Goal: Task Accomplishment & Management: Manage account settings

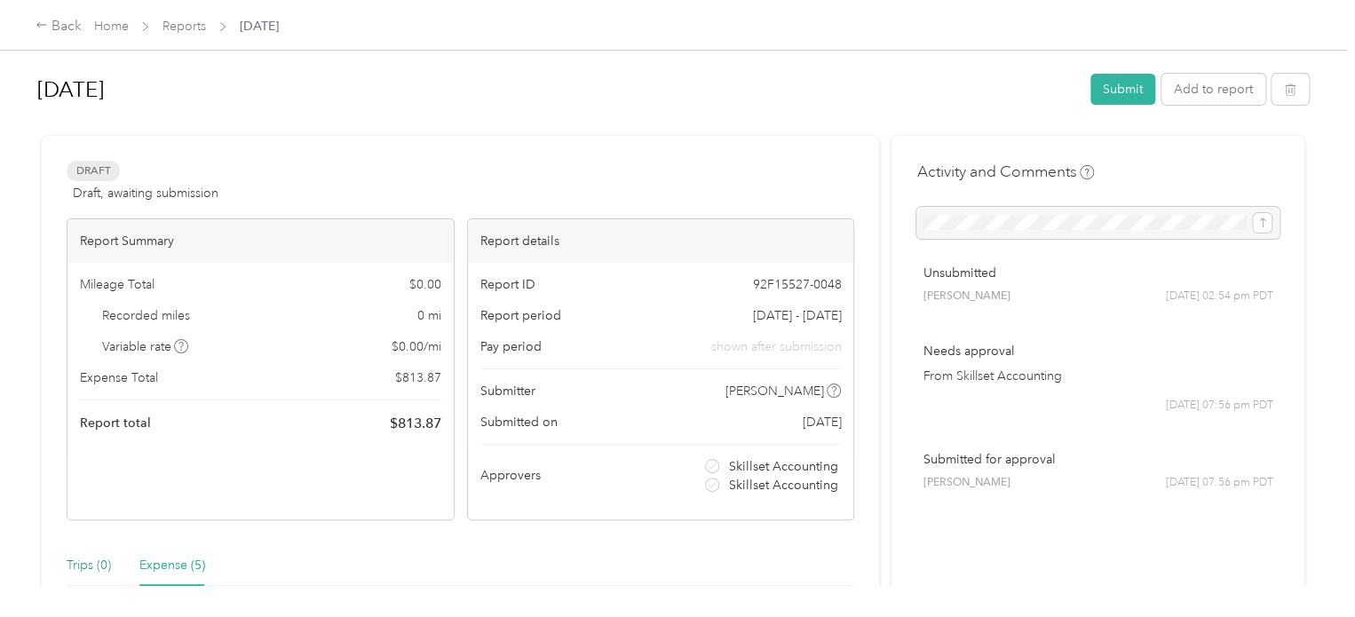
click at [83, 567] on div "Trips (0)" at bounding box center [89, 566] width 44 height 20
click at [458, 138] on div "Draft Draft, awaiting submission View activity & comments Report Summary Mileag…" at bounding box center [460, 548] width 837 height 824
click at [52, 33] on div "Back" at bounding box center [59, 26] width 46 height 21
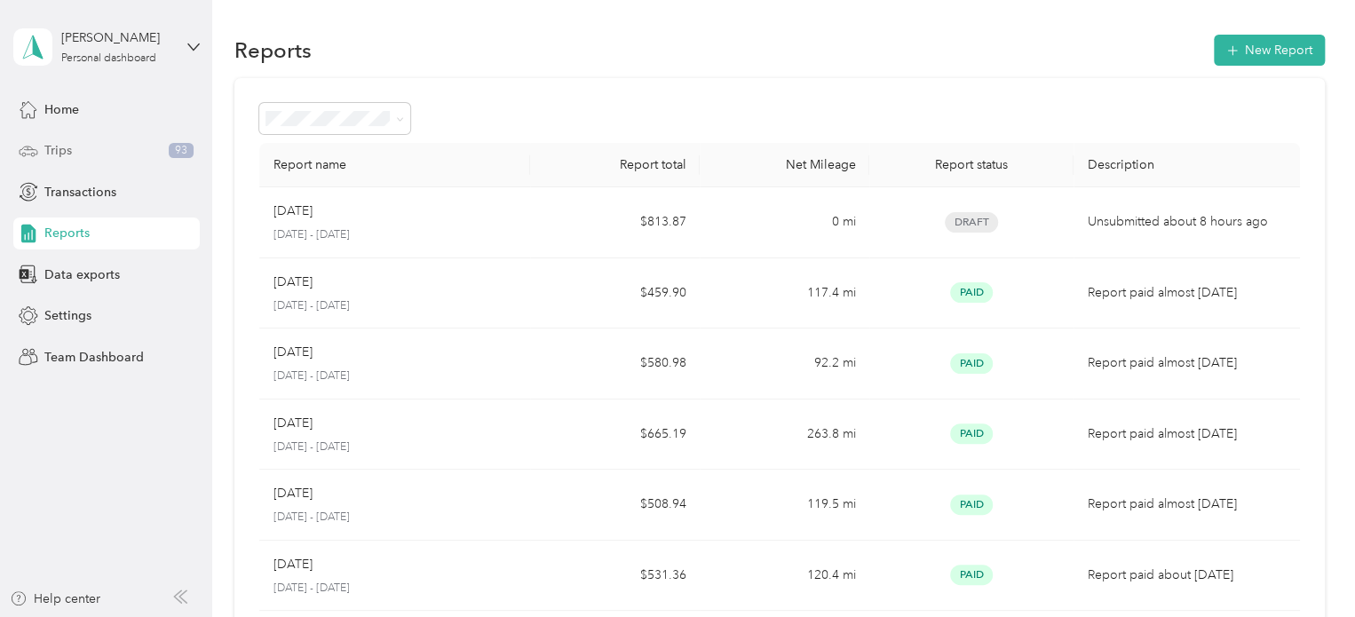
click at [107, 144] on div "Trips 93" at bounding box center [106, 151] width 186 height 32
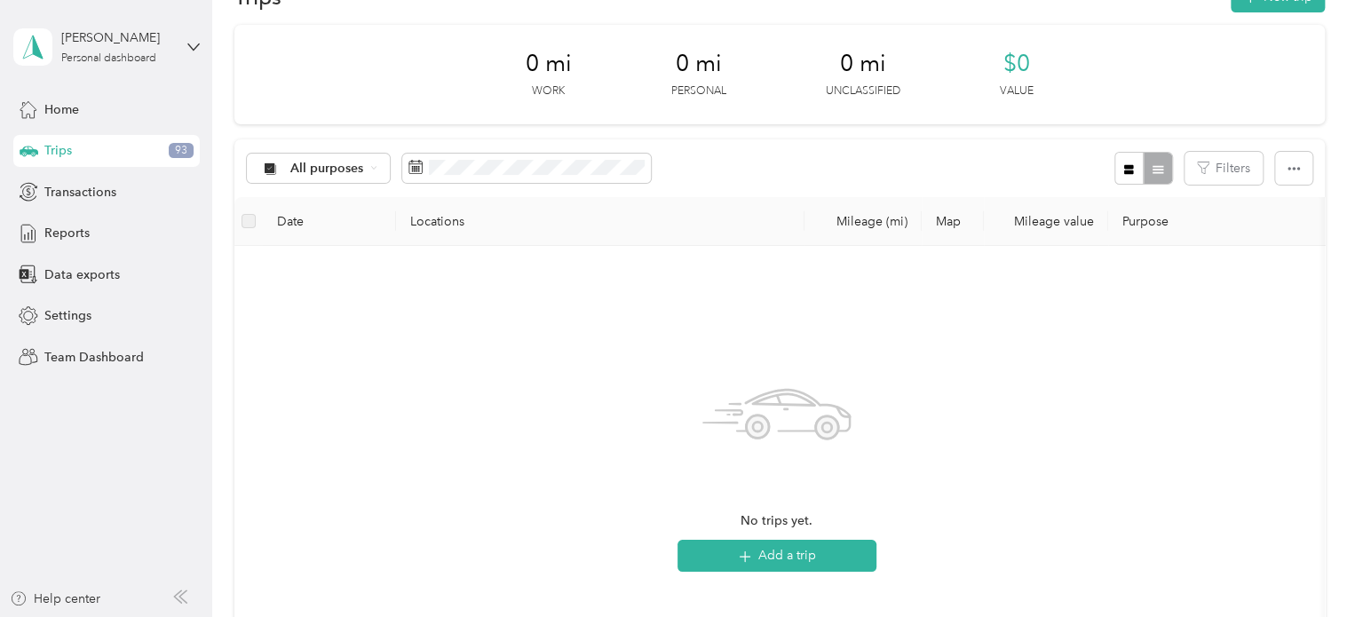
scroll to position [63, 0]
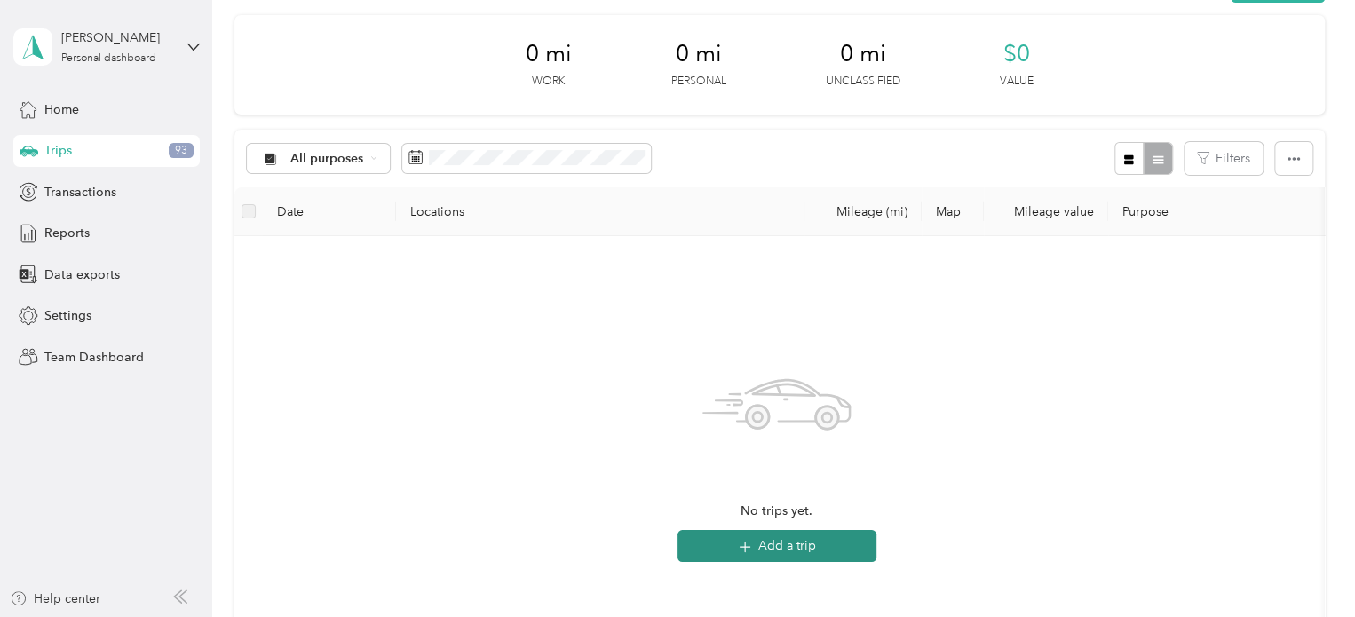
click at [748, 547] on icon "button" at bounding box center [744, 546] width 20 height 20
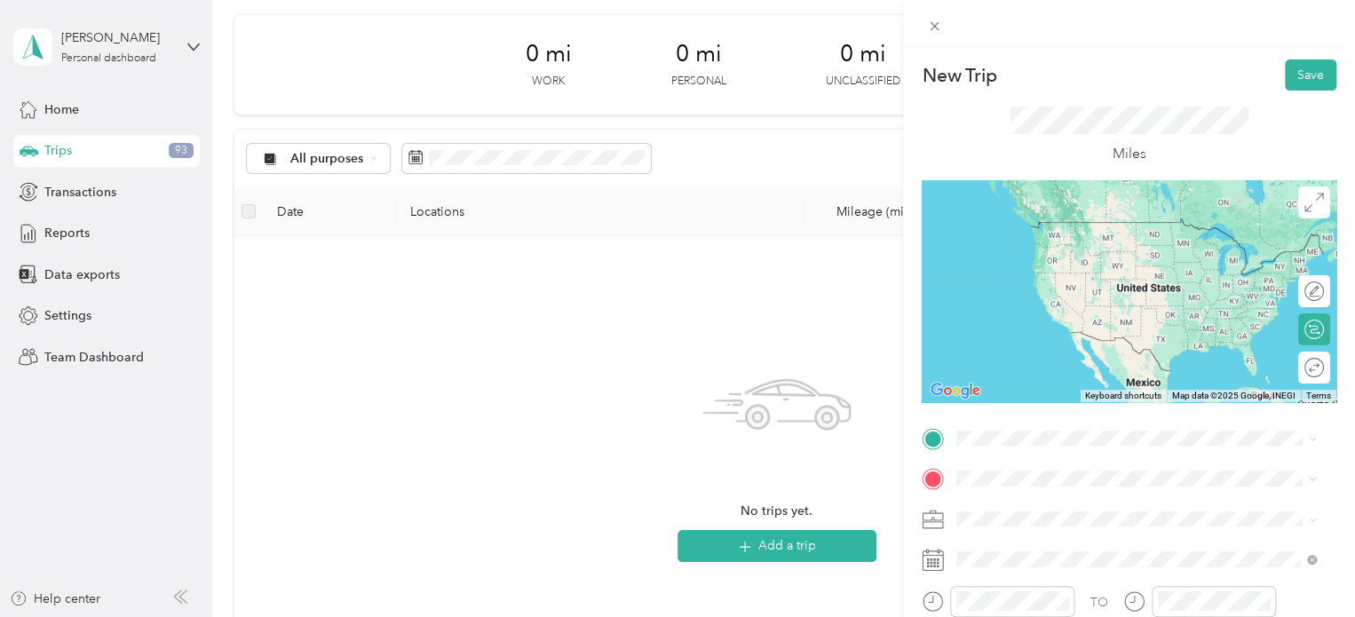
click at [1128, 268] on div "[STREET_ADDRESS][US_STATE]" at bounding box center [1135, 256] width 347 height 24
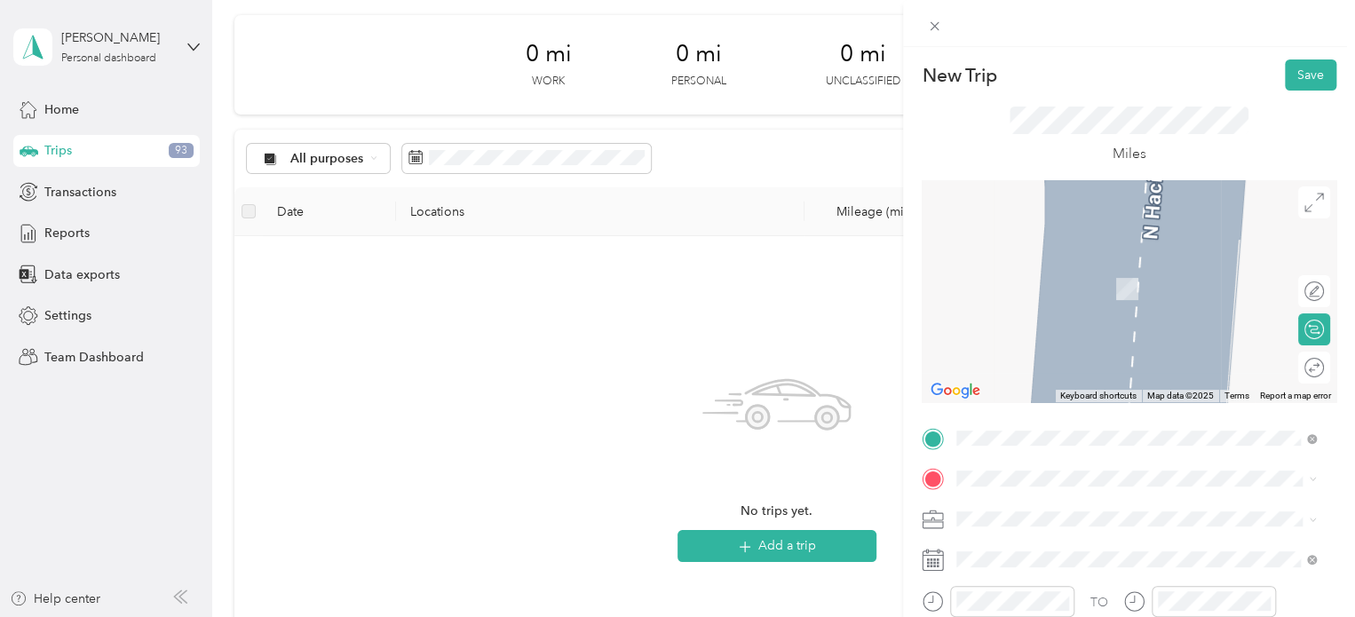
click at [1154, 282] on span "[STREET_ADDRESS][PERSON_NAME][US_STATE]" at bounding box center [1128, 274] width 276 height 16
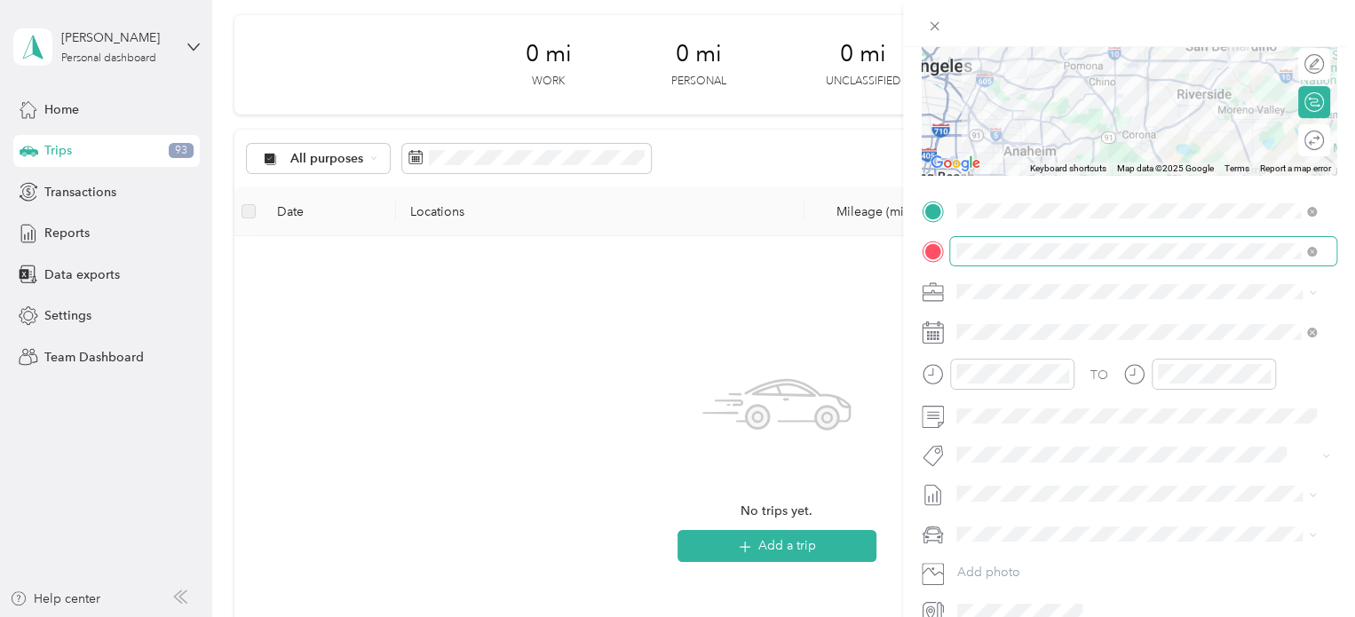
scroll to position [229, 0]
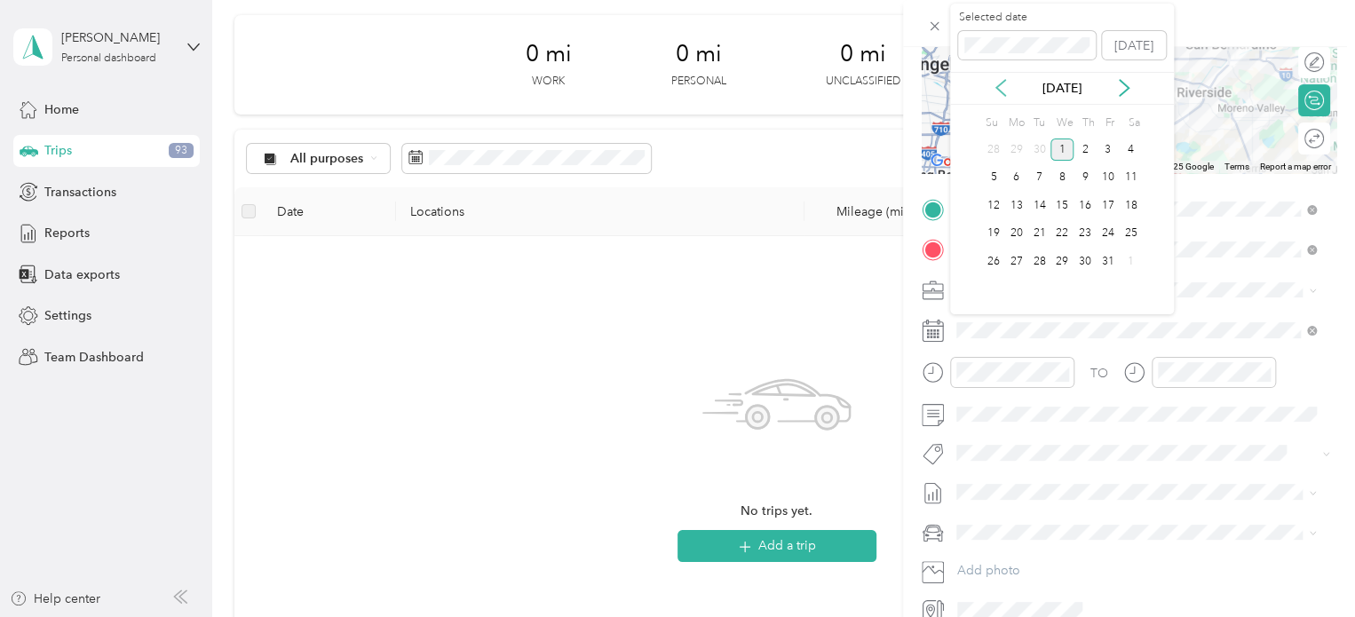
click at [999, 84] on icon at bounding box center [1000, 89] width 9 height 16
click at [1041, 180] on div "9" at bounding box center [1039, 178] width 23 height 22
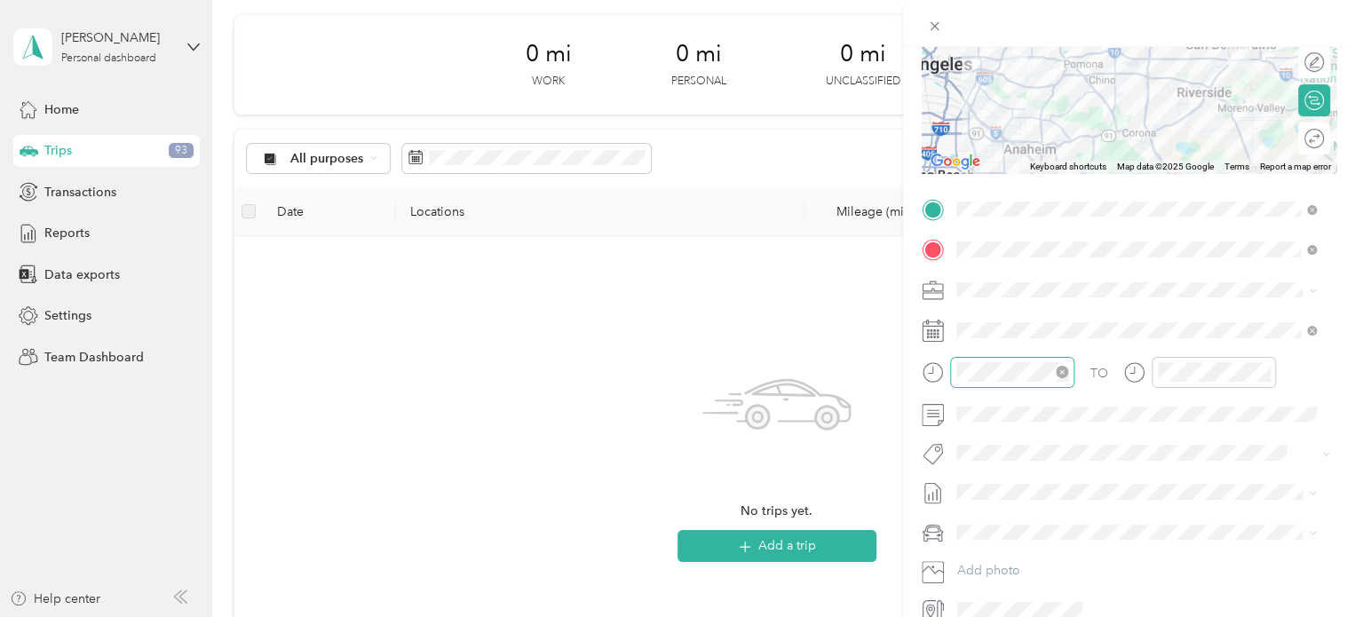
click at [1061, 367] on icon "close-circle" at bounding box center [1062, 372] width 12 height 12
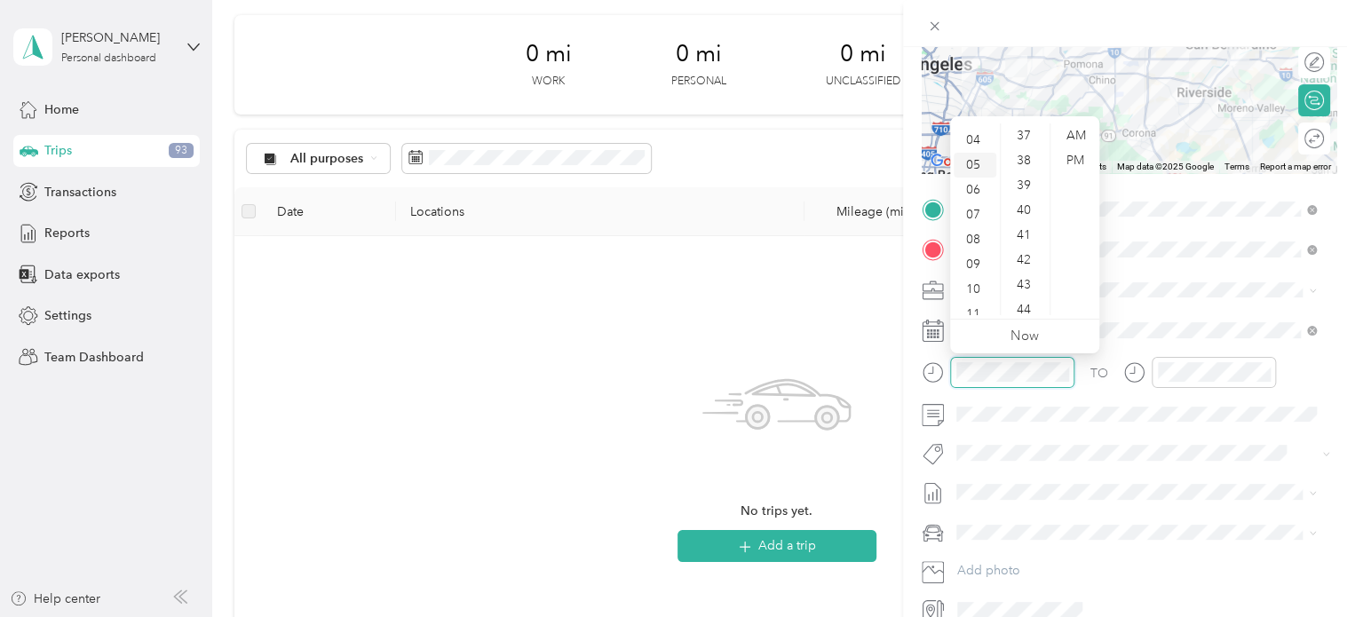
scroll to position [99, 0]
click at [983, 258] on div "09" at bounding box center [975, 260] width 43 height 25
click at [1028, 134] on div "00" at bounding box center [1025, 135] width 43 height 25
click at [1076, 131] on div "AM" at bounding box center [1075, 135] width 43 height 25
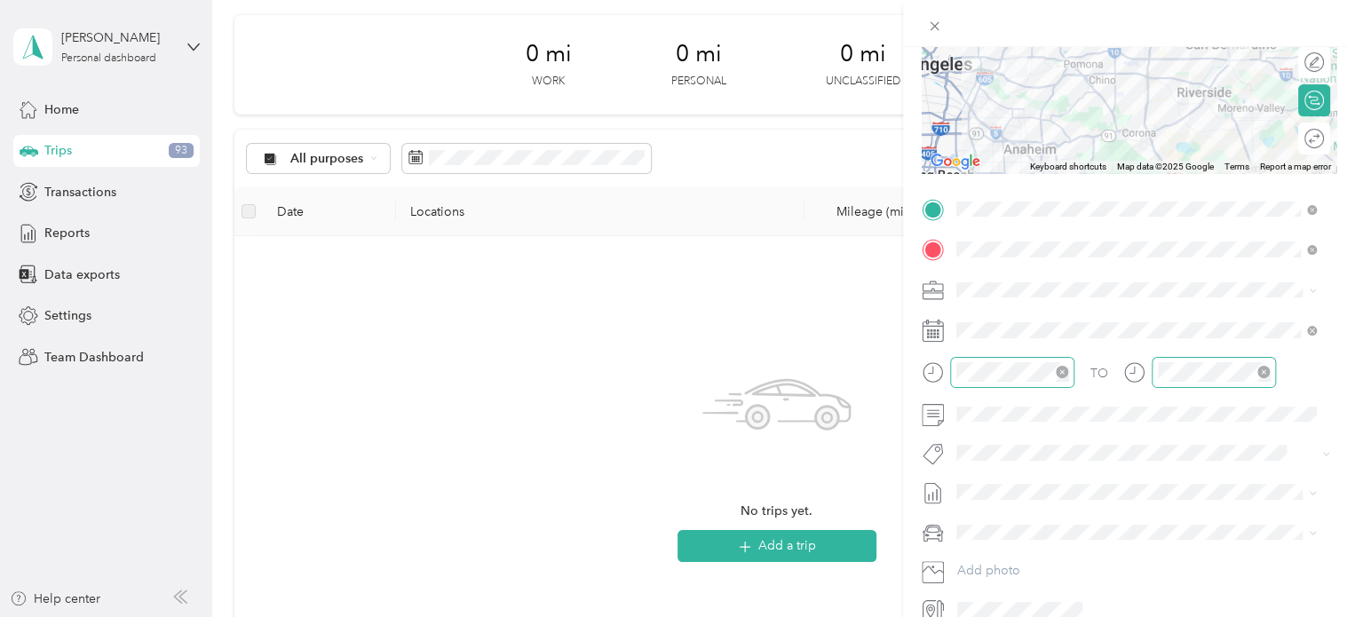
click at [1209, 381] on div at bounding box center [1213, 372] width 124 height 31
click at [1178, 273] on div "10" at bounding box center [1176, 277] width 43 height 25
click at [1230, 137] on div "00" at bounding box center [1227, 135] width 43 height 25
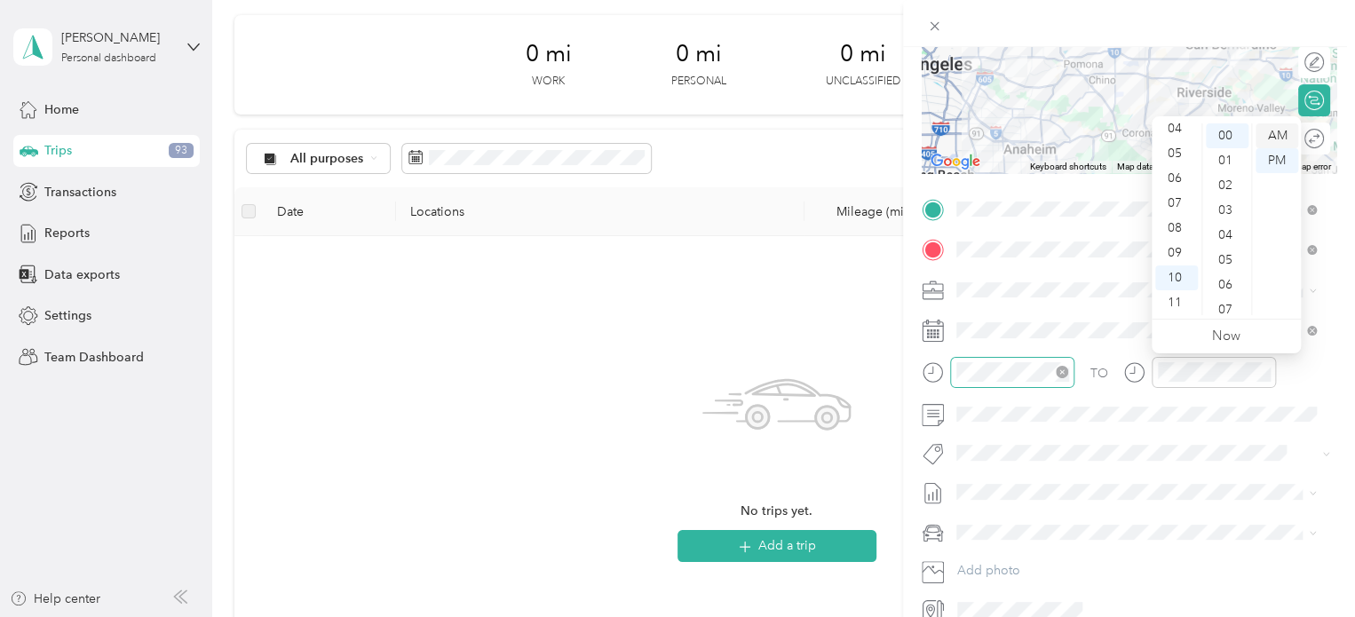
click at [1275, 138] on div "AM" at bounding box center [1276, 135] width 43 height 25
click at [1278, 133] on div "AM" at bounding box center [1276, 135] width 43 height 25
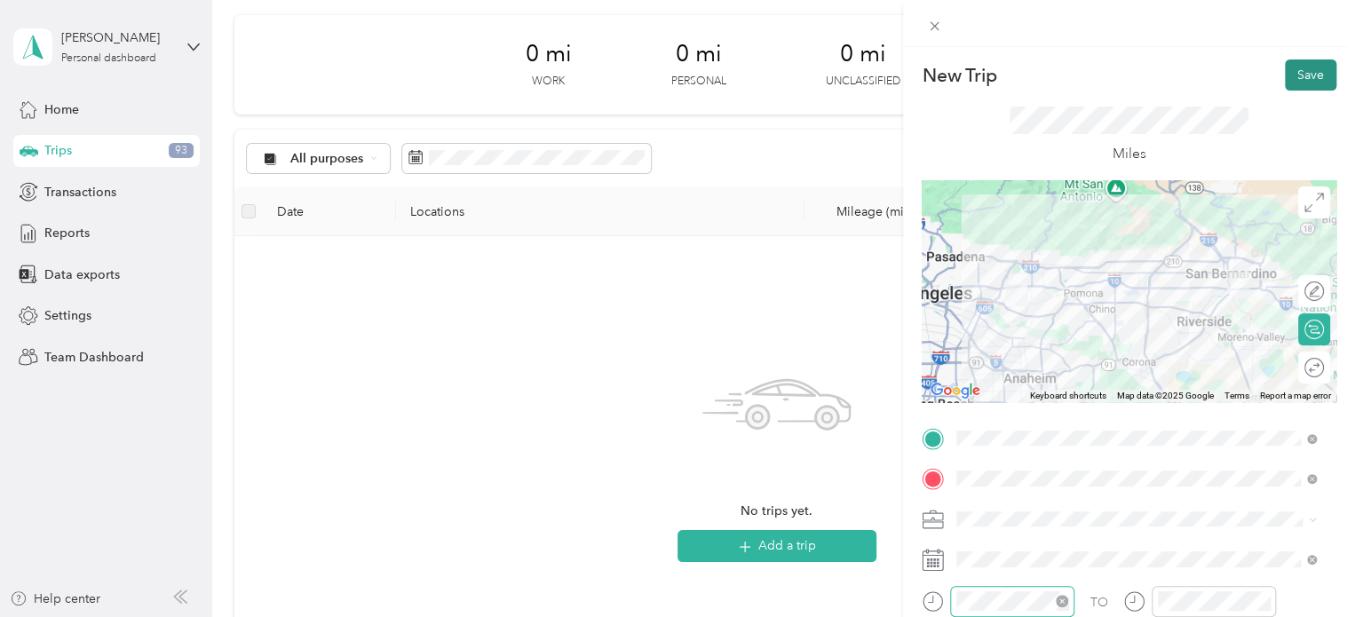
click at [1286, 80] on button "Save" at bounding box center [1310, 74] width 51 height 31
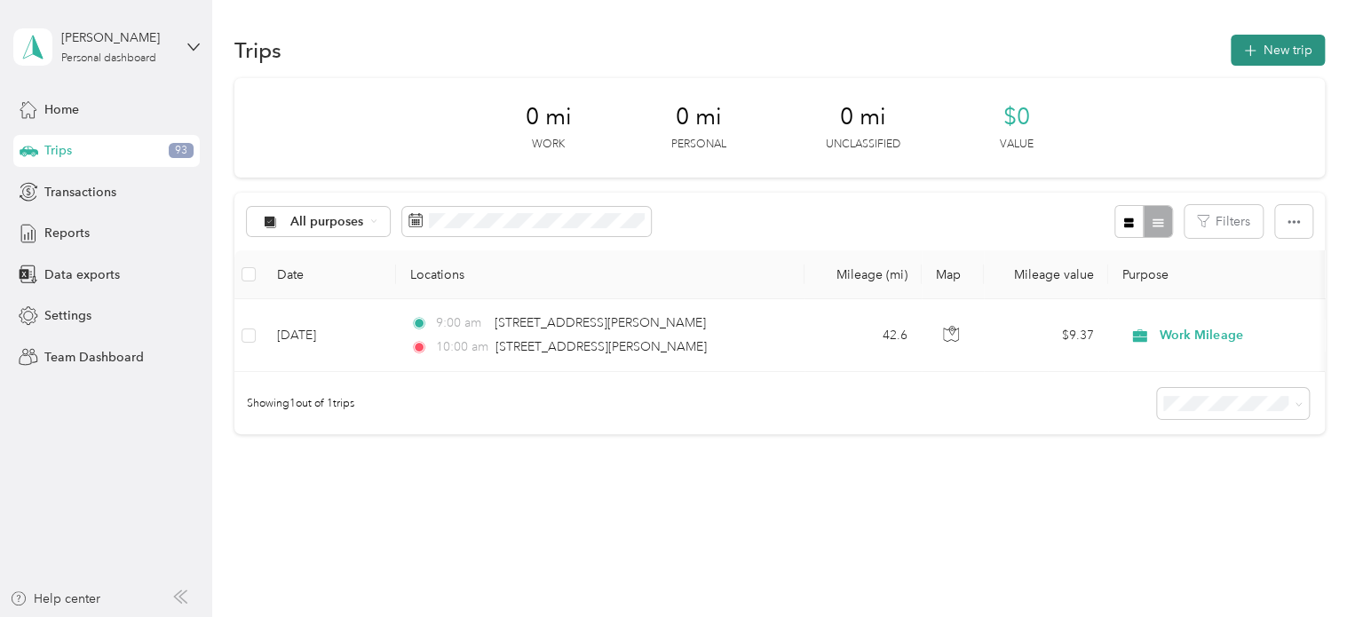
click at [1243, 44] on span "button" at bounding box center [1250, 50] width 14 height 15
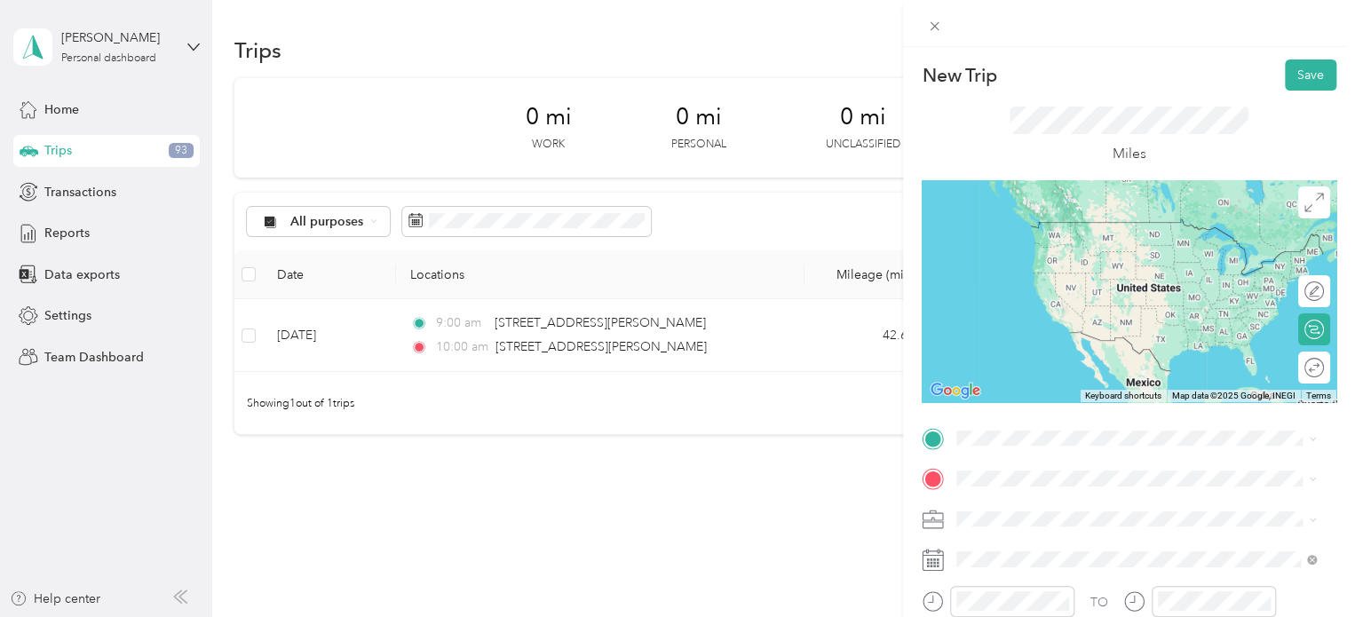
click at [1183, 244] on span "[STREET_ADDRESS][PERSON_NAME][US_STATE]" at bounding box center [1128, 236] width 276 height 16
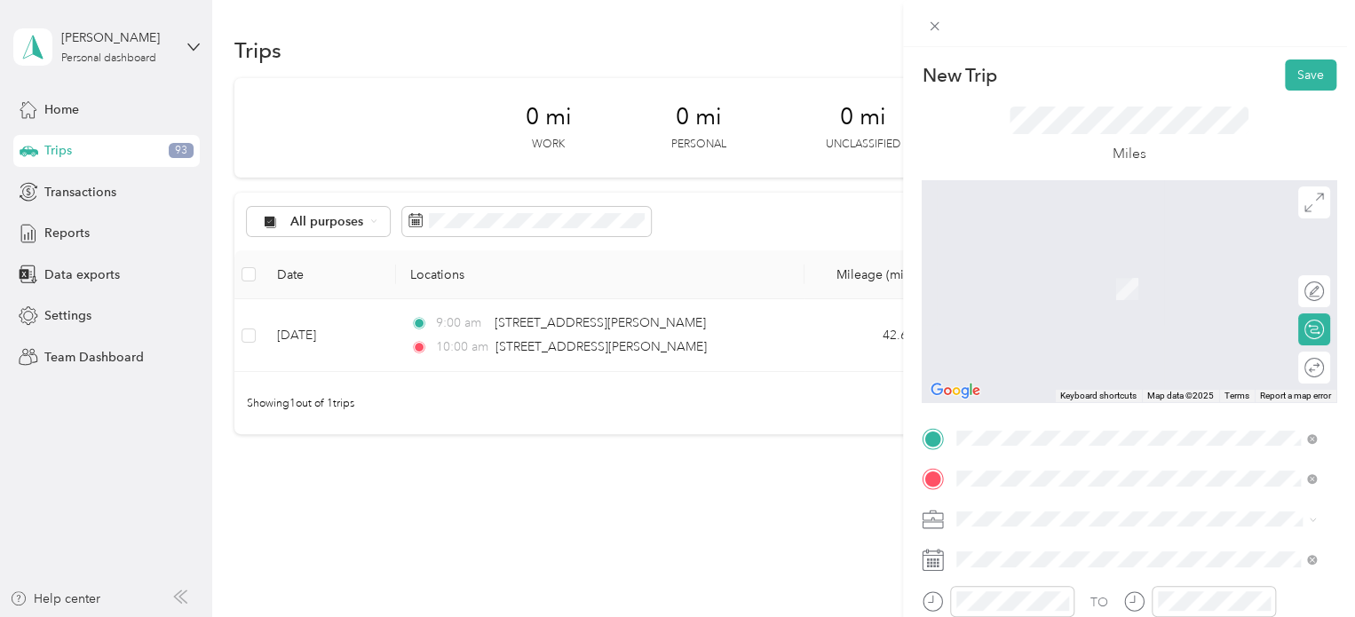
click at [1104, 258] on span "[STREET_ADDRESS][US_STATE]" at bounding box center [1079, 263] width 178 height 16
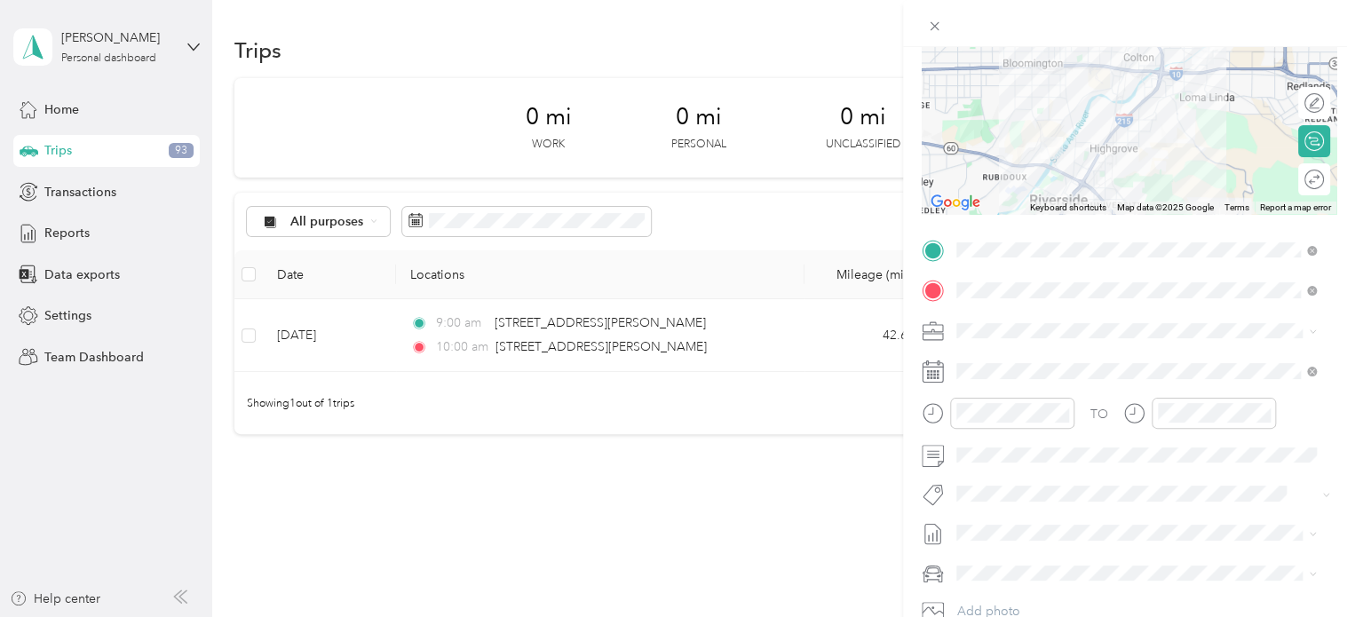
scroll to position [190, 0]
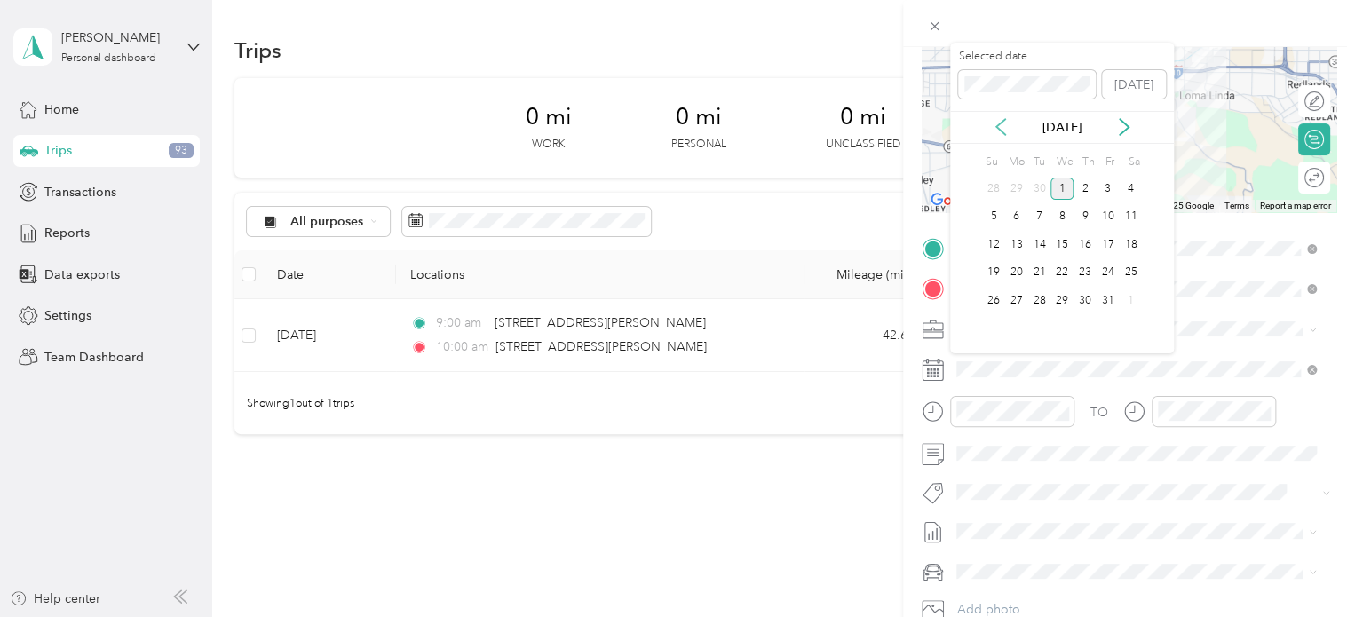
click at [996, 123] on icon at bounding box center [1001, 127] width 18 height 18
click at [1037, 223] on div "9" at bounding box center [1039, 217] width 23 height 22
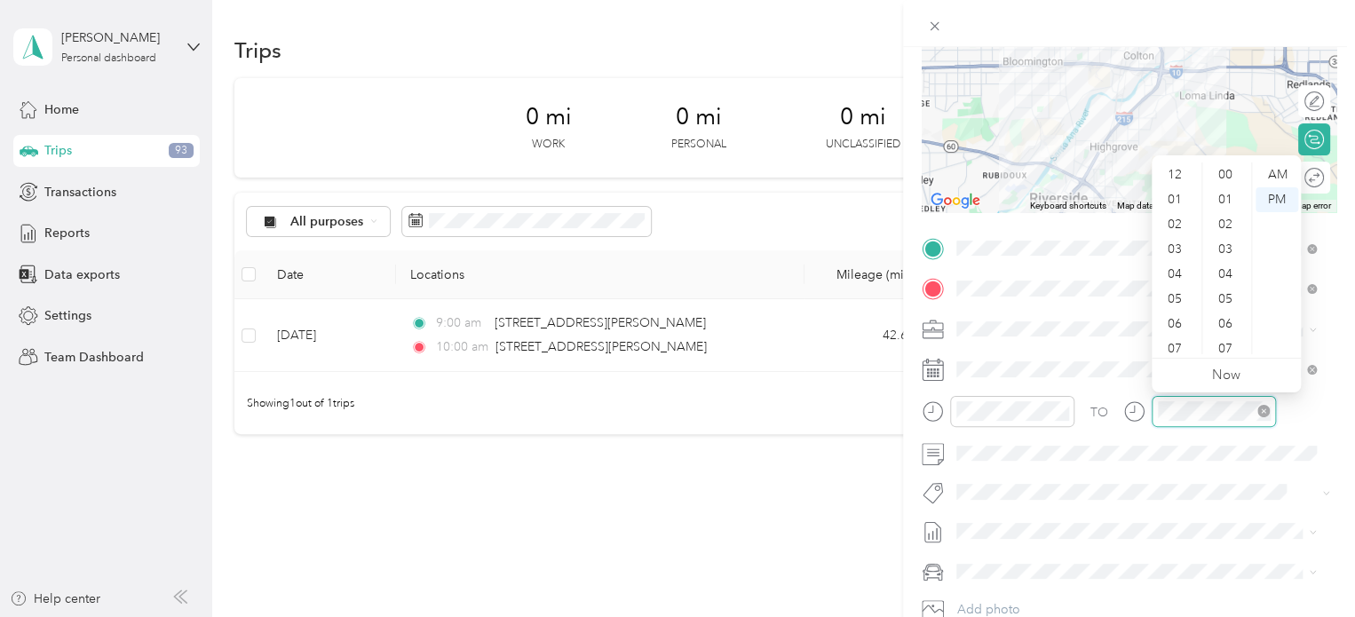
scroll to position [107, 0]
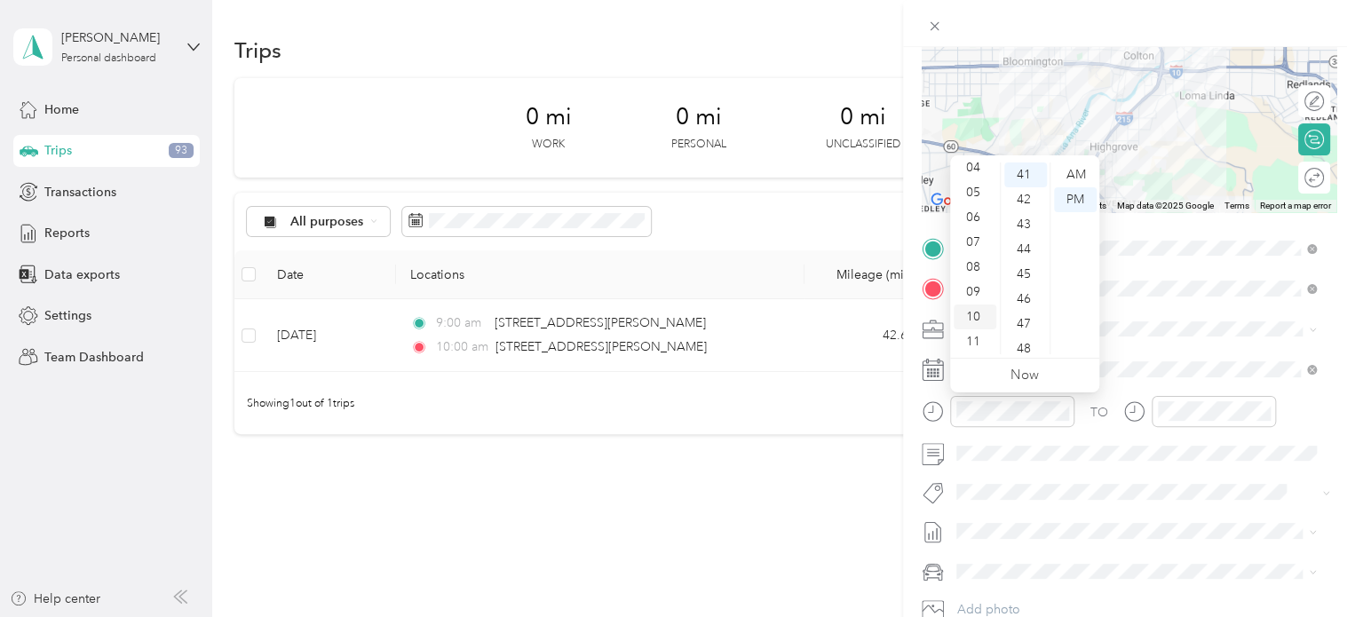
click at [972, 322] on div "10" at bounding box center [975, 317] width 43 height 25
click at [1022, 287] on div "30" at bounding box center [1025, 285] width 43 height 25
click at [1080, 170] on div "AM" at bounding box center [1075, 174] width 43 height 25
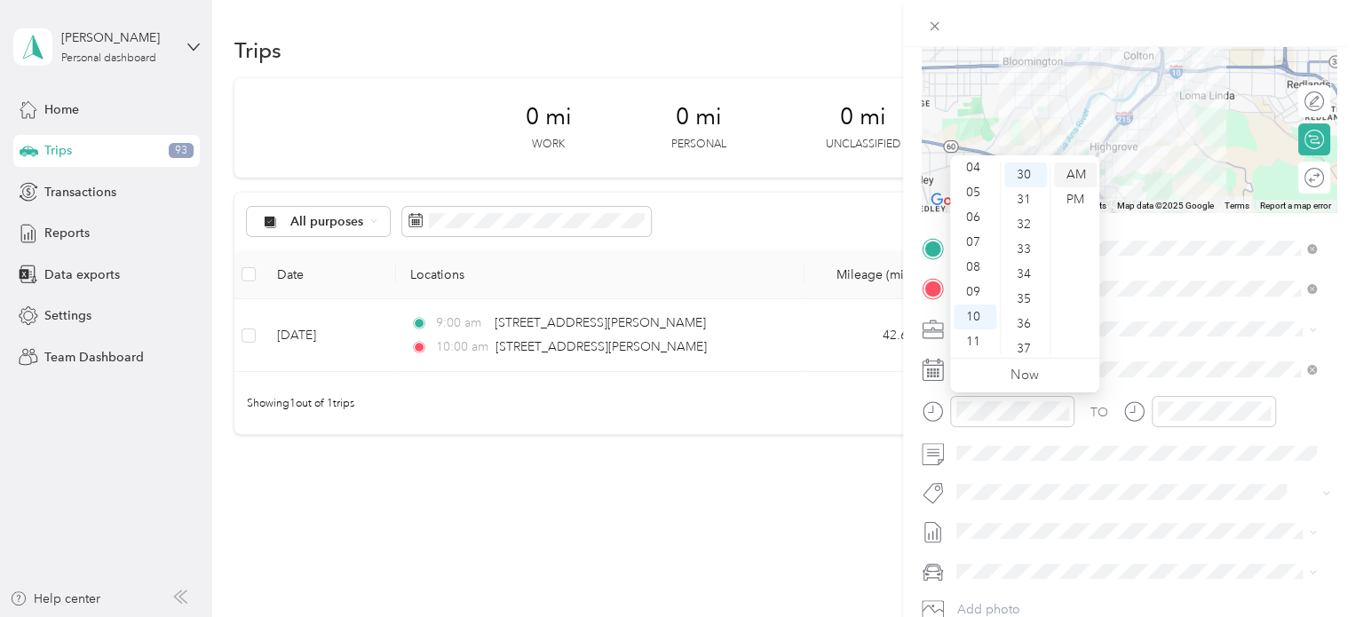
click at [1080, 170] on div "AM" at bounding box center [1075, 174] width 43 height 25
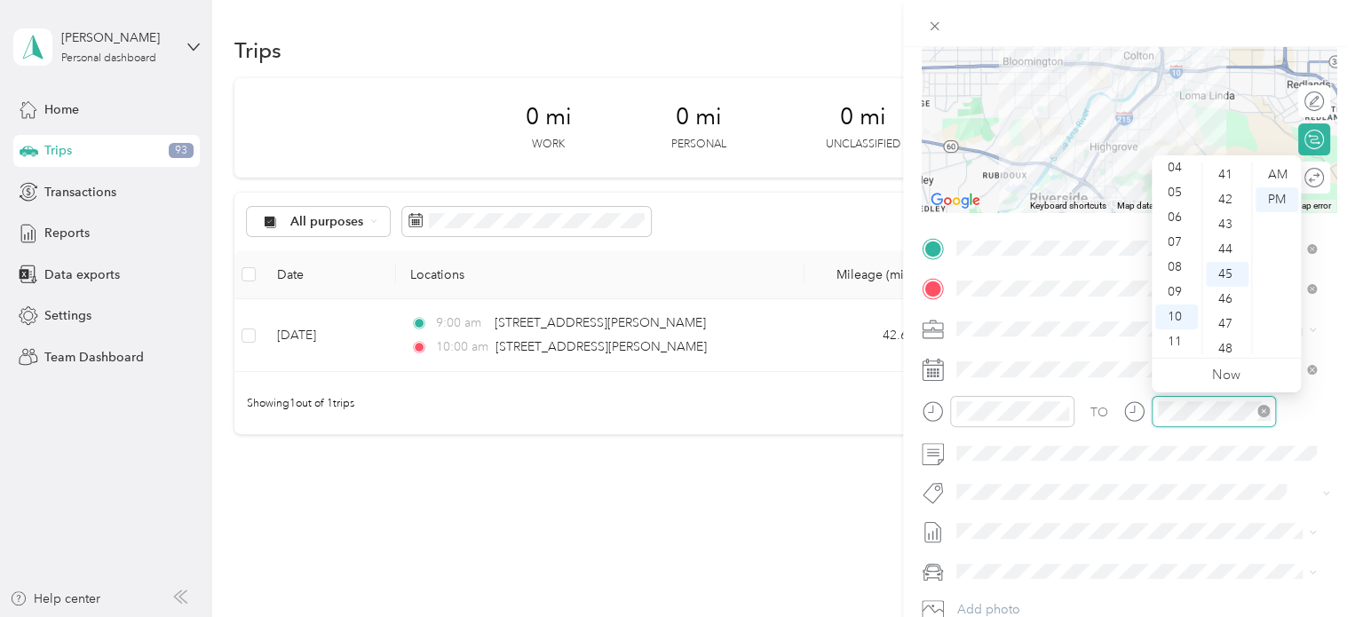
scroll to position [1119, 0]
click at [1282, 165] on div "AM" at bounding box center [1276, 174] width 43 height 25
click at [1275, 173] on div "AM" at bounding box center [1276, 174] width 43 height 25
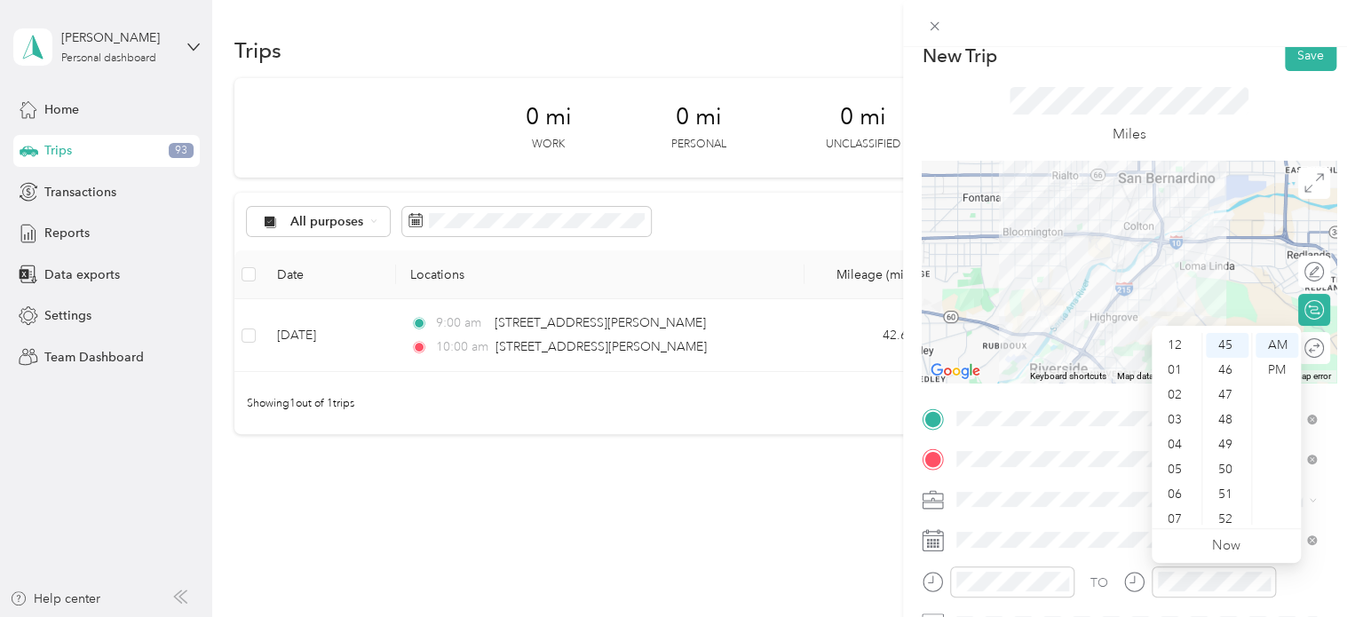
scroll to position [0, 0]
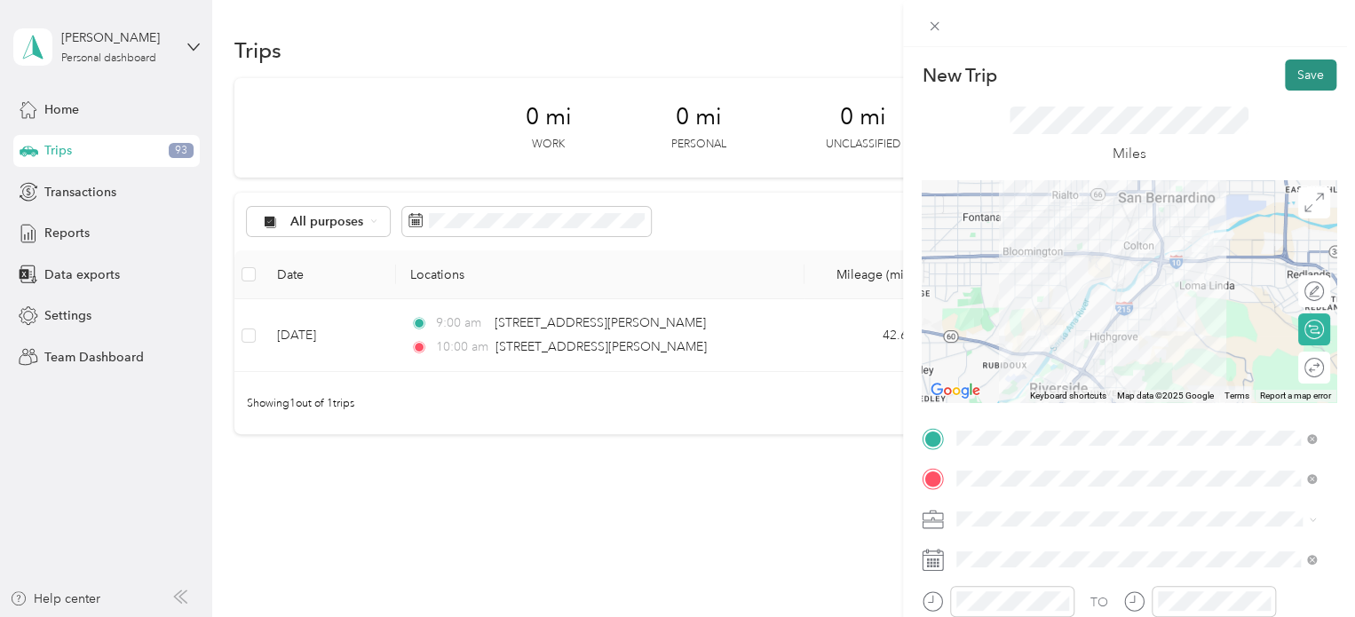
click at [1303, 85] on button "Save" at bounding box center [1310, 74] width 51 height 31
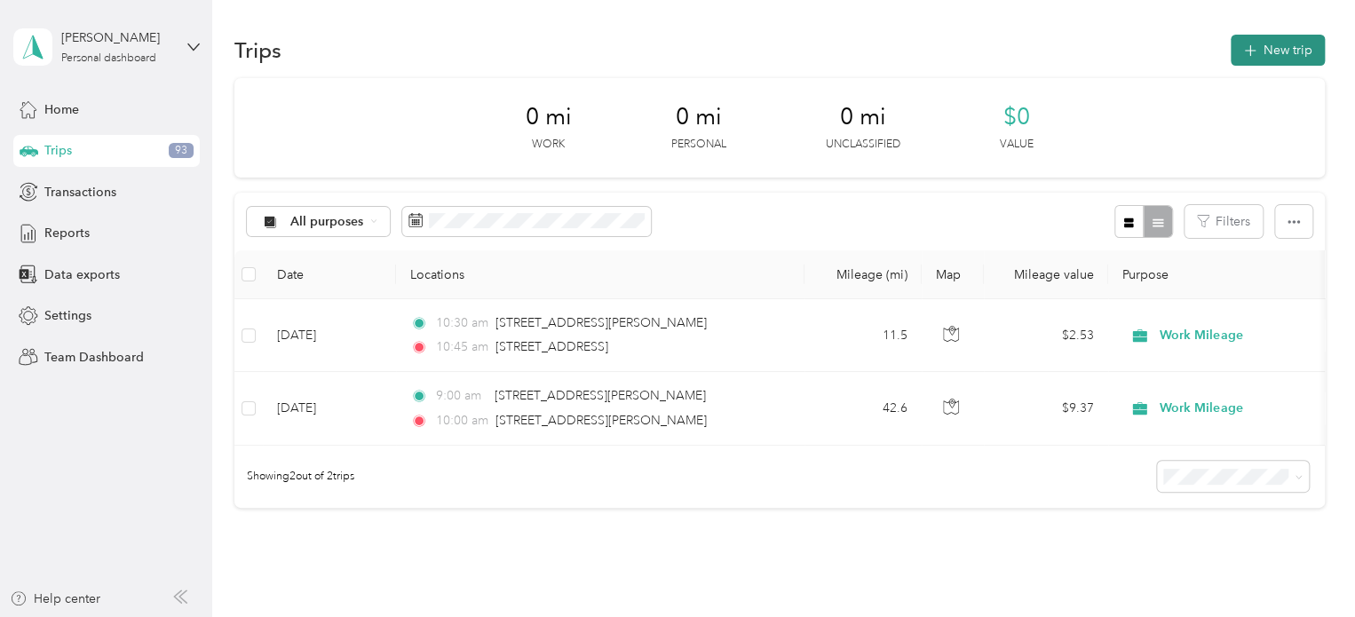
click at [1266, 63] on button "New trip" at bounding box center [1277, 50] width 94 height 31
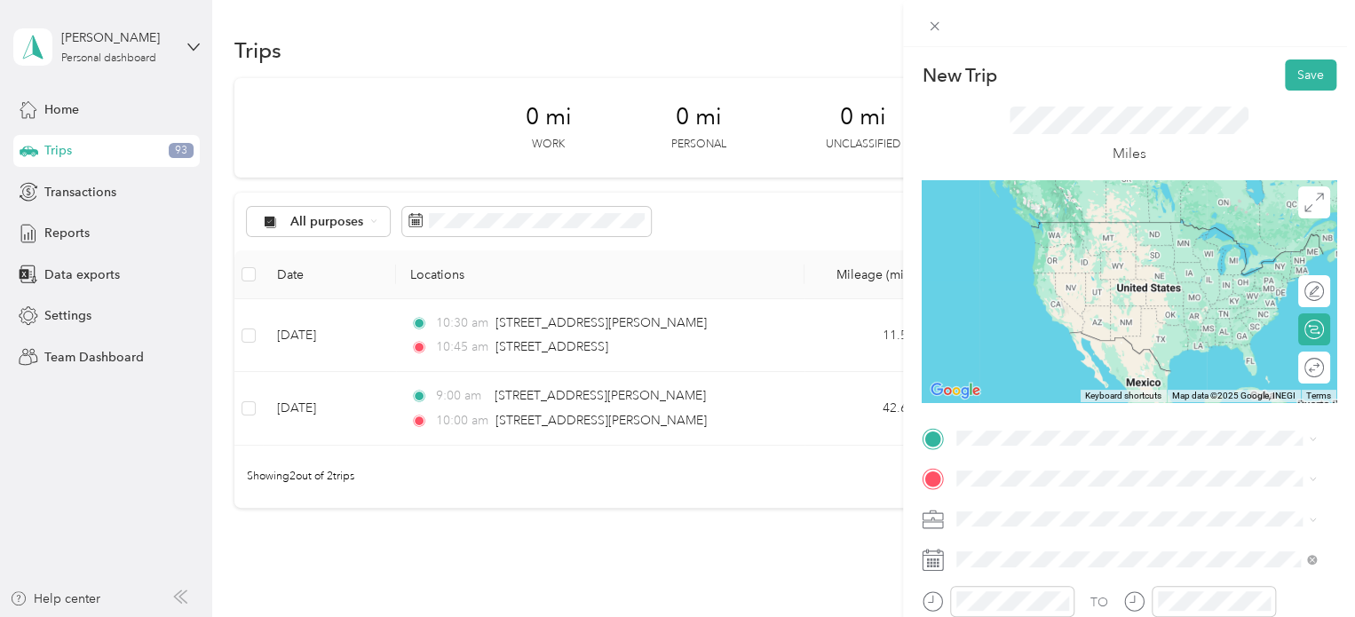
click at [1123, 258] on li "[STREET_ADDRESS][US_STATE]" at bounding box center [1136, 240] width 372 height 36
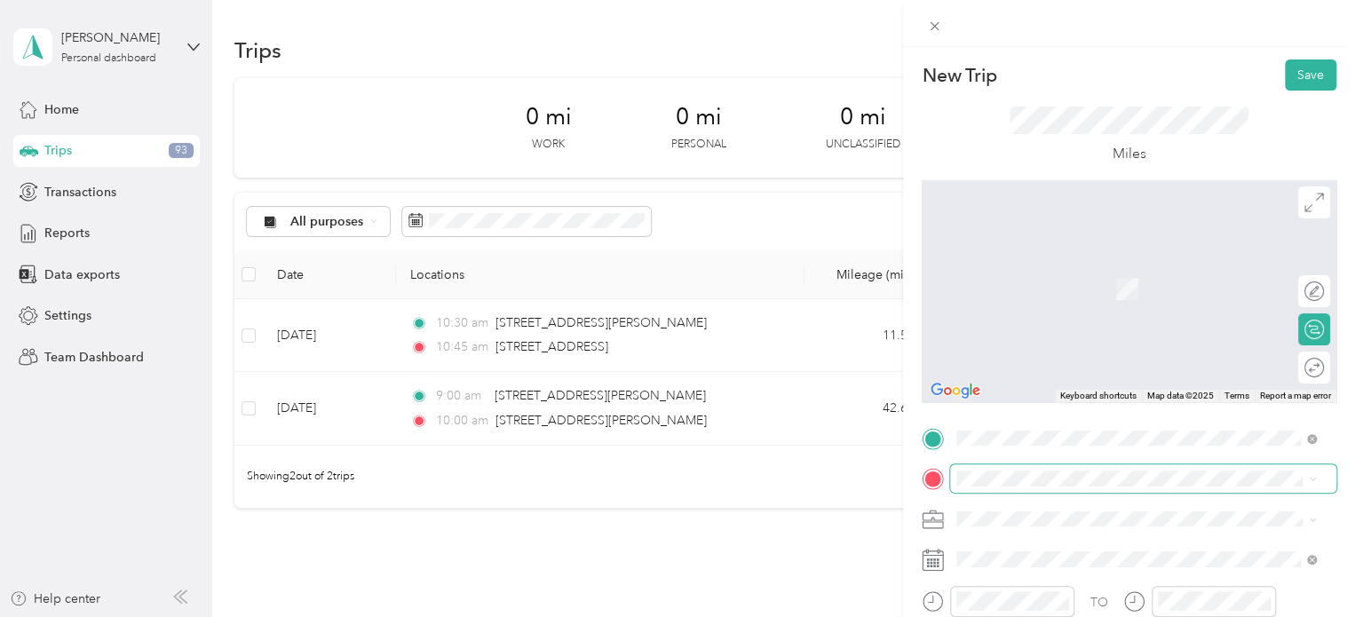
click at [1044, 466] on span at bounding box center [1143, 478] width 386 height 28
click at [1044, 470] on span at bounding box center [1143, 478] width 386 height 28
click at [1136, 273] on li "[STREET_ADDRESS][US_STATE]" at bounding box center [1136, 254] width 372 height 36
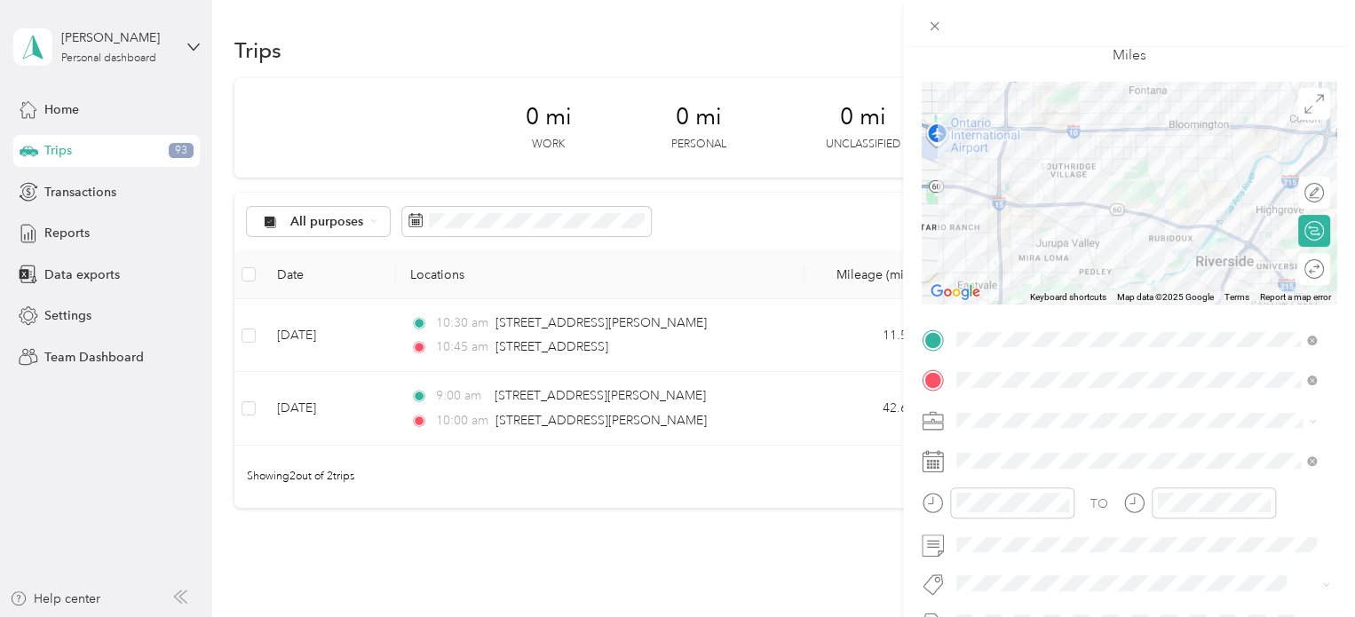
scroll to position [99, 0]
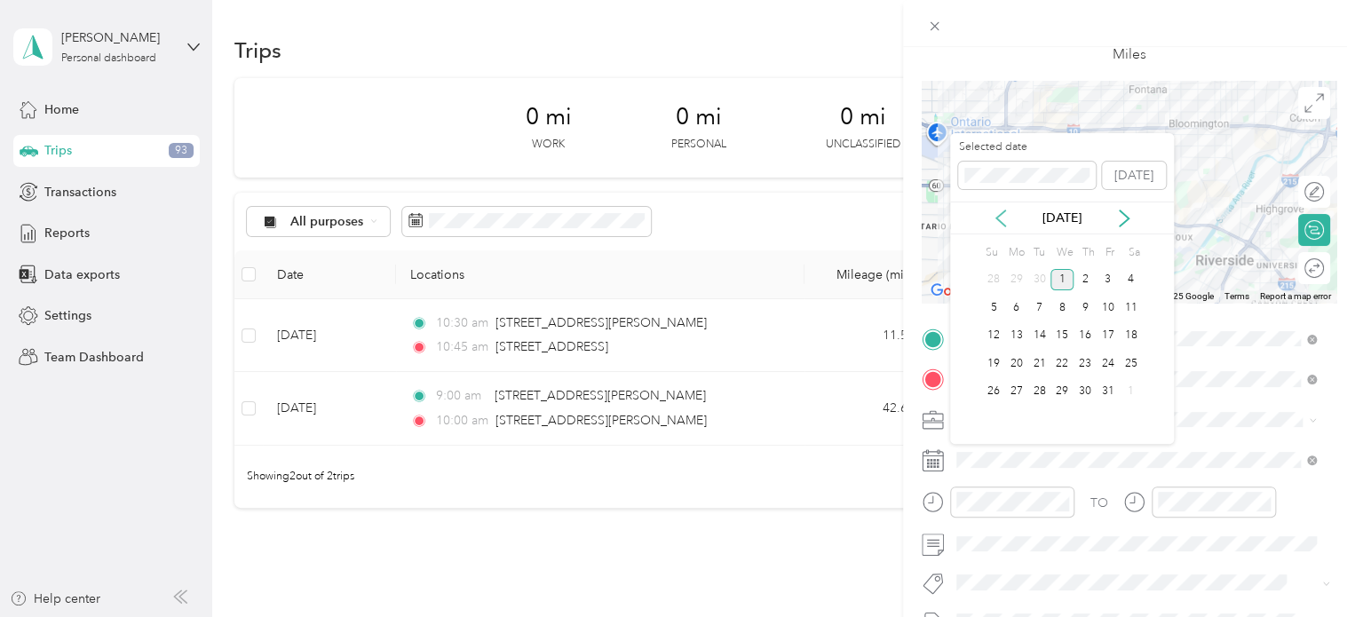
click at [1000, 219] on icon at bounding box center [1001, 219] width 18 height 18
click at [1032, 314] on div "9" at bounding box center [1039, 308] width 23 height 22
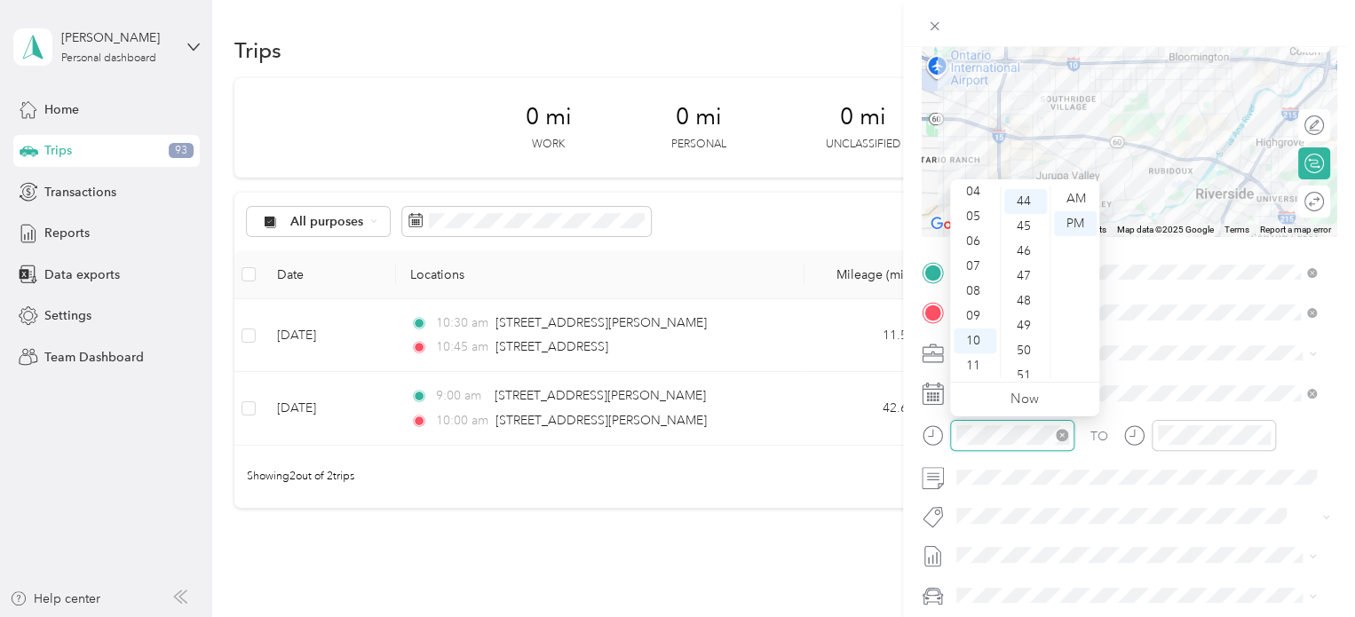
scroll to position [1094, 0]
click at [980, 363] on div "11" at bounding box center [975, 365] width 43 height 25
click at [1029, 322] on div "10" at bounding box center [1025, 316] width 43 height 25
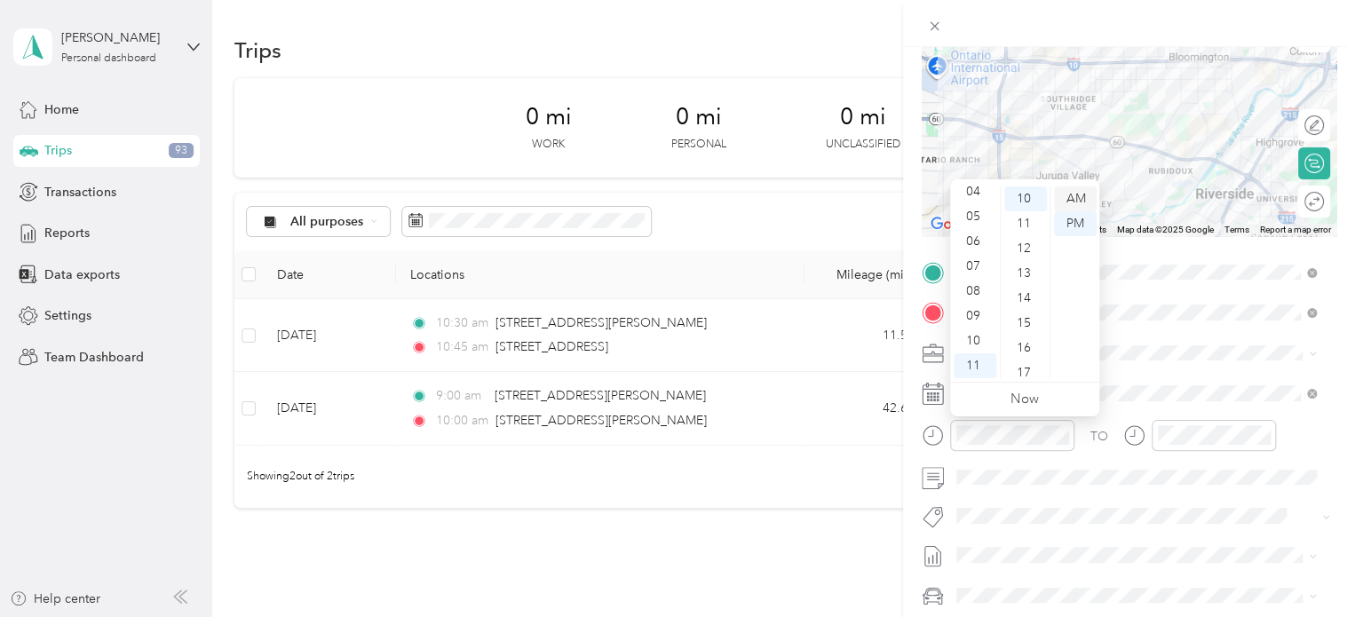
click at [1071, 198] on div "AM" at bounding box center [1075, 198] width 43 height 25
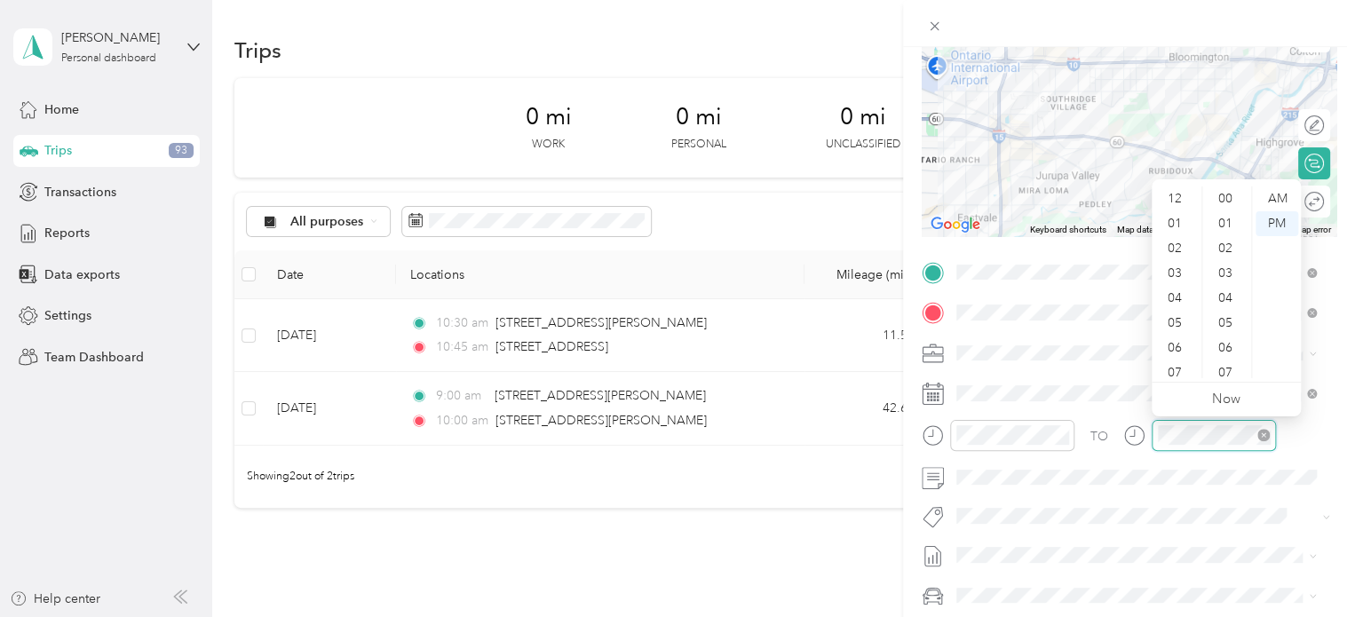
scroll to position [107, 0]
click at [1173, 361] on div "11" at bounding box center [1176, 365] width 43 height 25
click at [1225, 296] on div "30" at bounding box center [1227, 292] width 43 height 25
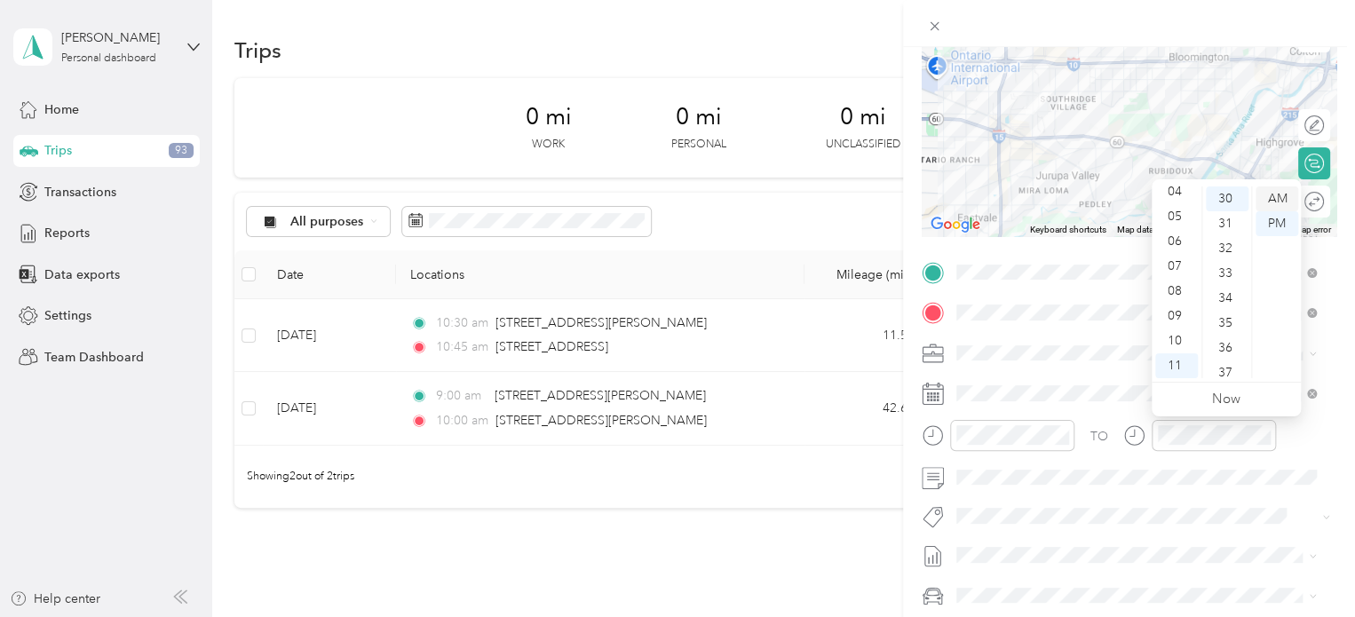
click at [1279, 202] on div "AM" at bounding box center [1276, 198] width 43 height 25
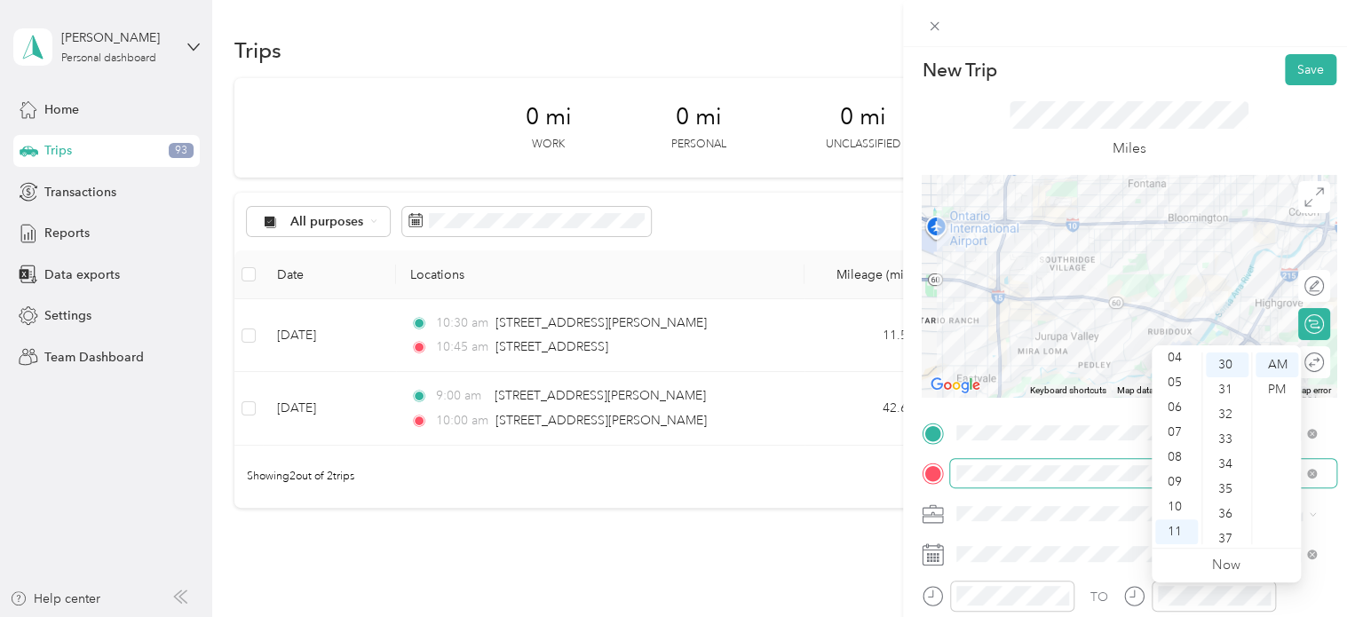
scroll to position [0, 0]
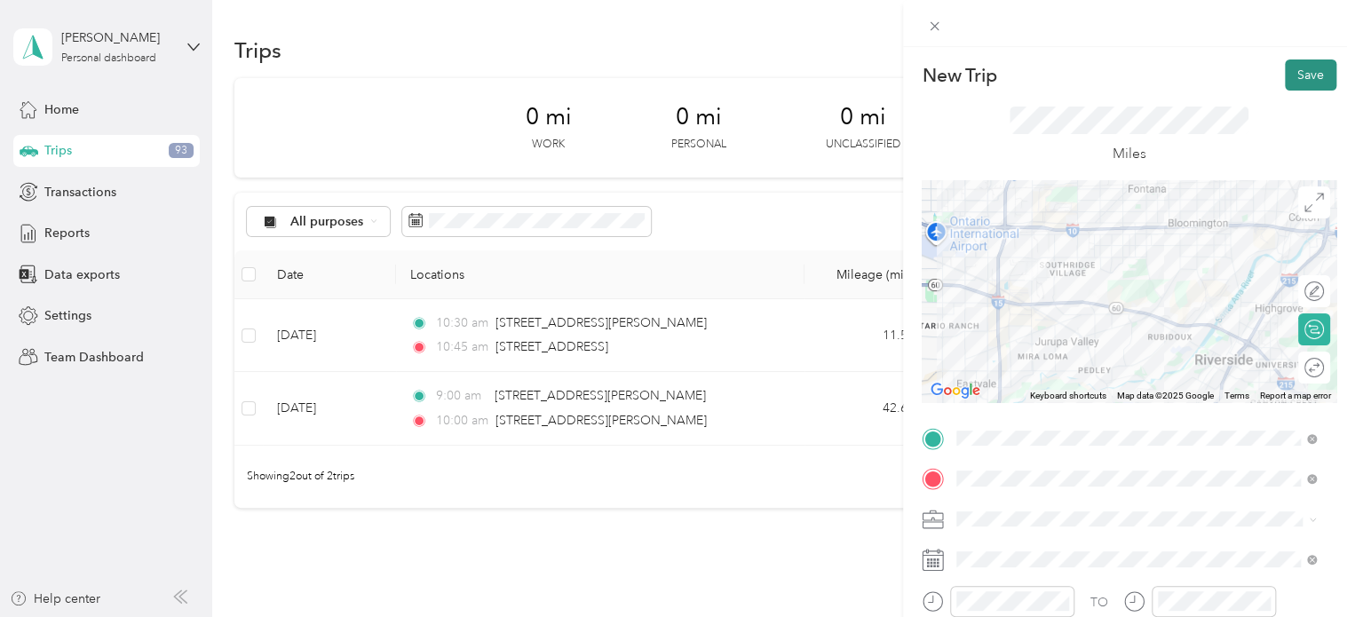
click at [1300, 81] on button "Save" at bounding box center [1310, 74] width 51 height 31
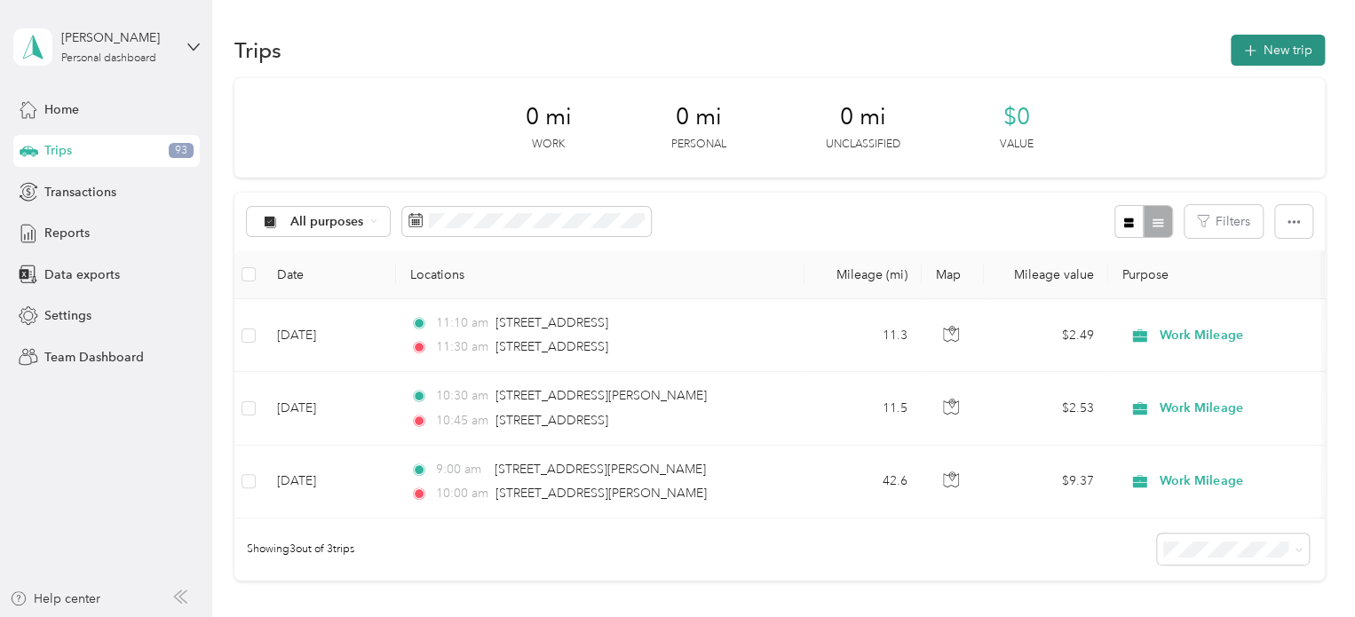
click at [1278, 41] on button "New trip" at bounding box center [1277, 50] width 94 height 31
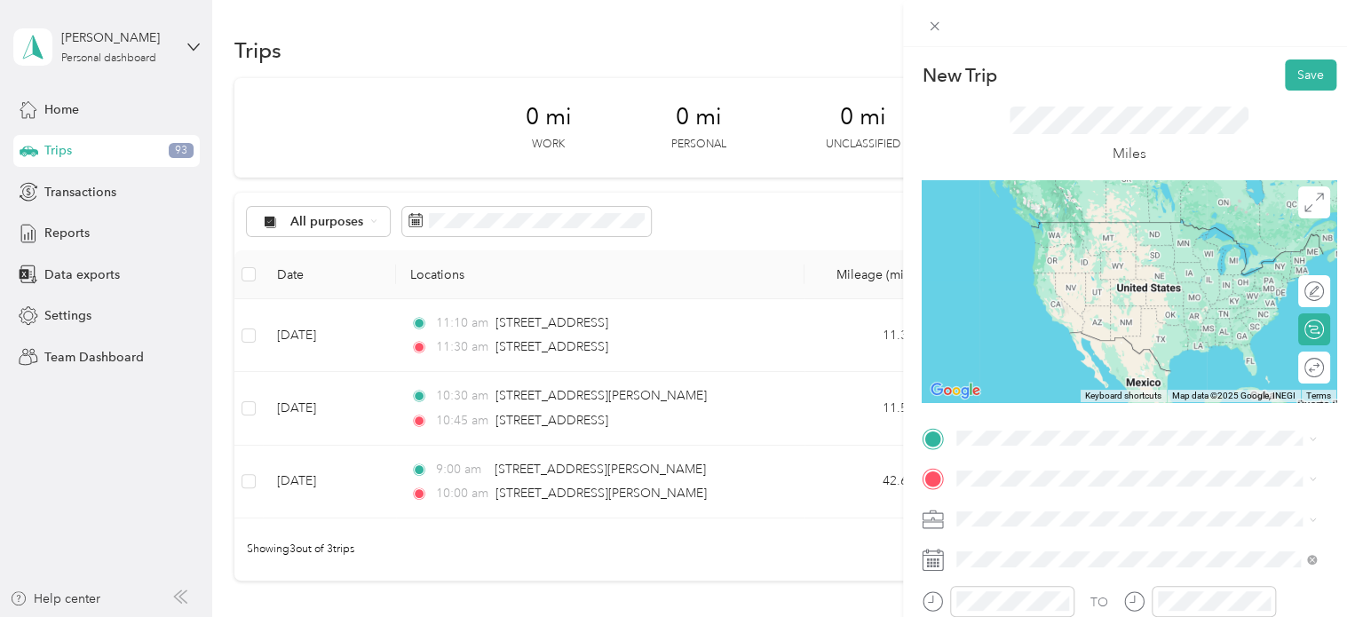
click at [1149, 244] on ol "From search results [STREET_ADDRESS][US_STATE][GEOGRAPHIC_DATA][US_STATE][STREE…" at bounding box center [1136, 270] width 372 height 213
click at [1066, 221] on span "[STREET_ADDRESS][US_STATE]" at bounding box center [1079, 213] width 178 height 16
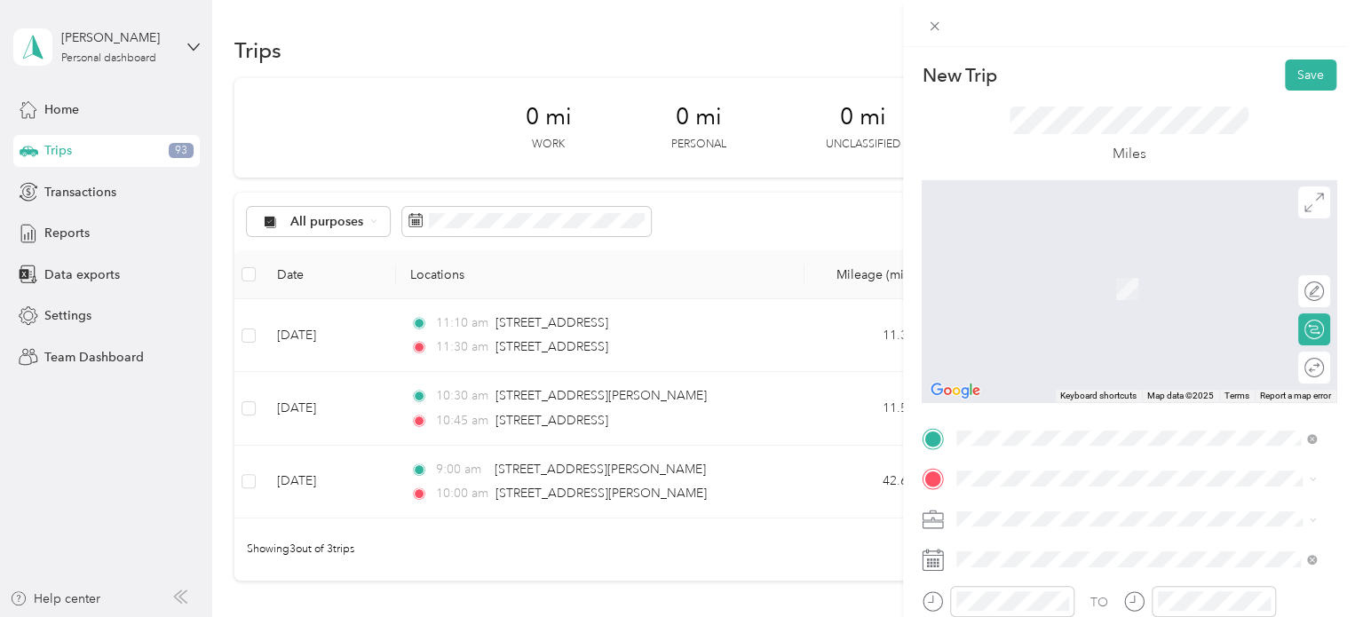
click at [998, 542] on span "[STREET_ADDRESS][PERSON_NAME][US_STATE]" at bounding box center [1128, 534] width 276 height 16
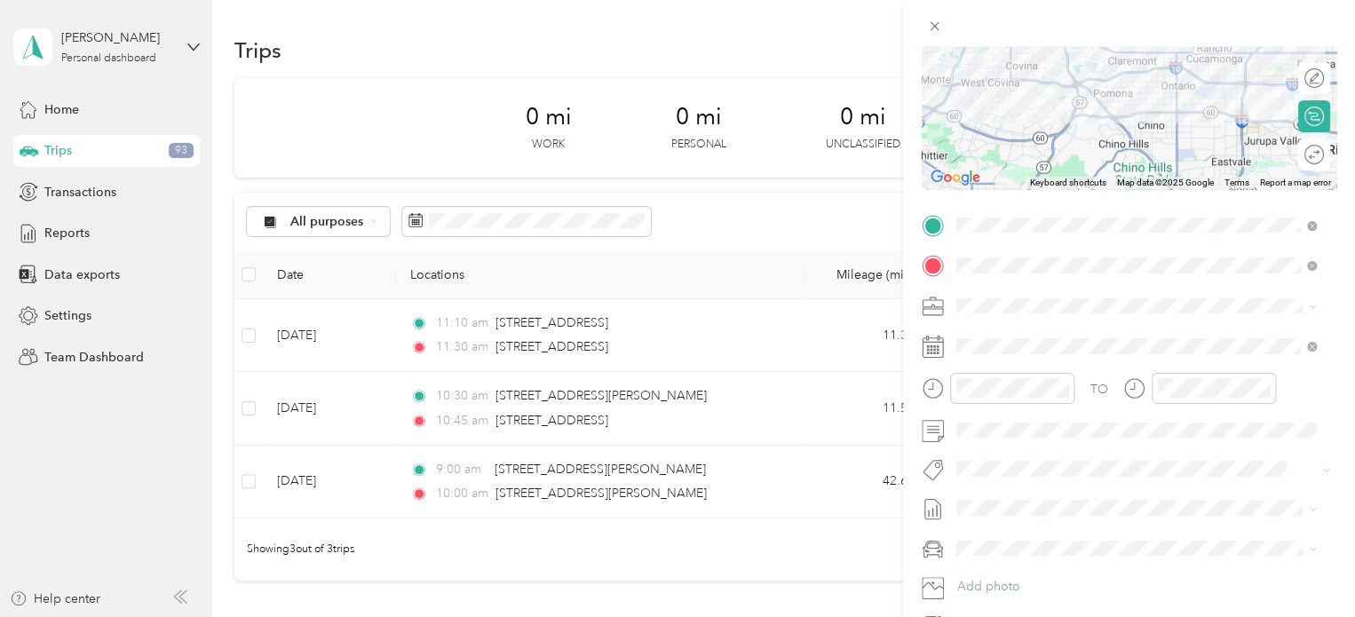
scroll to position [216, 0]
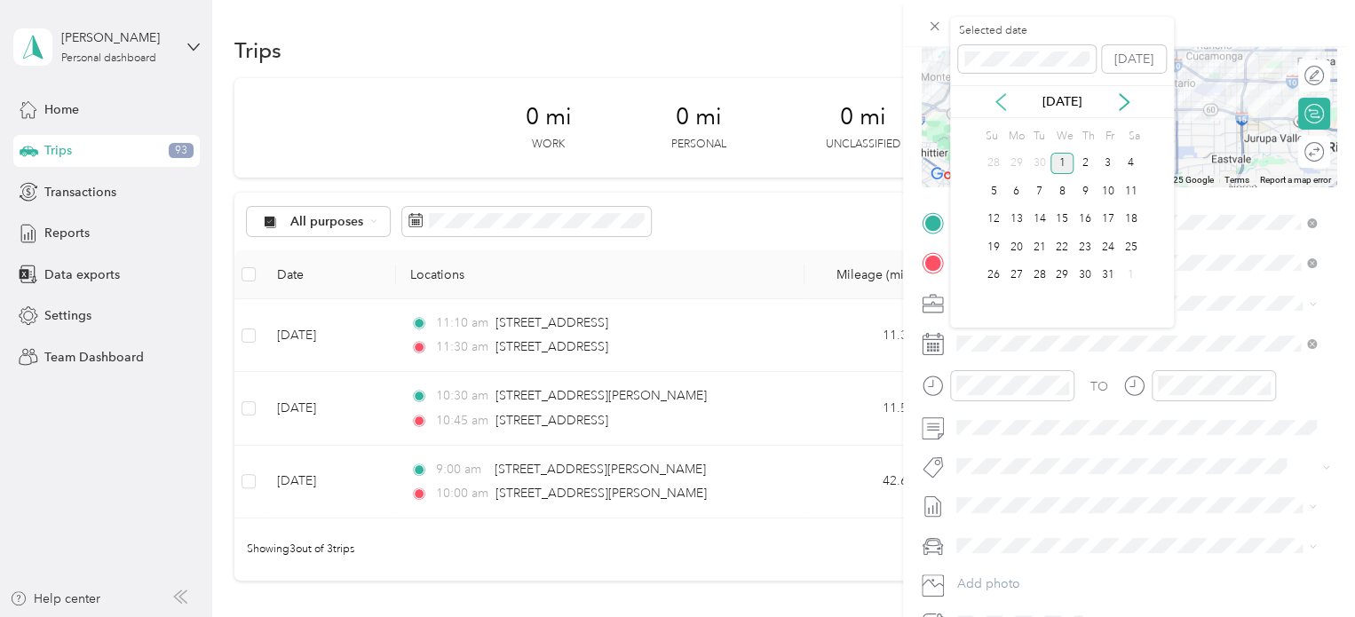
click at [1000, 107] on icon at bounding box center [1001, 102] width 18 height 18
click at [1032, 192] on div "9" at bounding box center [1039, 191] width 23 height 22
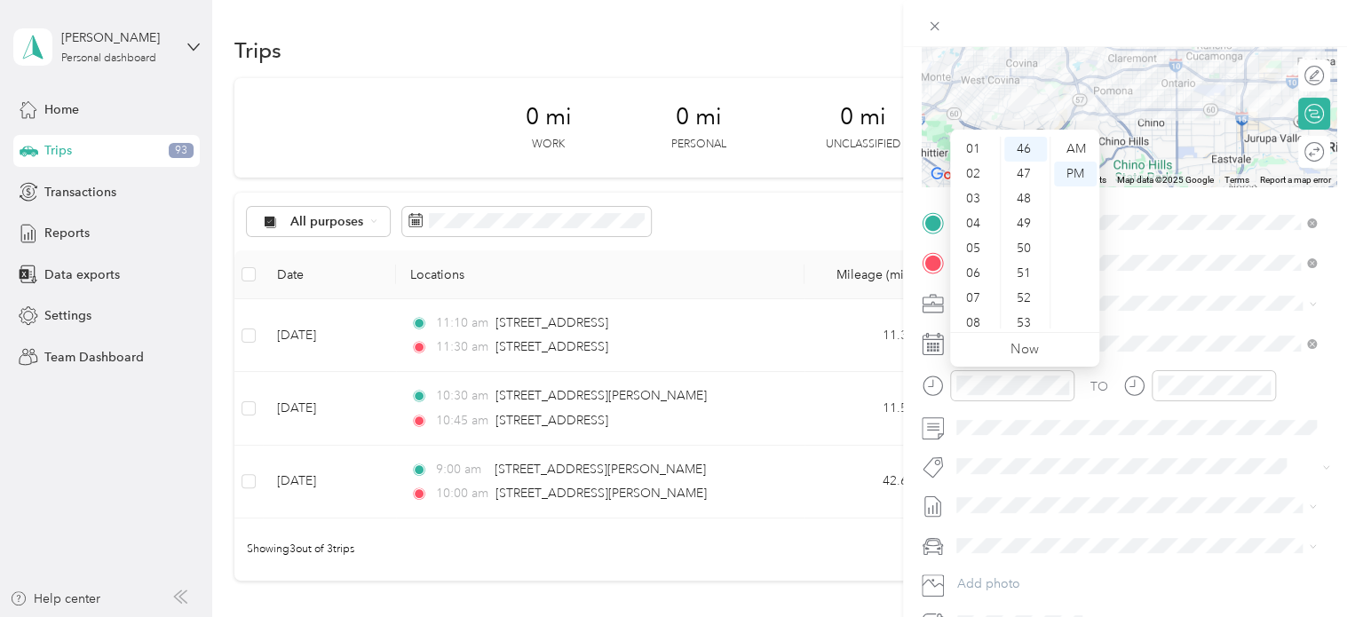
scroll to position [0, 0]
click at [971, 143] on div "12" at bounding box center [975, 149] width 43 height 25
click at [973, 152] on div "12" at bounding box center [975, 149] width 43 height 25
click at [1024, 142] on div "00" at bounding box center [1025, 149] width 43 height 25
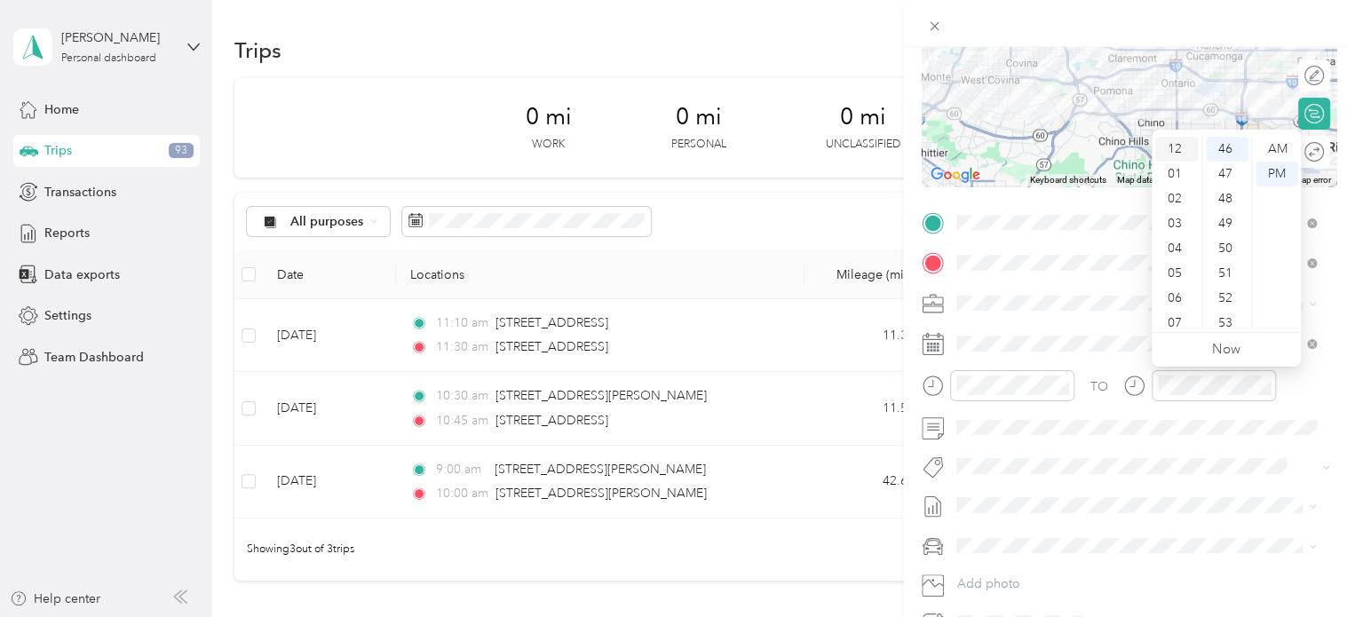
click at [1180, 148] on div "12" at bounding box center [1176, 149] width 43 height 25
click at [1228, 224] on div "30" at bounding box center [1227, 220] width 43 height 25
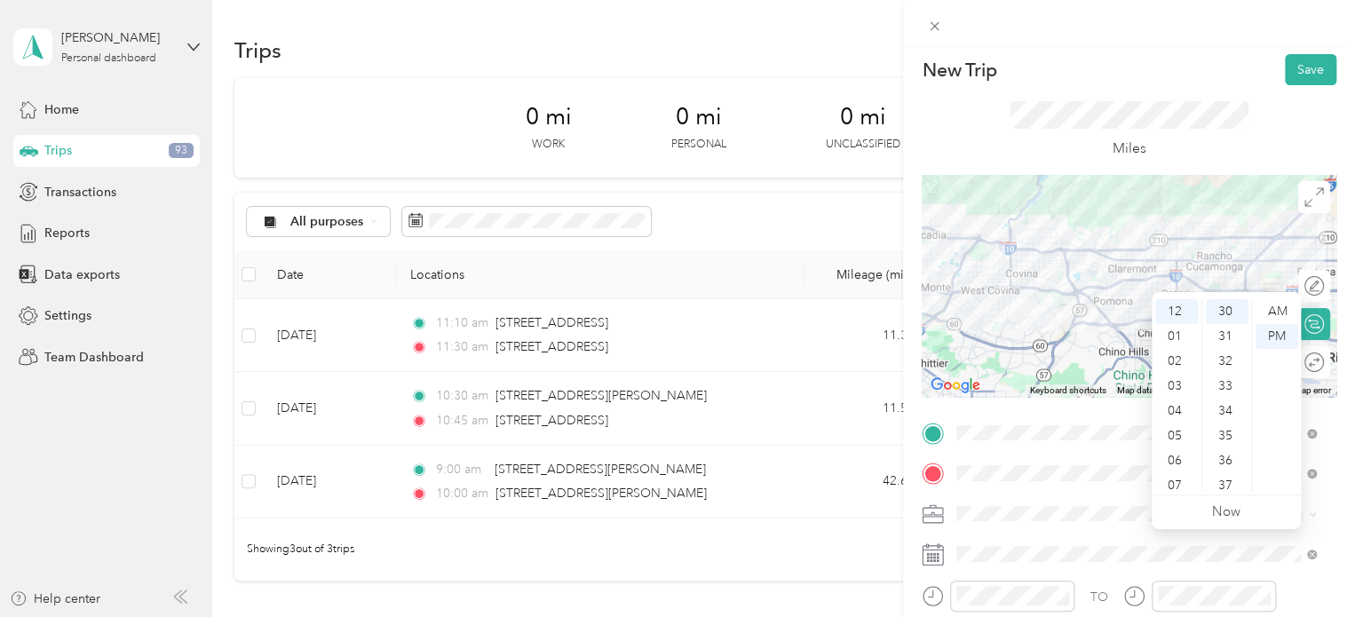
scroll to position [0, 0]
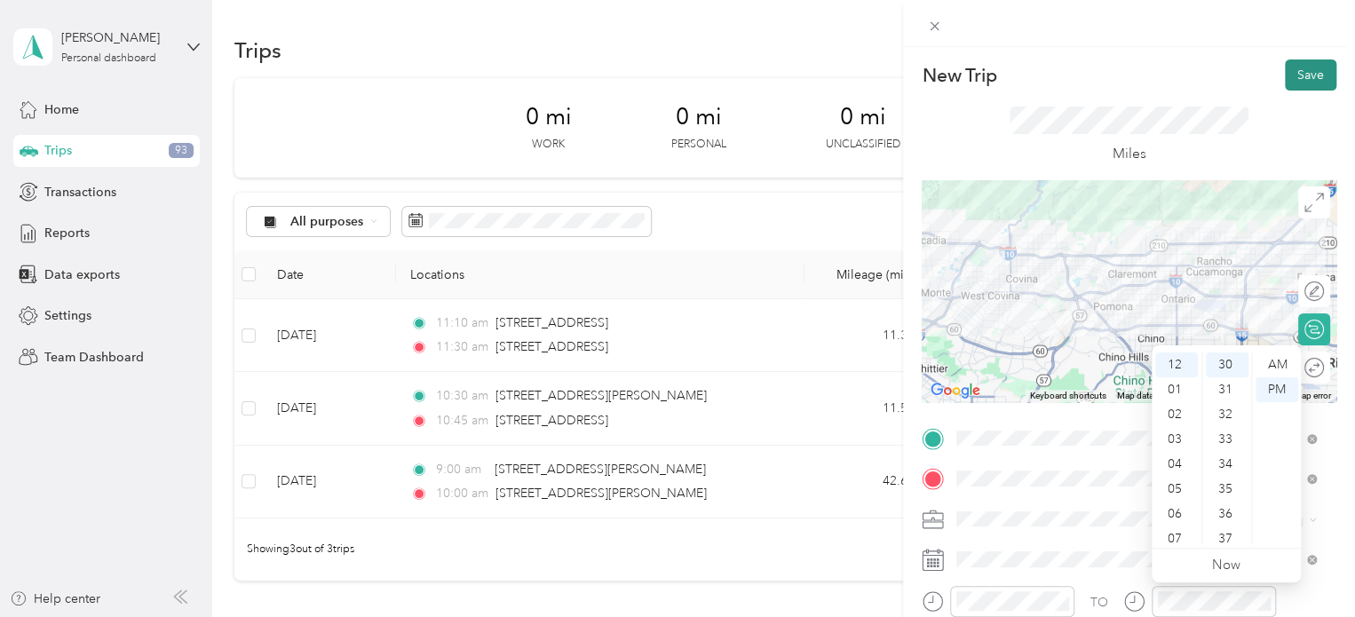
click at [1299, 77] on button "Save" at bounding box center [1310, 74] width 51 height 31
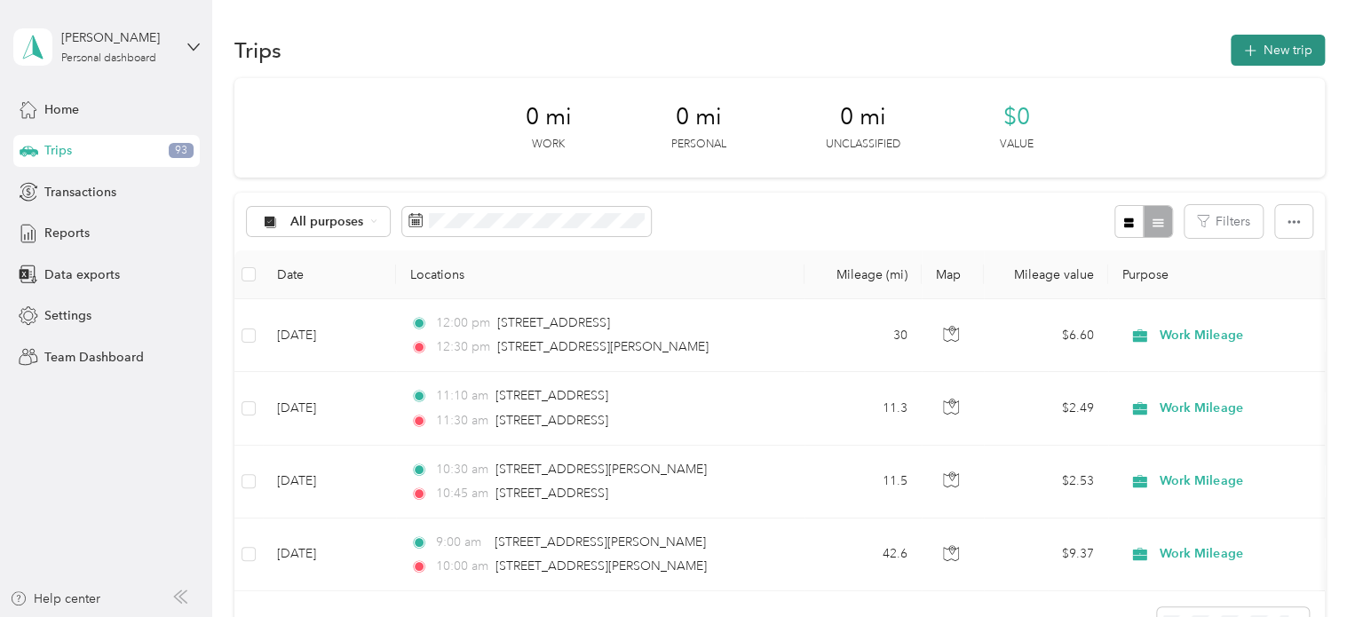
click at [1265, 47] on button "New trip" at bounding box center [1277, 50] width 94 height 31
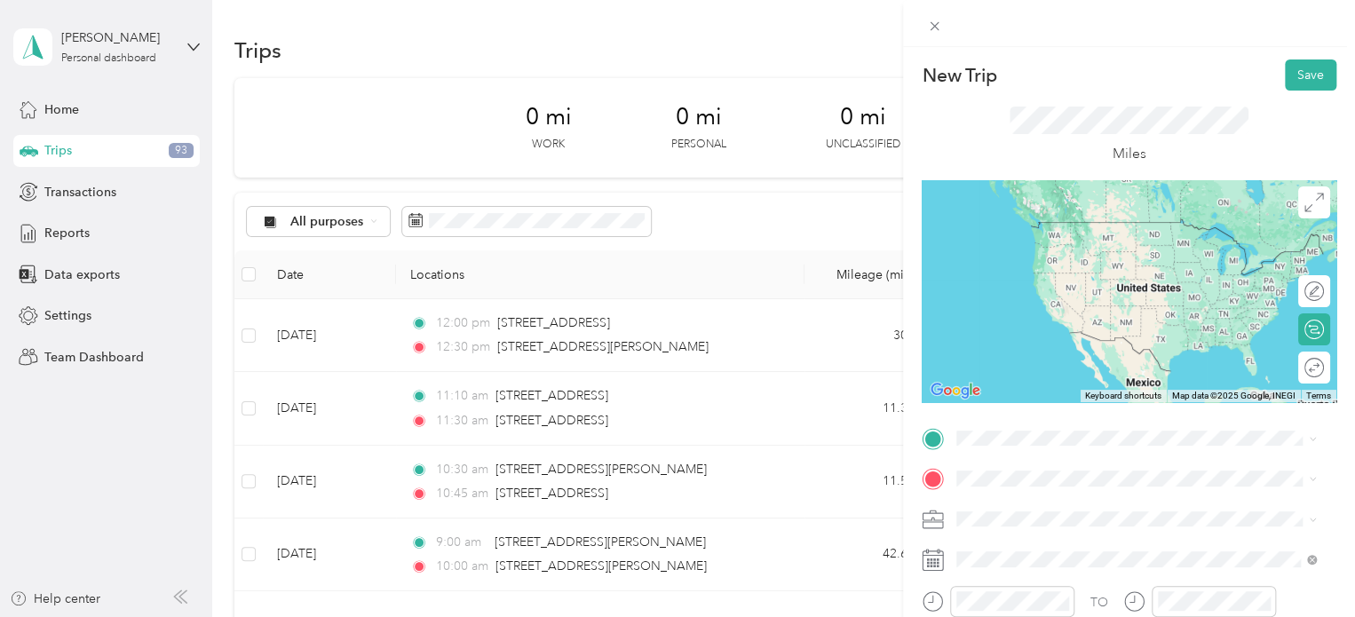
click at [1016, 501] on span "[STREET_ADDRESS][PERSON_NAME][US_STATE]" at bounding box center [1128, 493] width 276 height 16
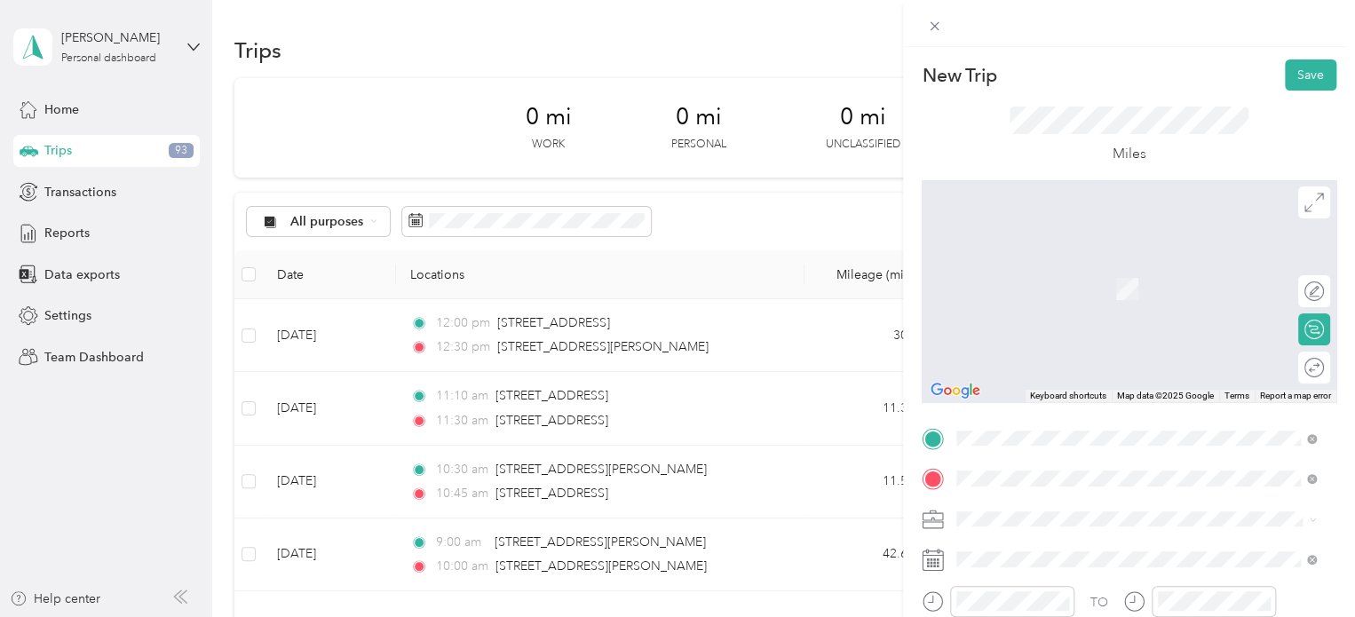
click at [1068, 389] on span "[STREET_ADDRESS][PERSON_NAME][US_STATE]" at bounding box center [1128, 381] width 276 height 16
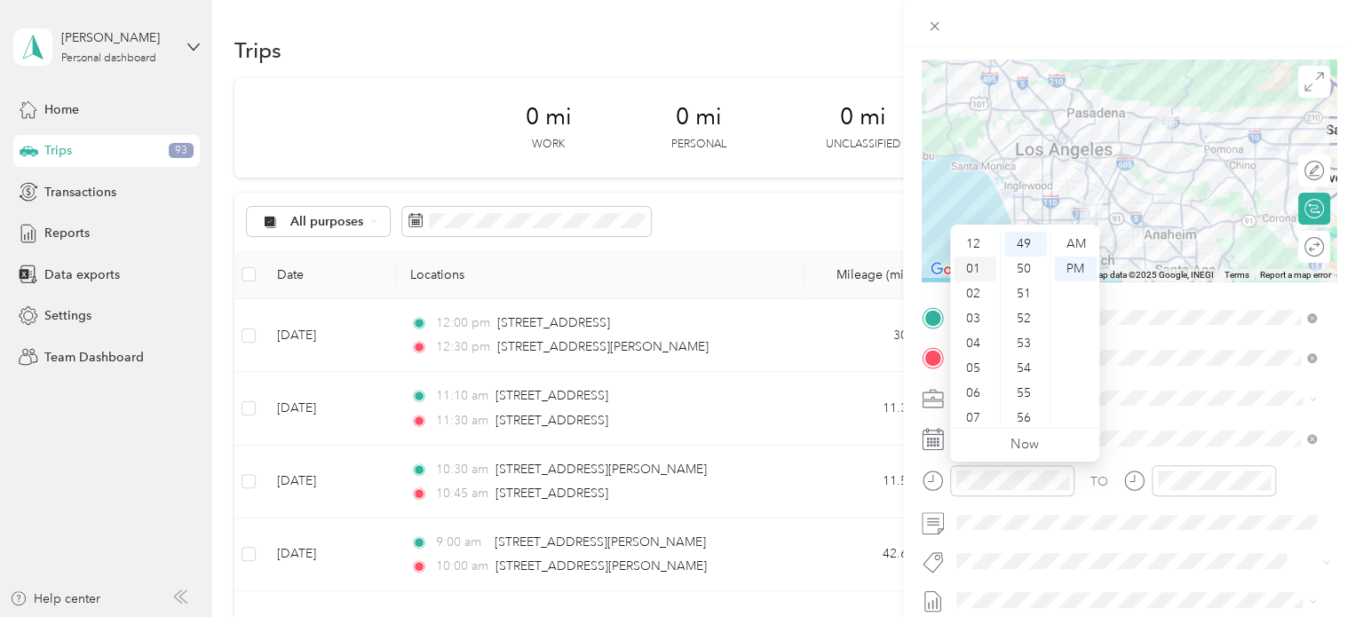
click at [979, 269] on div "01" at bounding box center [975, 269] width 43 height 25
click at [1023, 305] on div "15" at bounding box center [1025, 308] width 43 height 25
click at [1069, 265] on div "PM" at bounding box center [1075, 269] width 43 height 25
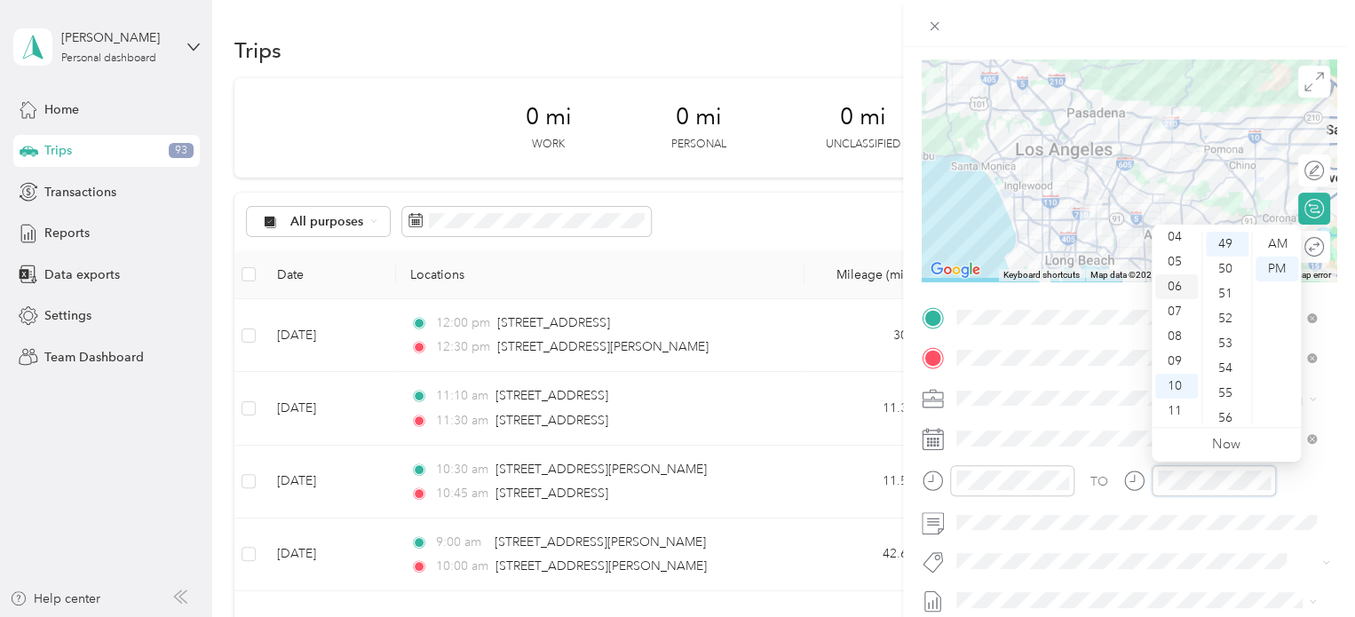
scroll to position [0, 0]
click at [1174, 260] on div "01" at bounding box center [1176, 269] width 43 height 25
click at [1231, 370] on div "54" at bounding box center [1227, 368] width 43 height 25
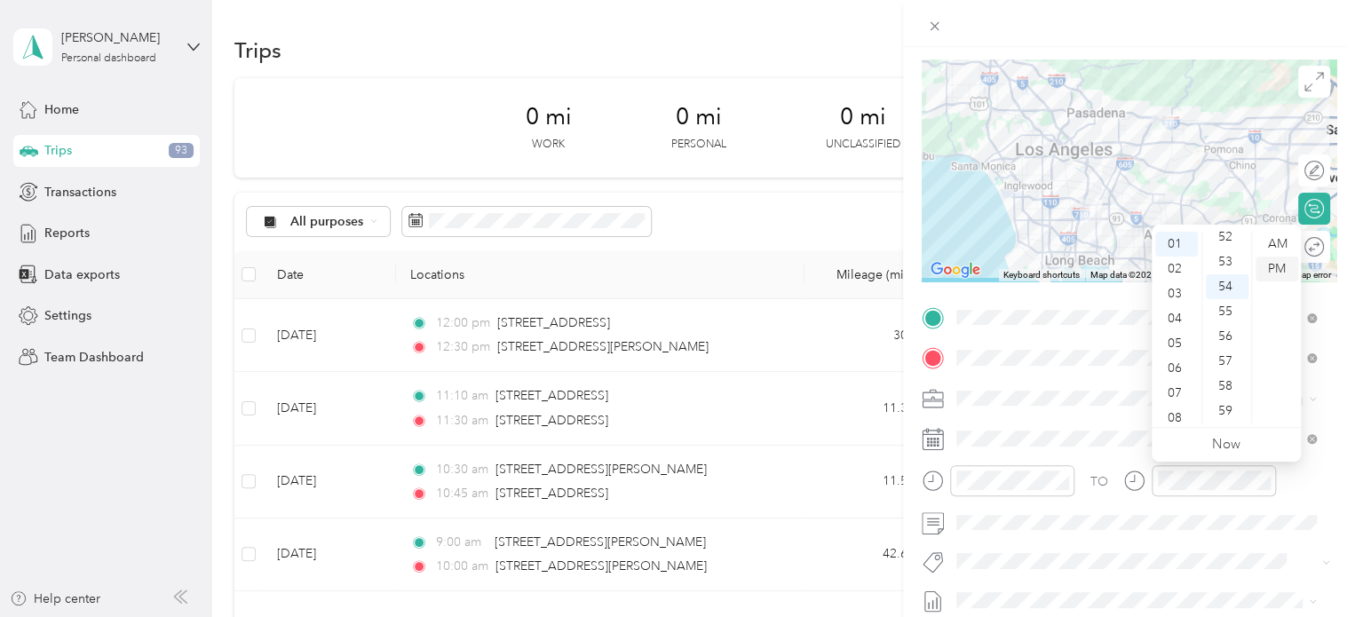
click at [1278, 275] on div "PM" at bounding box center [1276, 269] width 43 height 25
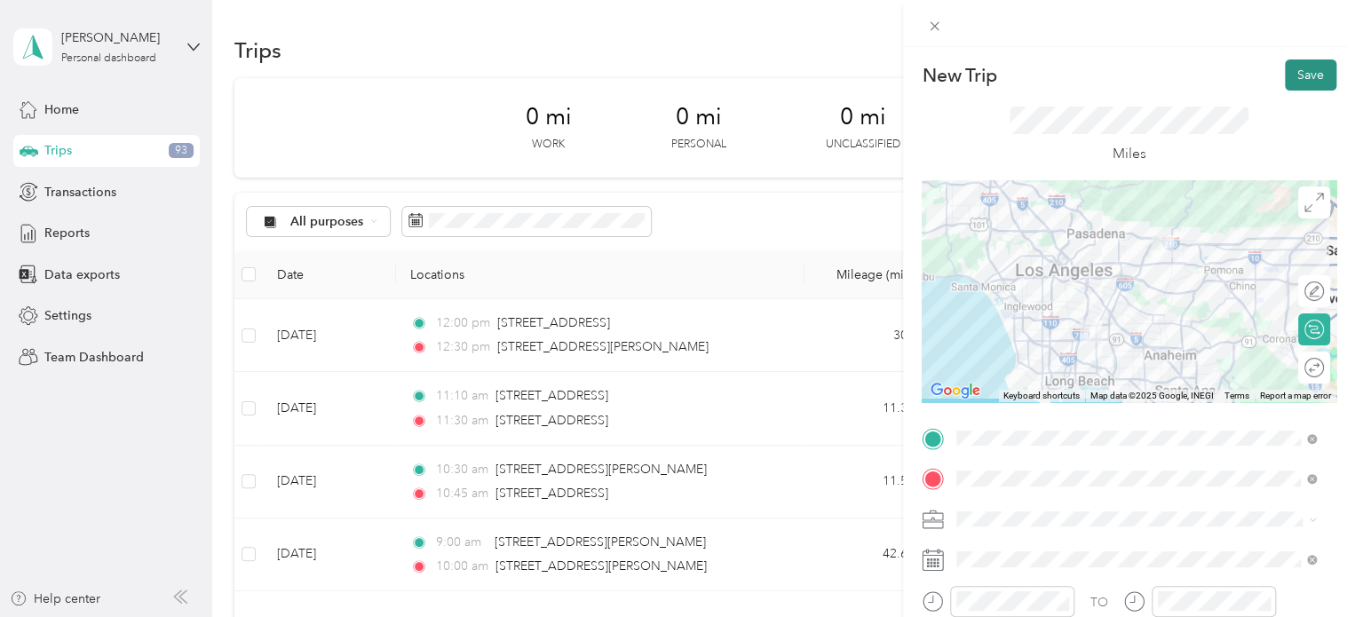
click at [1289, 74] on button "Save" at bounding box center [1310, 74] width 51 height 31
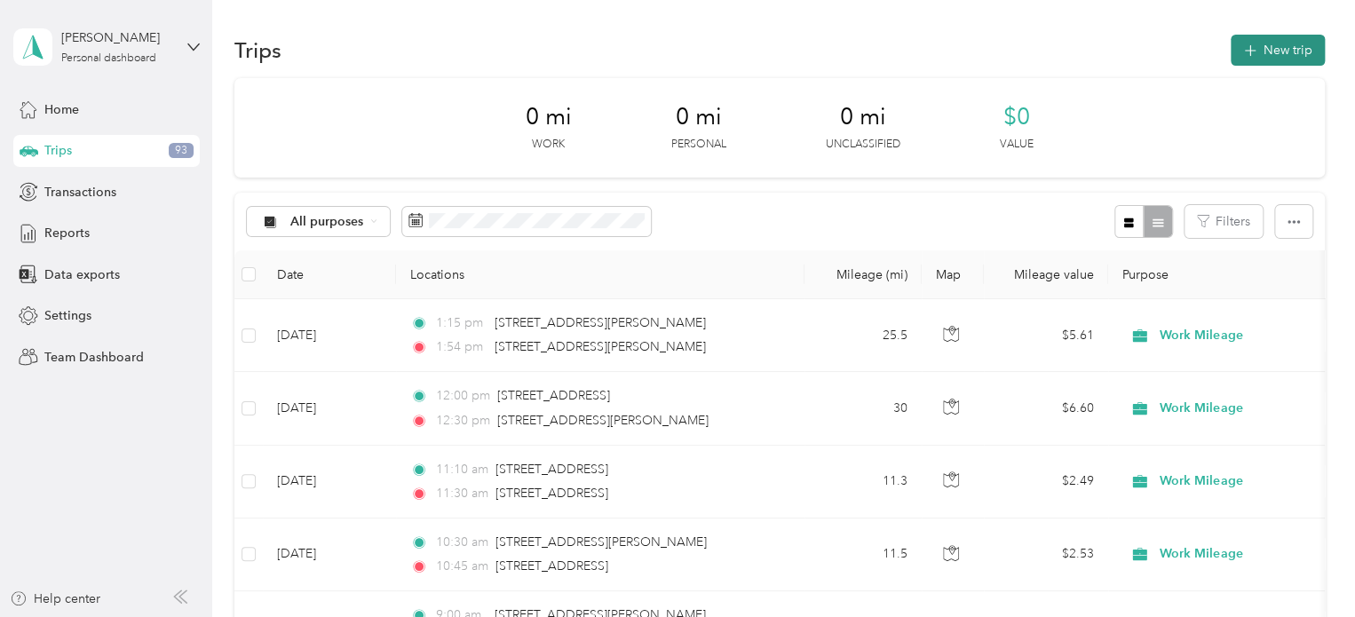
click at [1287, 53] on button "New trip" at bounding box center [1277, 50] width 94 height 31
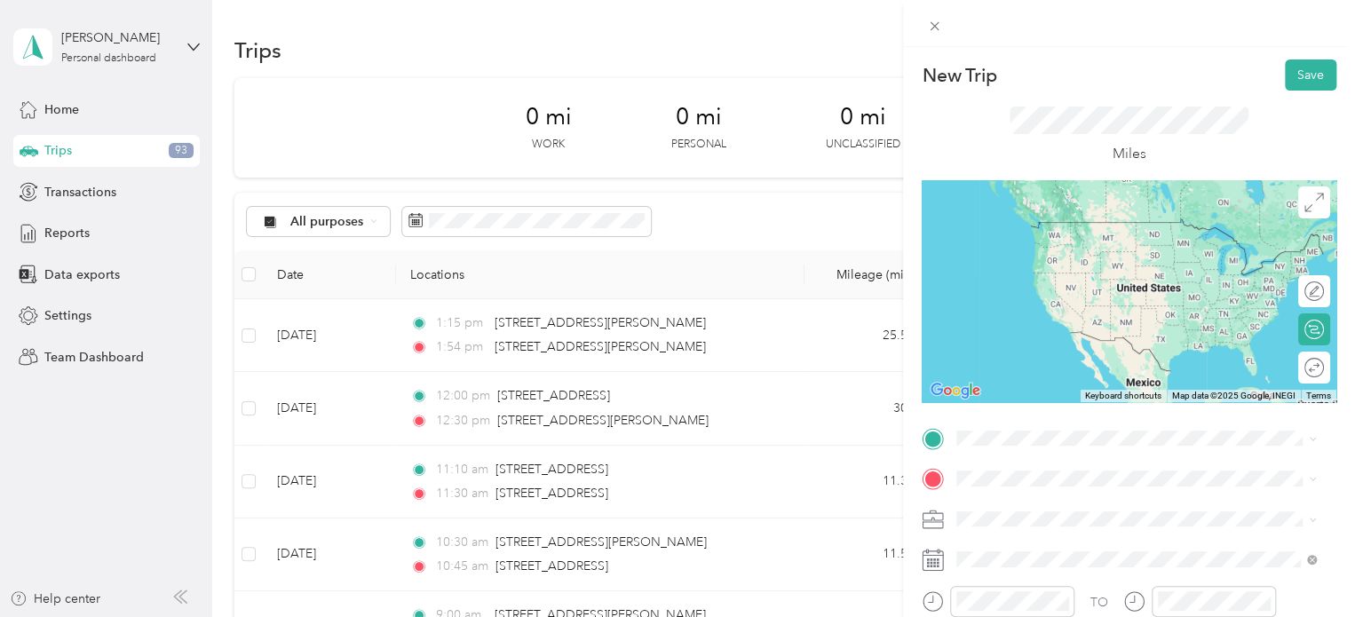
click at [1080, 501] on span "[STREET_ADDRESS][PERSON_NAME][US_STATE]" at bounding box center [1128, 493] width 276 height 16
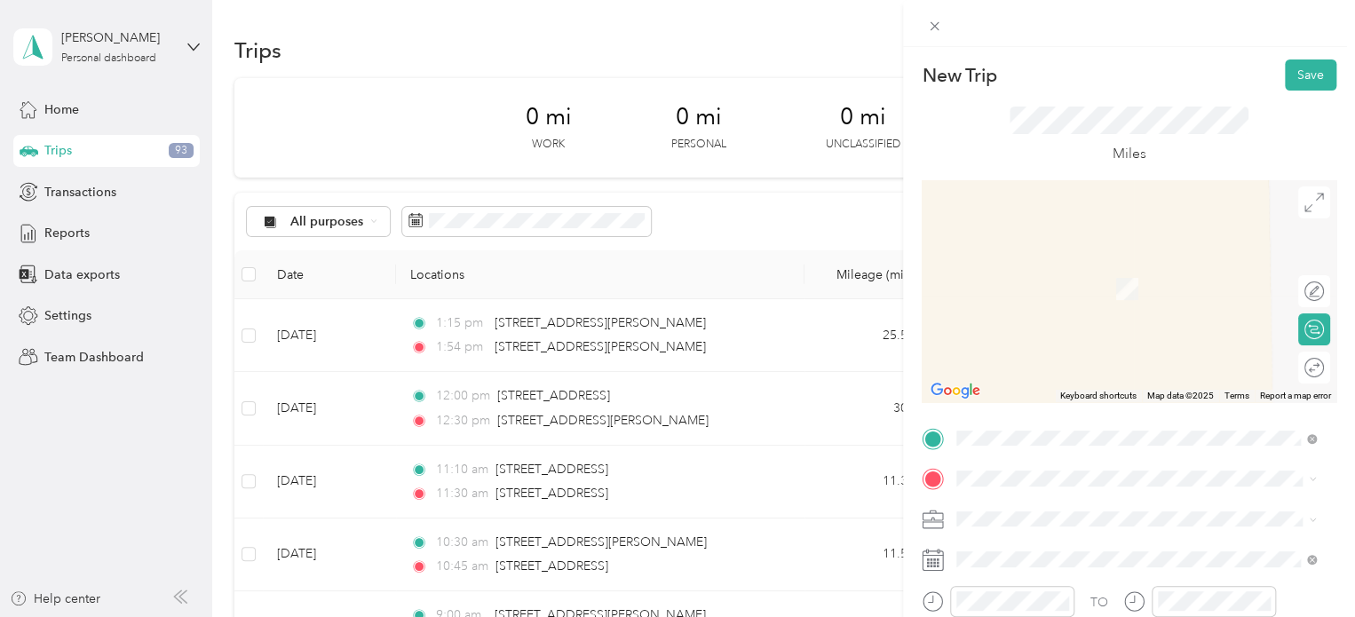
click at [1134, 270] on span "[STREET_ADDRESS][US_STATE]" at bounding box center [1079, 262] width 178 height 16
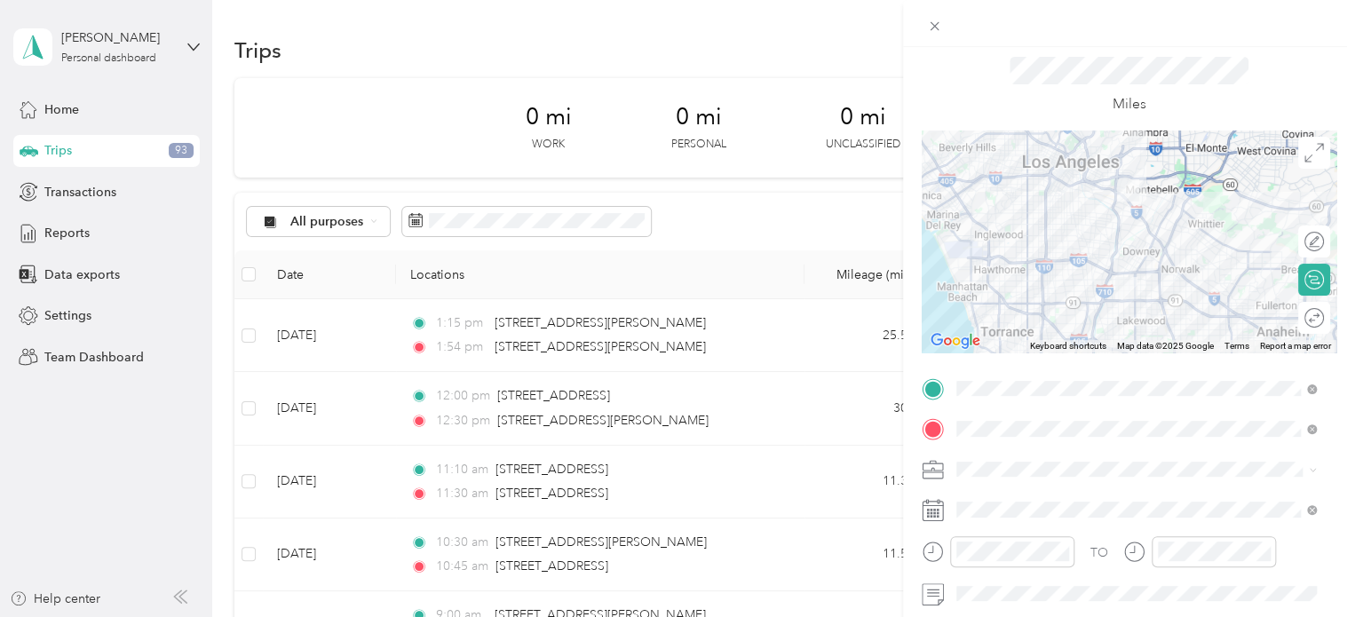
scroll to position [76, 0]
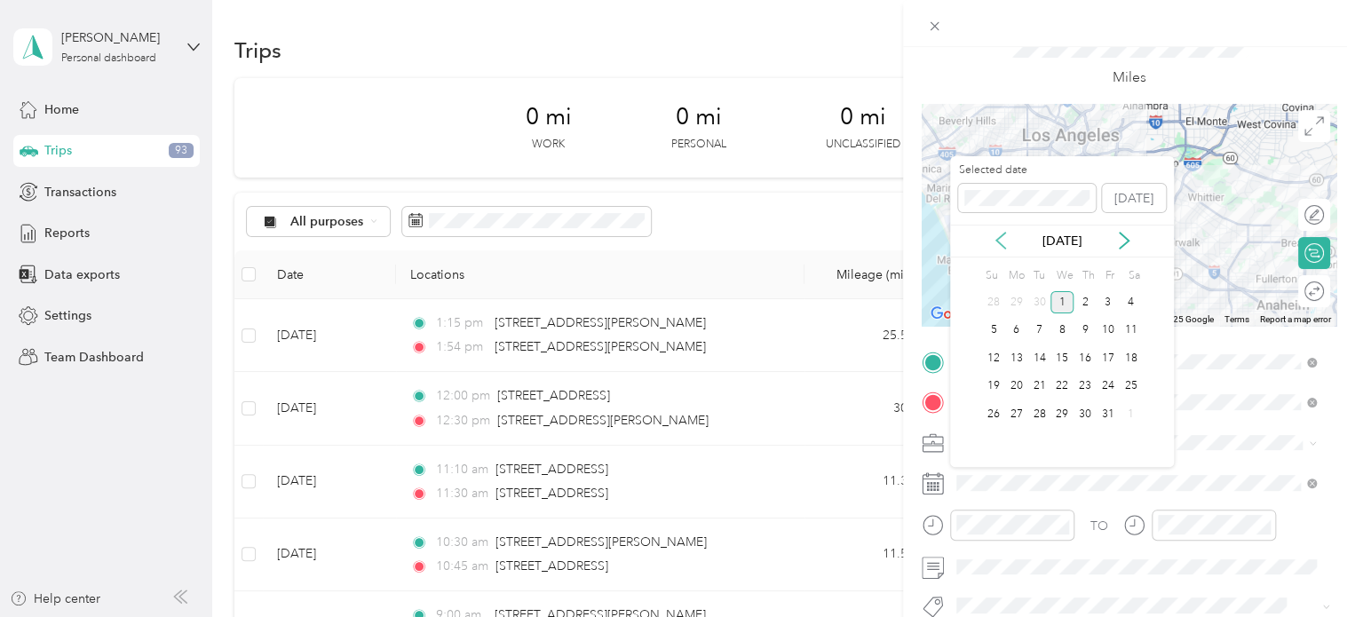
click at [1001, 242] on icon at bounding box center [1001, 241] width 18 height 18
click at [1037, 322] on div "9" at bounding box center [1039, 331] width 23 height 22
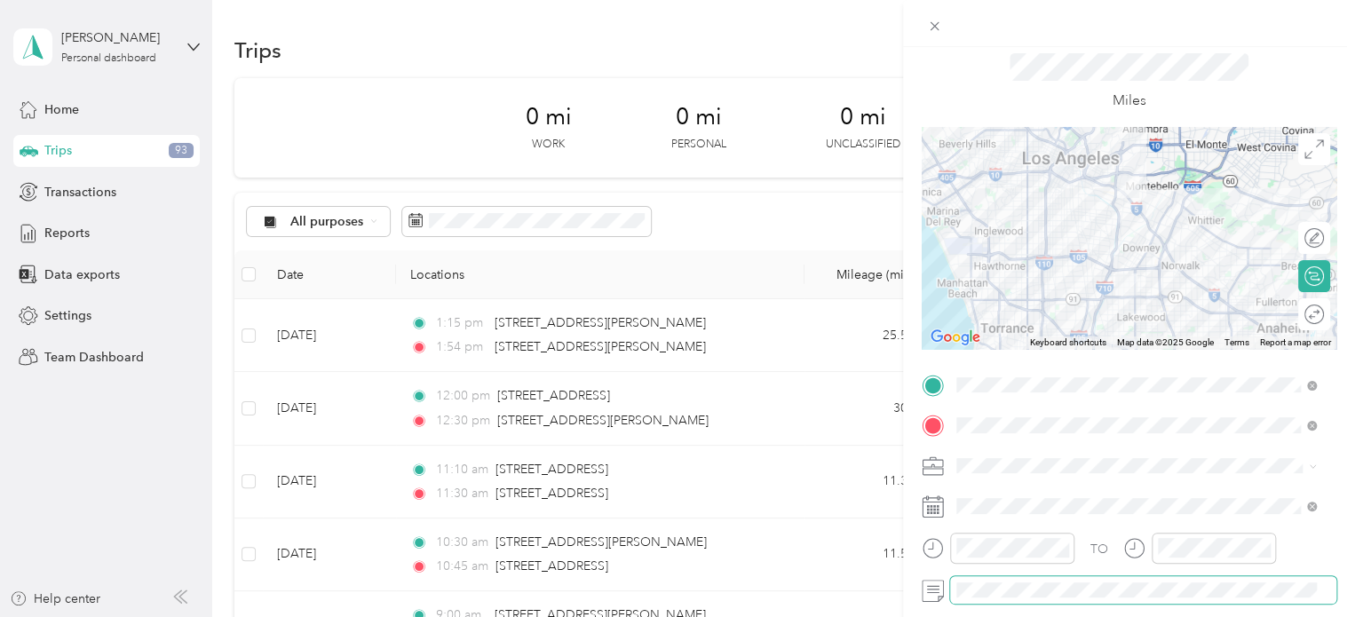
scroll to position [0, 0]
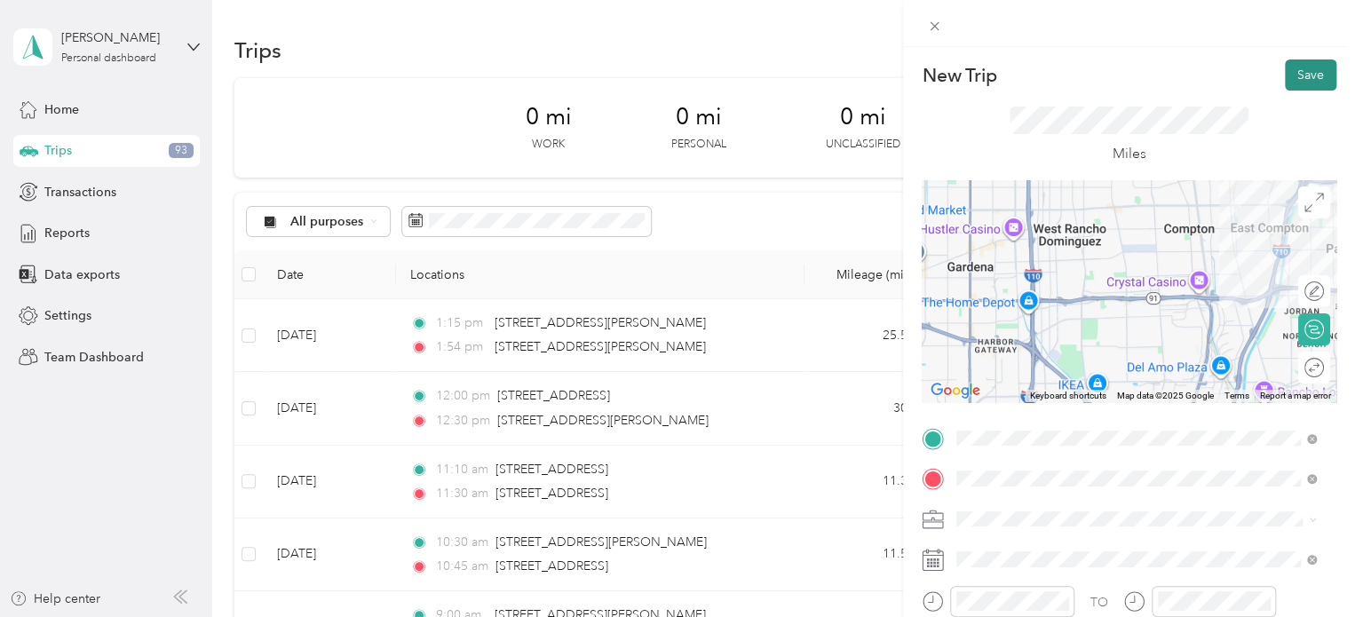
click at [1314, 75] on button "Save" at bounding box center [1310, 74] width 51 height 31
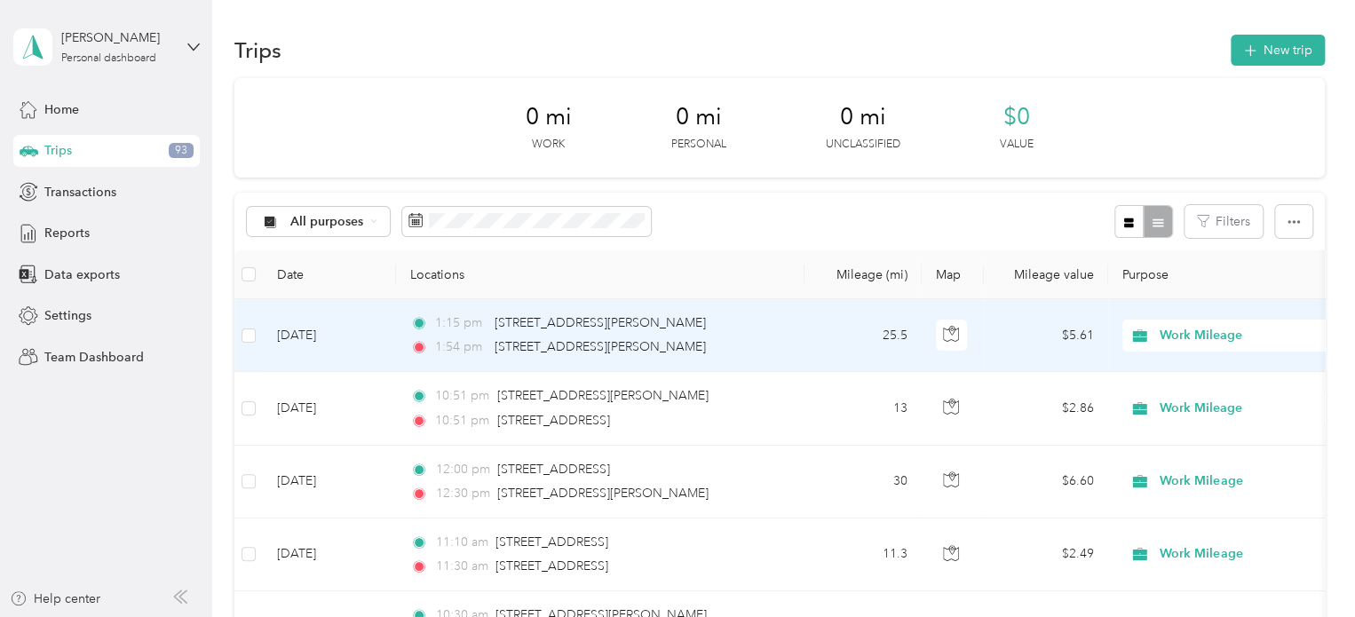
click at [763, 350] on div "1:54 pm [STREET_ADDRESS][PERSON_NAME]" at bounding box center [596, 347] width 373 height 20
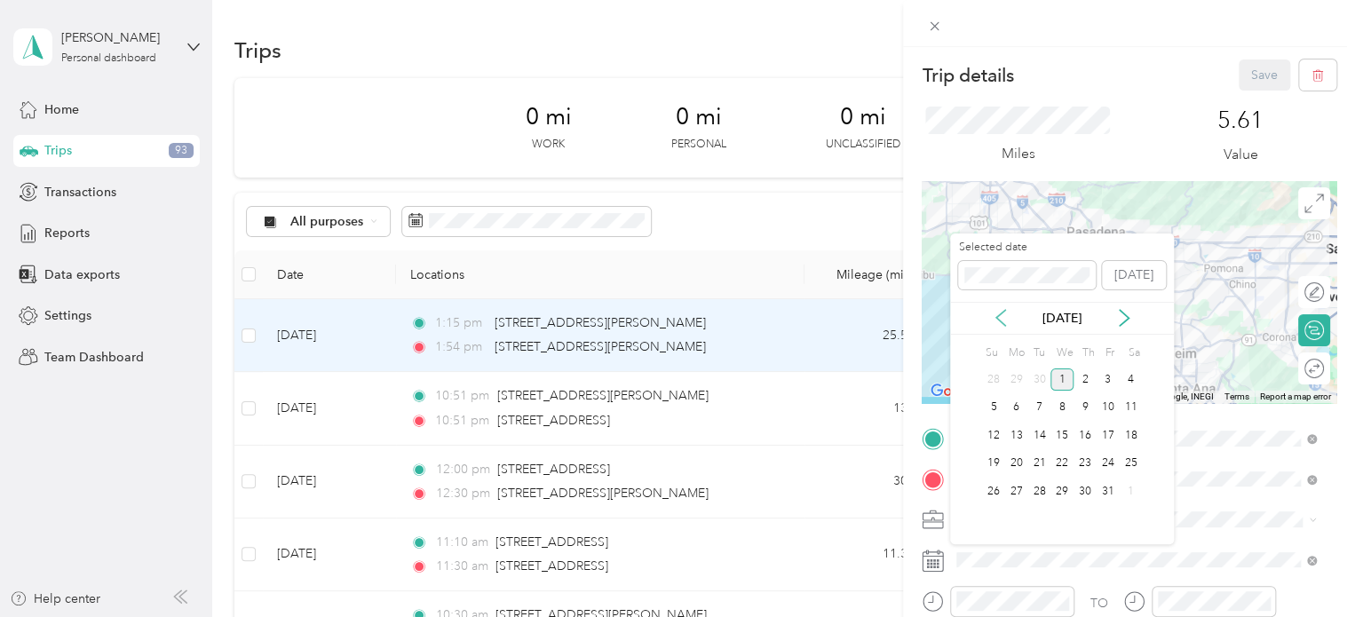
click at [999, 320] on icon at bounding box center [1000, 318] width 9 height 16
click at [1033, 411] on div "9" at bounding box center [1039, 408] width 23 height 22
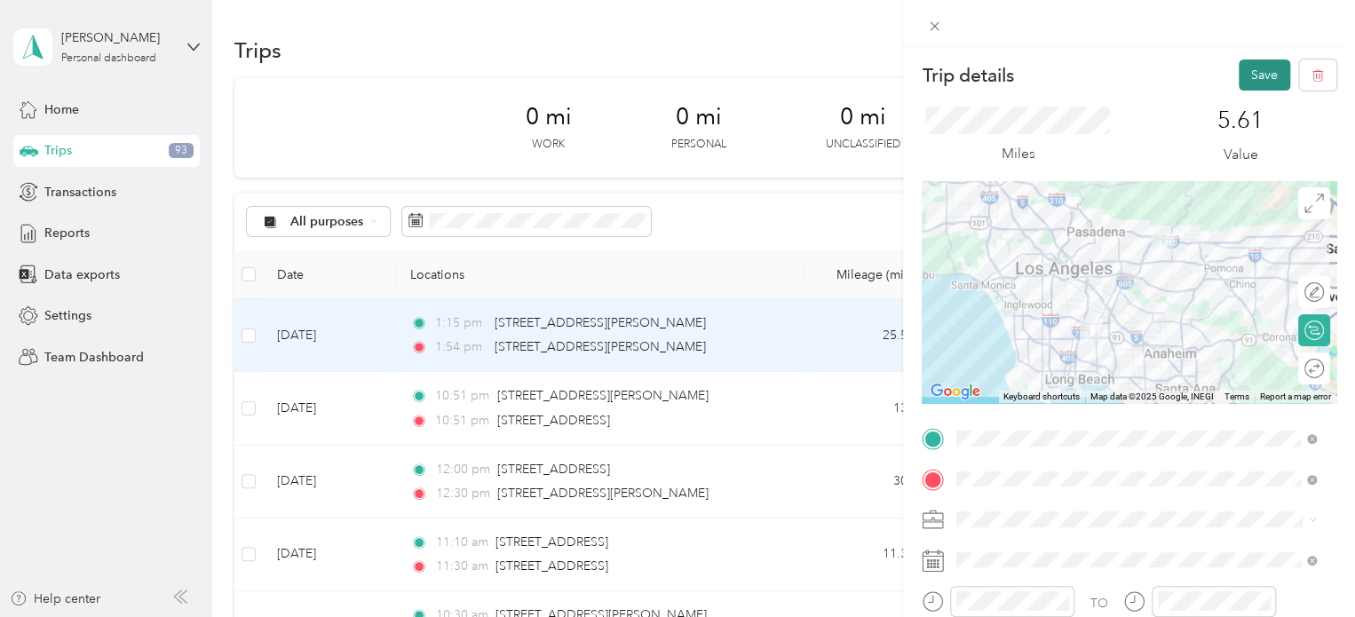
click at [1250, 72] on button "Save" at bounding box center [1263, 74] width 51 height 31
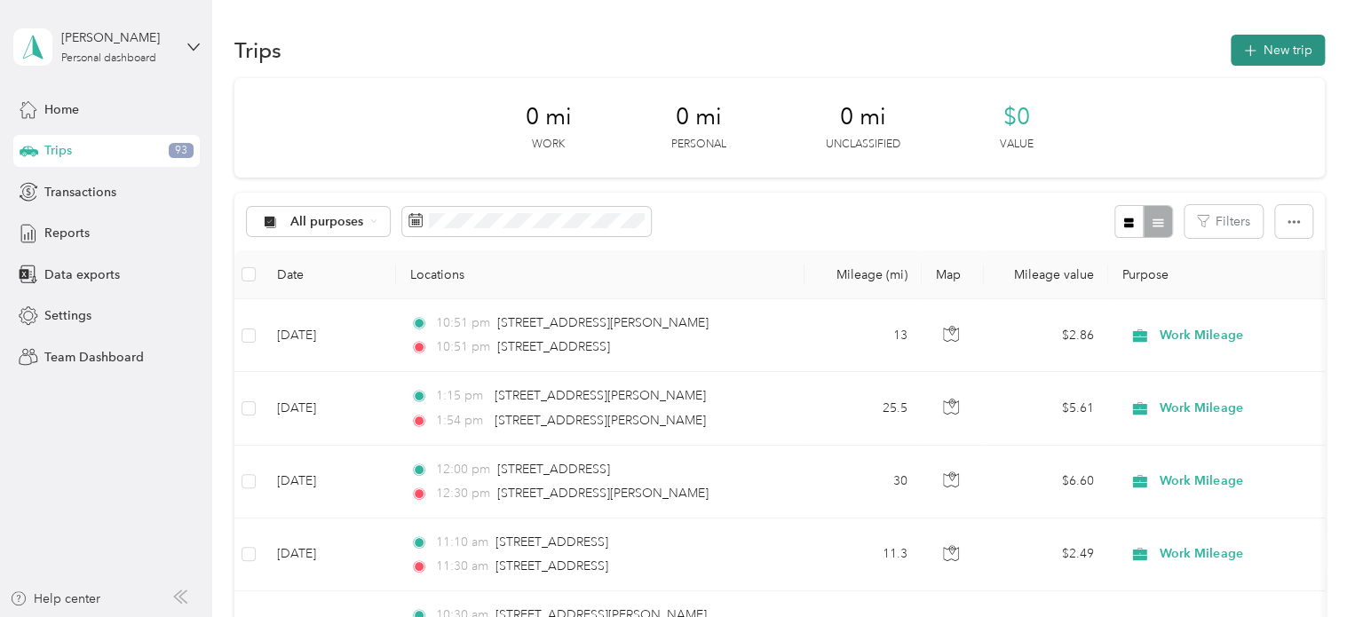
click at [1263, 59] on button "New trip" at bounding box center [1277, 50] width 94 height 31
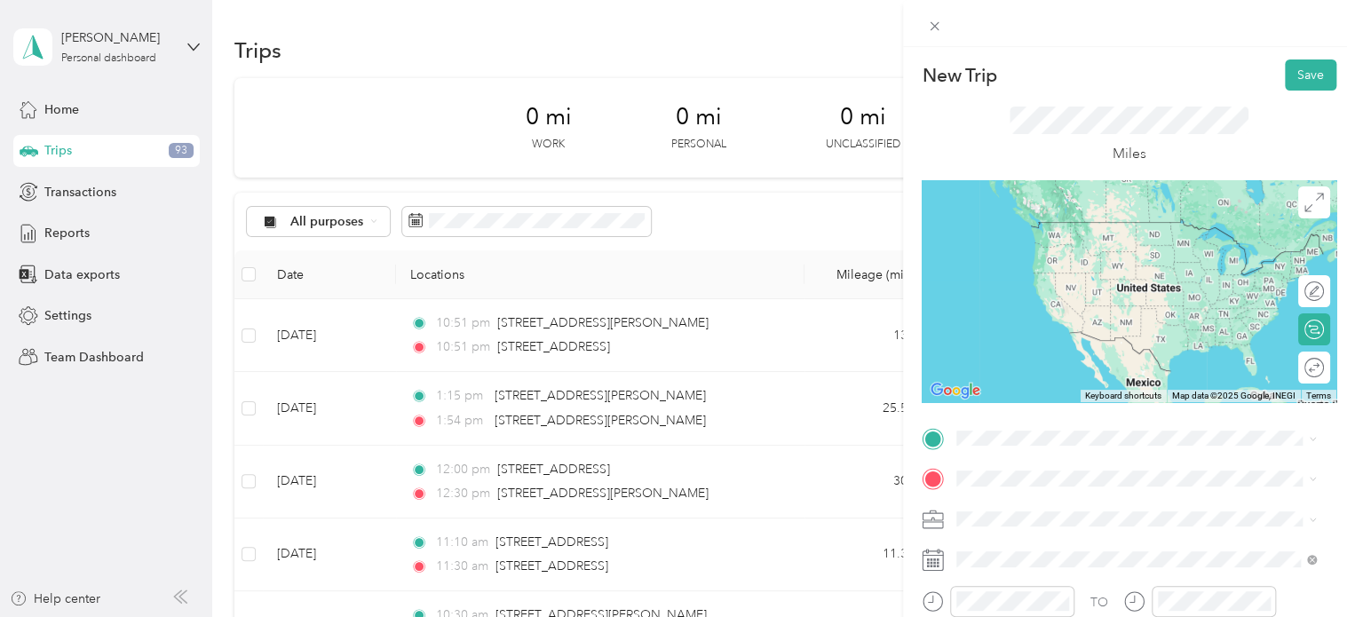
click at [1187, 233] on li "[STREET_ADDRESS][US_STATE]" at bounding box center [1136, 215] width 372 height 36
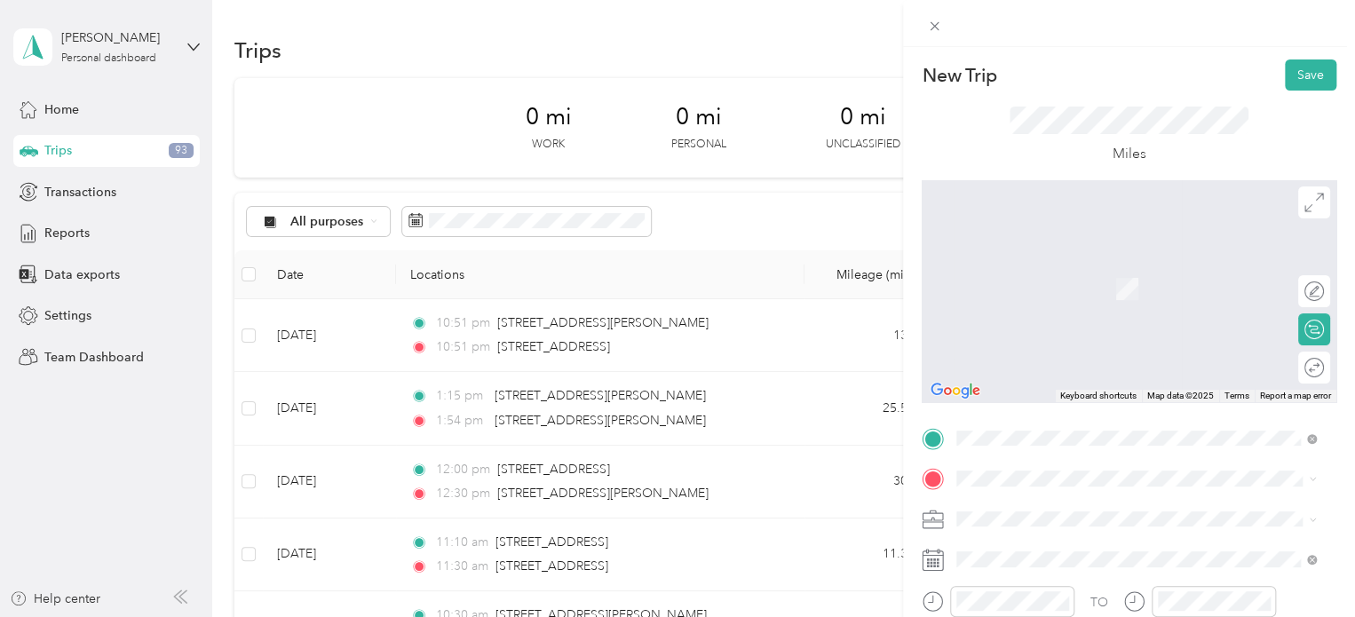
click at [1131, 252] on div "[STREET_ADDRESS][US_STATE]" at bounding box center [1135, 254] width 347 height 24
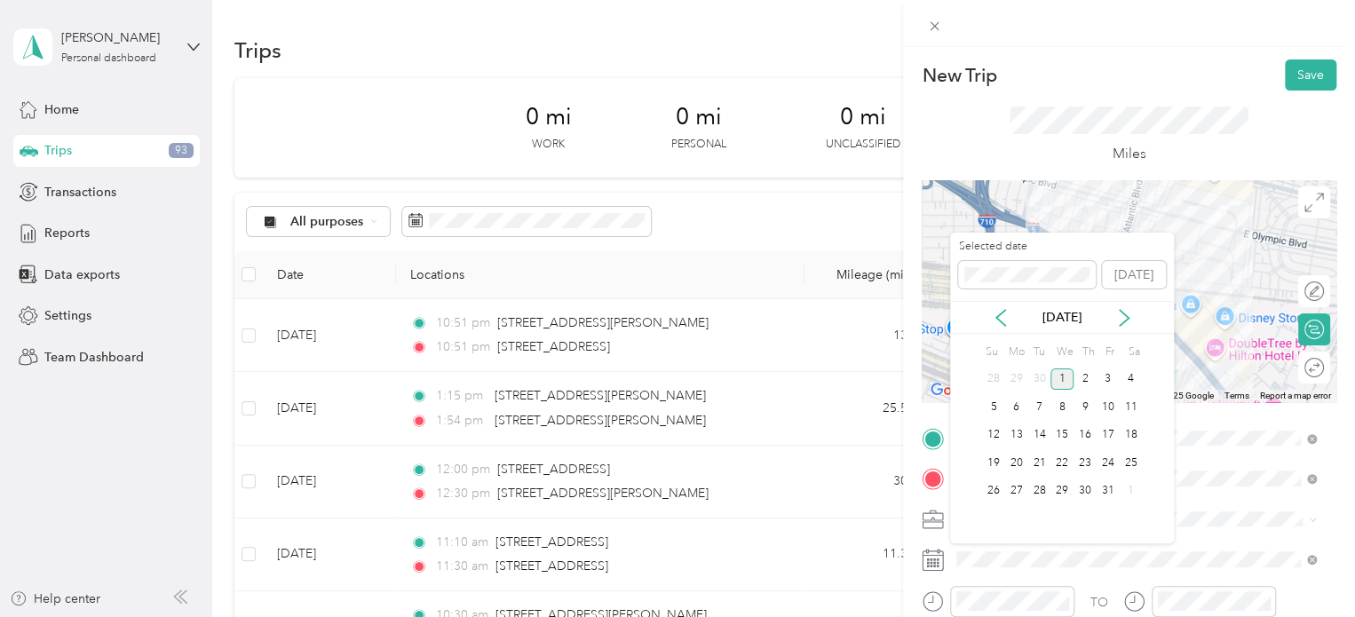
click at [1004, 329] on div "[DATE]" at bounding box center [1062, 317] width 224 height 33
click at [1000, 319] on icon at bounding box center [1001, 318] width 18 height 18
click at [1030, 412] on div "9" at bounding box center [1039, 407] width 23 height 22
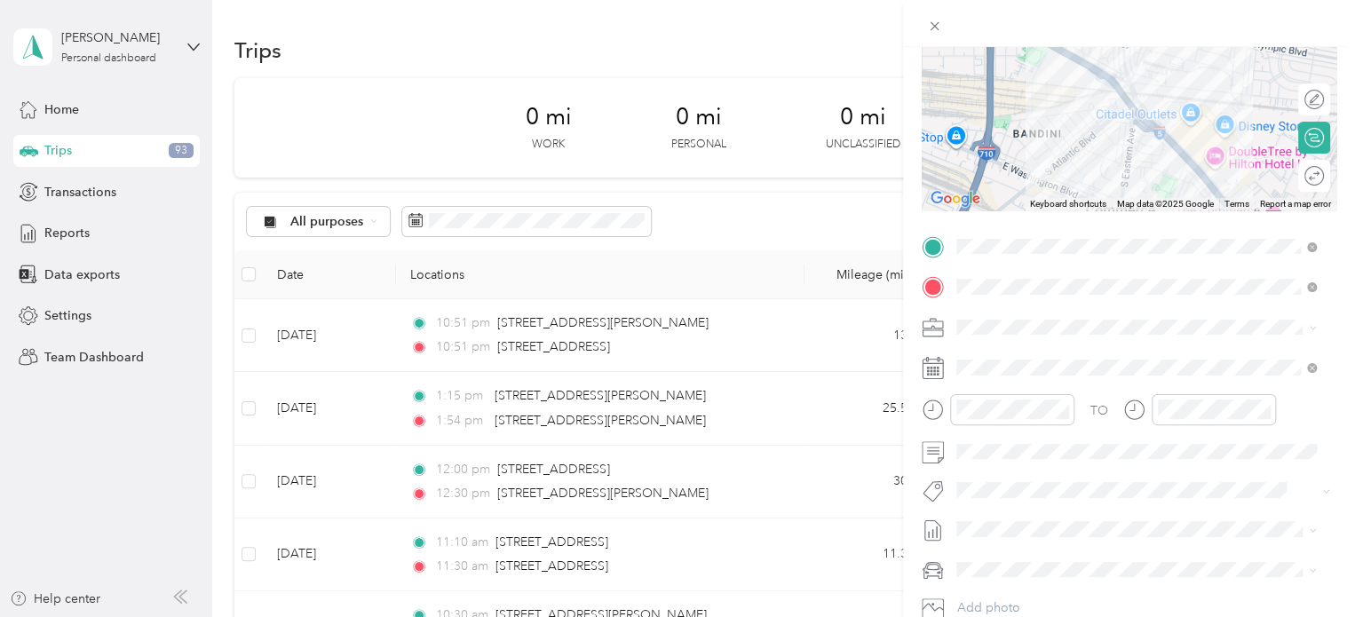
scroll to position [210, 0]
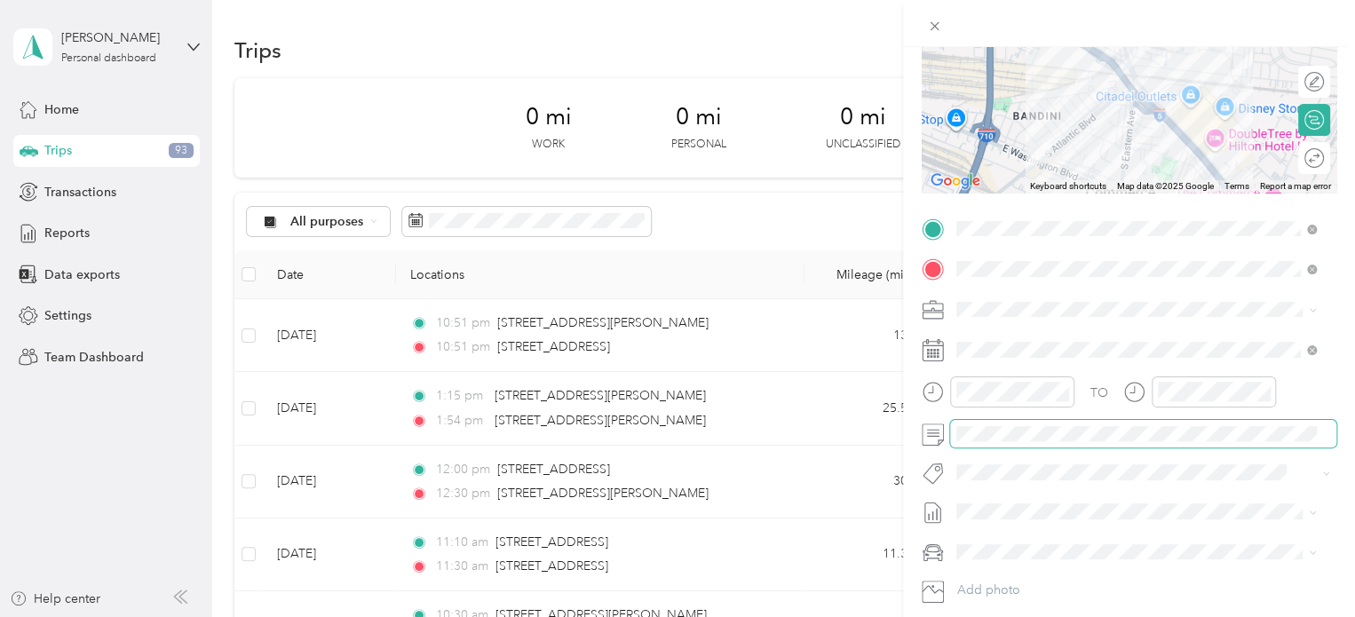
click at [1032, 440] on span at bounding box center [1143, 434] width 386 height 28
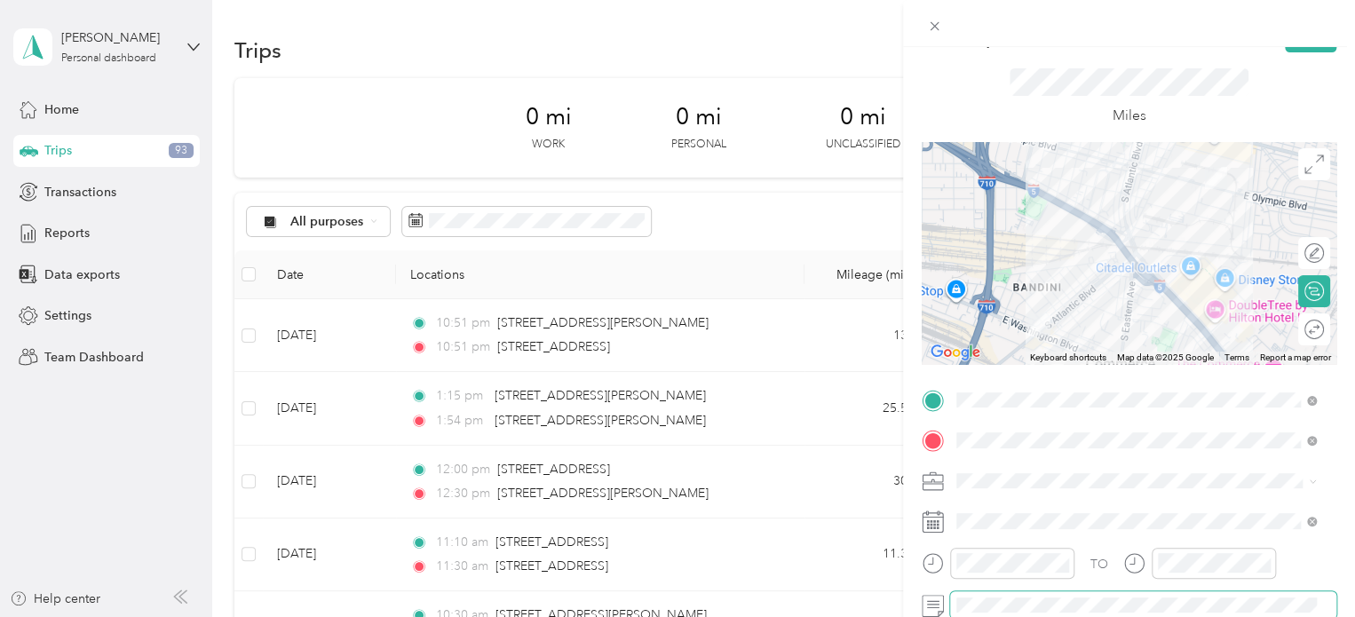
scroll to position [0, 0]
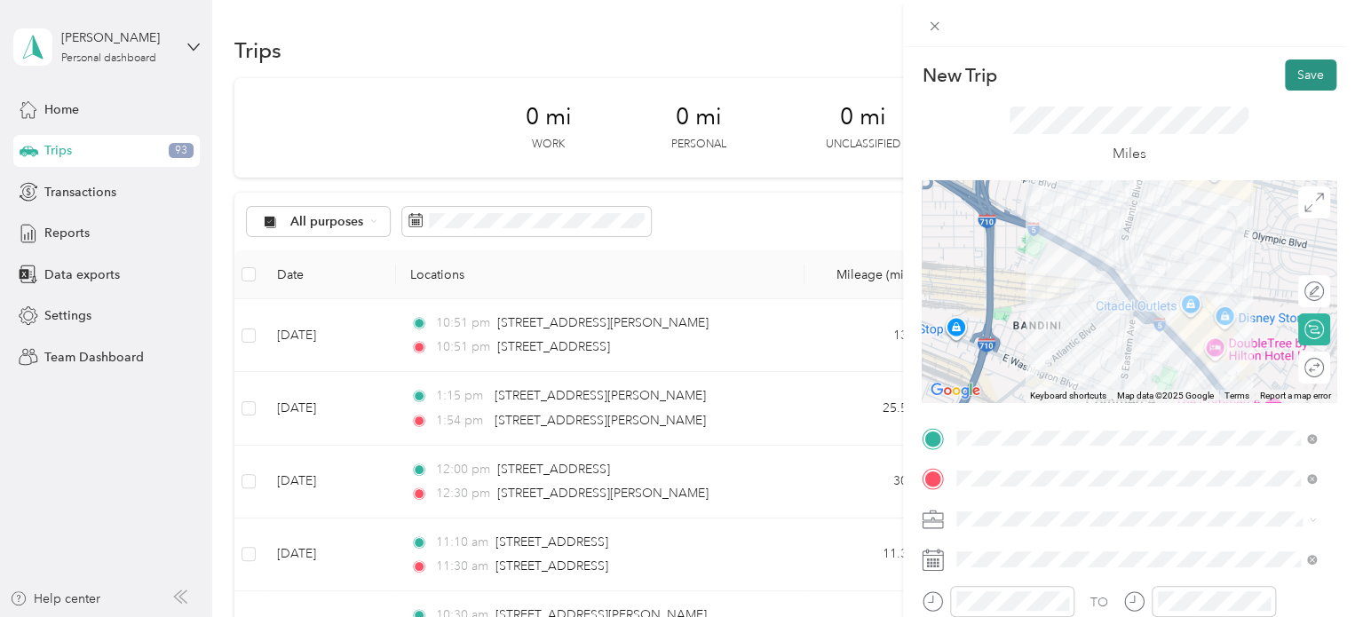
click at [1292, 73] on button "Save" at bounding box center [1310, 74] width 51 height 31
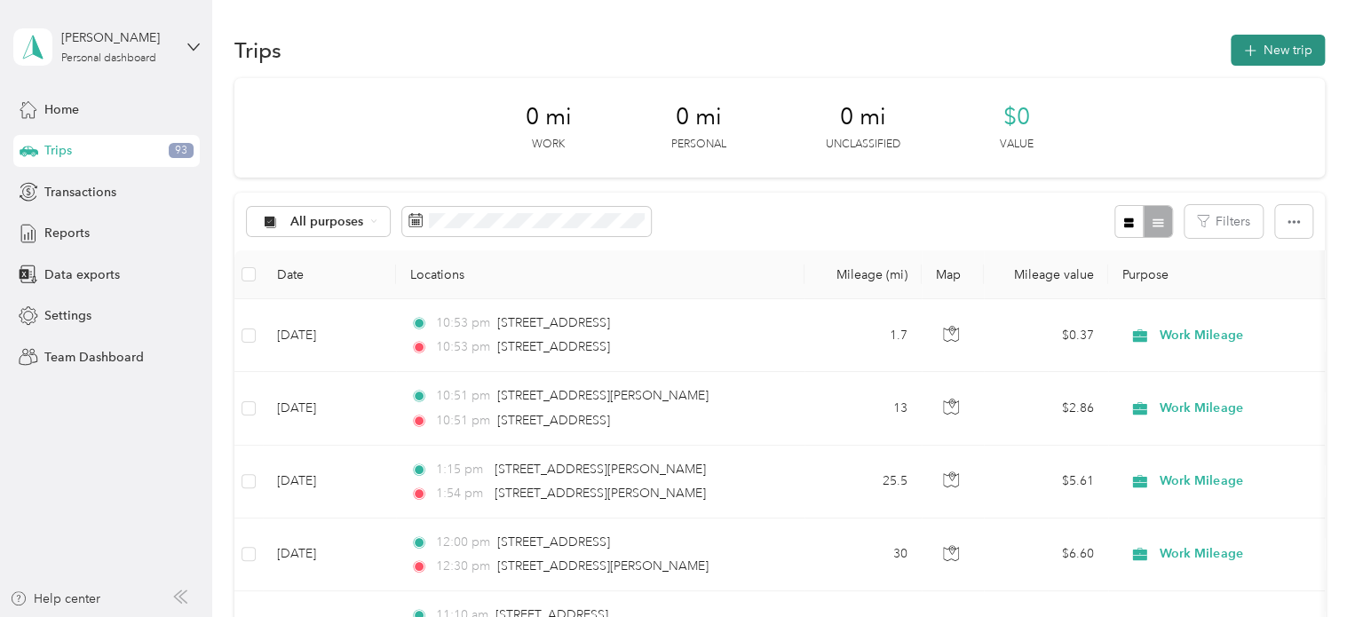
click at [1262, 56] on button "New trip" at bounding box center [1277, 50] width 94 height 31
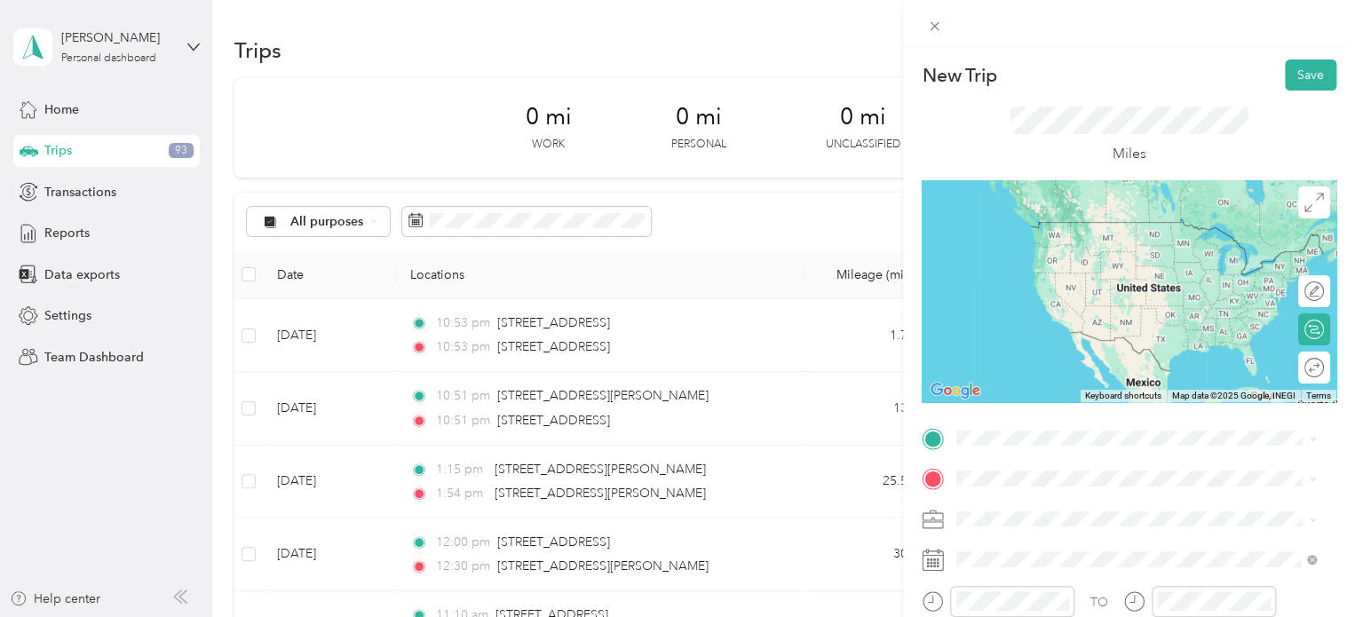
click at [1071, 510] on div "[STREET_ADDRESS][PERSON_NAME][US_STATE]" at bounding box center [1135, 499] width 347 height 24
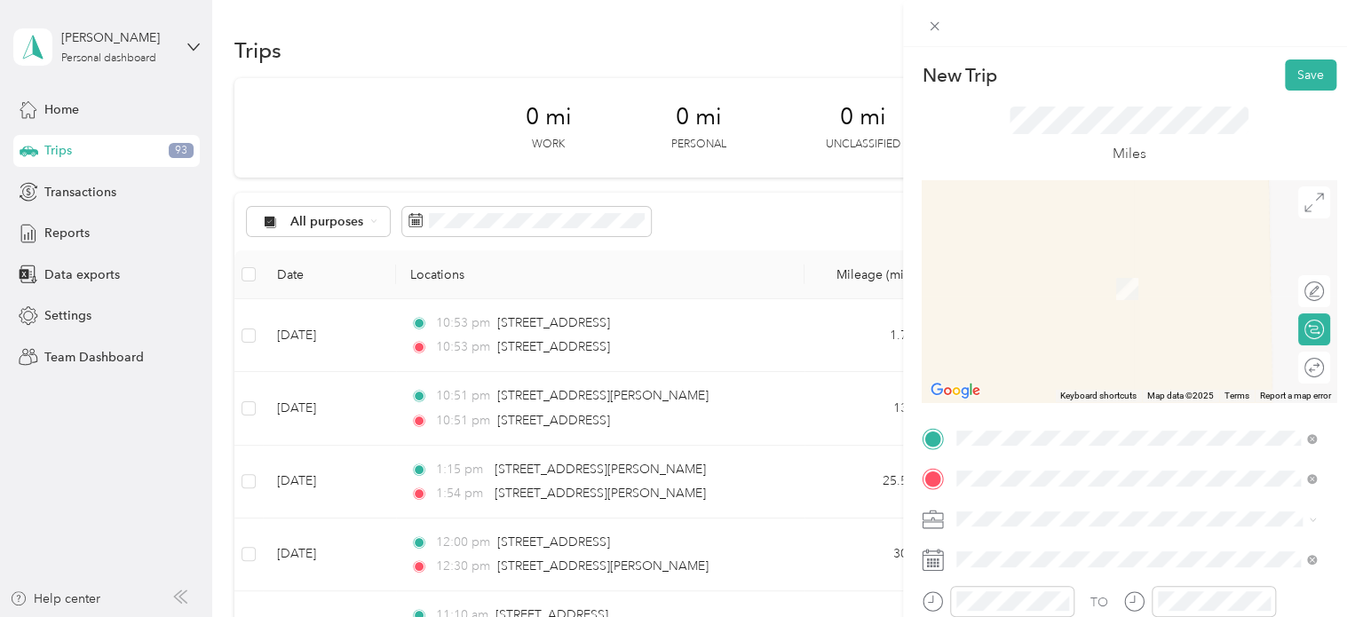
click at [1129, 293] on ol "From search results [STREET_ADDRESS][US_STATE] [STREET_ADDRESS][US_STATE][GEOGR…" at bounding box center [1136, 320] width 372 height 213
click at [1037, 489] on span at bounding box center [1143, 478] width 386 height 28
click at [1105, 275] on li "[STREET_ADDRESS][US_STATE]" at bounding box center [1136, 257] width 372 height 36
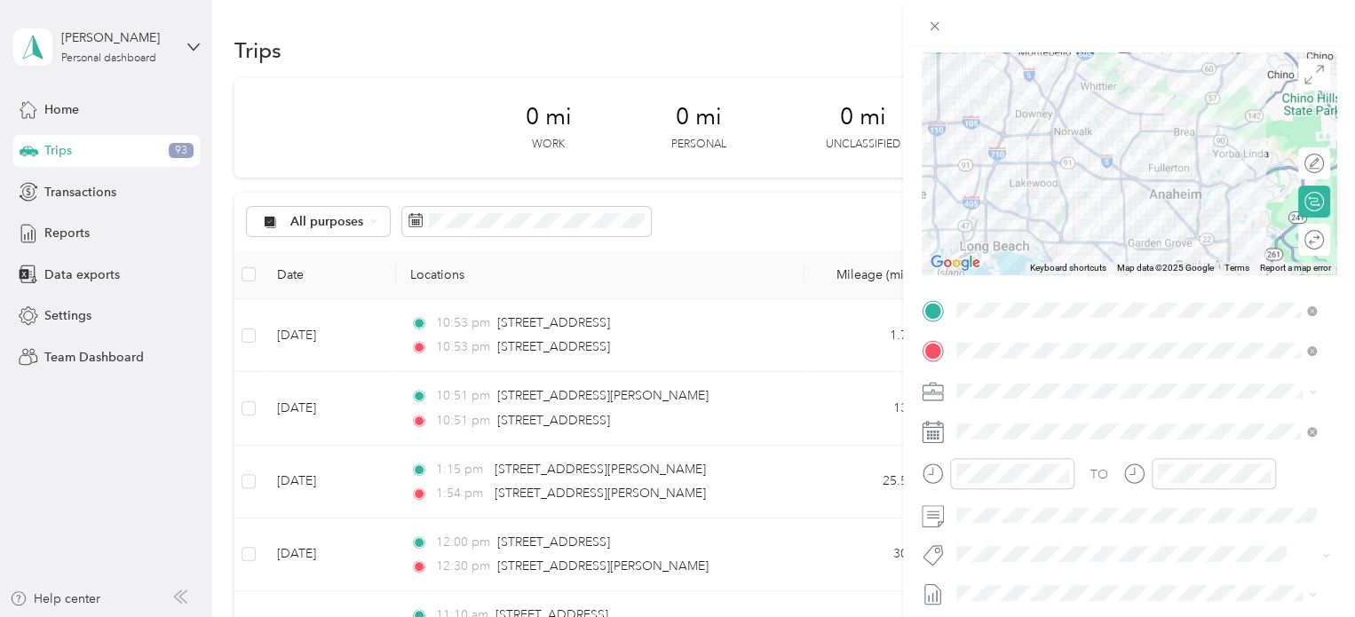
scroll to position [131, 0]
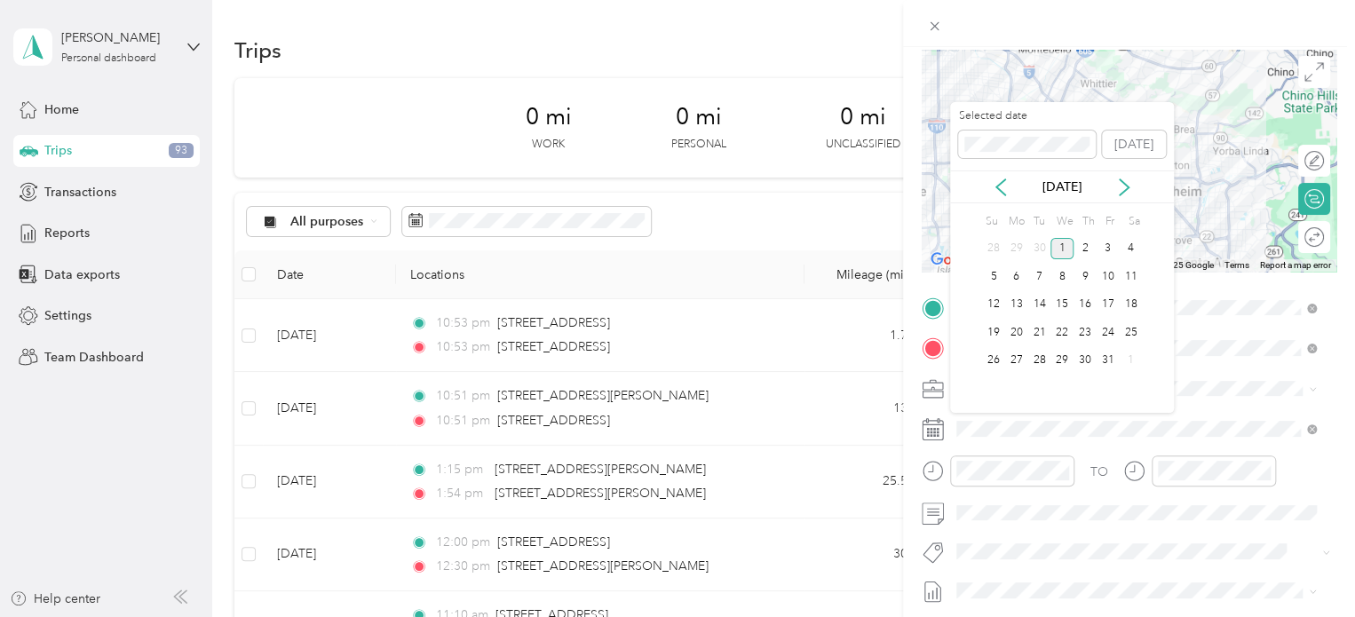
click at [1001, 178] on icon at bounding box center [1001, 187] width 18 height 18
click at [1079, 279] on div "11" at bounding box center [1084, 276] width 23 height 22
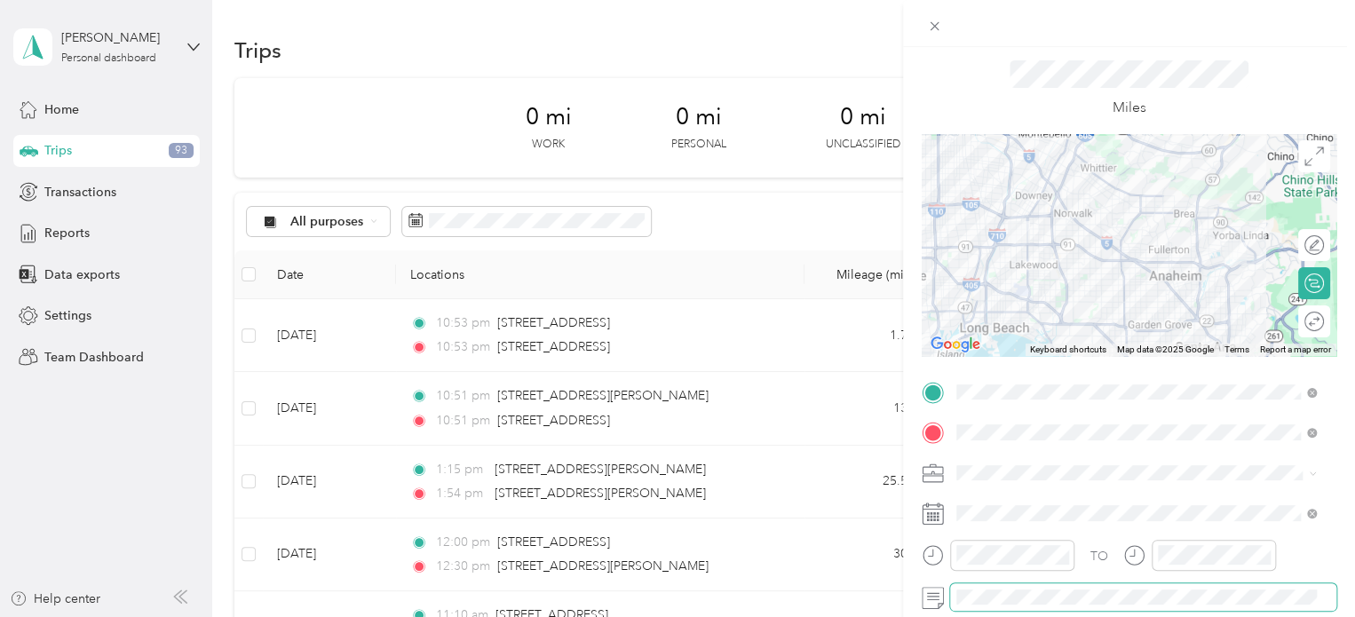
scroll to position [0, 0]
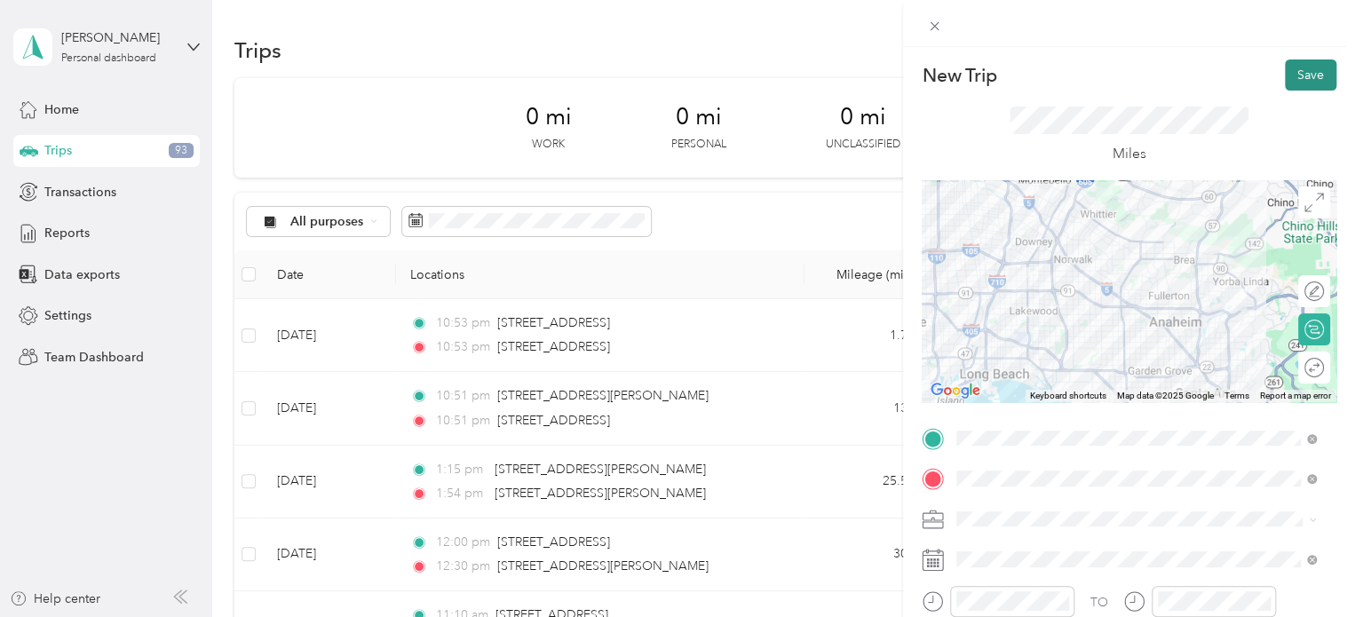
click at [1311, 80] on button "Save" at bounding box center [1310, 74] width 51 height 31
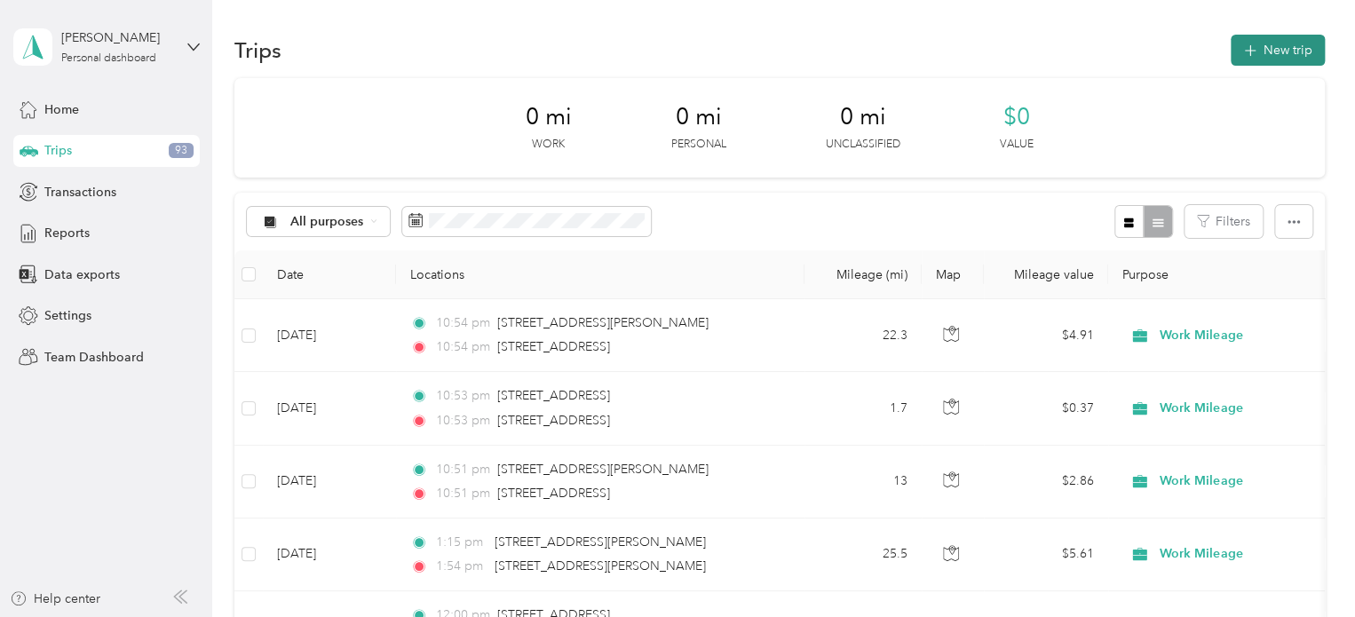
click at [1267, 62] on button "New trip" at bounding box center [1277, 50] width 94 height 31
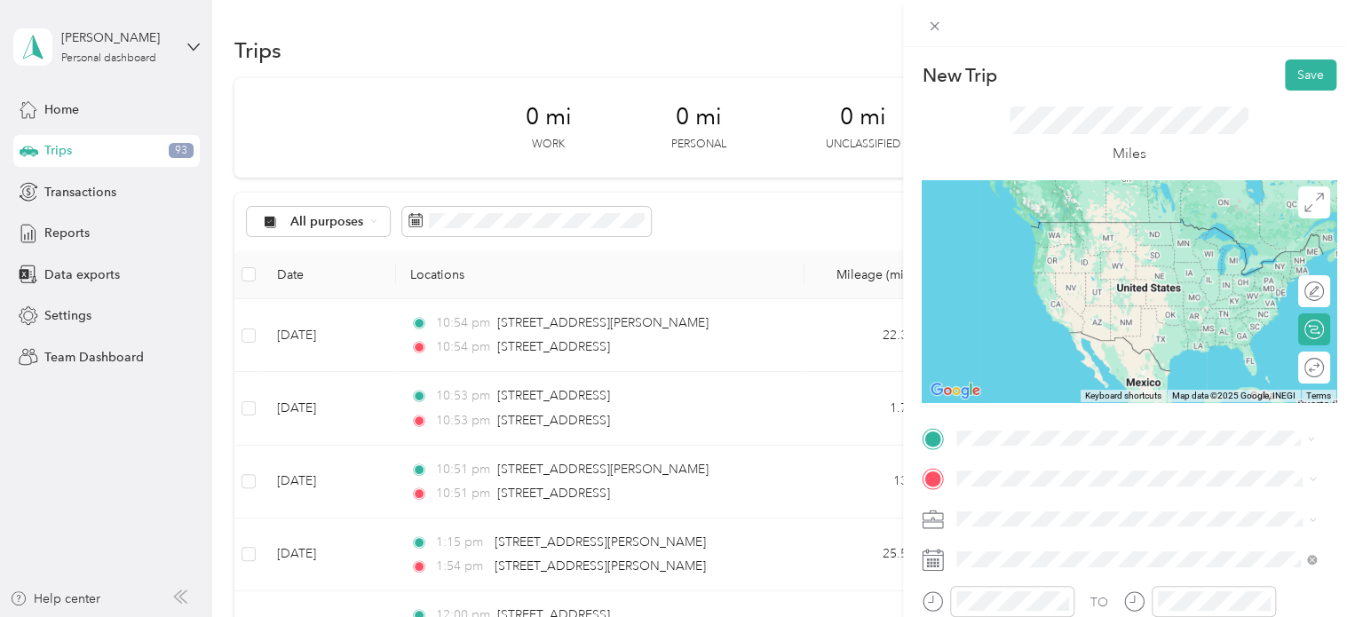
click at [1023, 254] on div "[STREET_ADDRESS][US_STATE]" at bounding box center [1135, 242] width 347 height 24
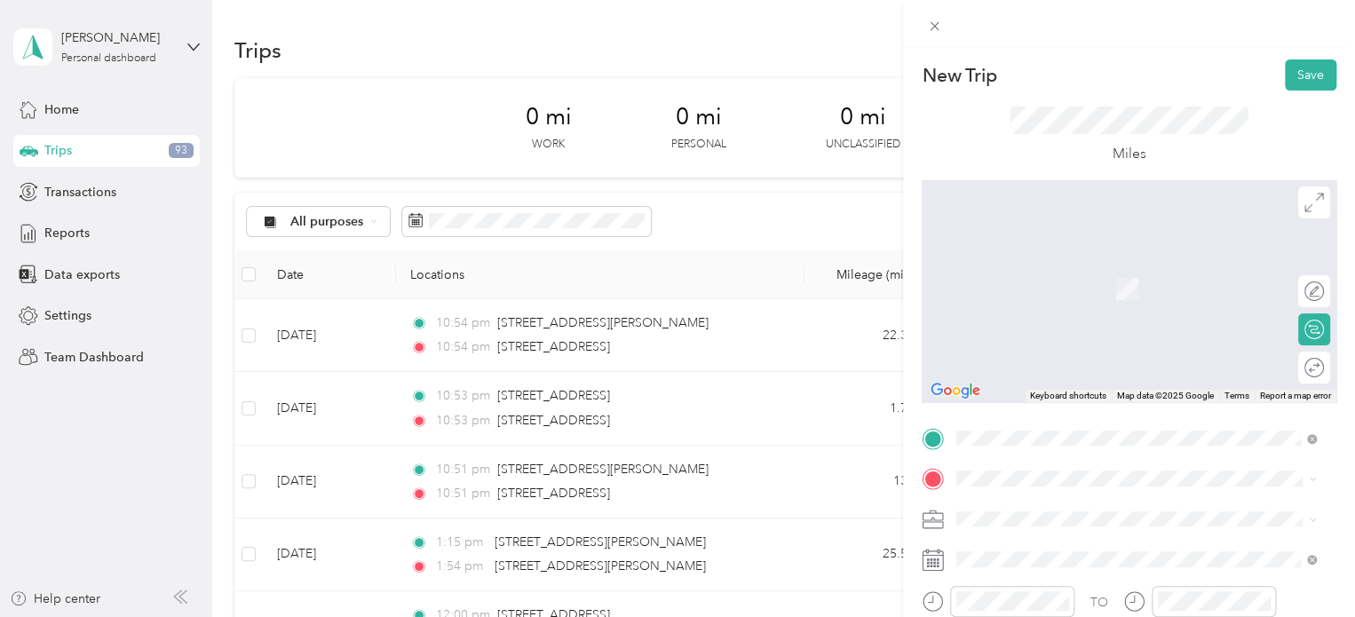
click at [1101, 264] on span "[STREET_ADDRESS][US_STATE]" at bounding box center [1079, 256] width 178 height 16
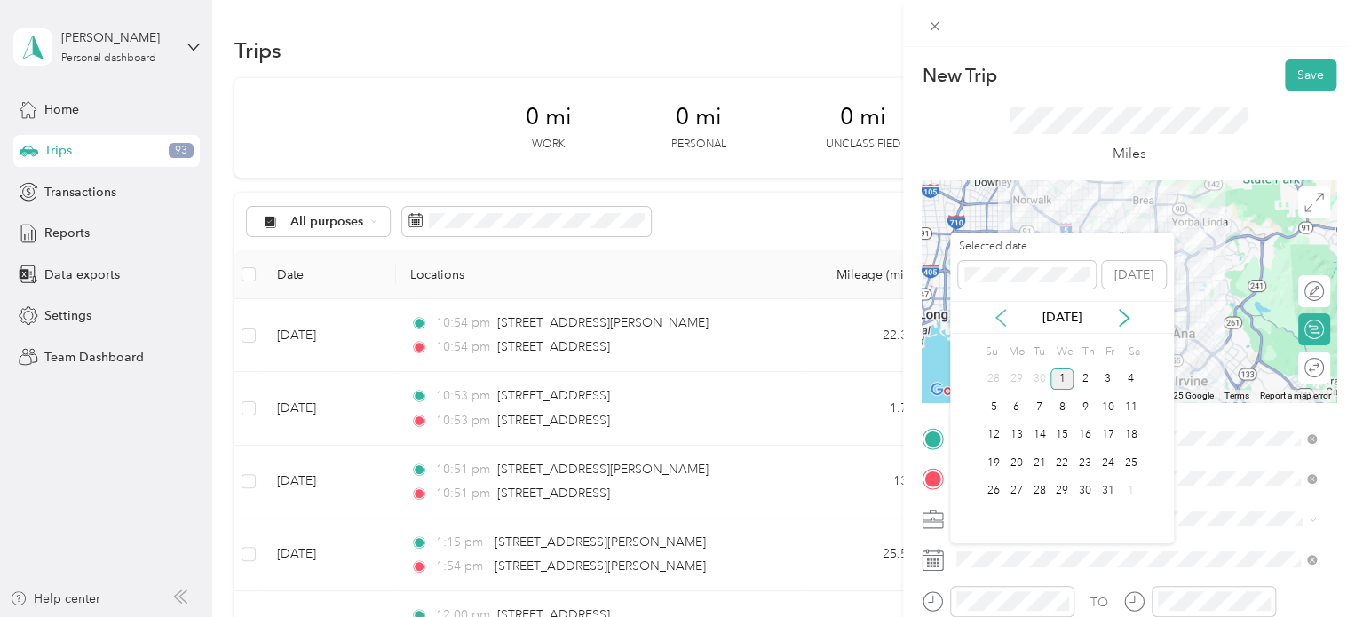
click at [997, 321] on icon at bounding box center [1001, 318] width 18 height 18
click at [1080, 408] on div "11" at bounding box center [1084, 407] width 23 height 22
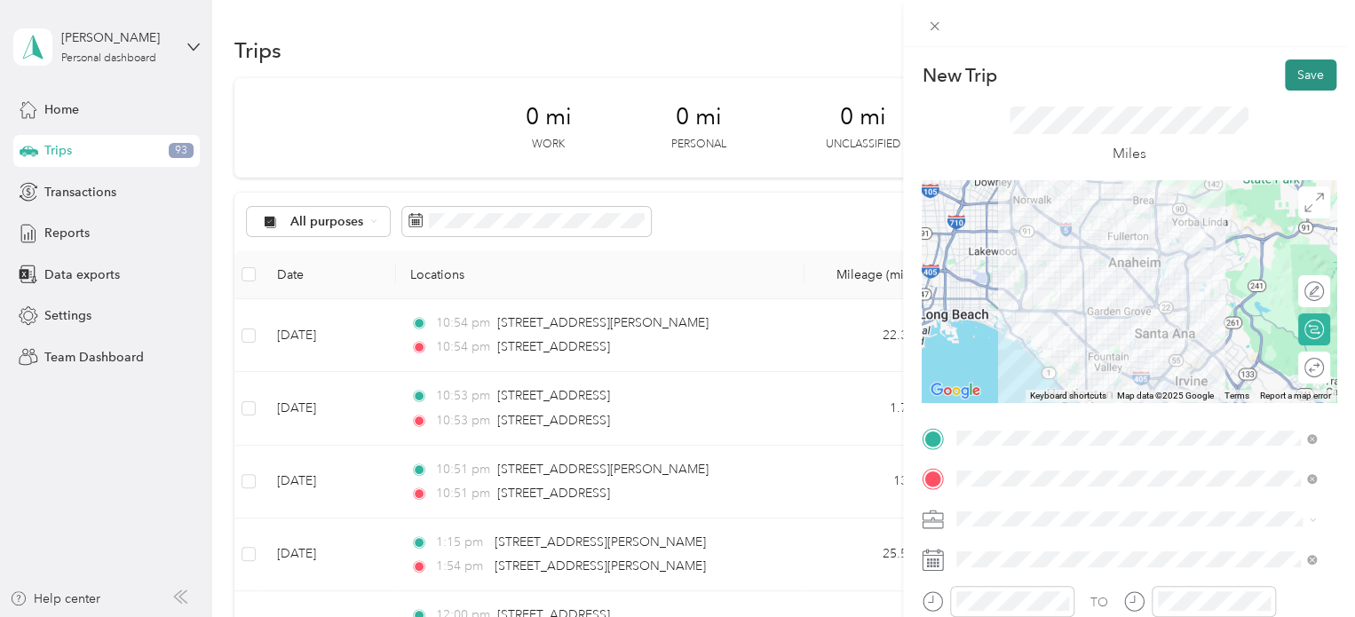
click at [1290, 73] on button "Save" at bounding box center [1310, 74] width 51 height 31
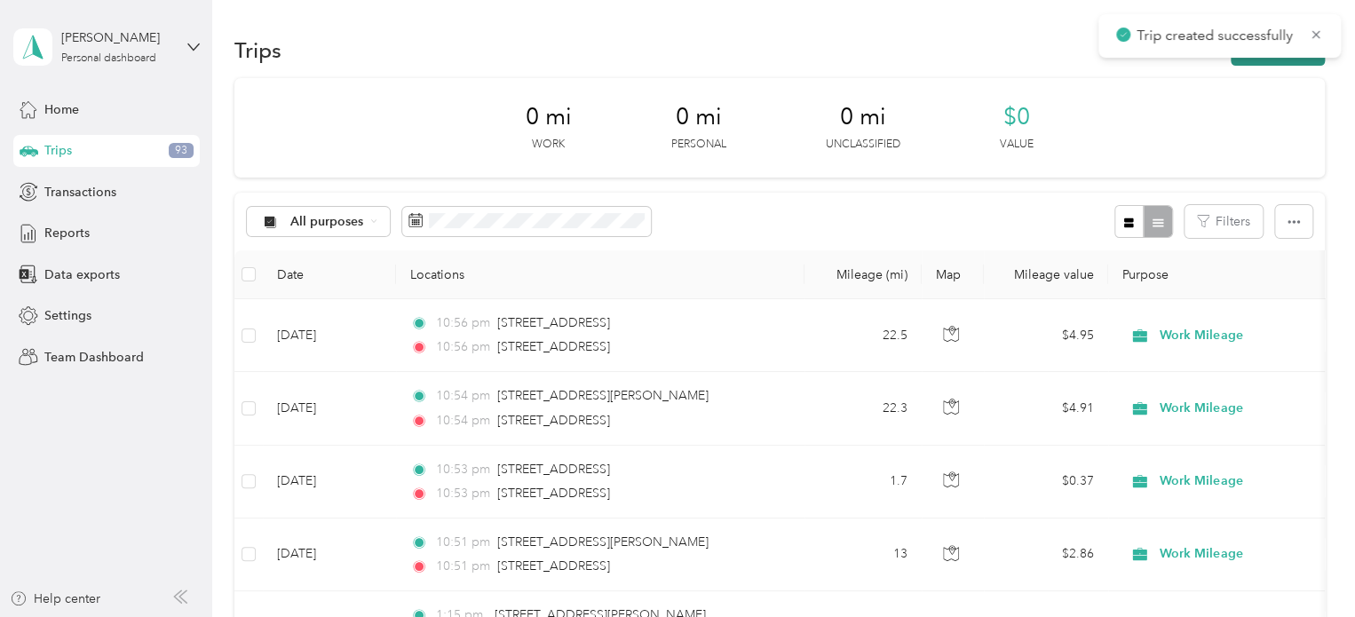
click at [1278, 63] on button "New trip" at bounding box center [1277, 50] width 94 height 31
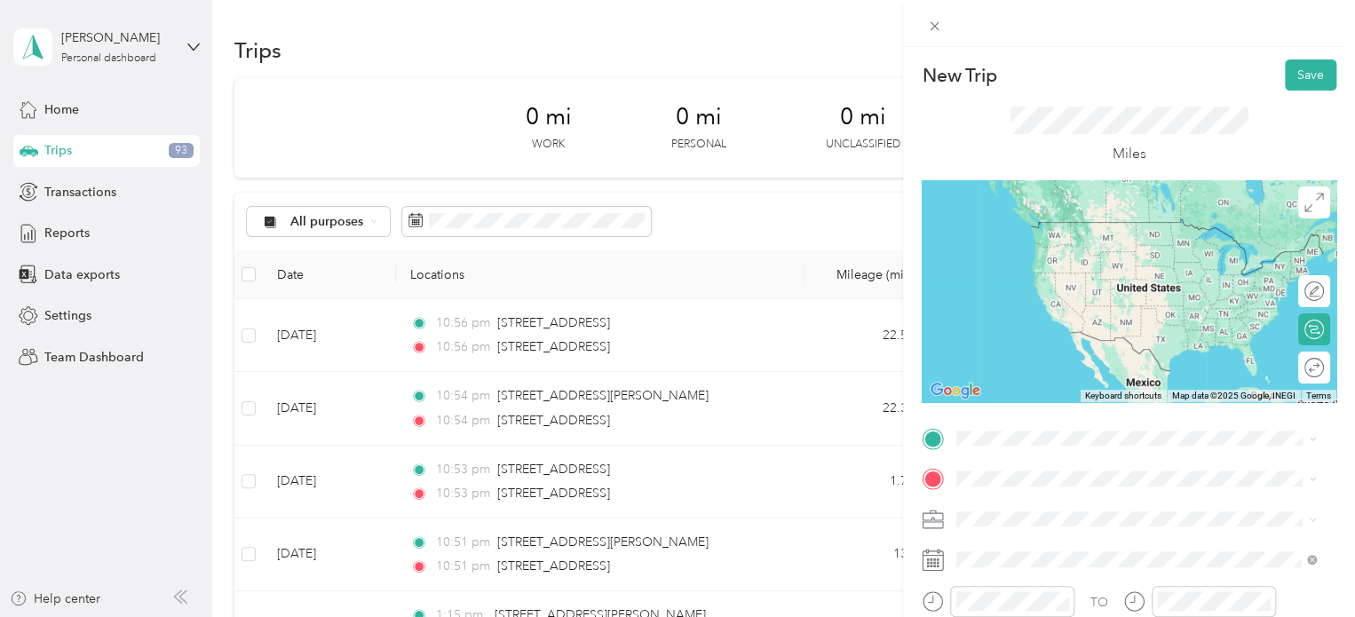
click at [1080, 320] on ol "From search results [STREET_ADDRESS][US_STATE] [STREET_ADDRESS][US_STATE] [GEOG…" at bounding box center [1136, 332] width 372 height 198
click at [1129, 232] on li "[STREET_ADDRESS][US_STATE]" at bounding box center [1136, 213] width 372 height 36
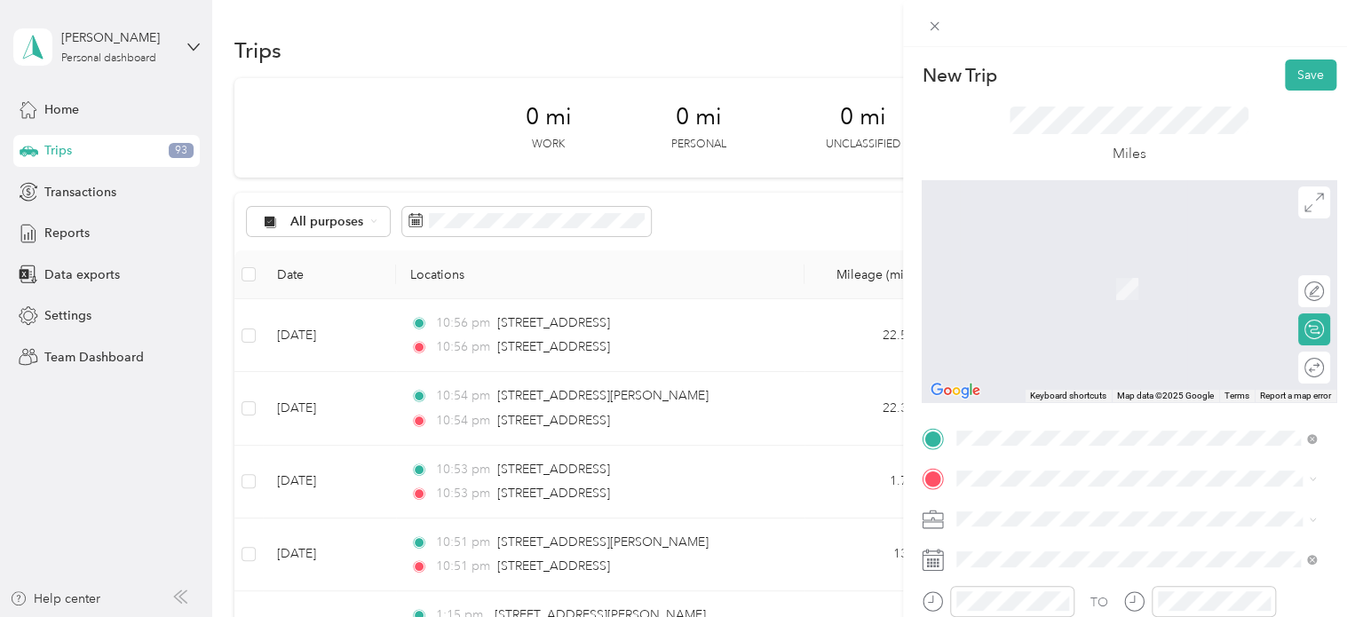
click at [1121, 288] on ol "From search results [STREET_ADDRESS][PERSON_NAME][US_STATE] [STREET_ADDRESS][GE…" at bounding box center [1136, 310] width 372 height 213
click at [1052, 464] on span at bounding box center [1143, 478] width 386 height 28
click at [1140, 265] on span "[STREET_ADDRESS][PERSON_NAME][US_STATE]" at bounding box center [1128, 263] width 276 height 16
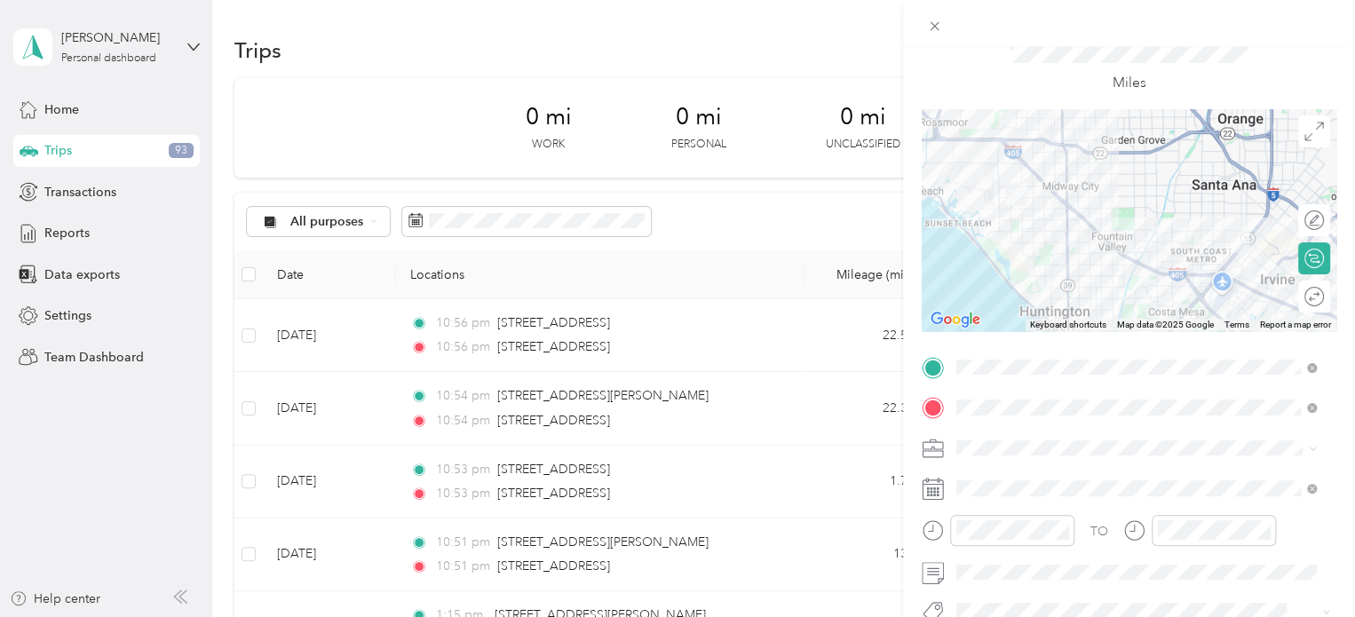
scroll to position [78, 0]
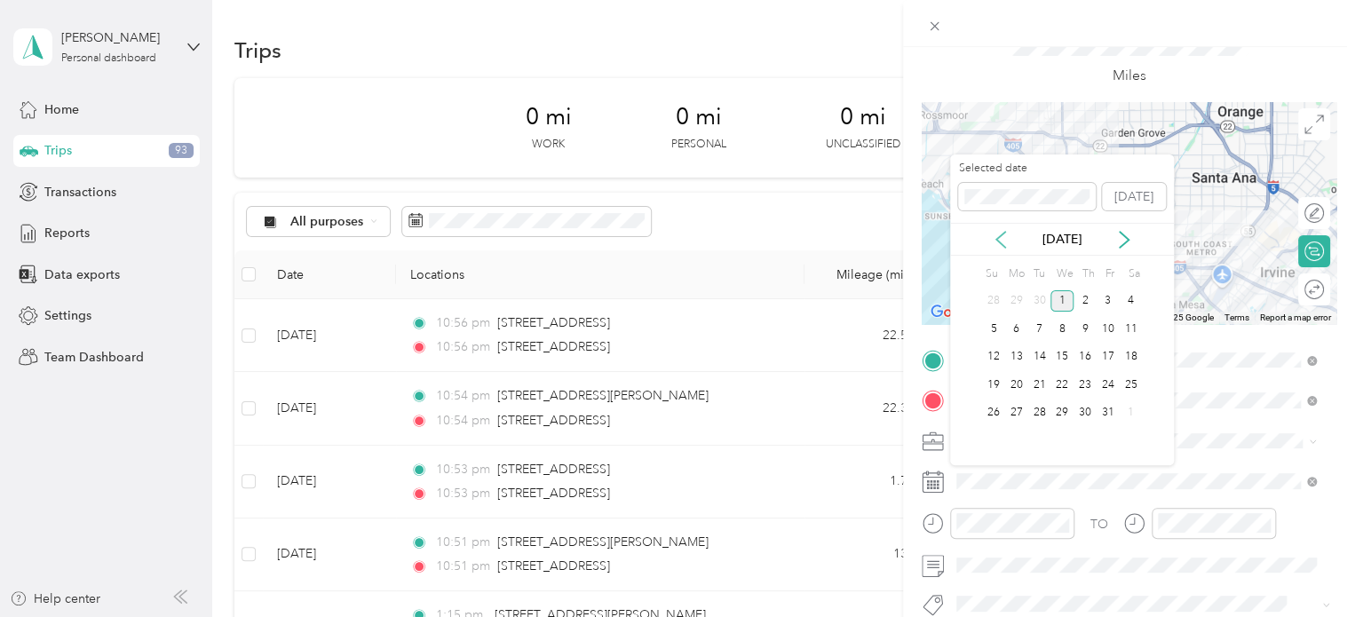
click at [998, 241] on icon at bounding box center [1000, 240] width 9 height 16
click at [1085, 323] on div "11" at bounding box center [1084, 329] width 23 height 22
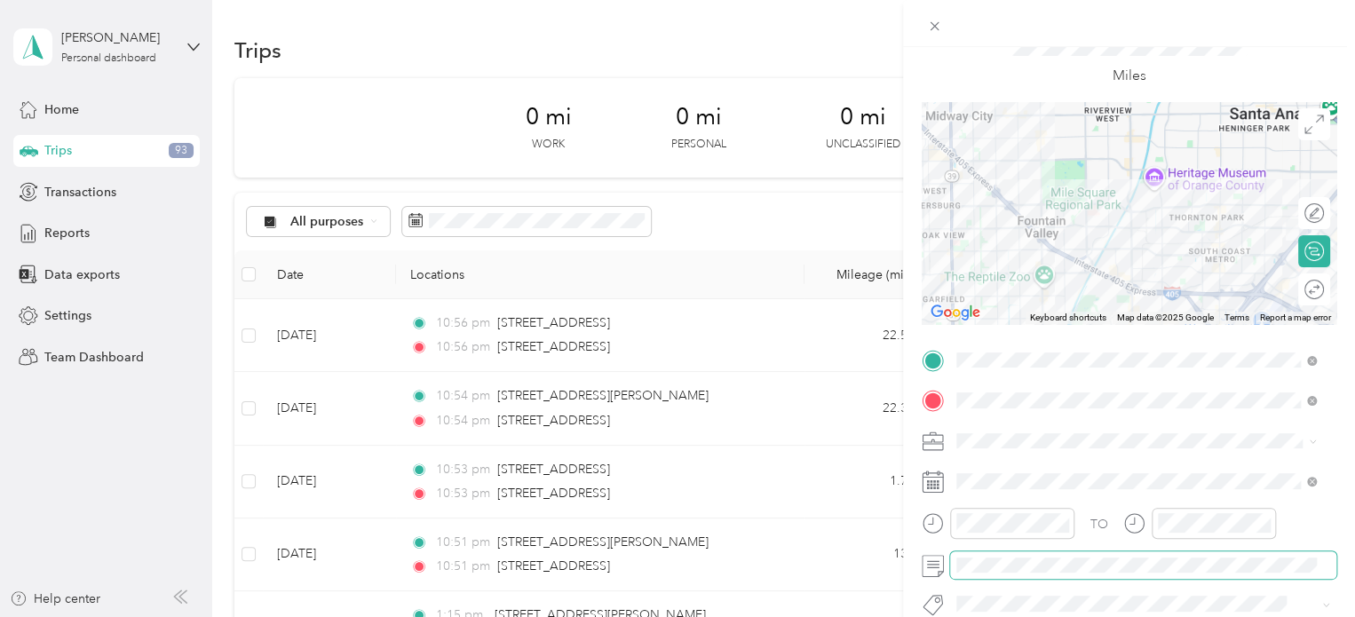
scroll to position [0, 0]
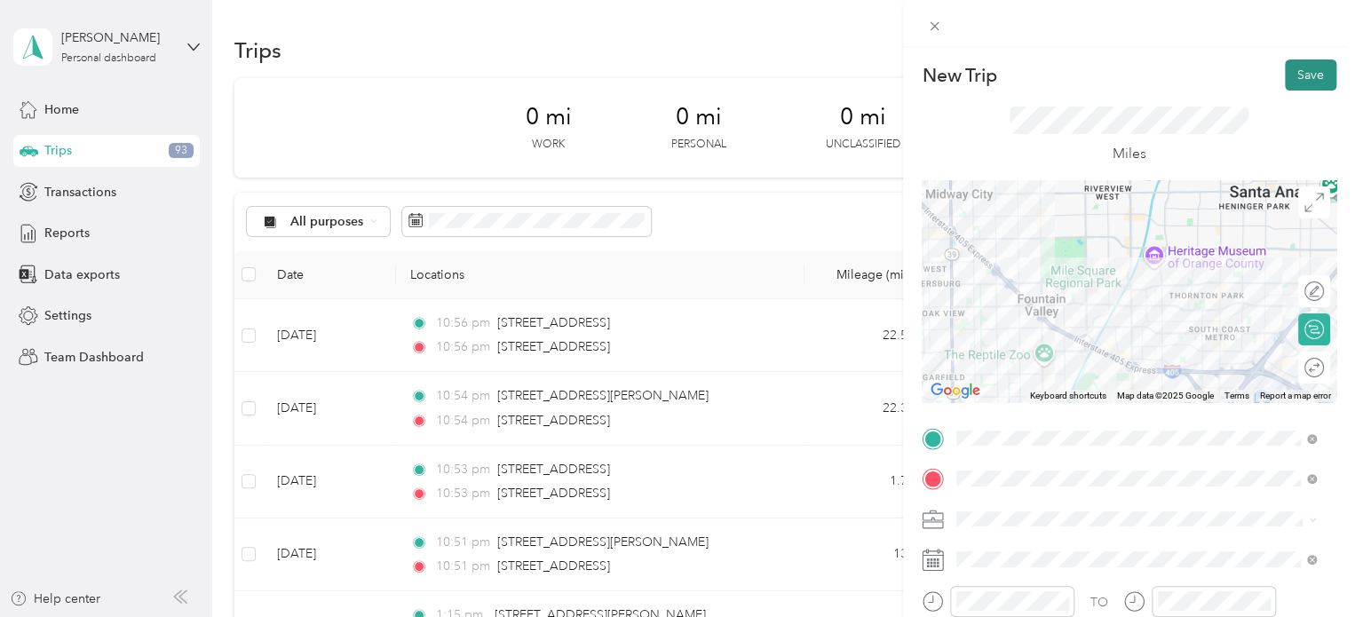
click at [1293, 70] on button "Save" at bounding box center [1310, 74] width 51 height 31
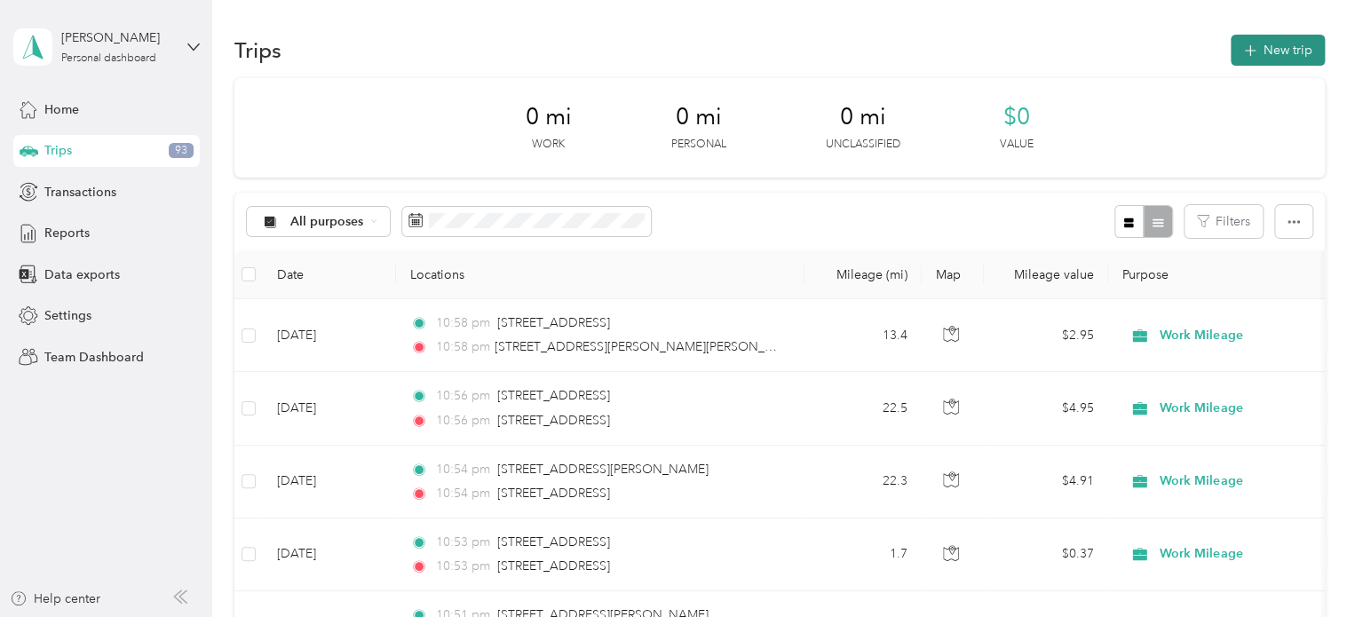
click at [1288, 59] on button "New trip" at bounding box center [1277, 50] width 94 height 31
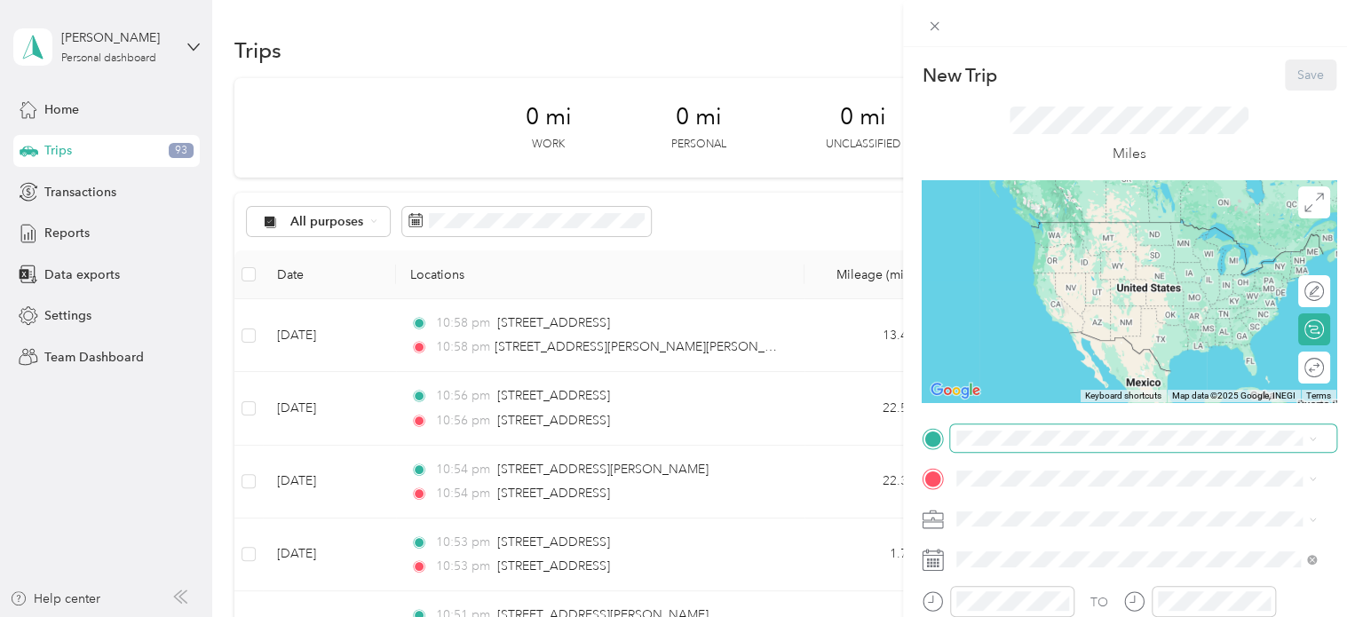
click at [1065, 425] on span at bounding box center [1143, 438] width 386 height 28
click at [1121, 241] on li "[STREET_ADDRESS][PERSON_NAME][US_STATE]" at bounding box center [1136, 223] width 372 height 36
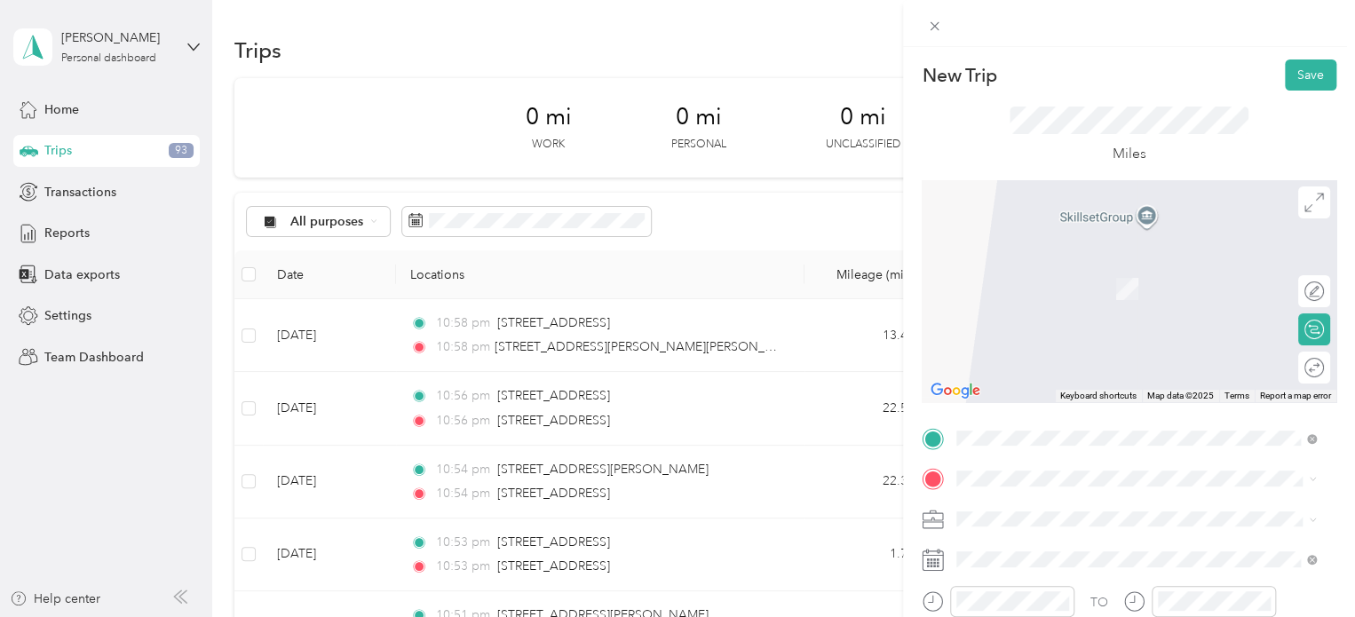
click at [1129, 258] on span "[STREET_ADDRESS][PERSON_NAME][US_STATE]" at bounding box center [1128, 256] width 276 height 16
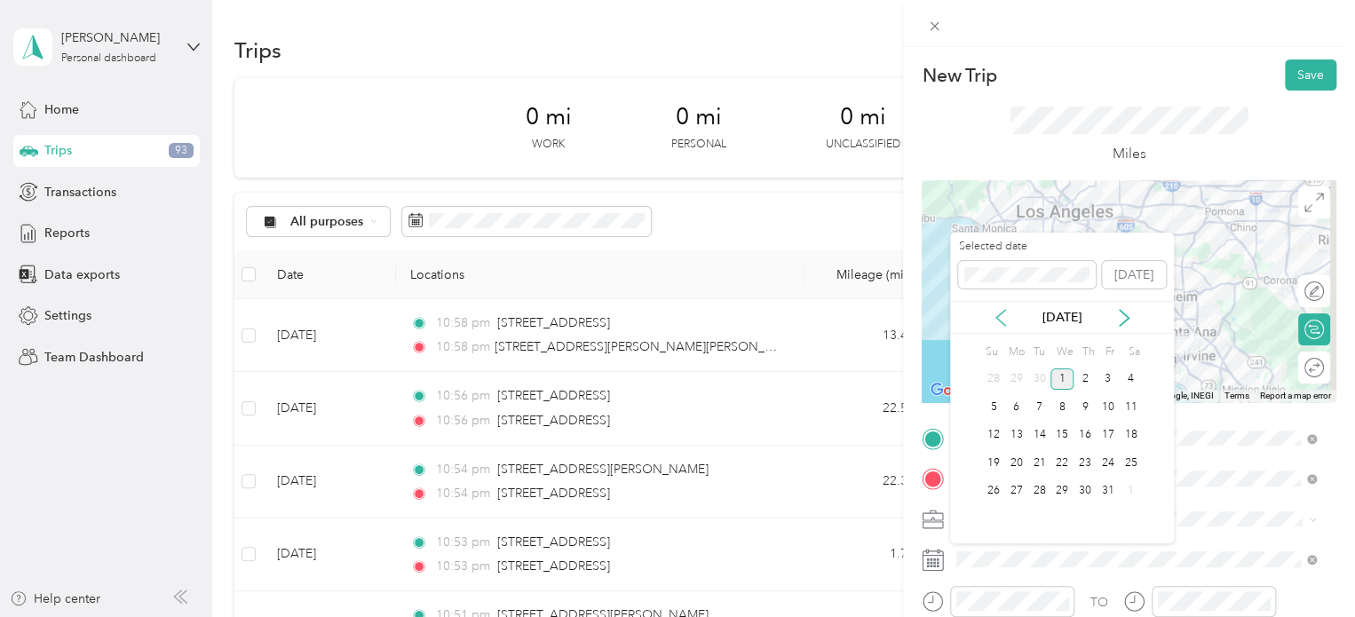
click at [1001, 314] on icon at bounding box center [1001, 318] width 18 height 18
click at [1080, 439] on div "18" at bounding box center [1084, 435] width 23 height 22
click at [1104, 427] on div "19" at bounding box center [1107, 435] width 23 height 22
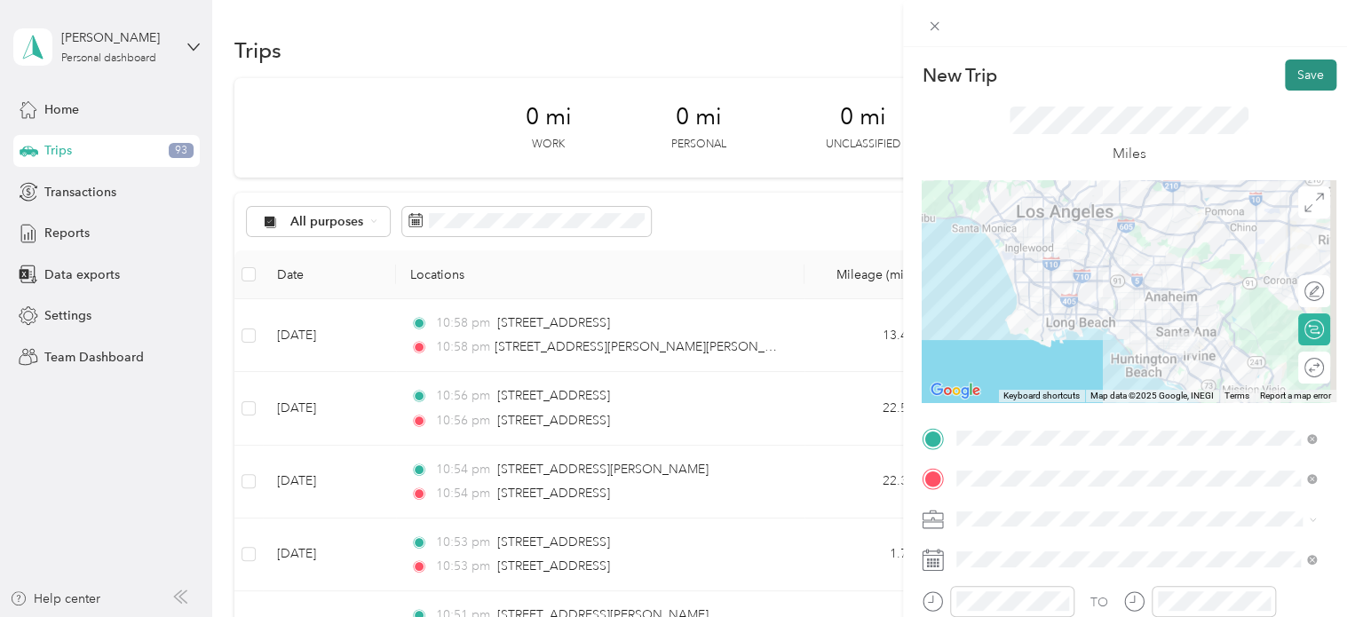
click at [1292, 82] on button "Save" at bounding box center [1310, 74] width 51 height 31
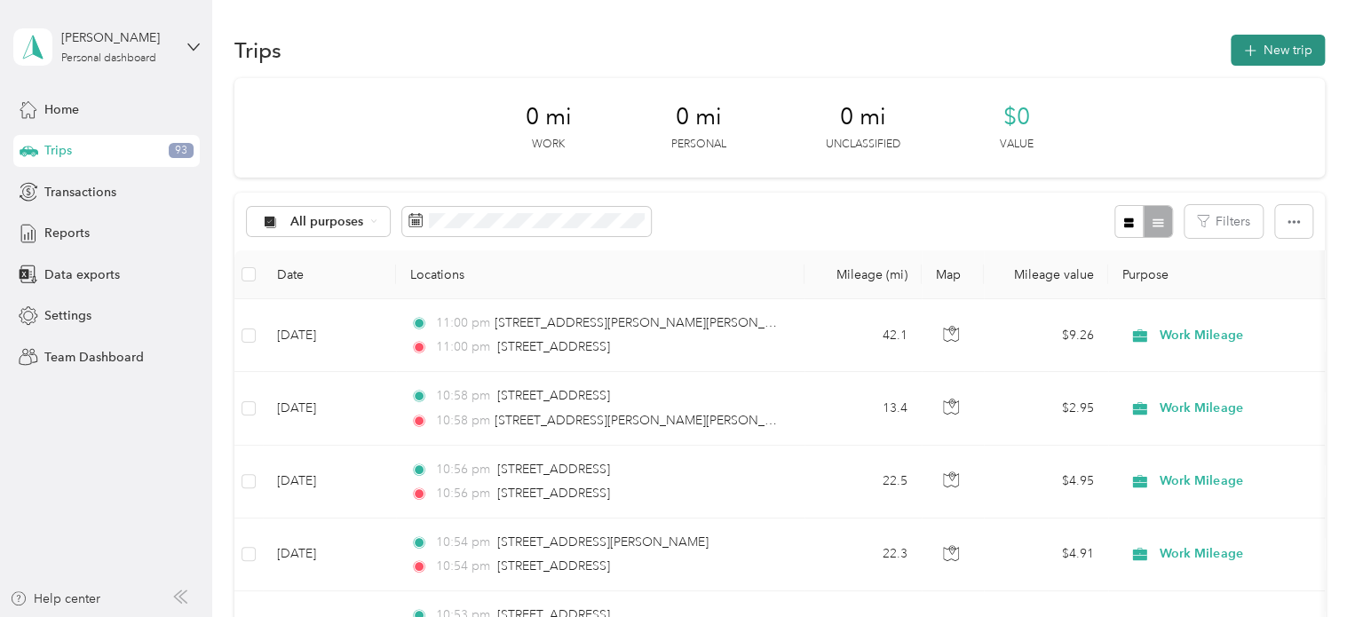
click at [1269, 49] on button "New trip" at bounding box center [1277, 50] width 94 height 31
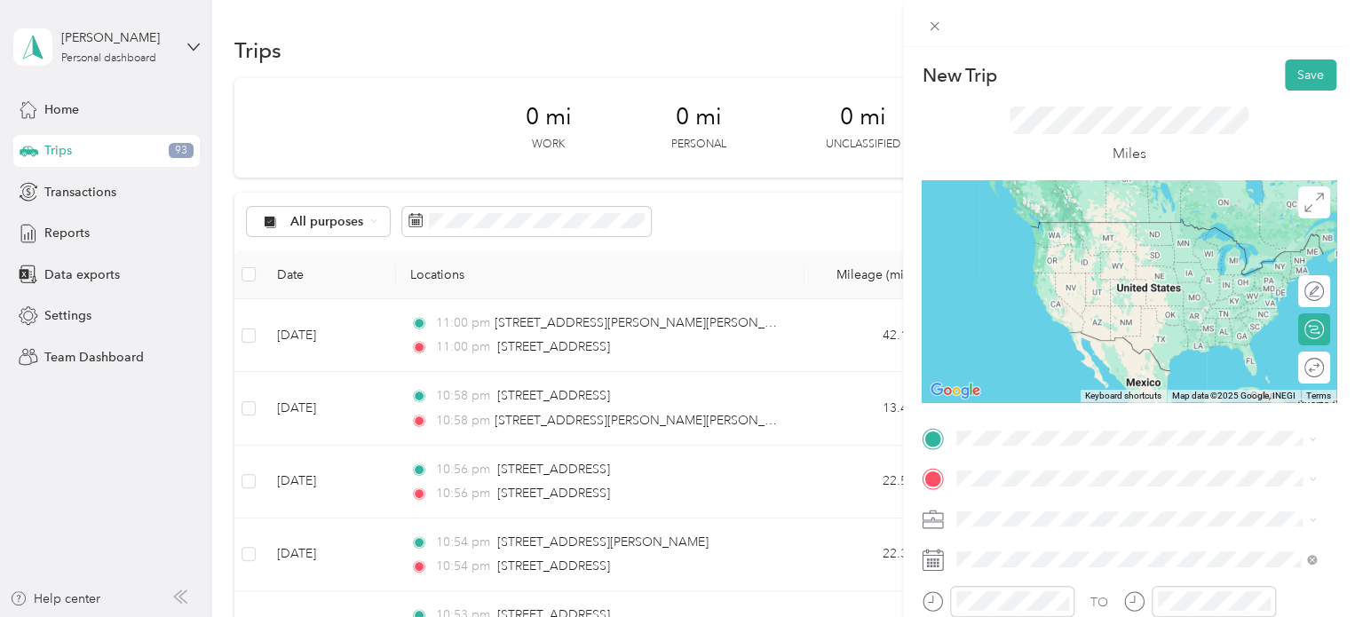
click at [1099, 220] on span "[STREET_ADDRESS][PERSON_NAME][US_STATE]" at bounding box center [1128, 212] width 276 height 16
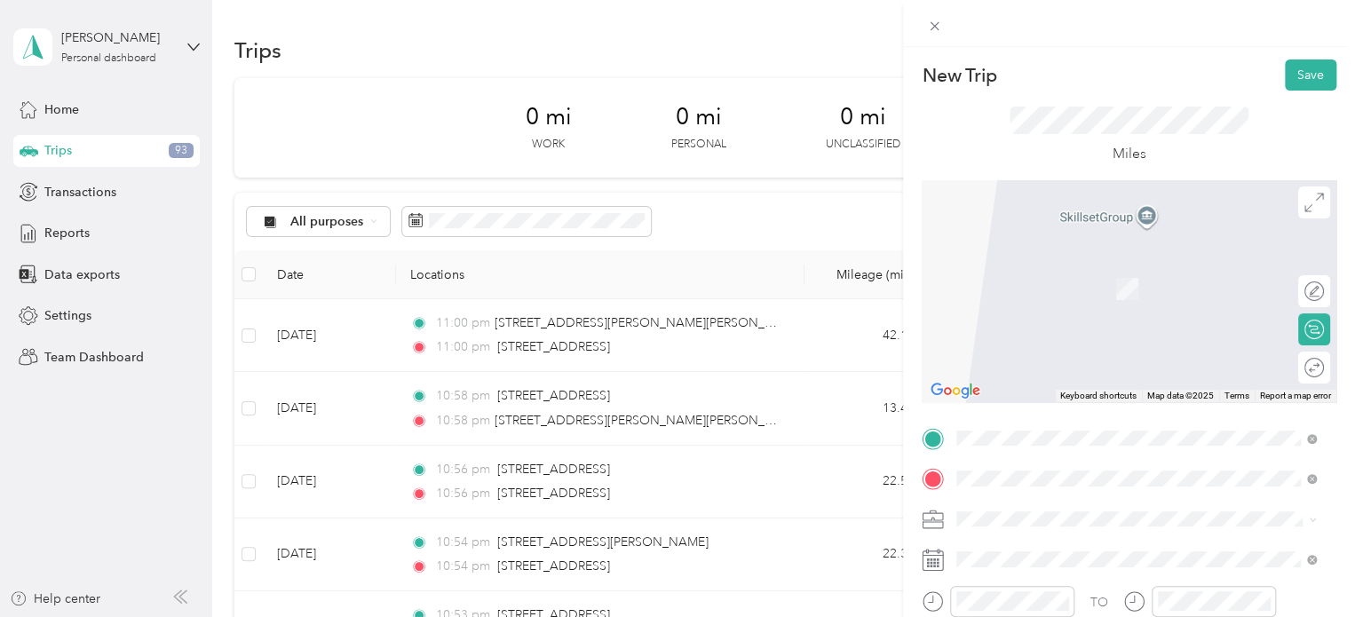
click at [1108, 298] on li "[STREET_ADDRESS][PERSON_NAME][US_STATE]" at bounding box center [1136, 282] width 372 height 36
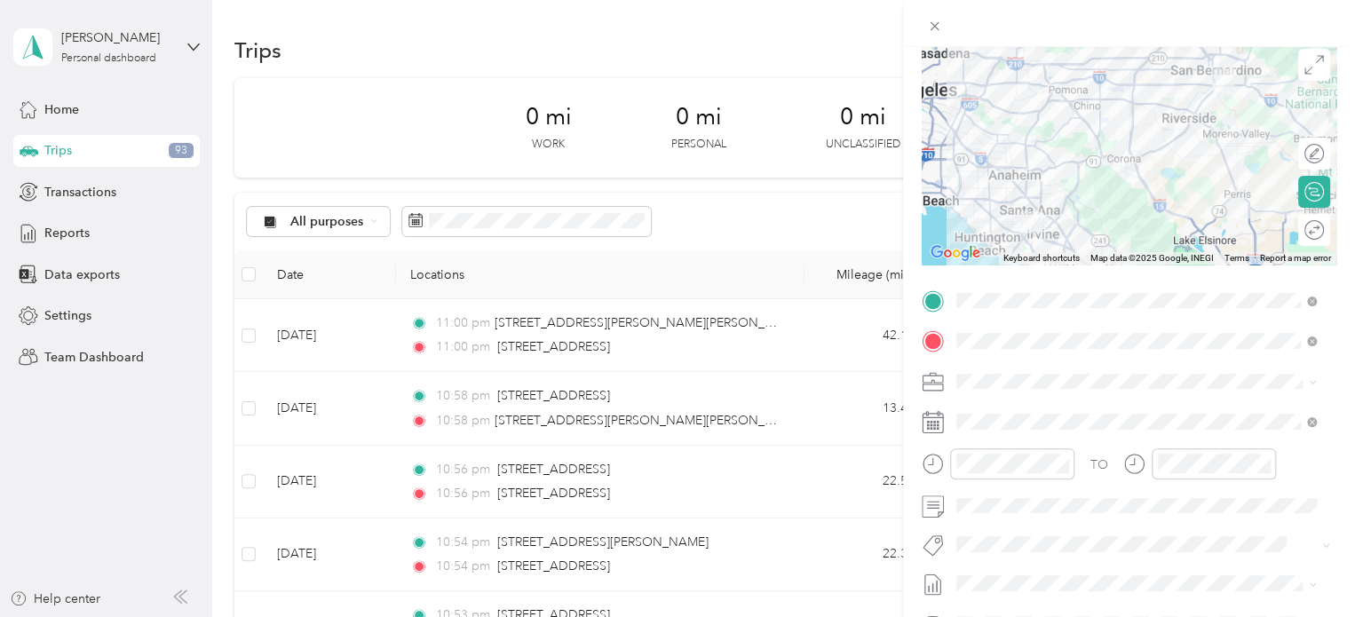
scroll to position [138, 0]
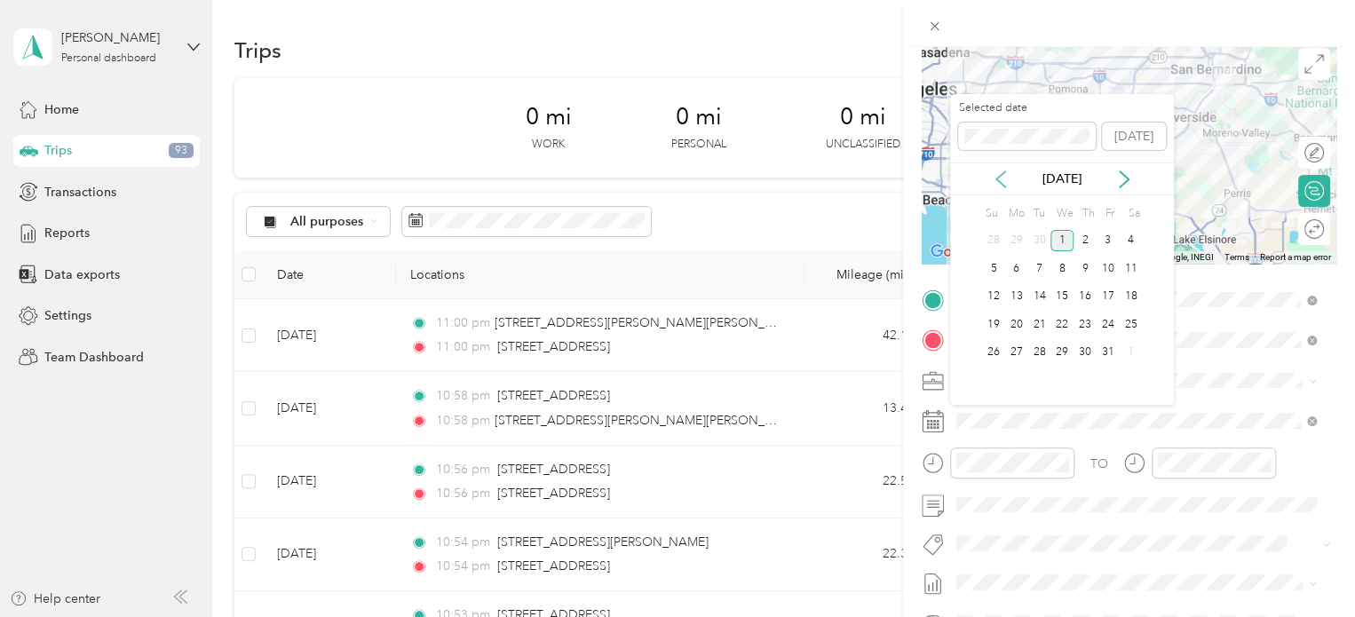
click at [1001, 177] on icon at bounding box center [1001, 179] width 18 height 18
click at [1056, 331] on div "24" at bounding box center [1061, 324] width 23 height 22
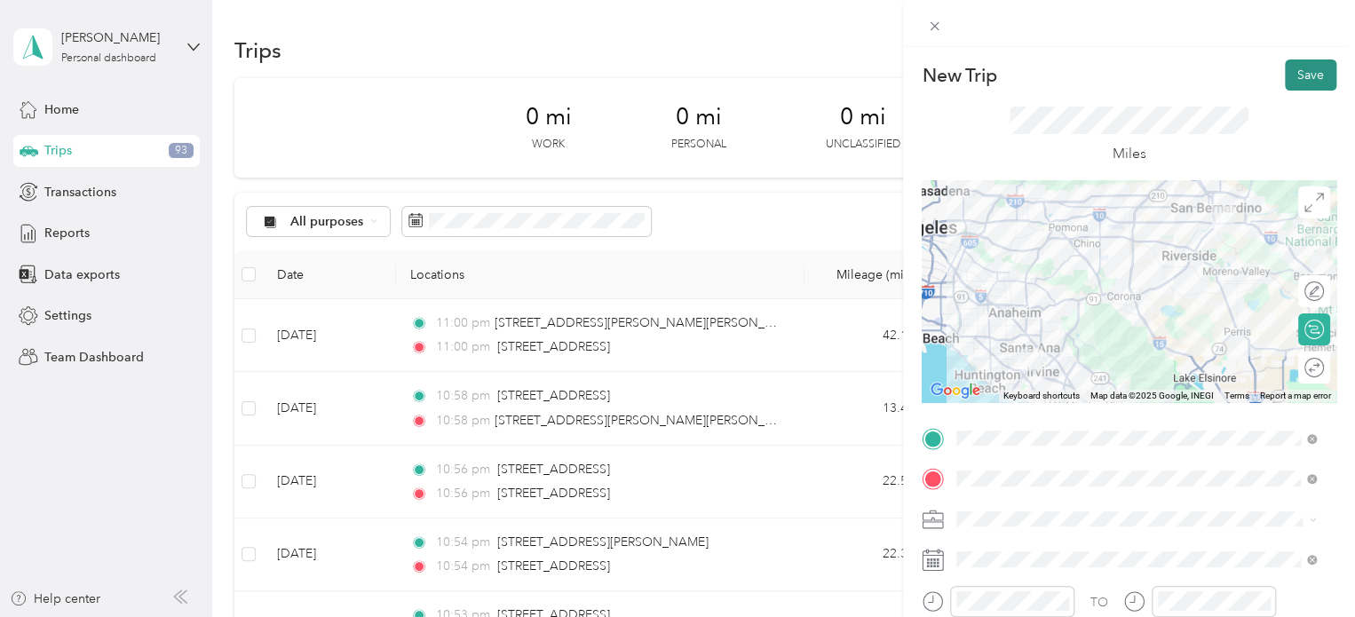
scroll to position [0, 0]
click at [1285, 81] on button "Save" at bounding box center [1310, 74] width 51 height 31
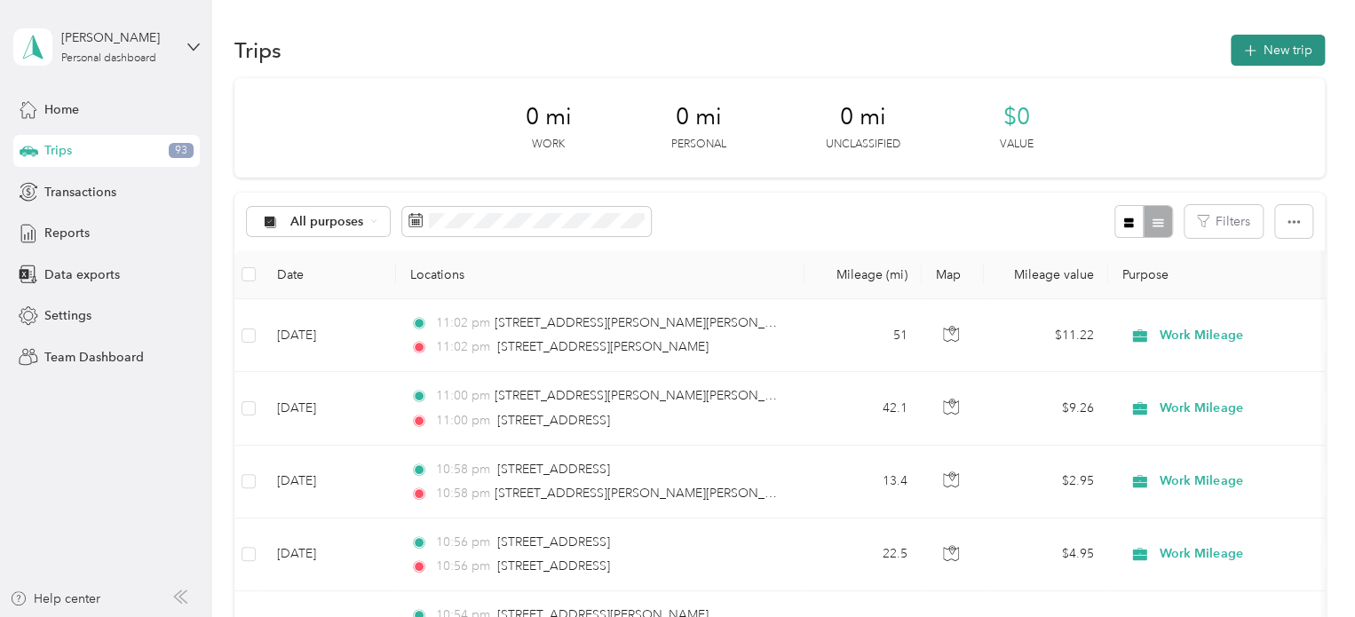
click at [1270, 52] on button "New trip" at bounding box center [1277, 50] width 94 height 31
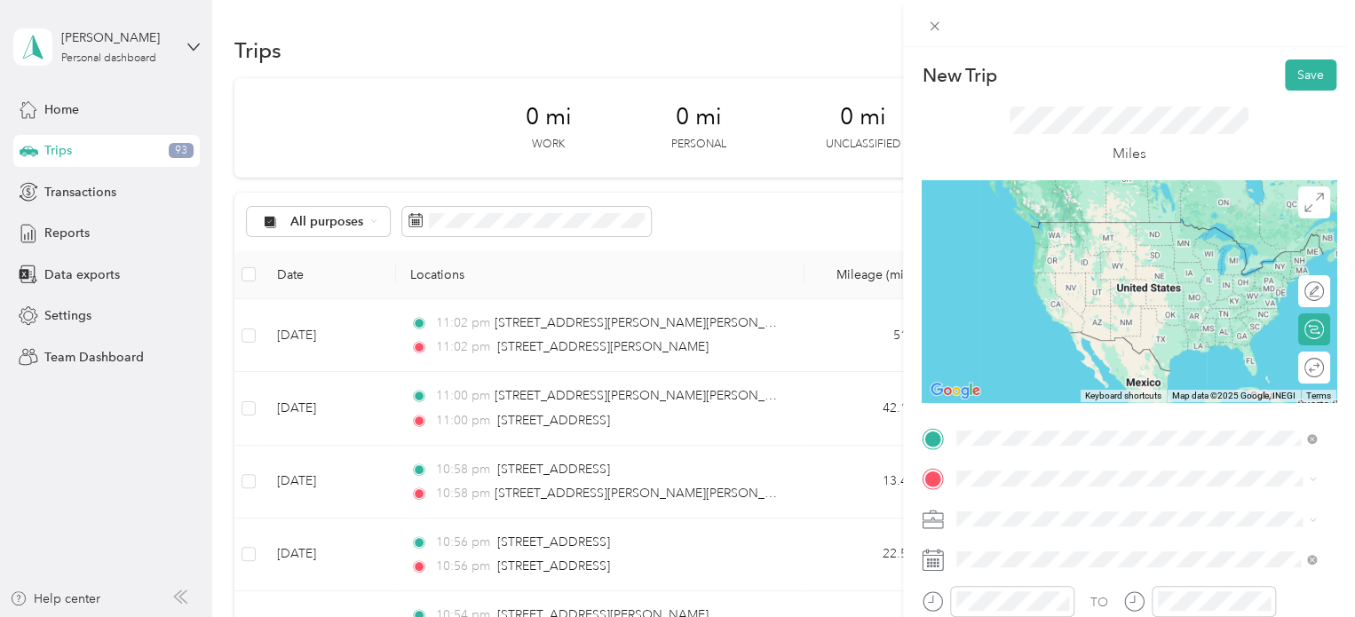
click at [1058, 254] on div "[STREET_ADDRESS][PERSON_NAME][US_STATE]" at bounding box center [1135, 242] width 347 height 24
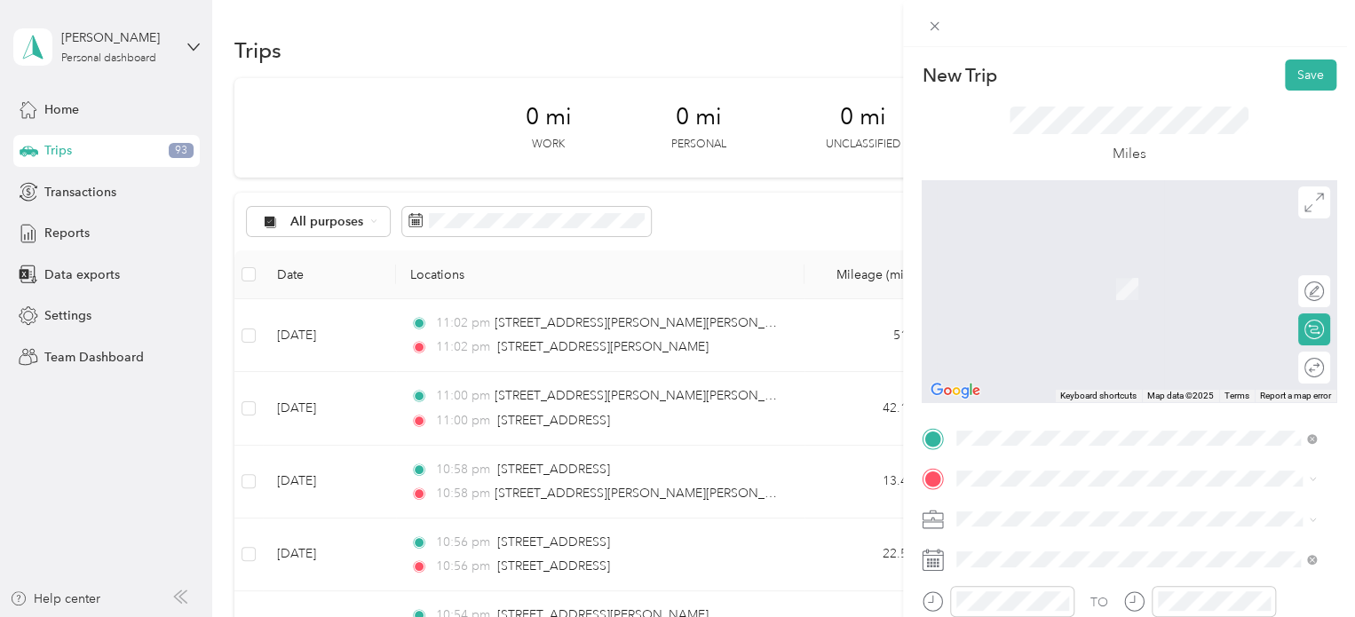
click at [1150, 265] on div "[STREET_ADDRESS][PERSON_NAME][US_STATE]" at bounding box center [1135, 253] width 347 height 24
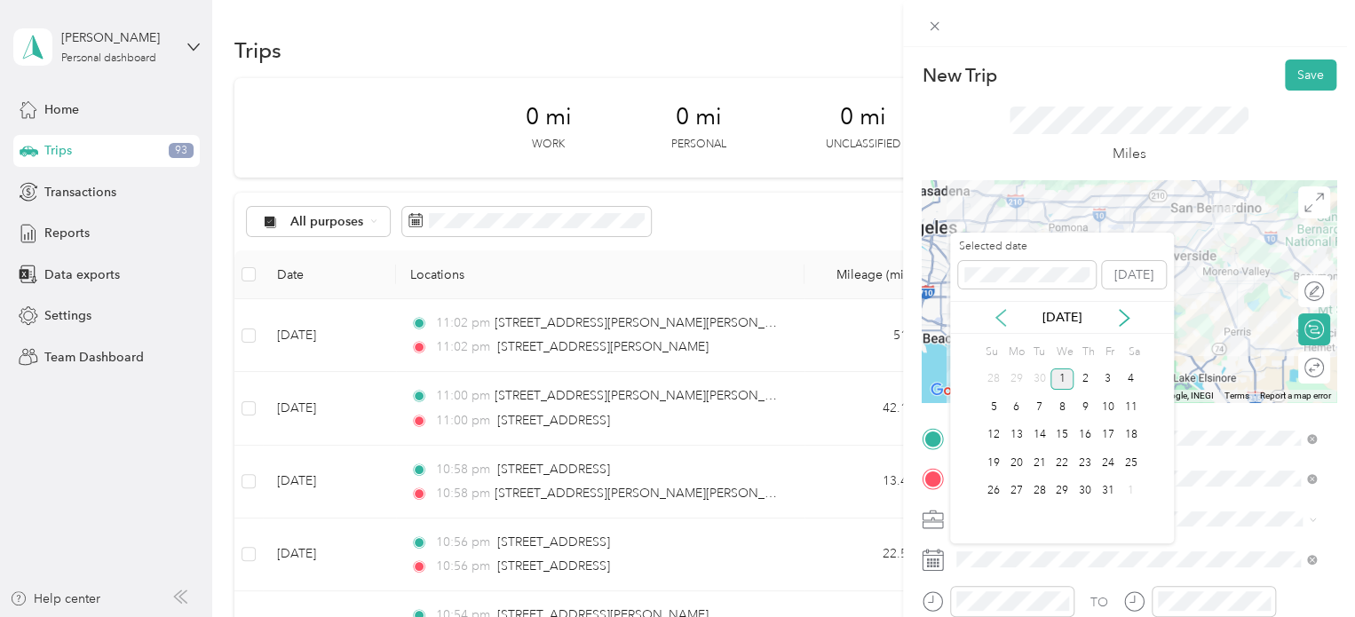
click at [1005, 312] on icon at bounding box center [1001, 318] width 18 height 18
click at [1061, 462] on div "24" at bounding box center [1061, 463] width 23 height 22
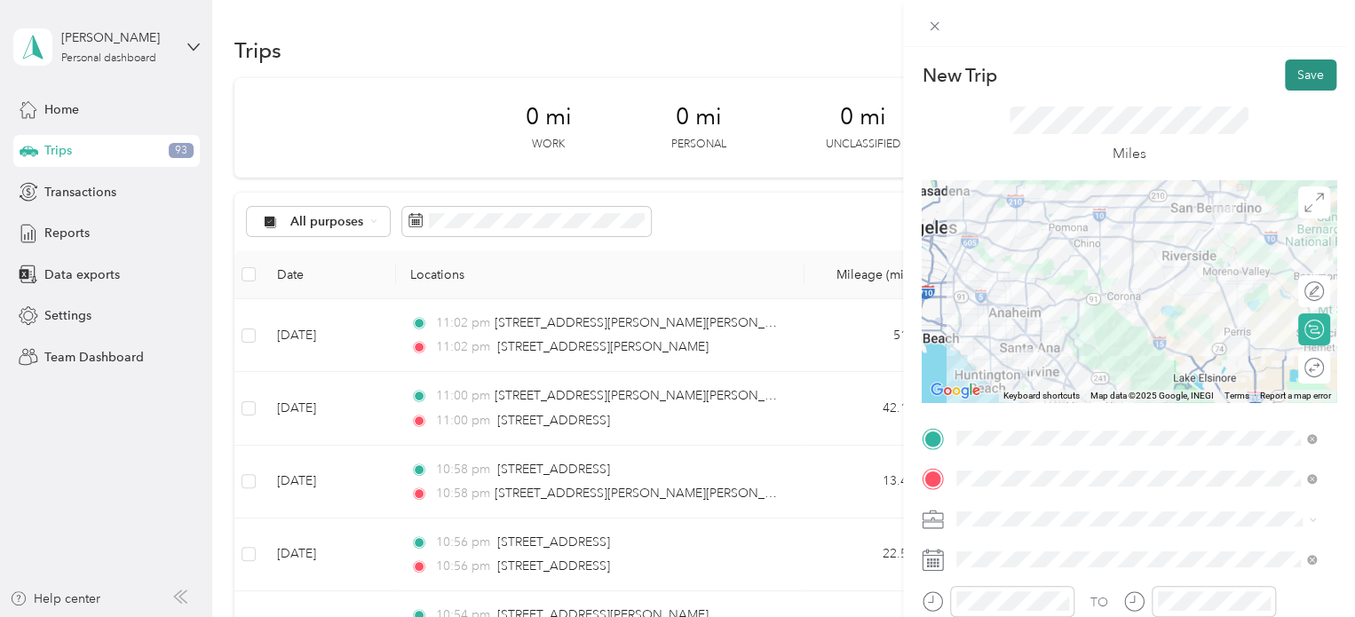
click at [1305, 67] on button "Save" at bounding box center [1310, 74] width 51 height 31
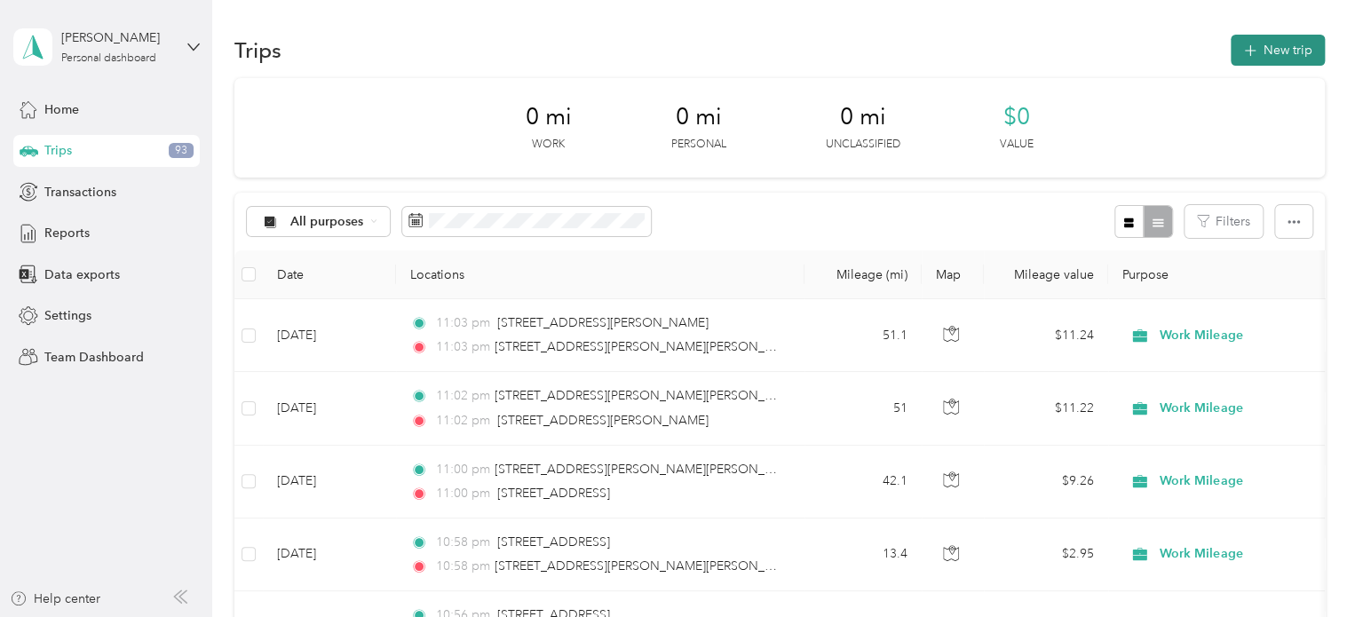
click at [1272, 52] on button "New trip" at bounding box center [1277, 50] width 94 height 31
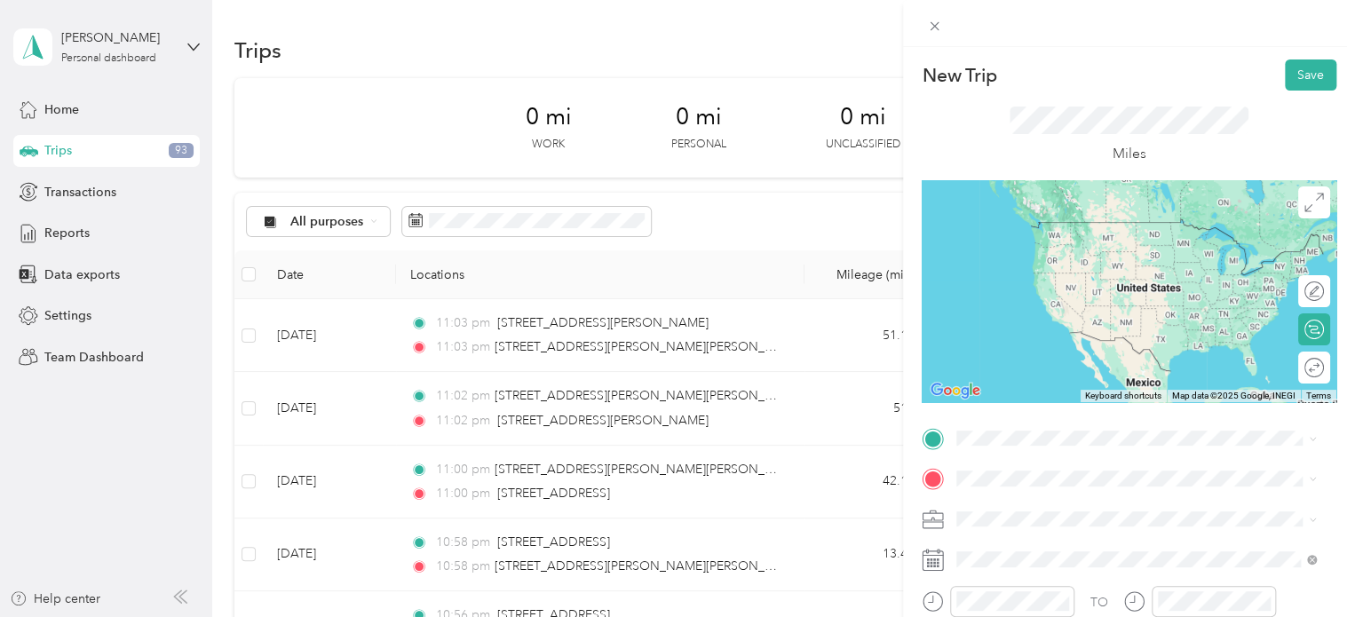
click at [1141, 226] on div "[STREET_ADDRESS][US_STATE]" at bounding box center [1135, 214] width 347 height 24
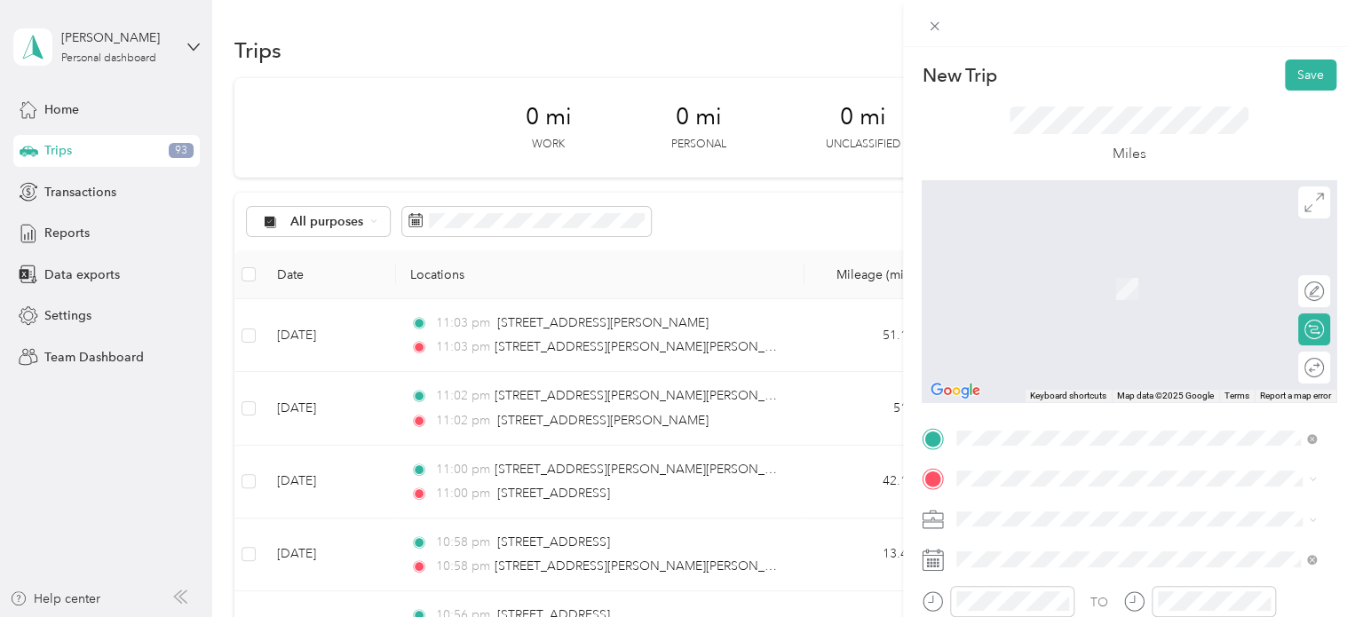
click at [1160, 259] on span "[STREET_ADDRESS][US_STATE]" at bounding box center [1079, 256] width 178 height 16
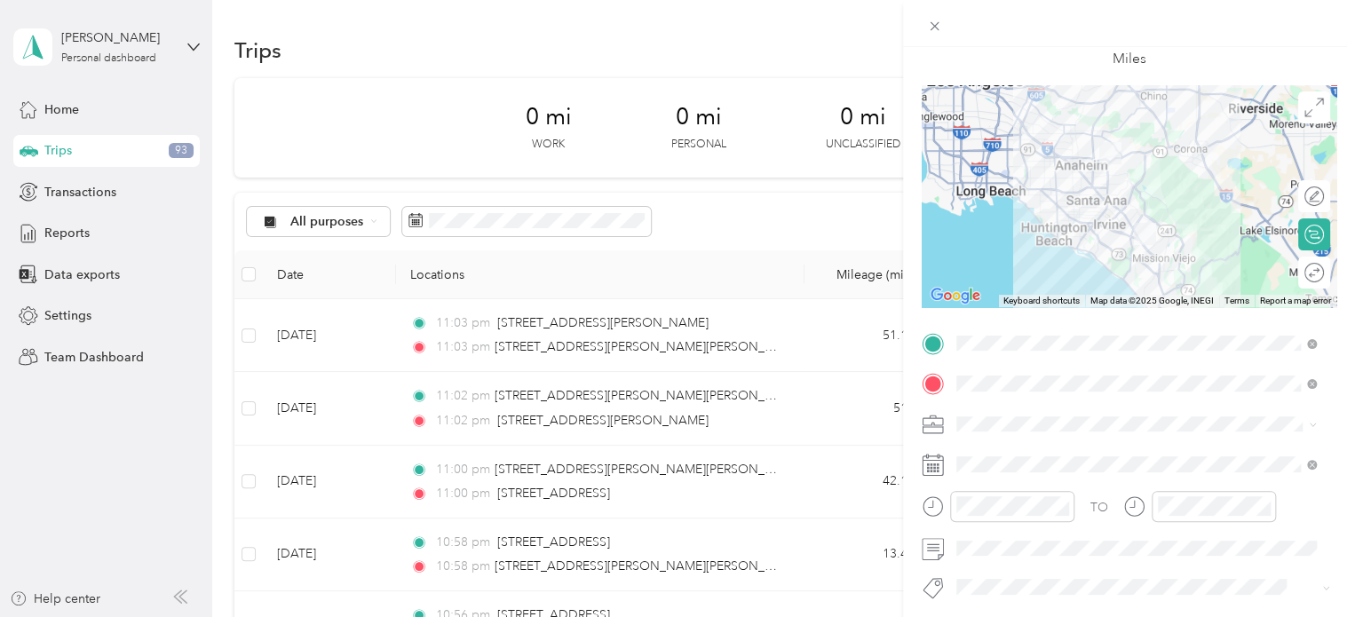
scroll to position [96, 0]
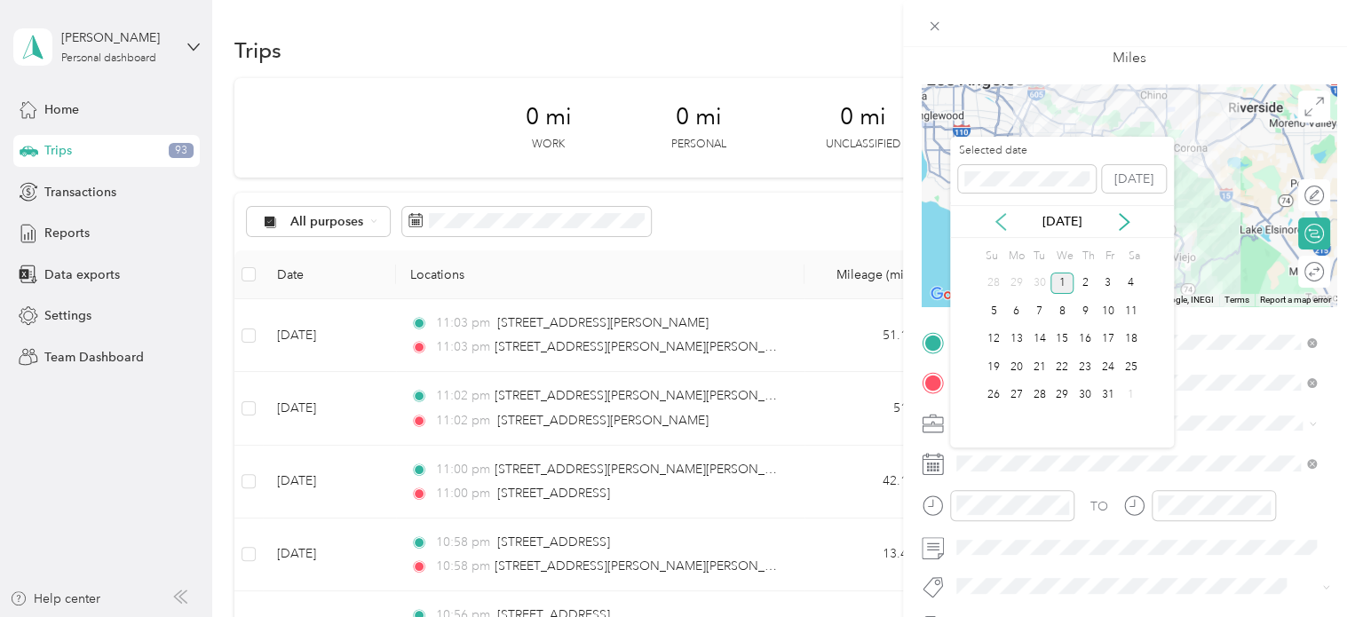
click at [1002, 222] on icon at bounding box center [1001, 222] width 18 height 18
click at [1048, 344] on div "16" at bounding box center [1039, 339] width 23 height 22
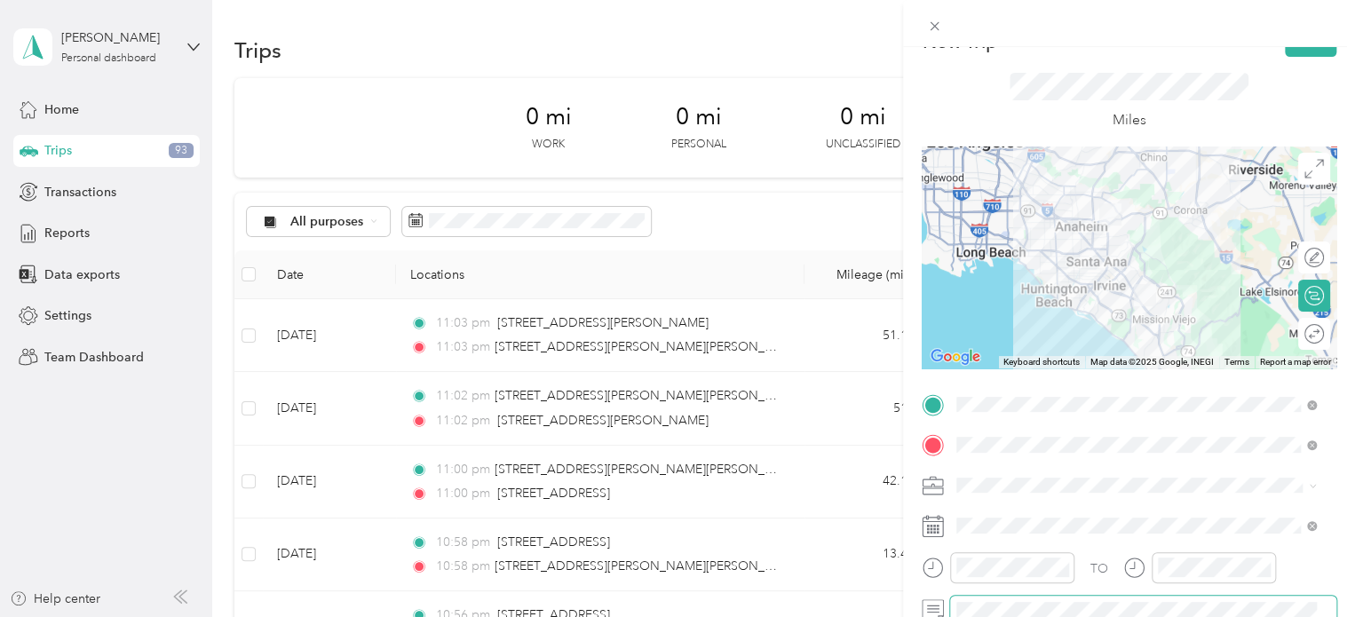
scroll to position [0, 0]
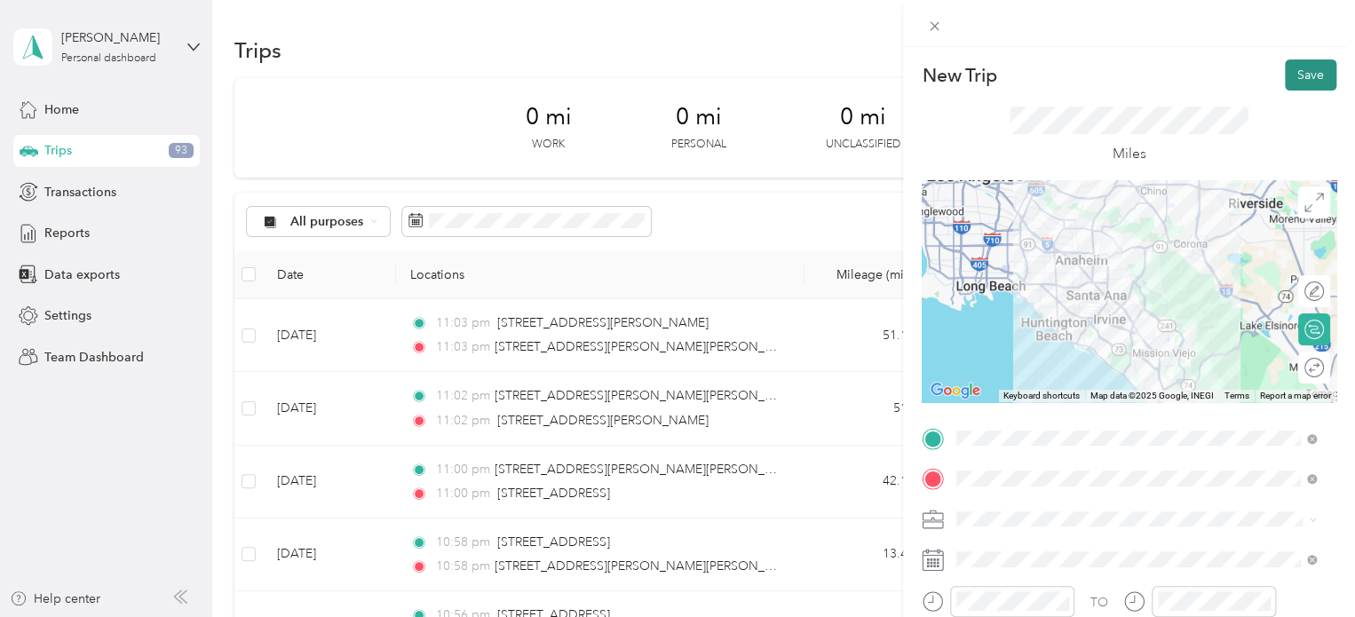
click at [1301, 76] on button "Save" at bounding box center [1310, 74] width 51 height 31
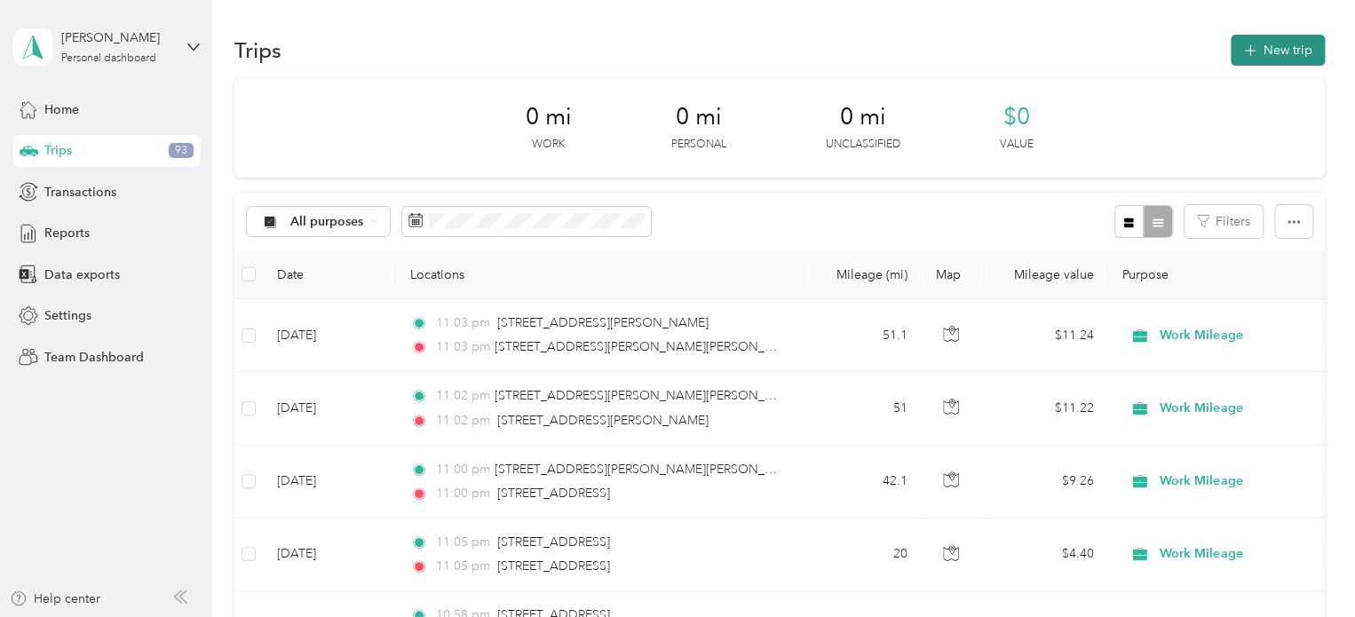
click at [1269, 64] on button "New trip" at bounding box center [1277, 50] width 94 height 31
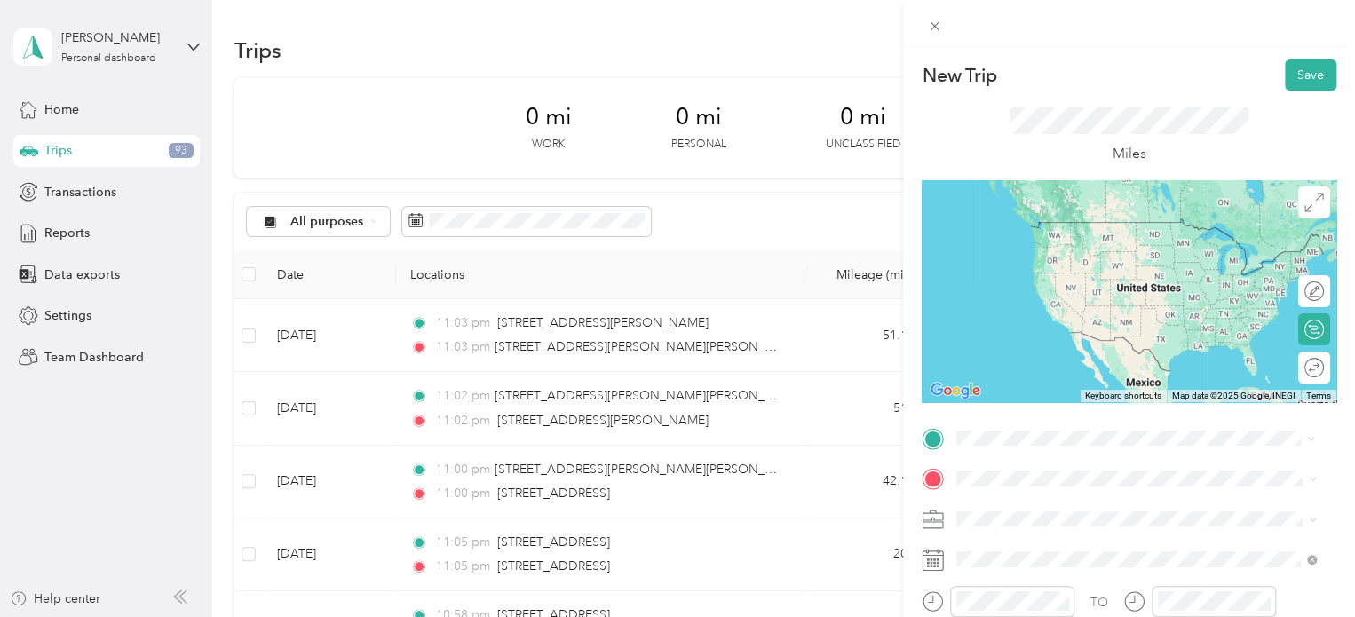
click at [1051, 244] on span "[STREET_ADDRESS][US_STATE]" at bounding box center [1079, 241] width 178 height 16
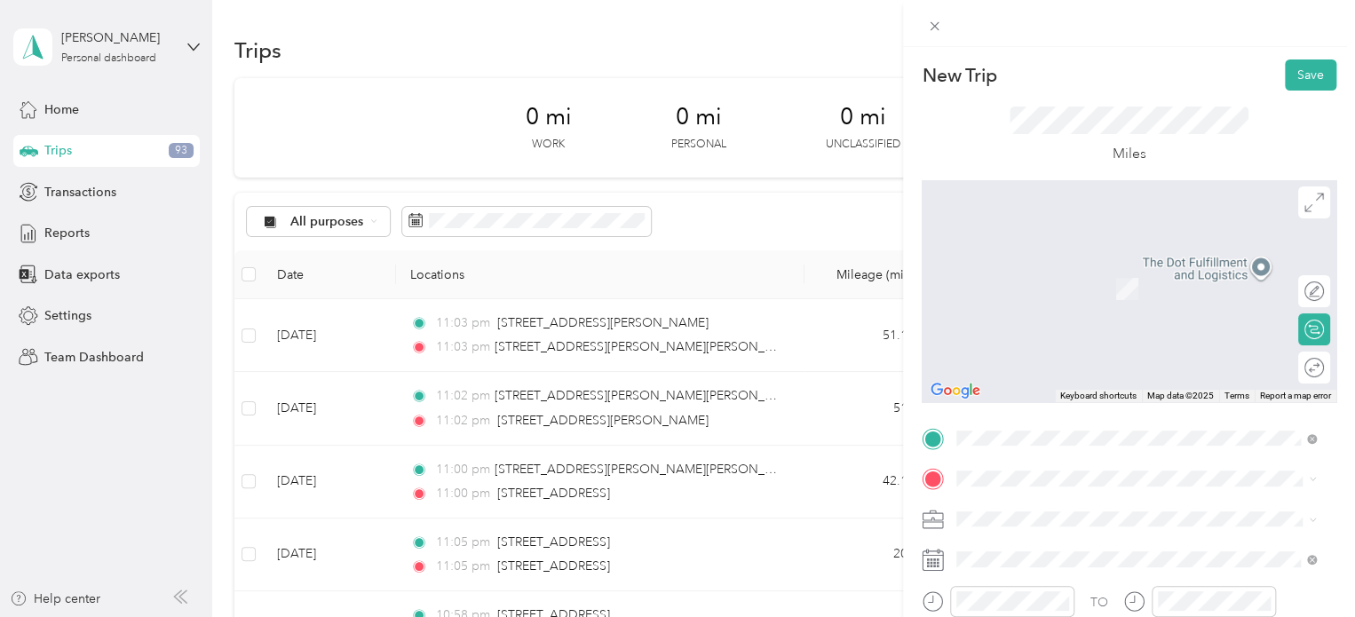
click at [1092, 286] on ol "From search results [STREET_ADDRESS][PERSON_NAME][US_STATE] [STREET_ADDRESS][GE…" at bounding box center [1136, 314] width 372 height 213
click at [1080, 464] on span at bounding box center [1143, 478] width 386 height 28
click at [1229, 273] on li "[STREET_ADDRESS][PERSON_NAME][US_STATE]" at bounding box center [1136, 254] width 372 height 36
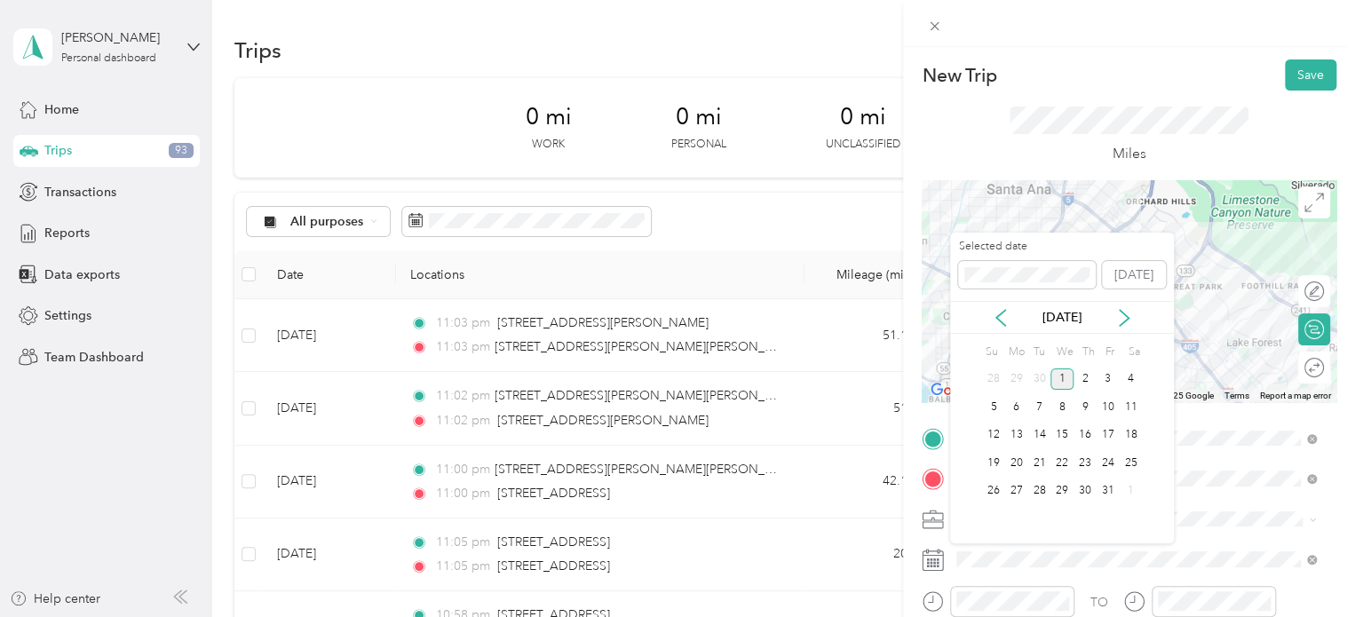
click at [1003, 328] on div "[DATE]" at bounding box center [1062, 317] width 224 height 33
click at [1001, 321] on icon at bounding box center [1001, 318] width 18 height 18
click at [1034, 443] on div "16" at bounding box center [1039, 435] width 23 height 22
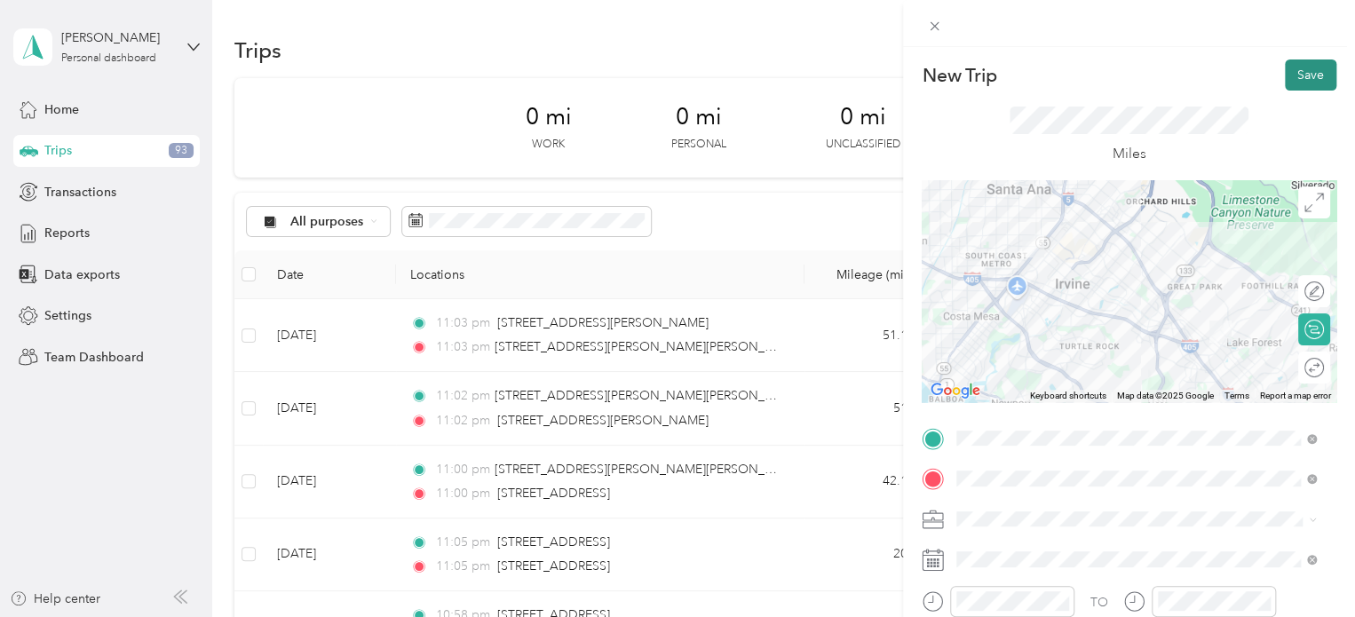
click at [1298, 76] on button "Save" at bounding box center [1310, 74] width 51 height 31
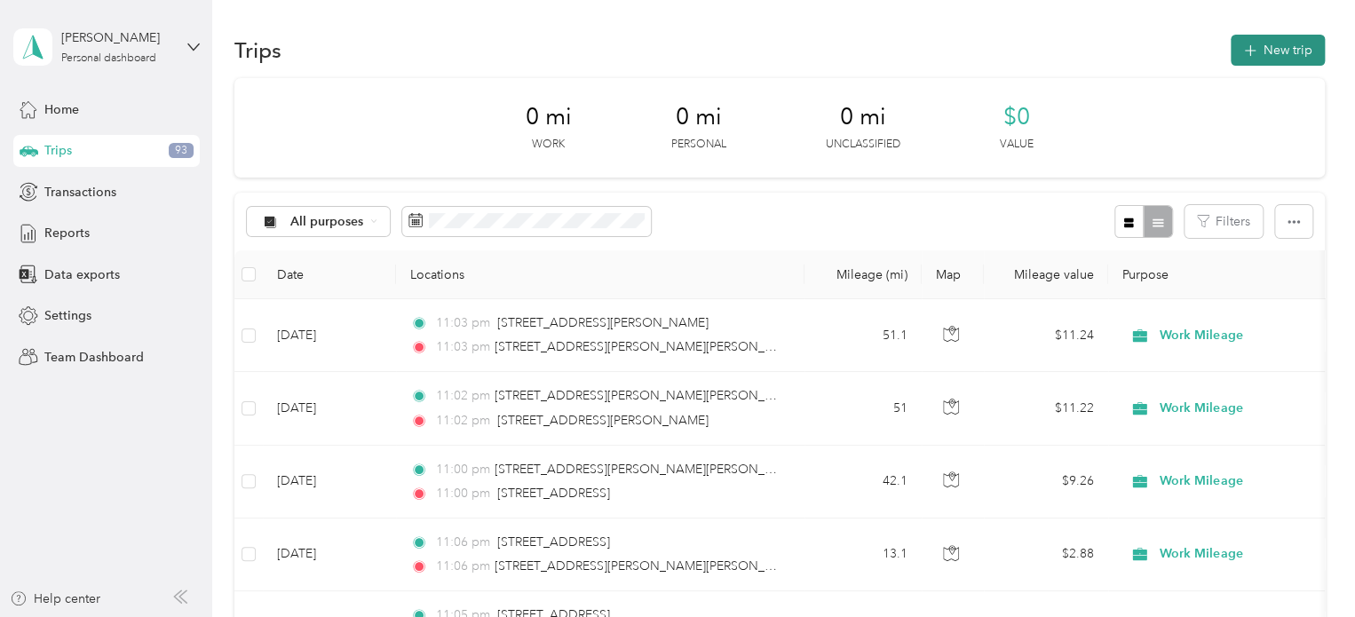
click at [1283, 58] on button "New trip" at bounding box center [1277, 50] width 94 height 31
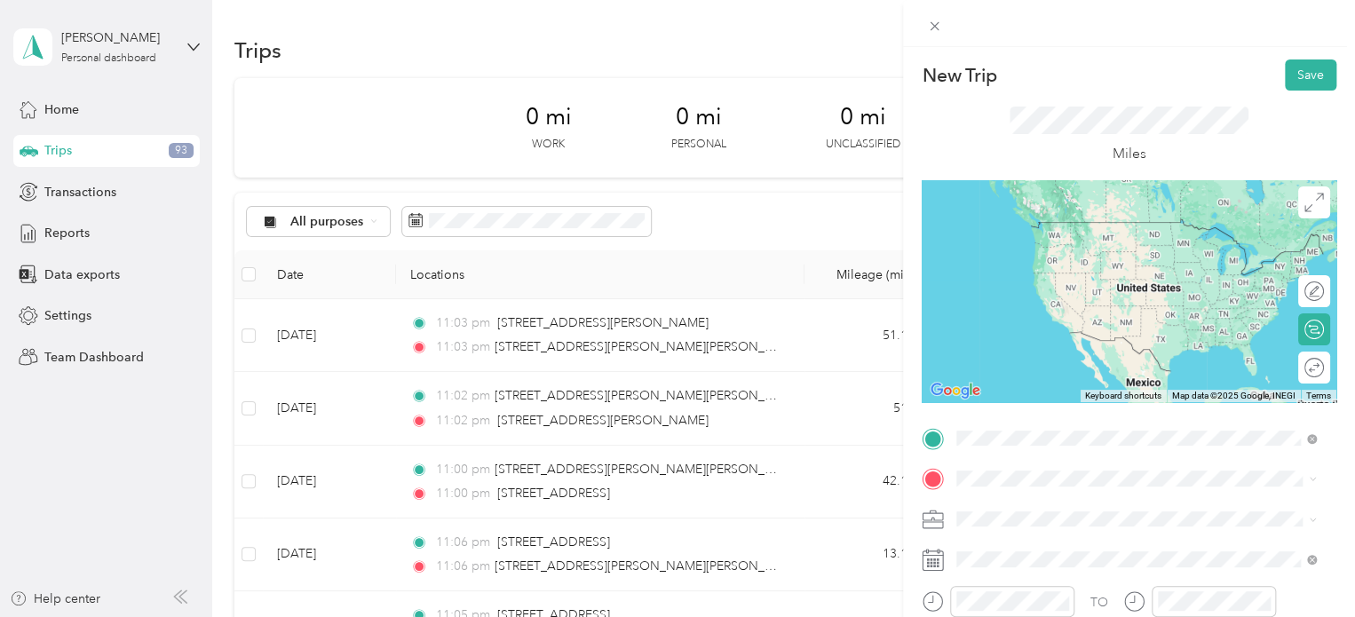
click at [1159, 248] on ol "From search results [STREET_ADDRESS][PERSON_NAME][US_STATE] [STREET_ADDRESS][GE…" at bounding box center [1136, 280] width 372 height 213
click at [1044, 429] on span at bounding box center [1143, 438] width 386 height 28
click at [1027, 227] on div "[STREET_ADDRESS][PERSON_NAME][US_STATE]" at bounding box center [1135, 215] width 347 height 24
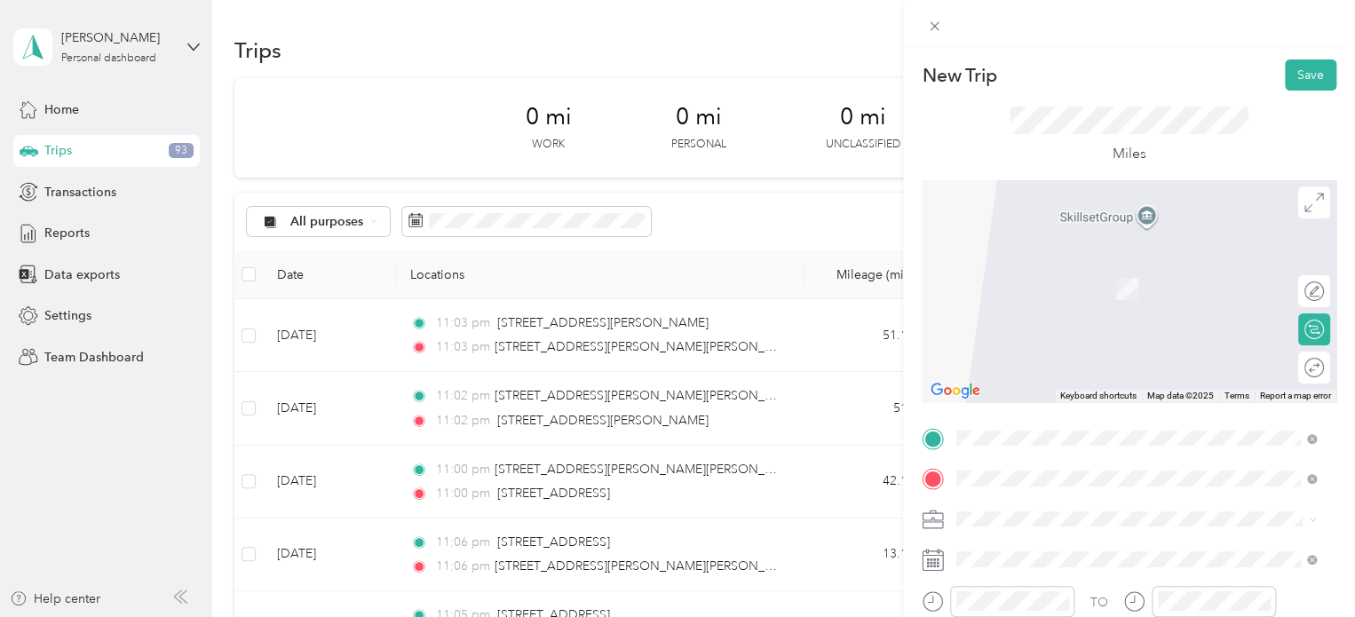
click at [1051, 281] on li "[STREET_ADDRESS][PERSON_NAME][US_STATE]" at bounding box center [1136, 263] width 372 height 36
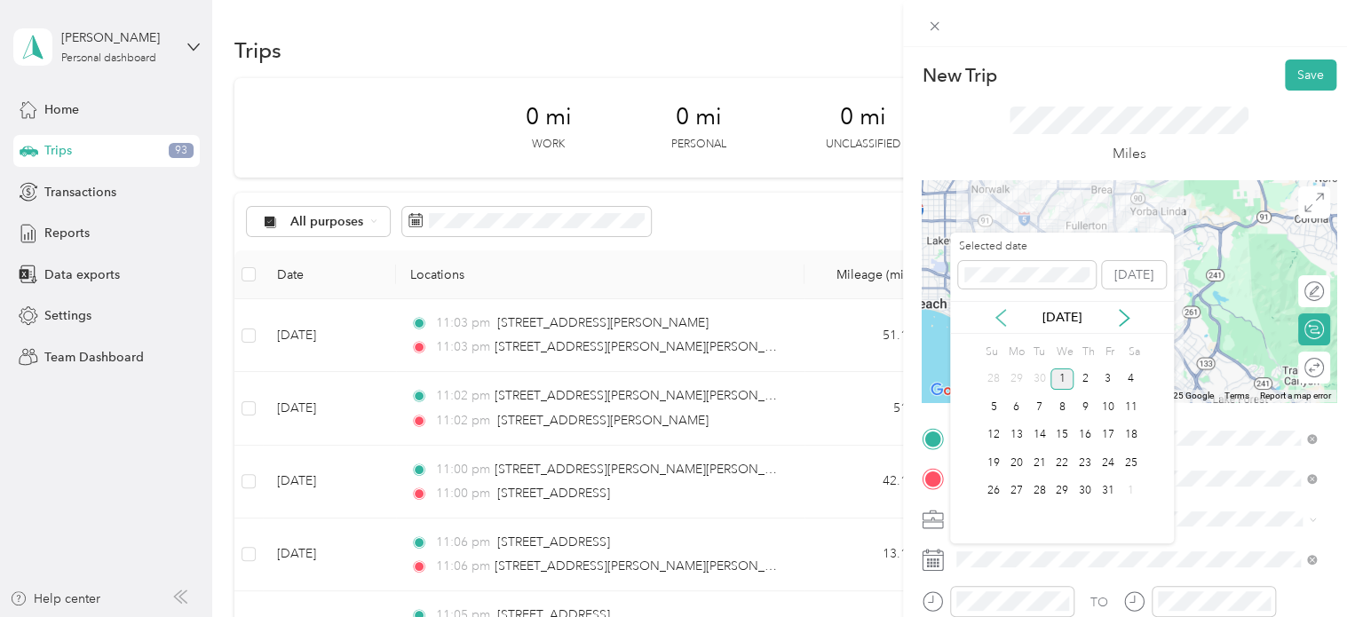
click at [1003, 311] on icon at bounding box center [1000, 318] width 9 height 16
click at [1009, 456] on div "22" at bounding box center [1016, 463] width 23 height 22
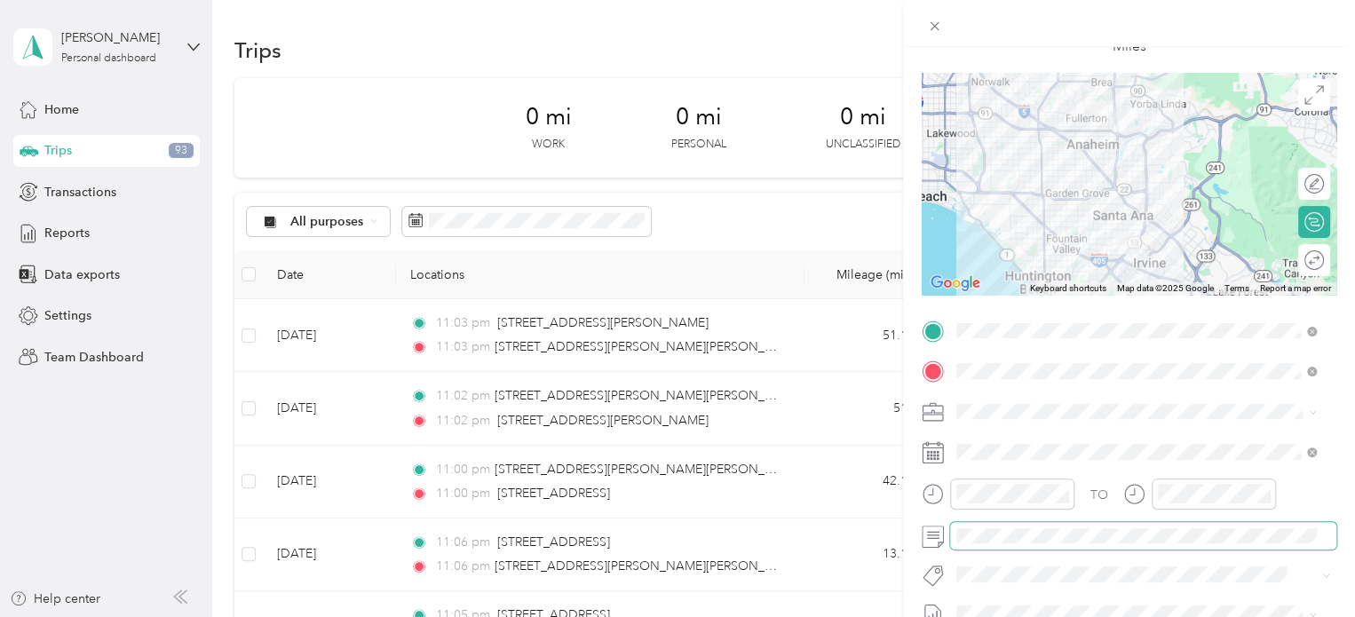
scroll to position [107, 0]
click at [1303, 258] on div at bounding box center [1304, 261] width 37 height 19
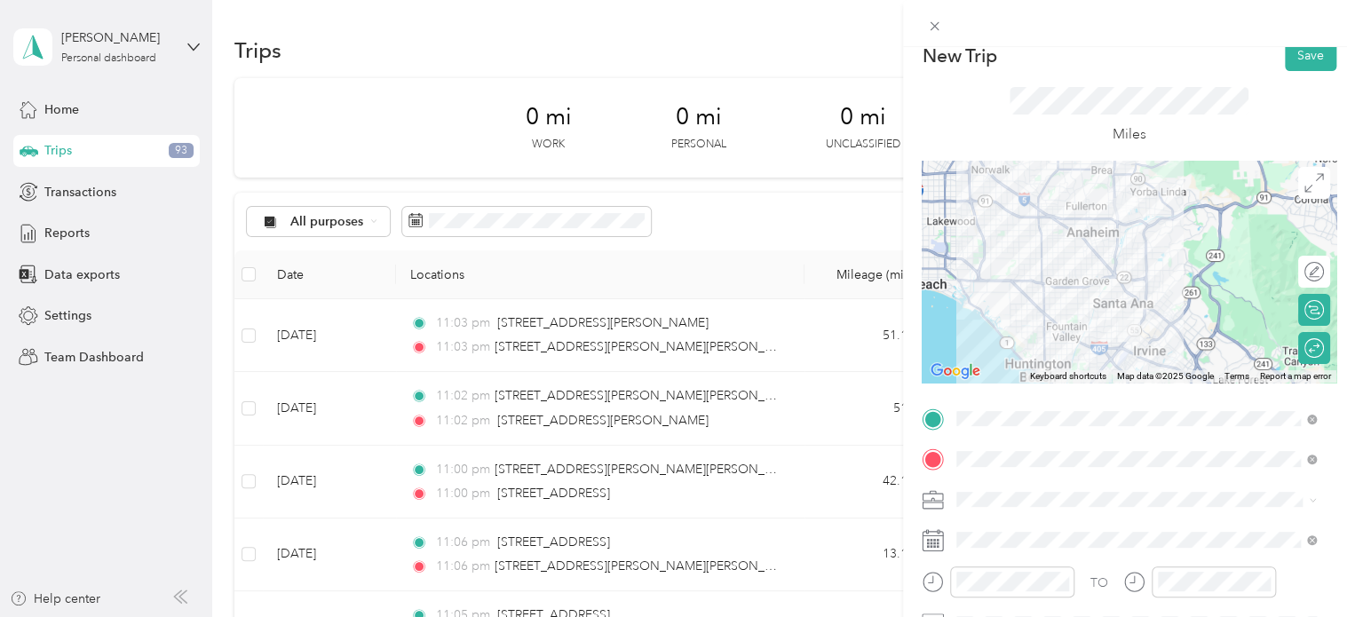
scroll to position [0, 0]
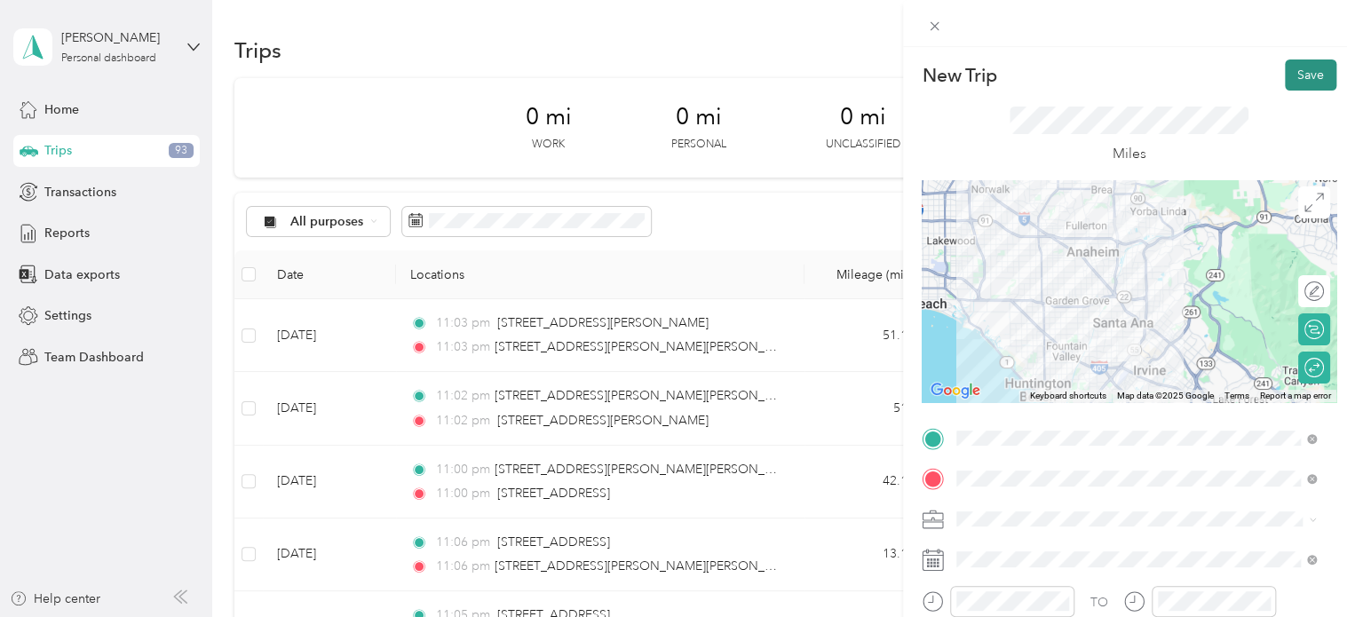
click at [1297, 76] on button "Save" at bounding box center [1310, 74] width 51 height 31
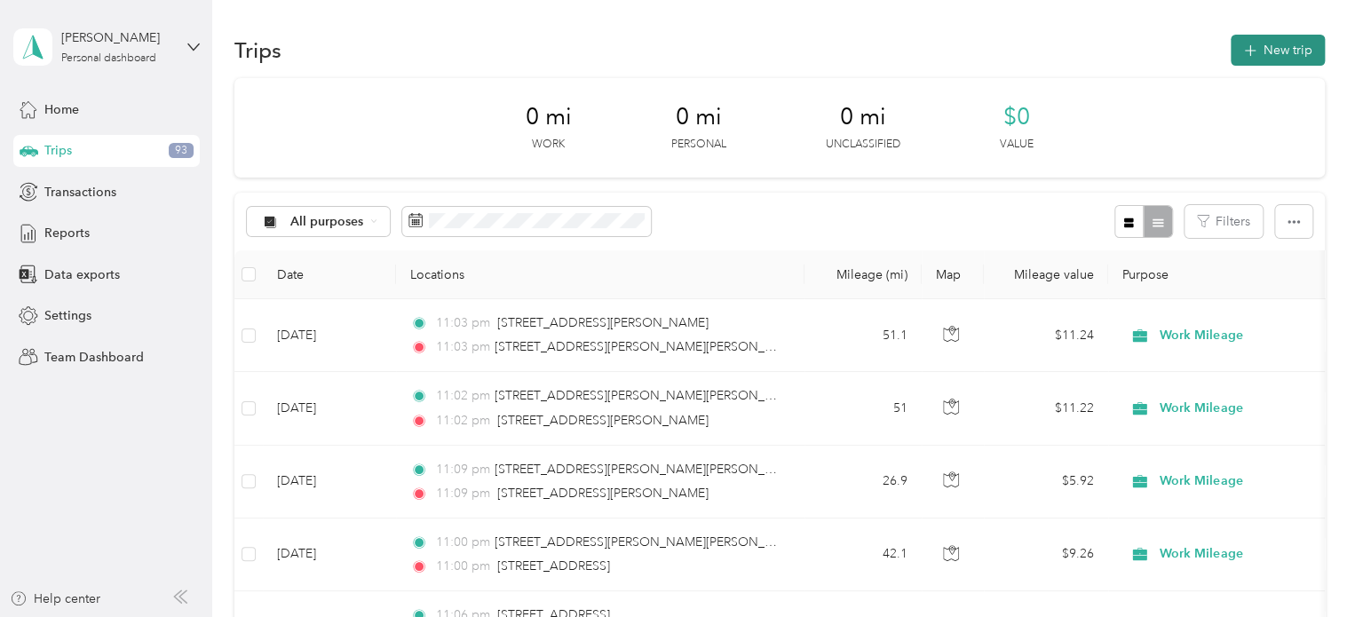
click at [1286, 52] on button "New trip" at bounding box center [1277, 50] width 94 height 31
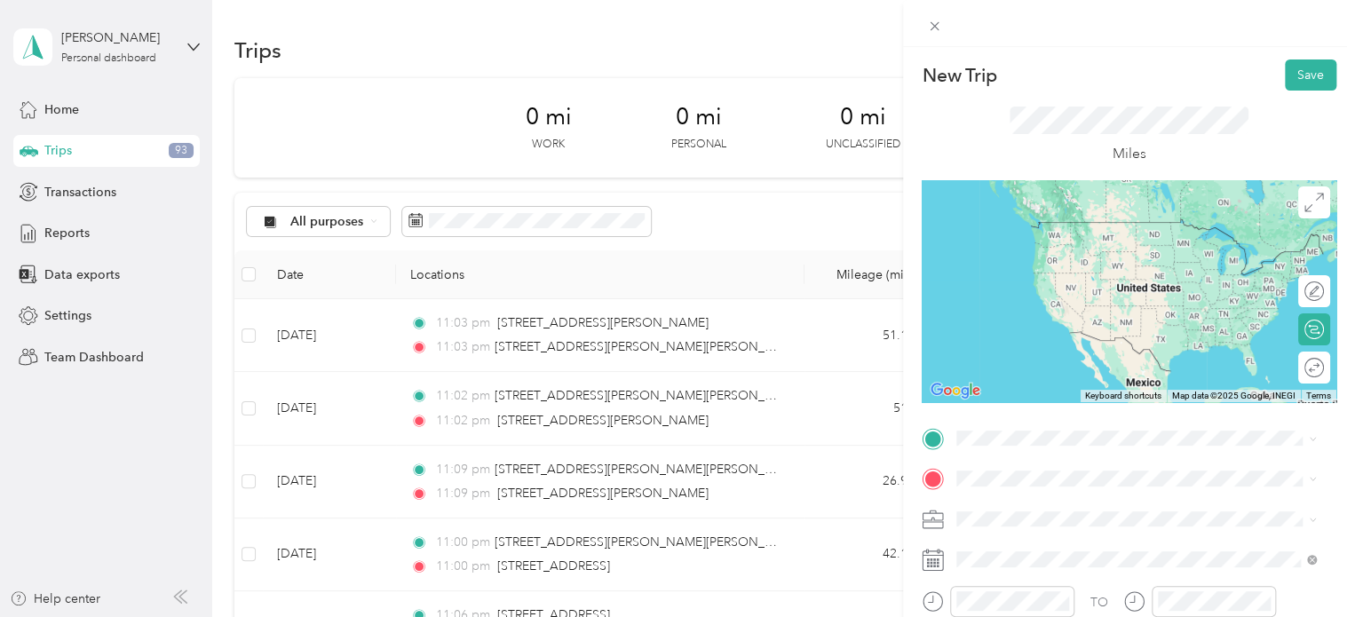
click at [1104, 221] on span "[STREET_ADDRESS][PERSON_NAME][US_STATE]" at bounding box center [1128, 213] width 276 height 16
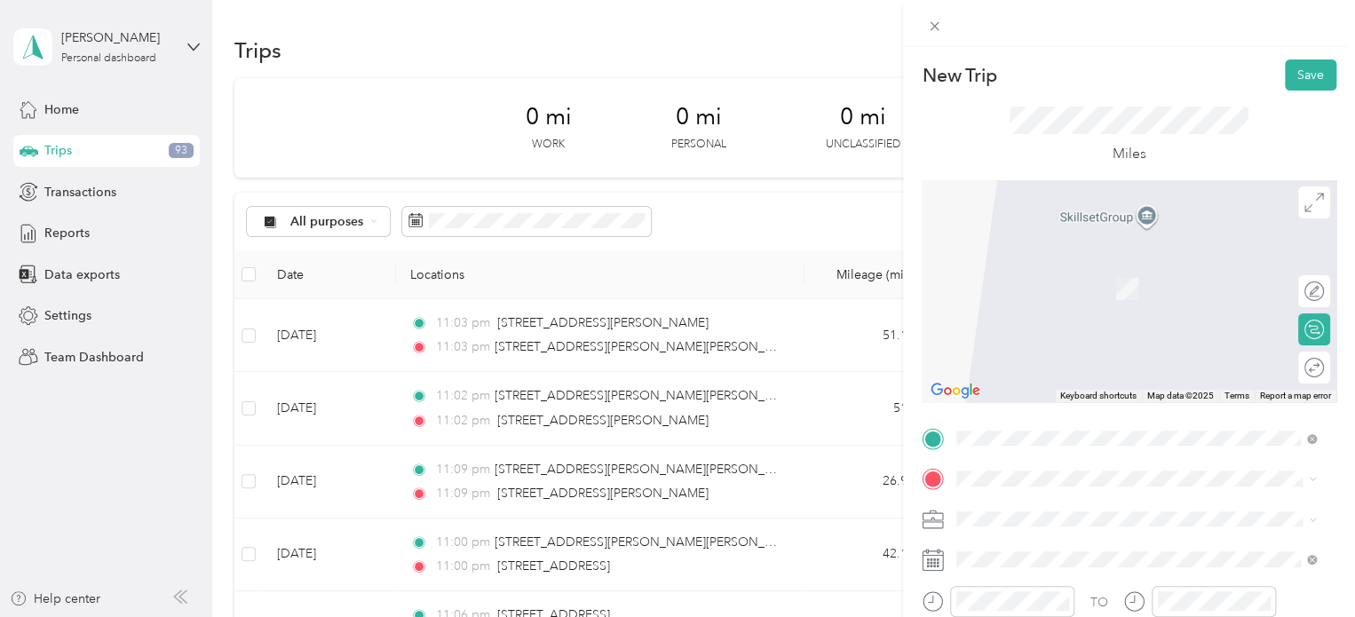
click at [1077, 264] on span "[STREET_ADDRESS][US_STATE]" at bounding box center [1079, 256] width 178 height 16
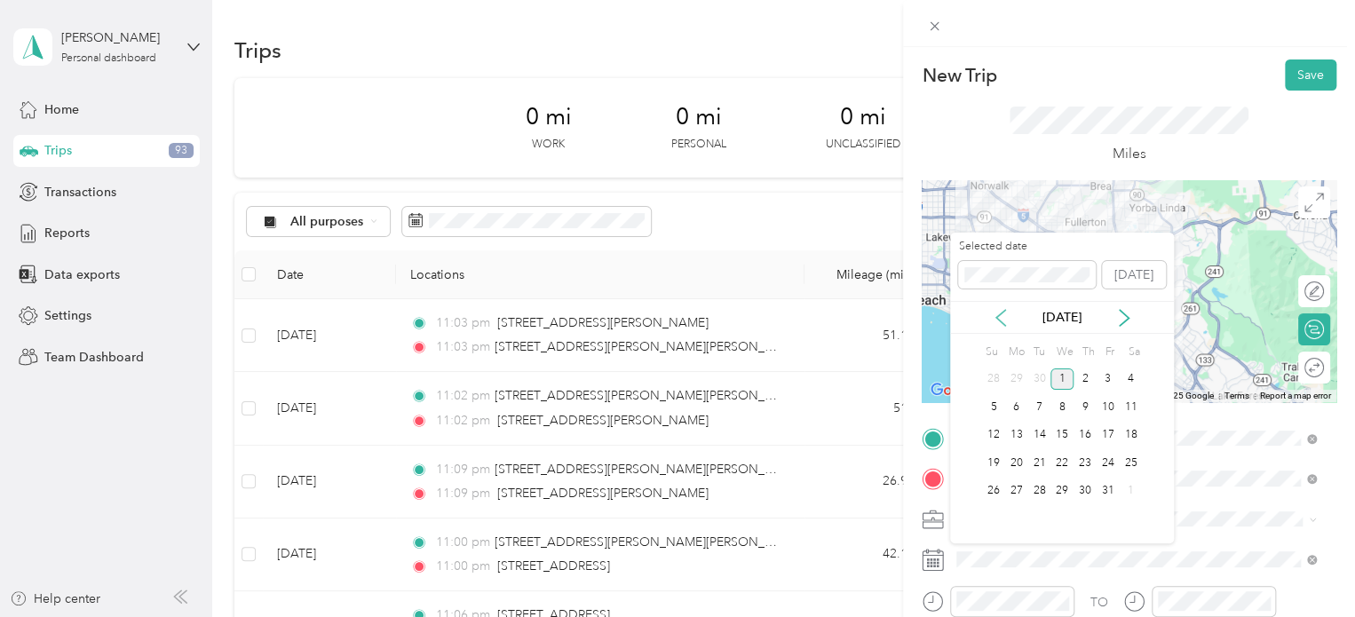
click at [996, 318] on icon at bounding box center [1000, 318] width 9 height 16
click at [1055, 439] on div "17" at bounding box center [1061, 435] width 23 height 22
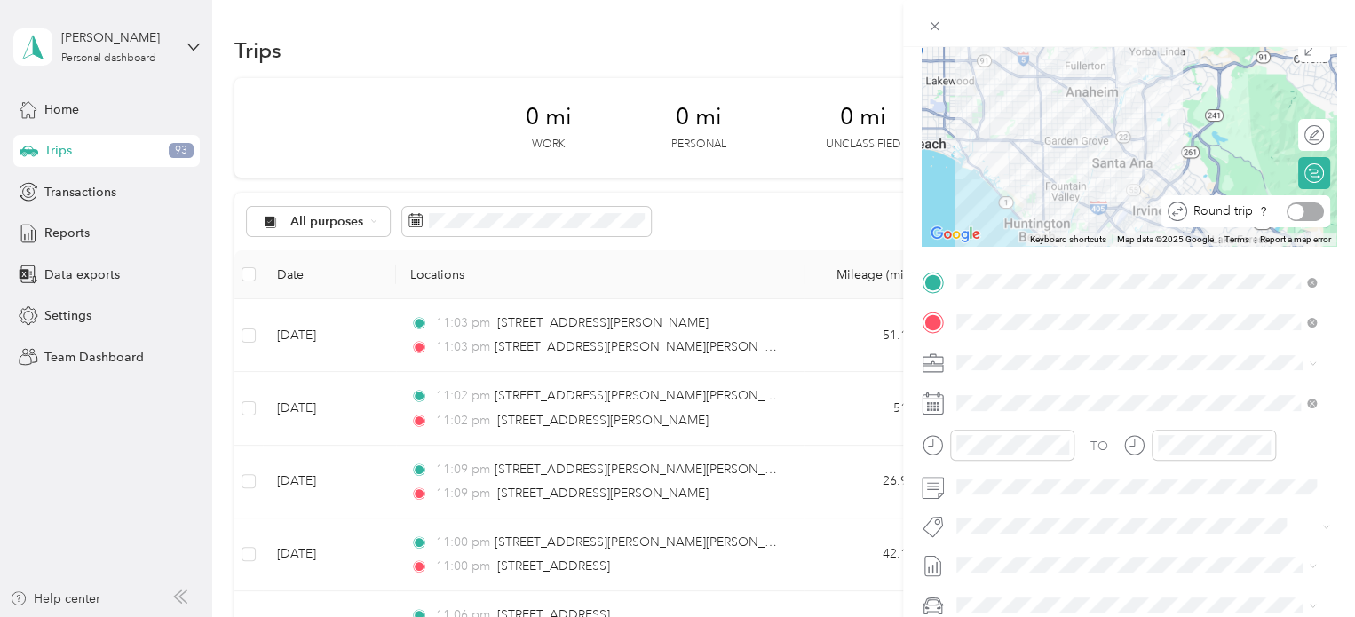
click at [1300, 205] on div at bounding box center [1304, 211] width 37 height 19
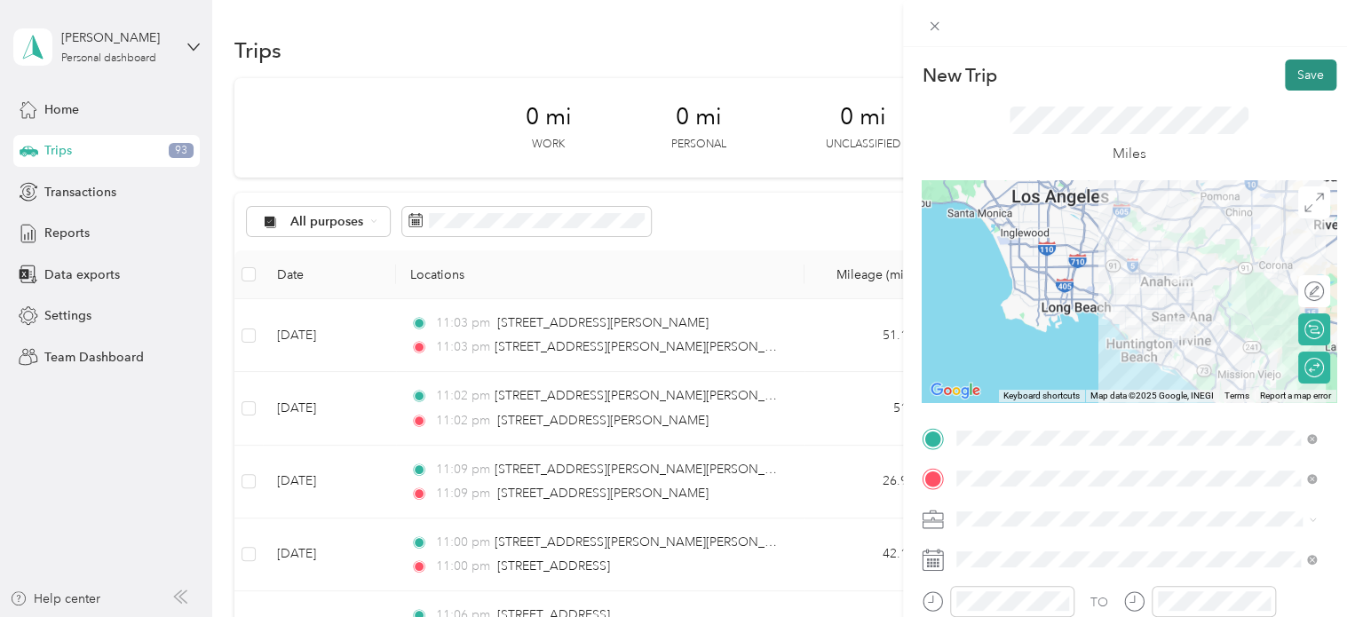
click at [1302, 72] on button "Save" at bounding box center [1310, 74] width 51 height 31
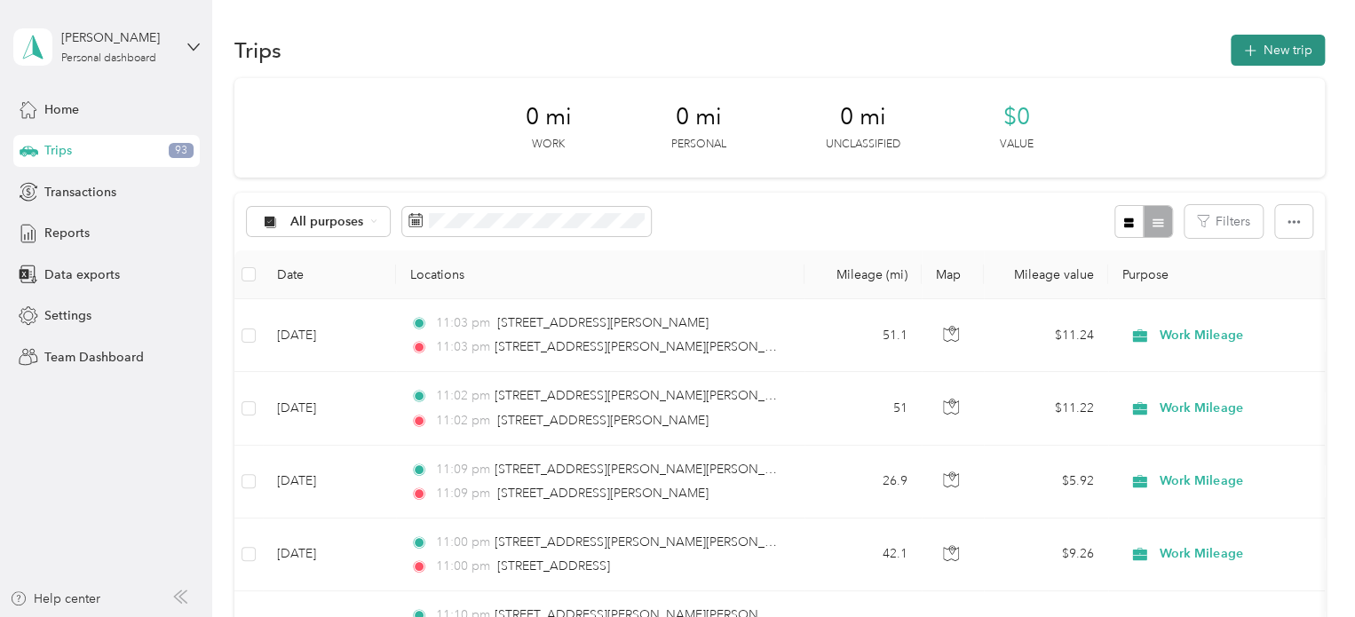
click at [1260, 49] on button "New trip" at bounding box center [1277, 50] width 94 height 31
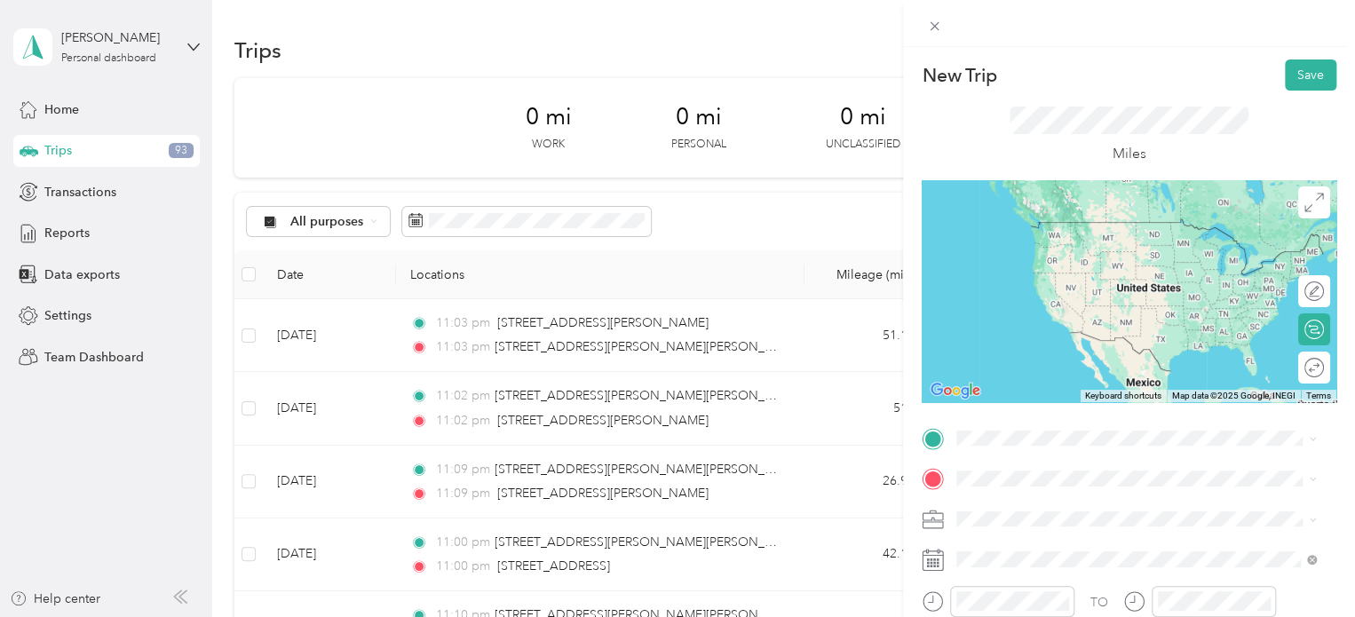
click at [1059, 511] on li "[STREET_ADDRESS][PERSON_NAME][US_STATE]" at bounding box center [1136, 493] width 372 height 36
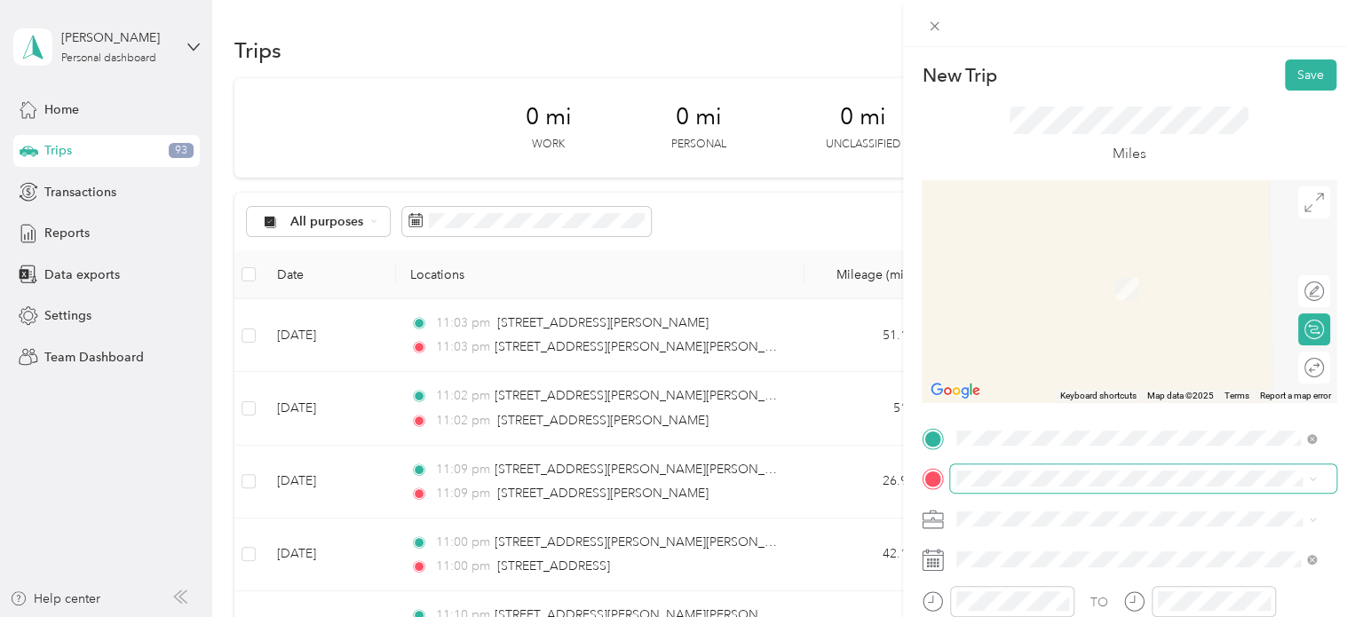
drag, startPoint x: 1160, startPoint y: 282, endPoint x: 1192, endPoint y: 467, distance: 187.4
click at [1192, 467] on span at bounding box center [1143, 478] width 386 height 28
click at [1193, 468] on span at bounding box center [1143, 478] width 386 height 28
click at [1071, 265] on span "[STREET_ADDRESS][PERSON_NAME][US_STATE]" at bounding box center [1128, 257] width 276 height 16
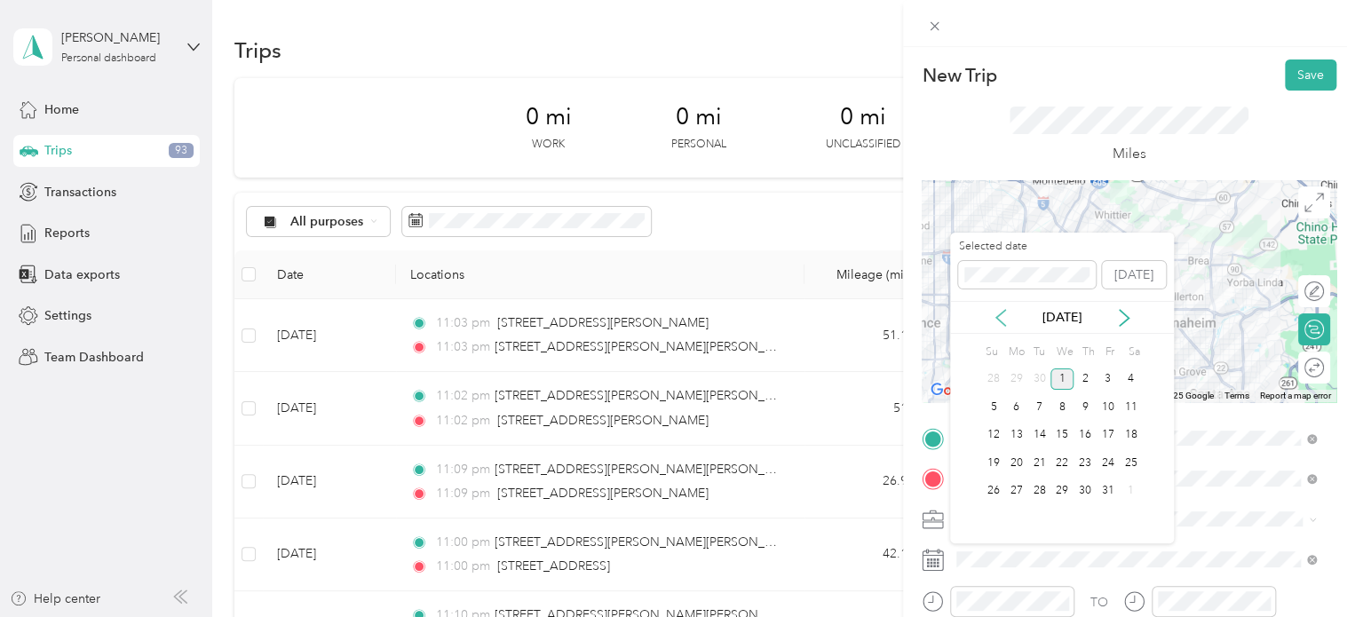
click at [1001, 315] on icon at bounding box center [1001, 318] width 18 height 18
click at [1041, 497] on div "30" at bounding box center [1039, 491] width 23 height 22
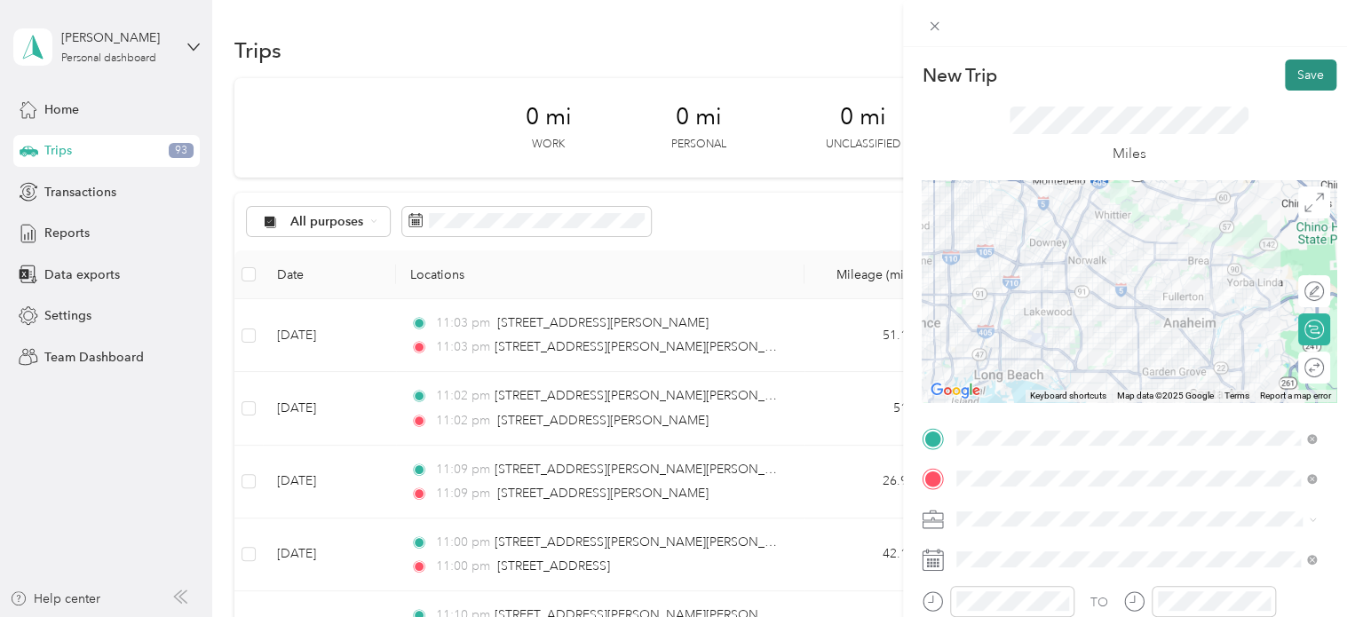
click at [1292, 74] on button "Save" at bounding box center [1310, 74] width 51 height 31
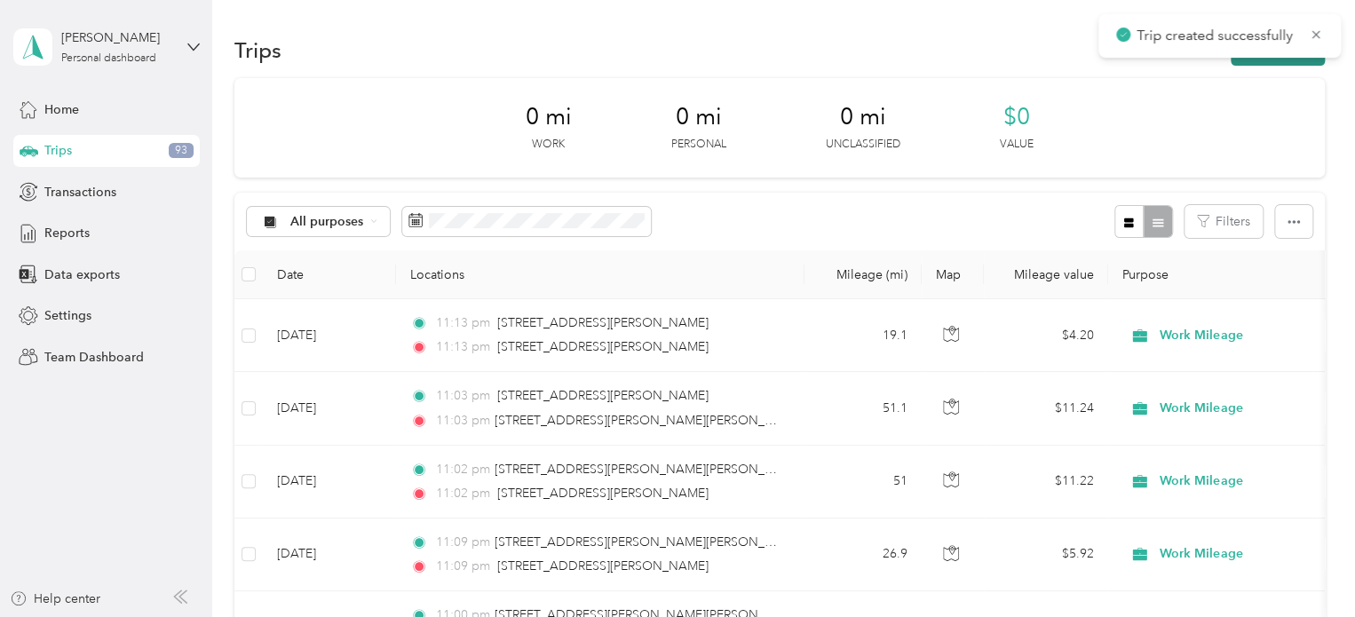
click at [1269, 59] on button "New trip" at bounding box center [1277, 50] width 94 height 31
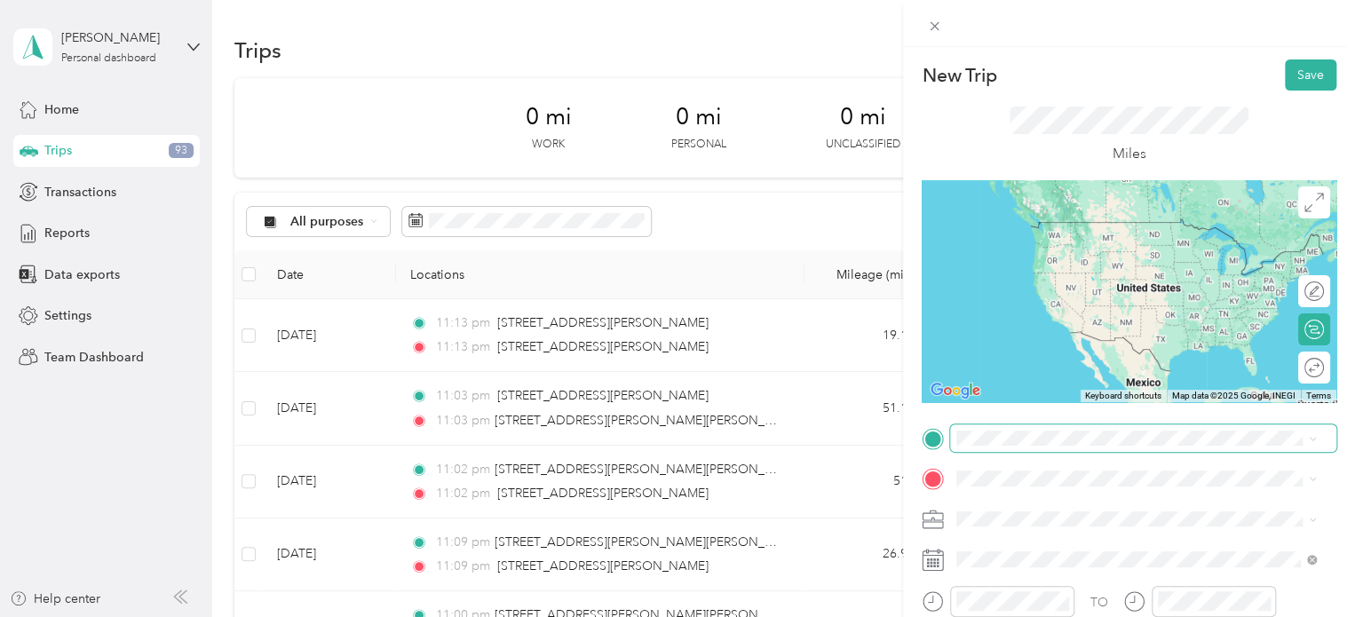
drag, startPoint x: 1090, startPoint y: 237, endPoint x: 1112, endPoint y: 429, distance: 193.0
click at [1112, 429] on span at bounding box center [1143, 438] width 386 height 28
click at [1041, 220] on span "[STREET_ADDRESS][PERSON_NAME][US_STATE]" at bounding box center [1128, 212] width 276 height 16
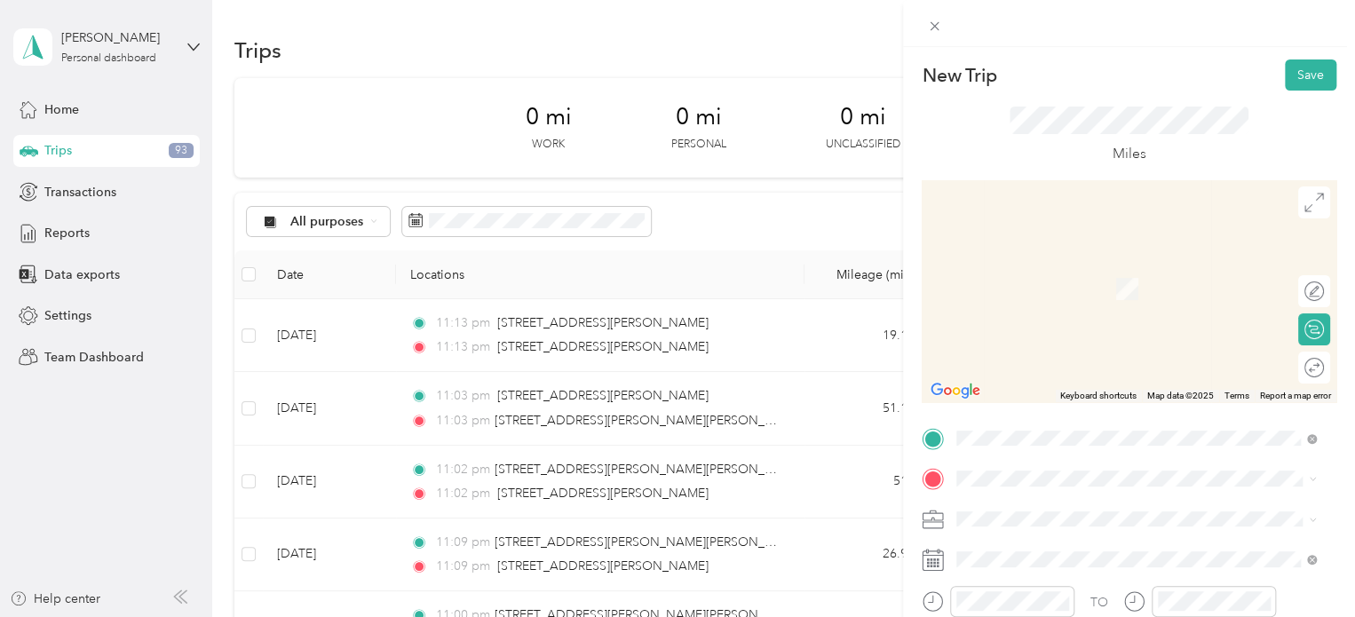
click at [1155, 287] on span "[STREET_ADDRESS][US_STATE]" at bounding box center [1079, 280] width 178 height 16
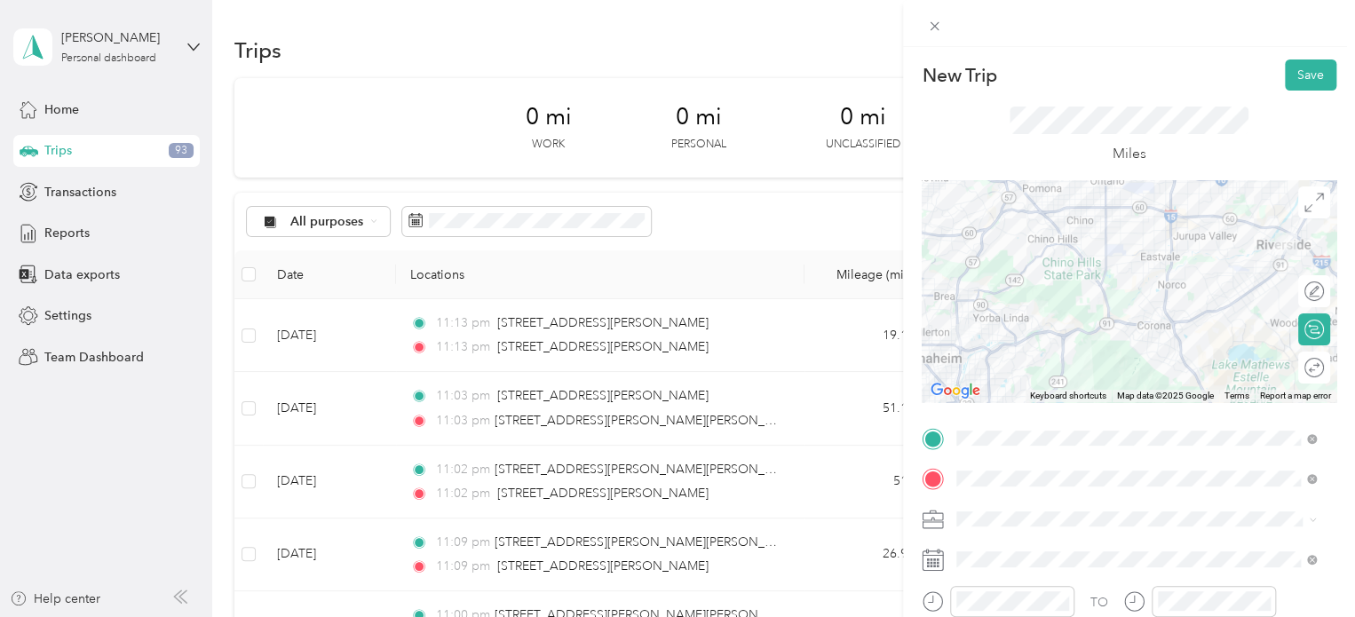
scroll to position [131, 0]
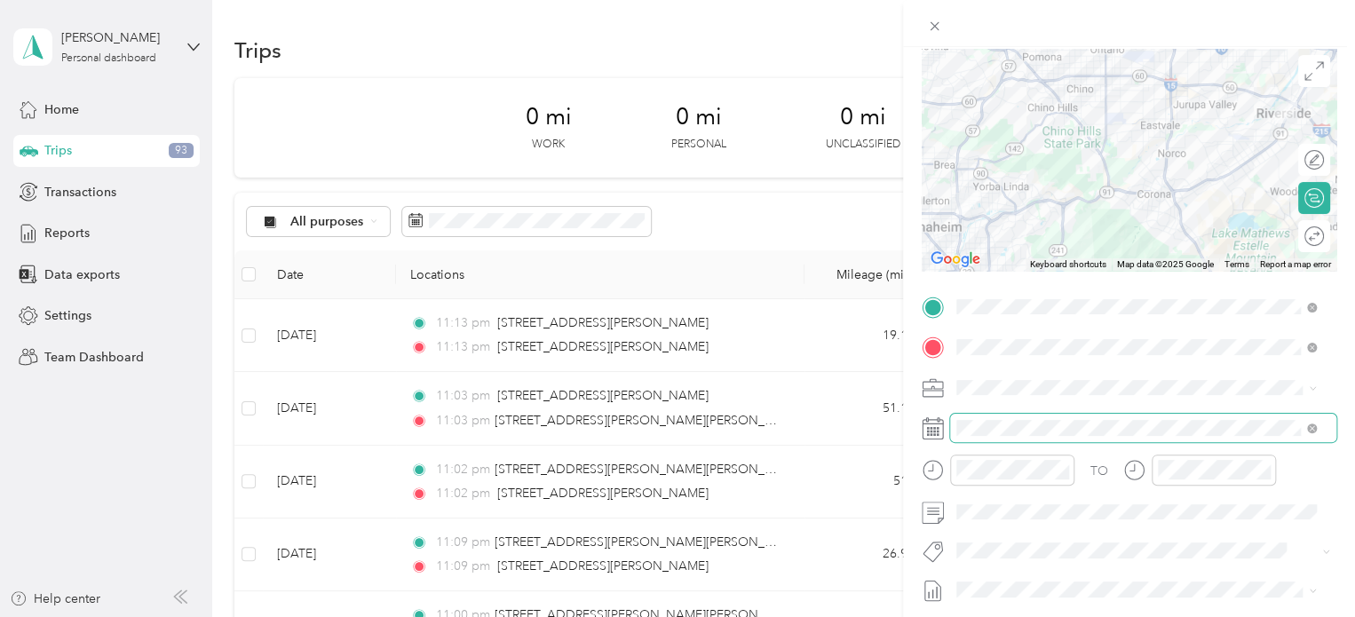
click at [1023, 414] on span at bounding box center [1143, 428] width 386 height 28
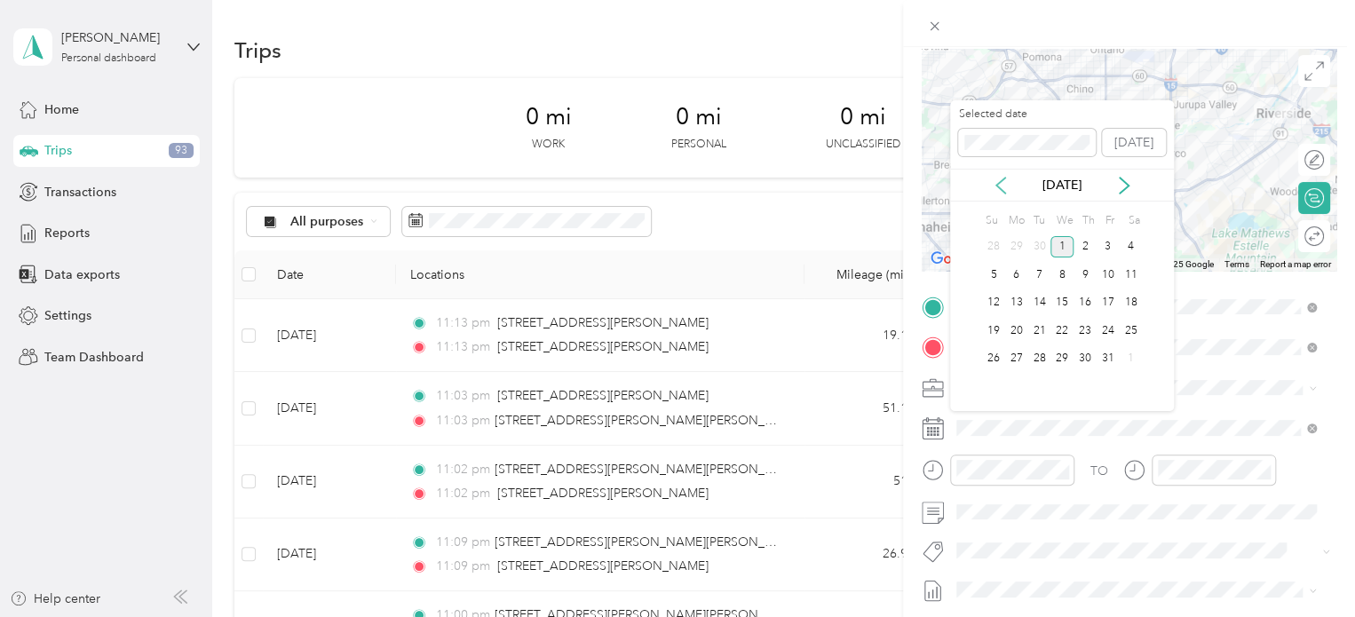
click at [1005, 187] on icon at bounding box center [1001, 186] width 18 height 18
click at [1034, 360] on div "30" at bounding box center [1039, 359] width 23 height 22
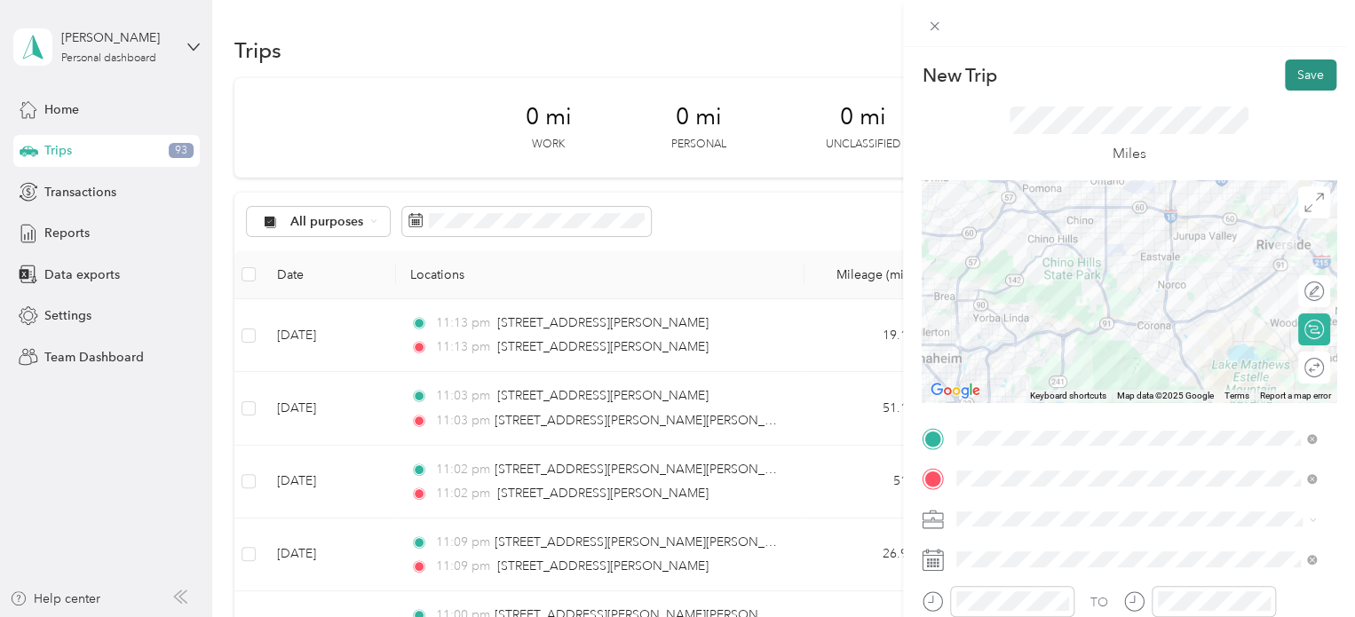
scroll to position [0, 0]
click at [1299, 80] on button "Save" at bounding box center [1310, 74] width 51 height 31
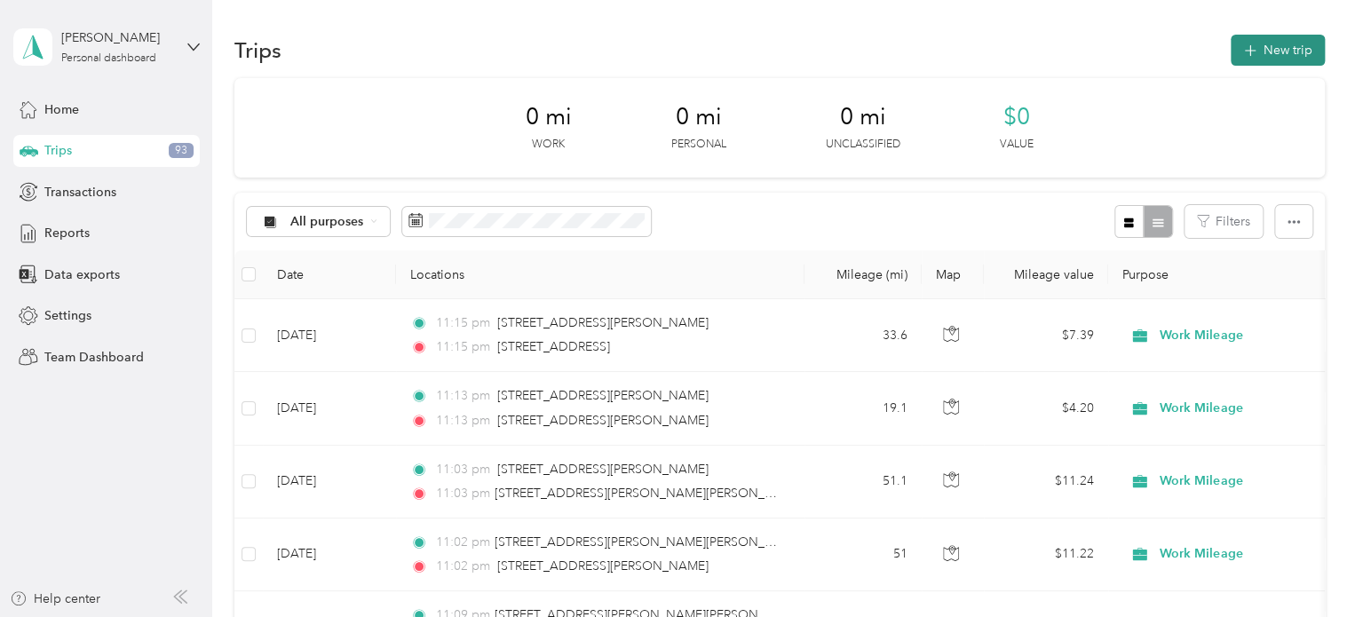
click at [1265, 59] on button "New trip" at bounding box center [1277, 50] width 94 height 31
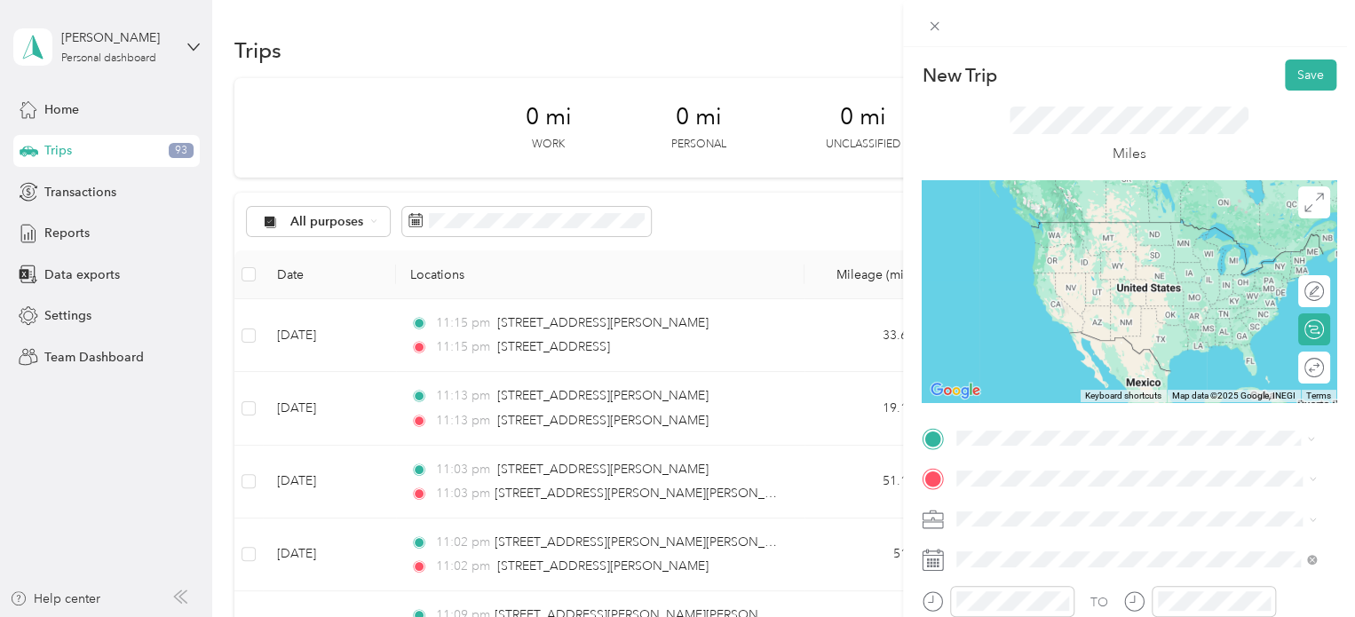
click at [1136, 254] on div "[STREET_ADDRESS][US_STATE]" at bounding box center [1135, 242] width 347 height 24
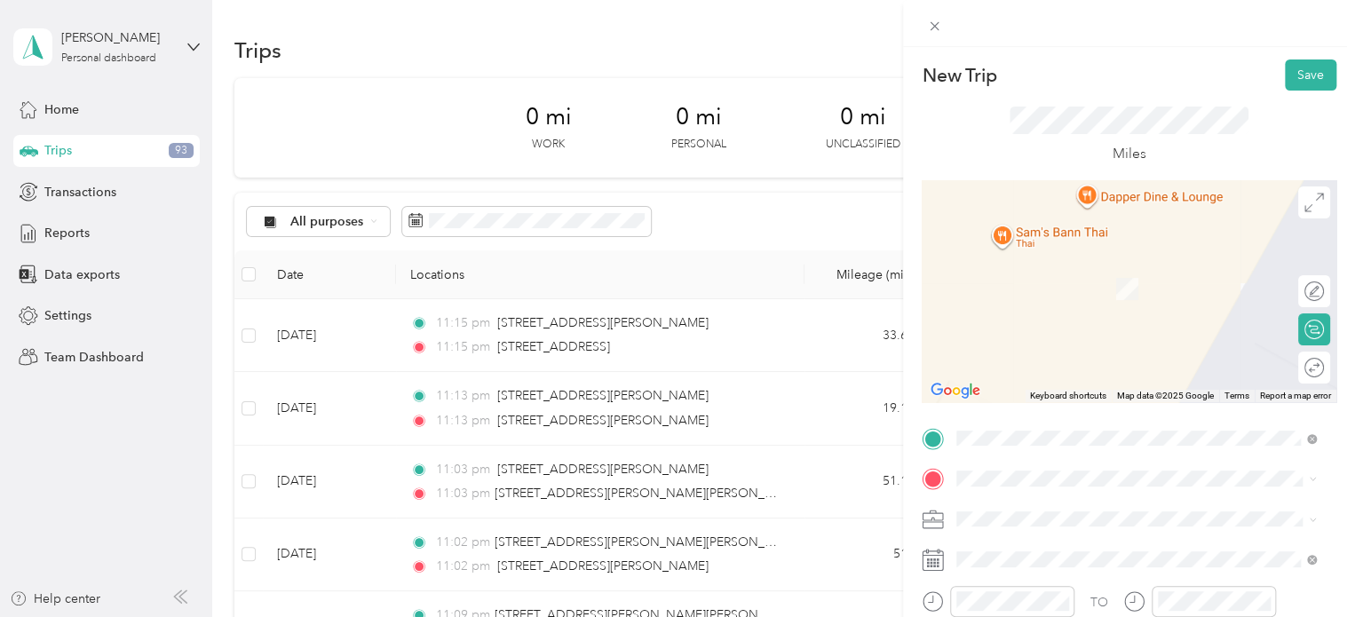
click at [1139, 265] on span "[STREET_ADDRESS][PERSON_NAME][US_STATE]" at bounding box center [1128, 257] width 276 height 16
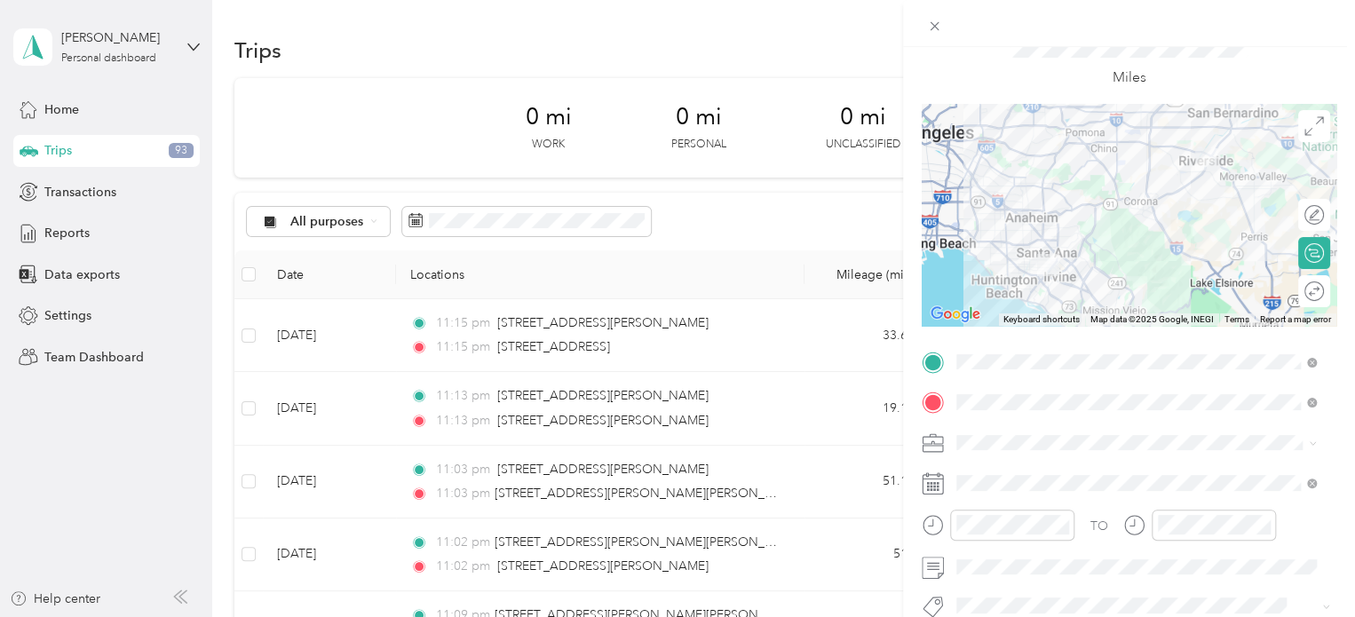
scroll to position [82, 0]
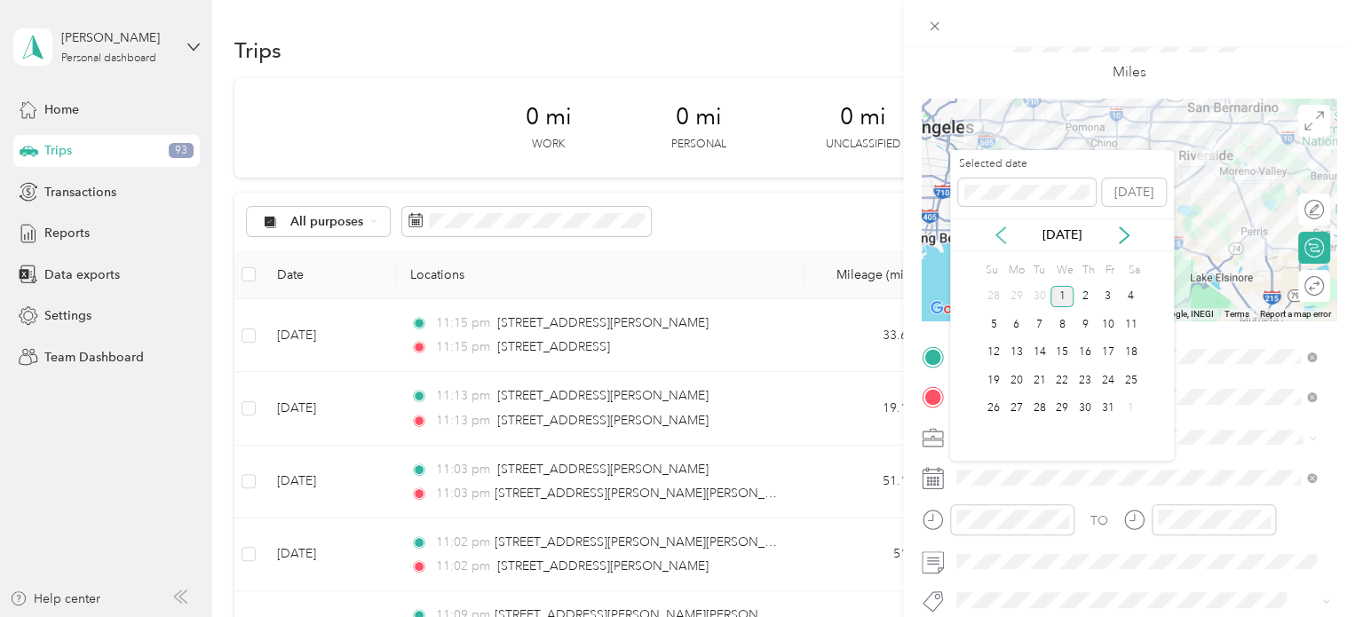
click at [998, 231] on icon at bounding box center [1000, 235] width 9 height 16
click at [1030, 406] on div "30" at bounding box center [1039, 409] width 23 height 22
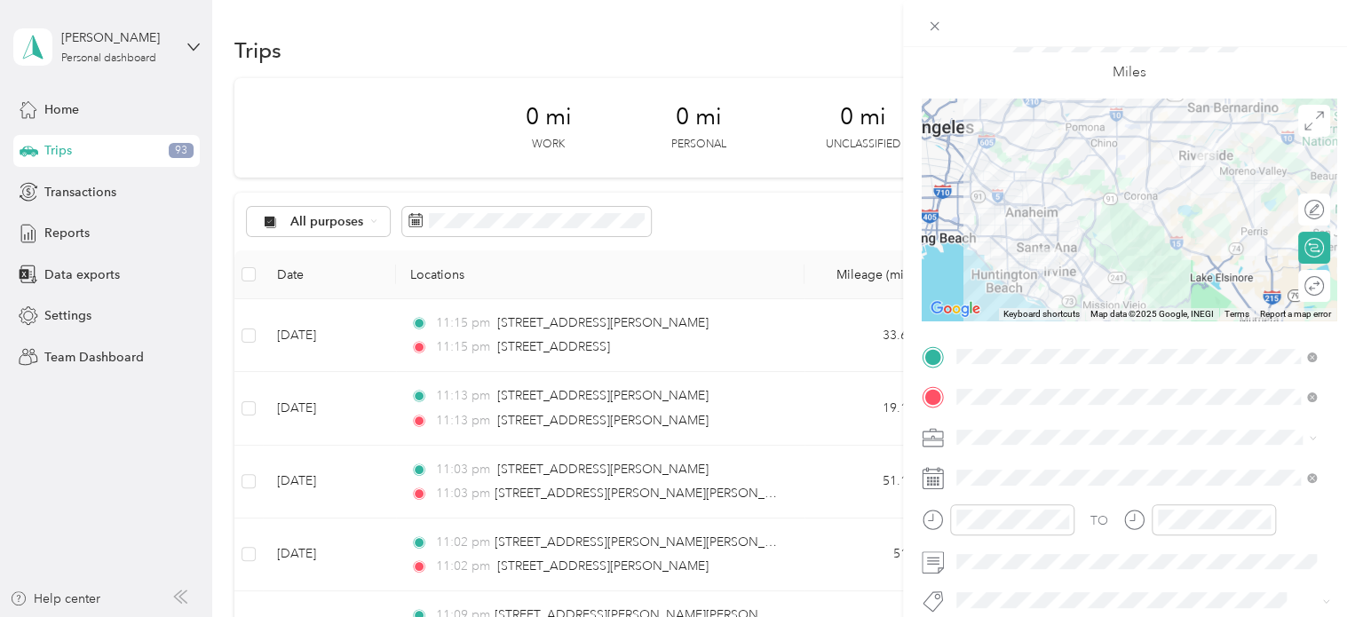
scroll to position [0, 0]
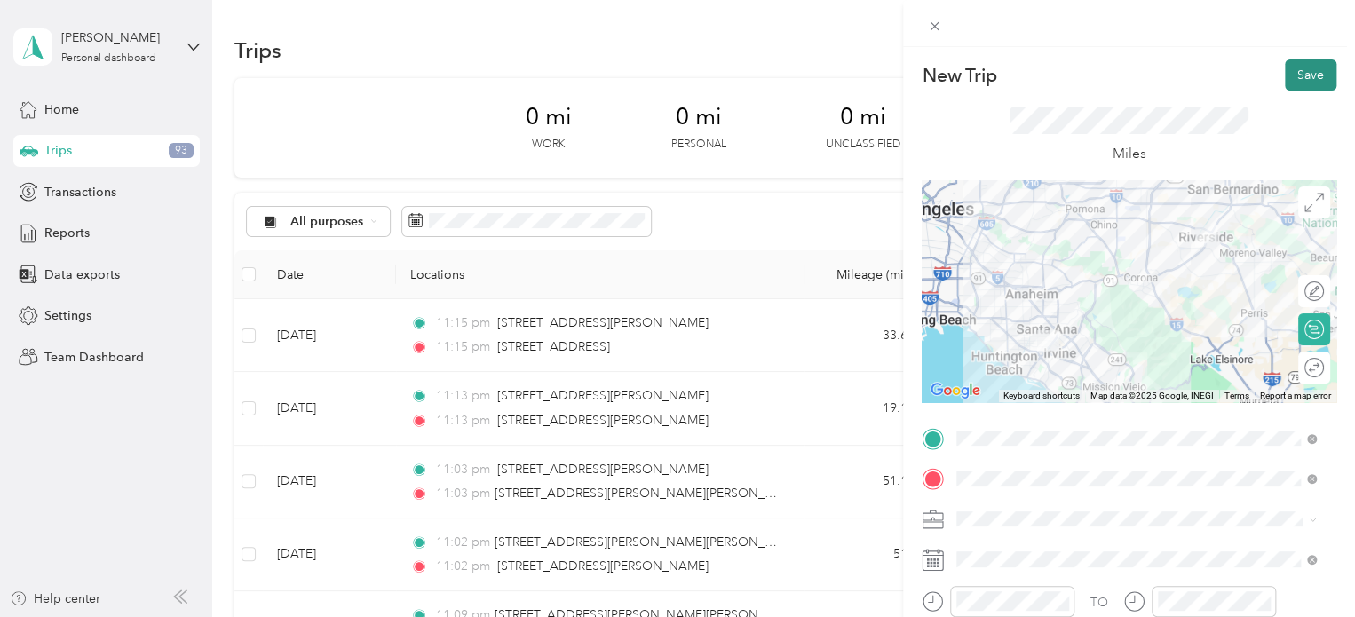
click at [1307, 75] on button "Save" at bounding box center [1310, 74] width 51 height 31
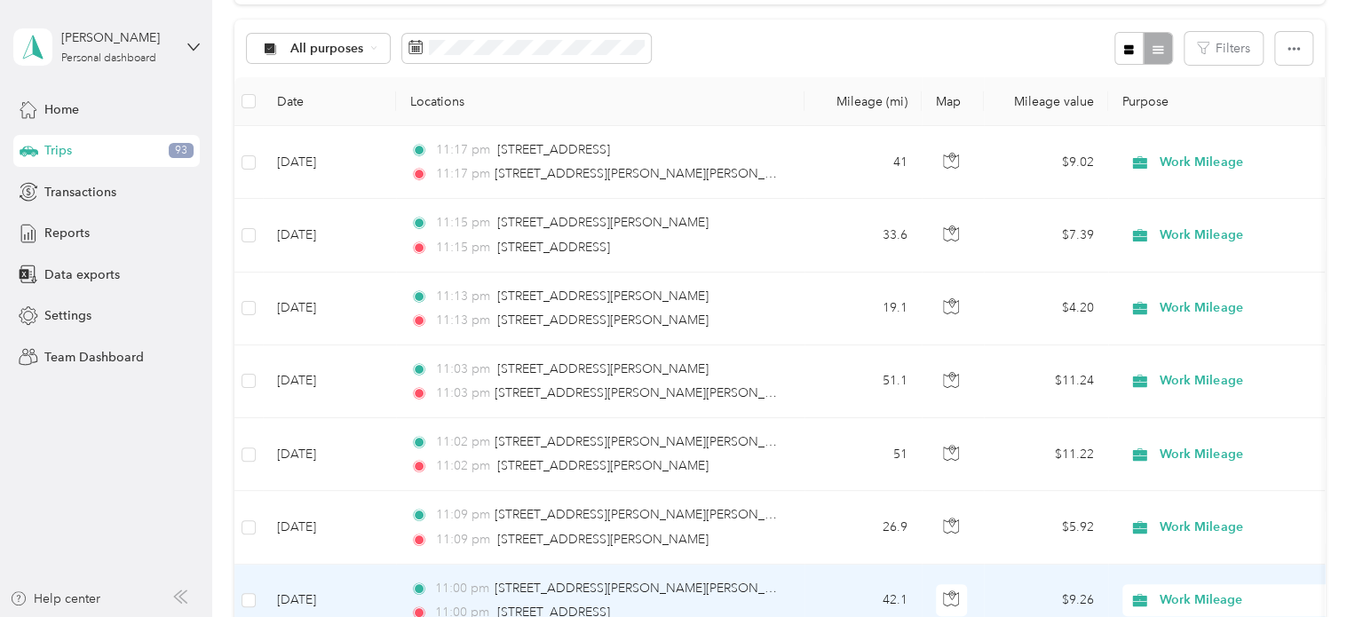
scroll to position [166, 0]
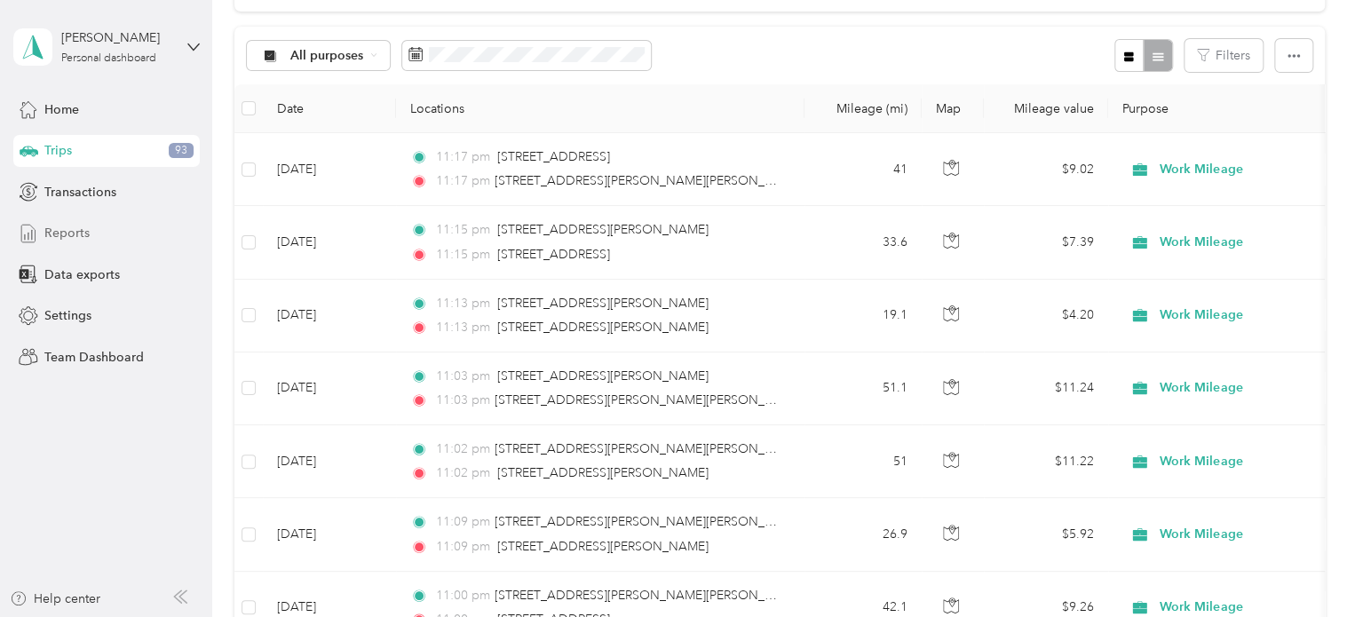
click at [60, 237] on span "Reports" at bounding box center [66, 233] width 45 height 19
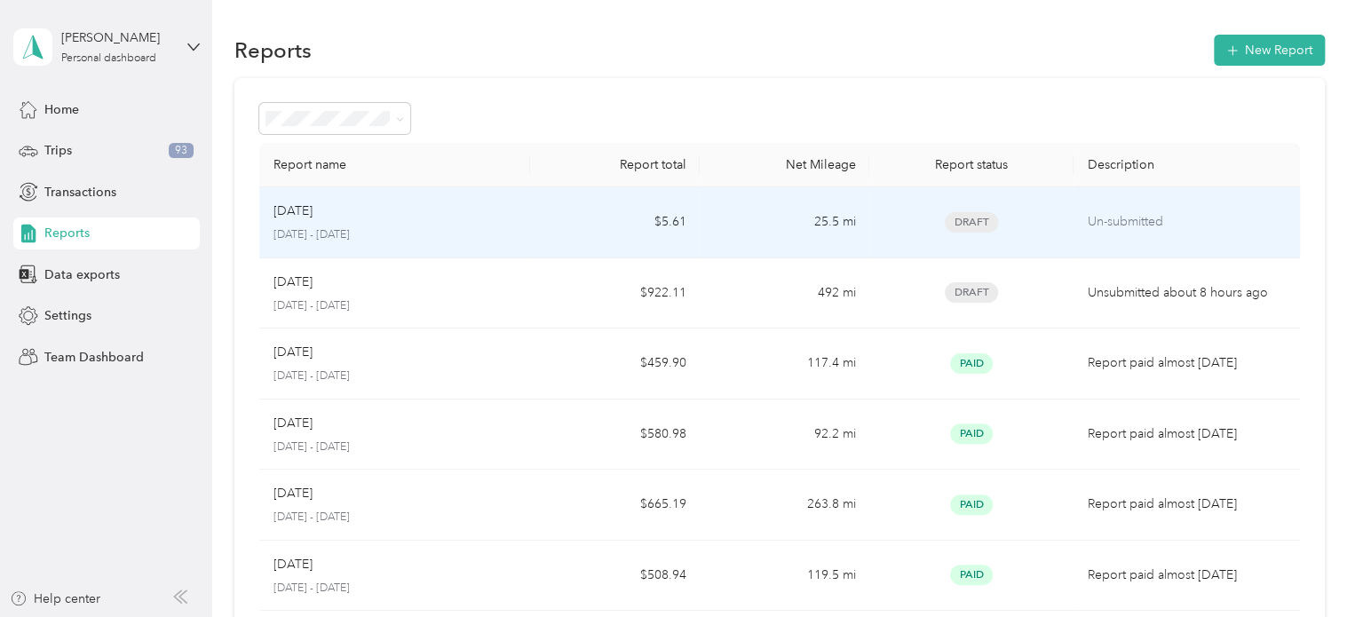
click at [530, 227] on td "$5.61" at bounding box center [615, 222] width 170 height 71
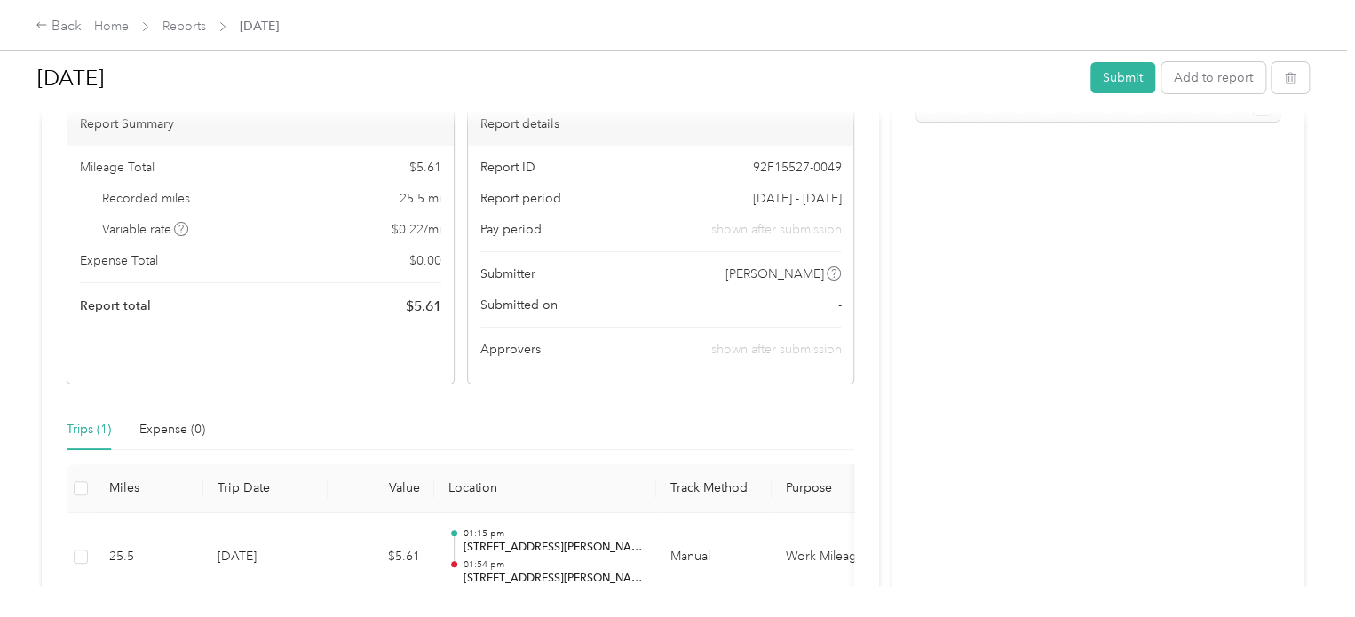
scroll to position [160, 0]
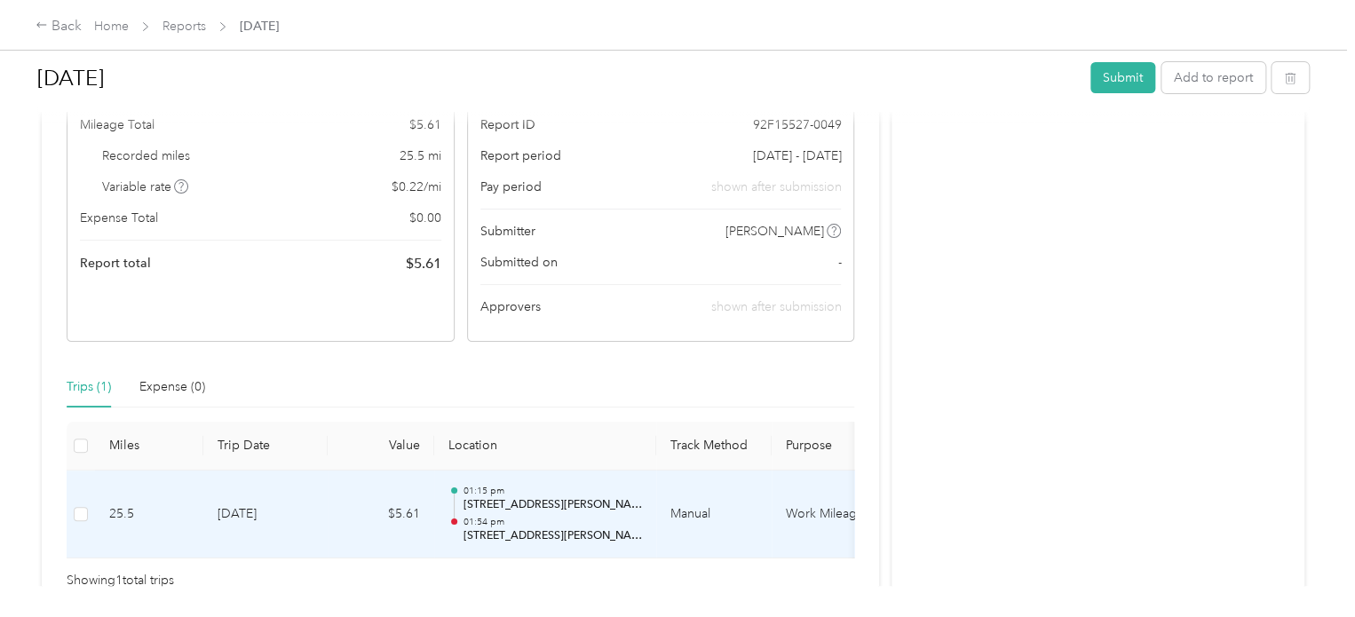
click at [309, 516] on td "[DATE]" at bounding box center [265, 515] width 124 height 89
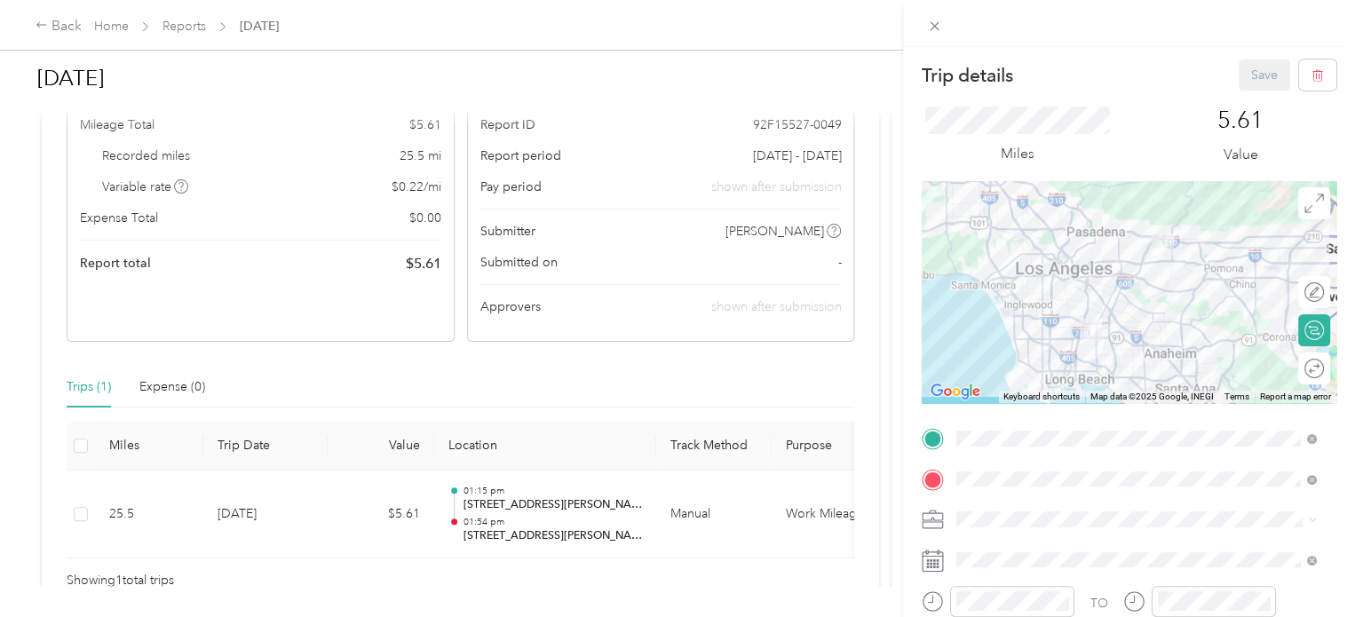
click at [673, 388] on div "Trip details Save This trip cannot be edited because it is either under review,…" at bounding box center [677, 308] width 1355 height 617
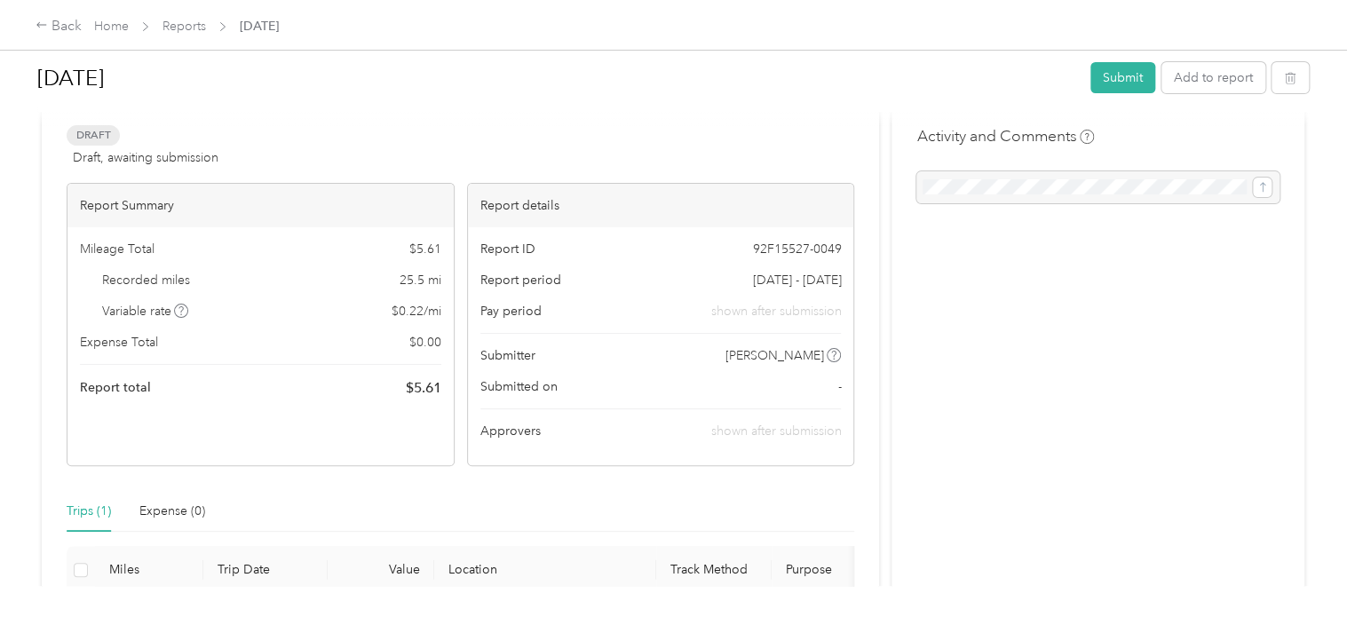
scroll to position [35, 0]
click at [49, 26] on div "Back" at bounding box center [59, 26] width 46 height 21
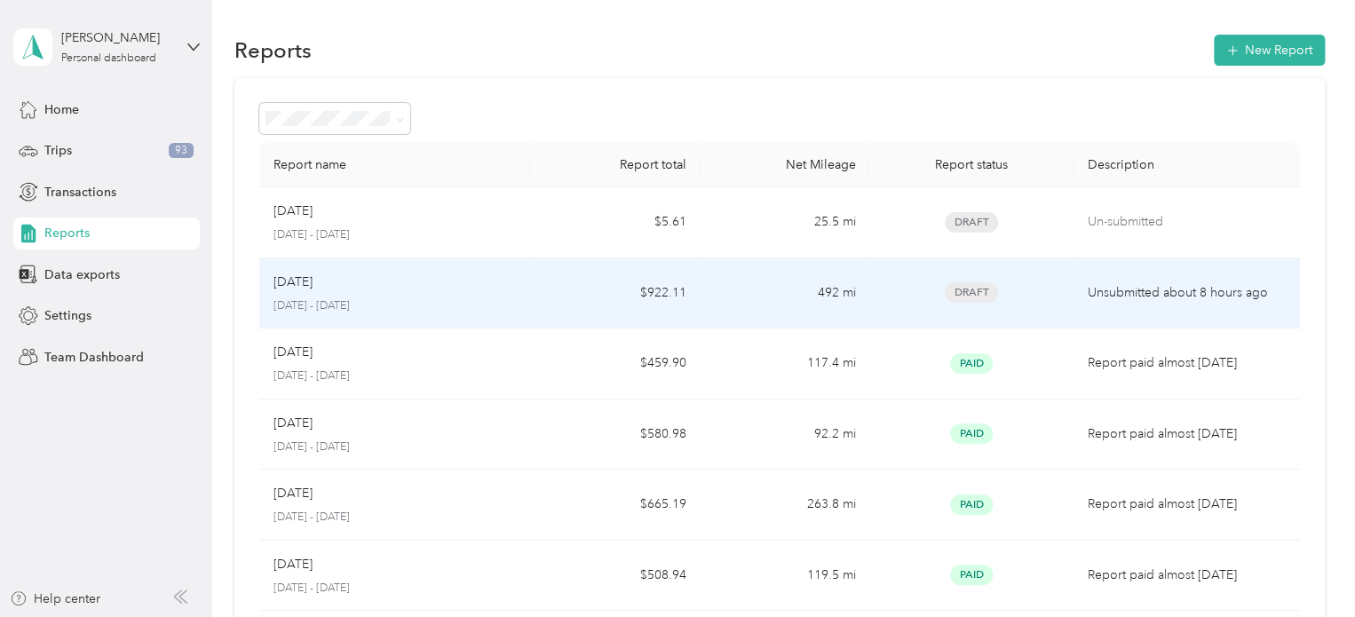
click at [464, 282] on div "[DATE]" at bounding box center [394, 283] width 243 height 20
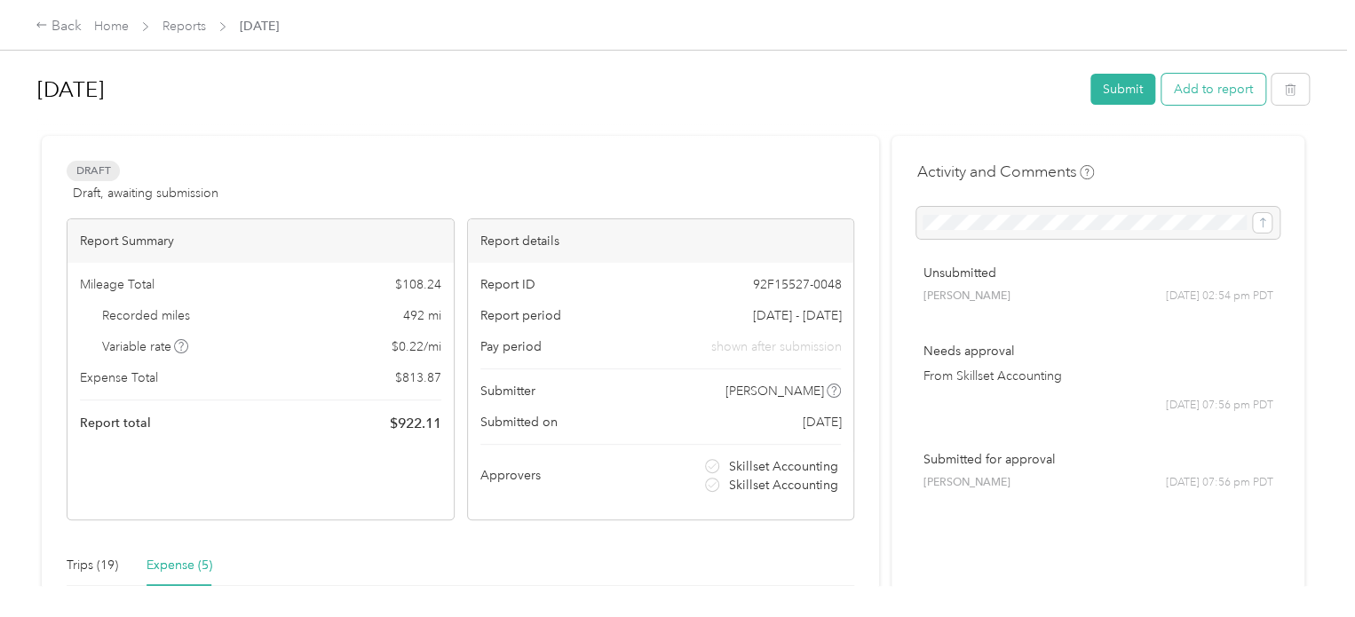
click at [1217, 95] on button "Add to report" at bounding box center [1213, 89] width 104 height 31
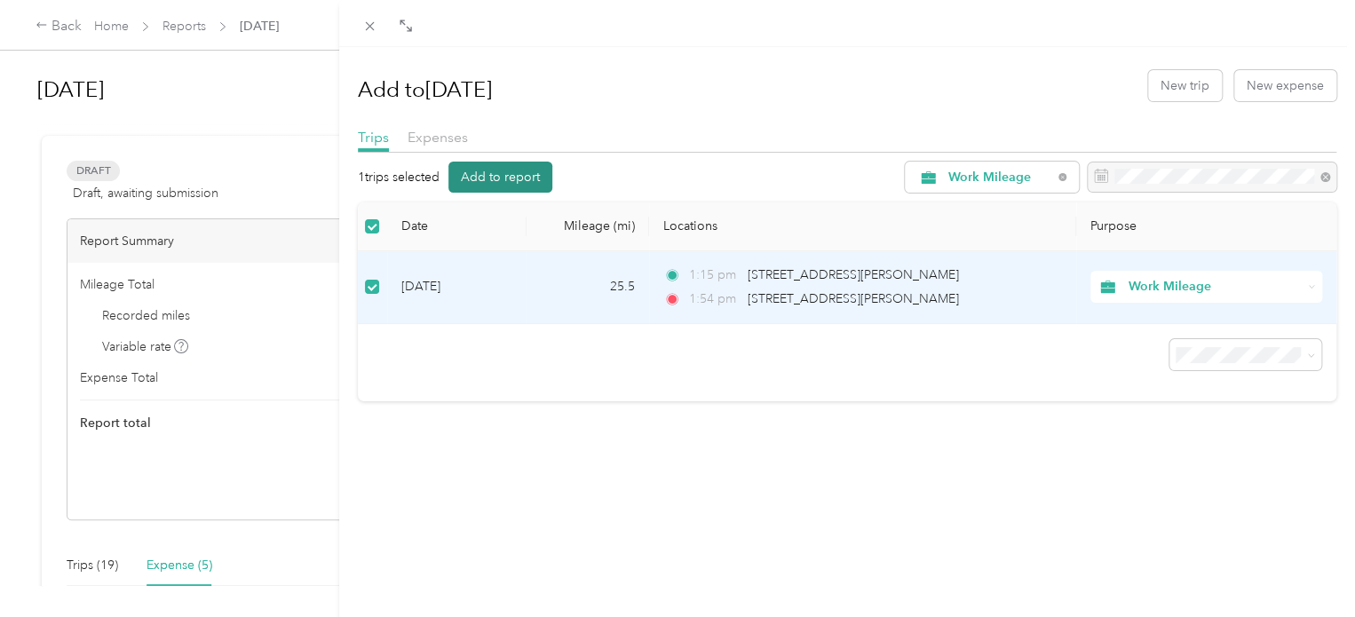
click at [531, 175] on button "Add to report" at bounding box center [500, 177] width 104 height 31
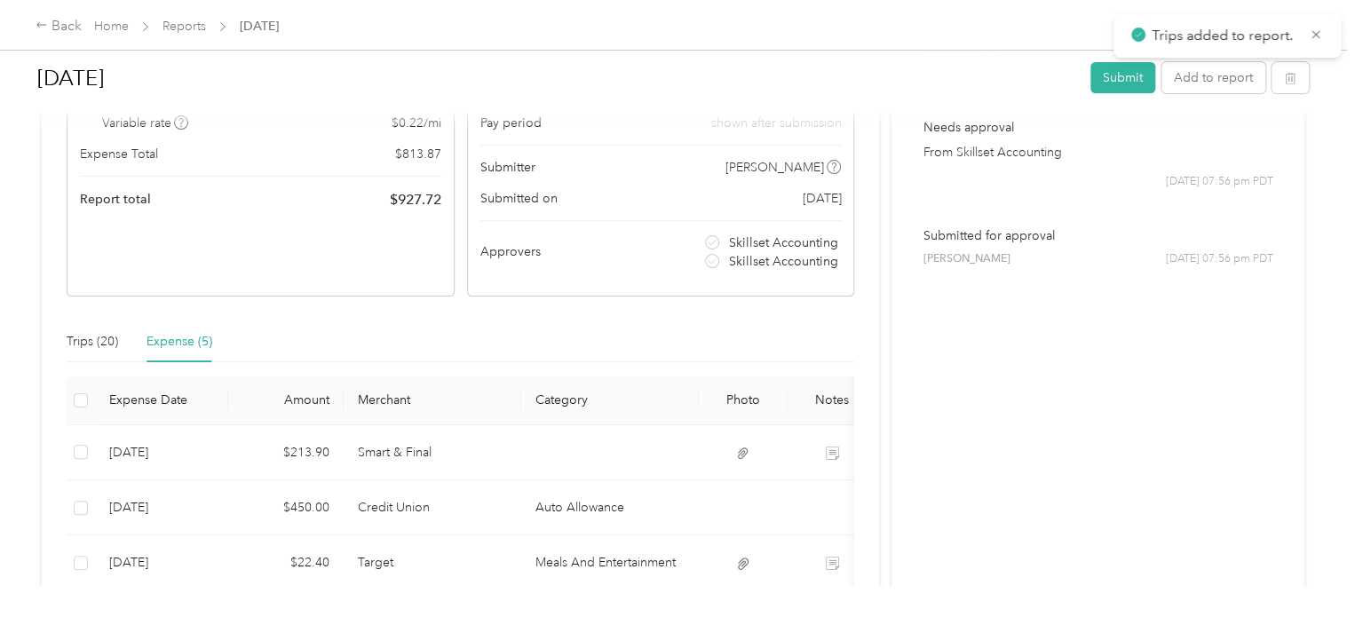
scroll to position [224, 0]
click at [91, 335] on div "Trips (20)" at bounding box center [92, 342] width 51 height 20
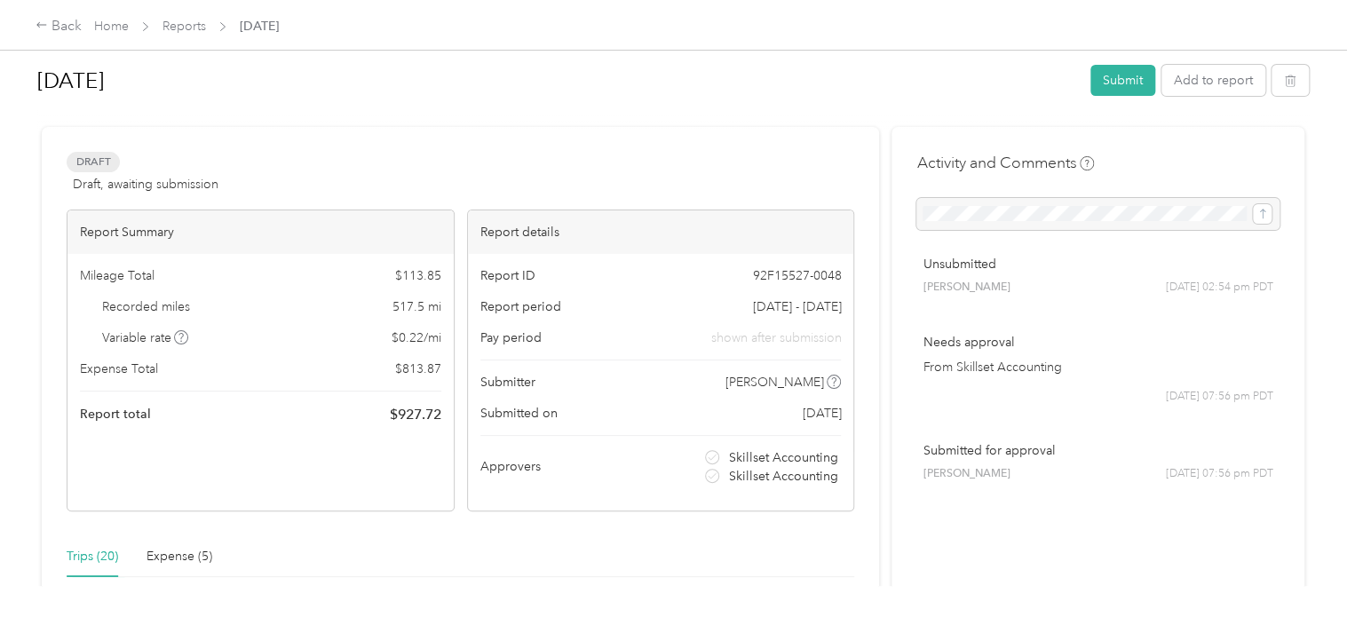
scroll to position [0, 0]
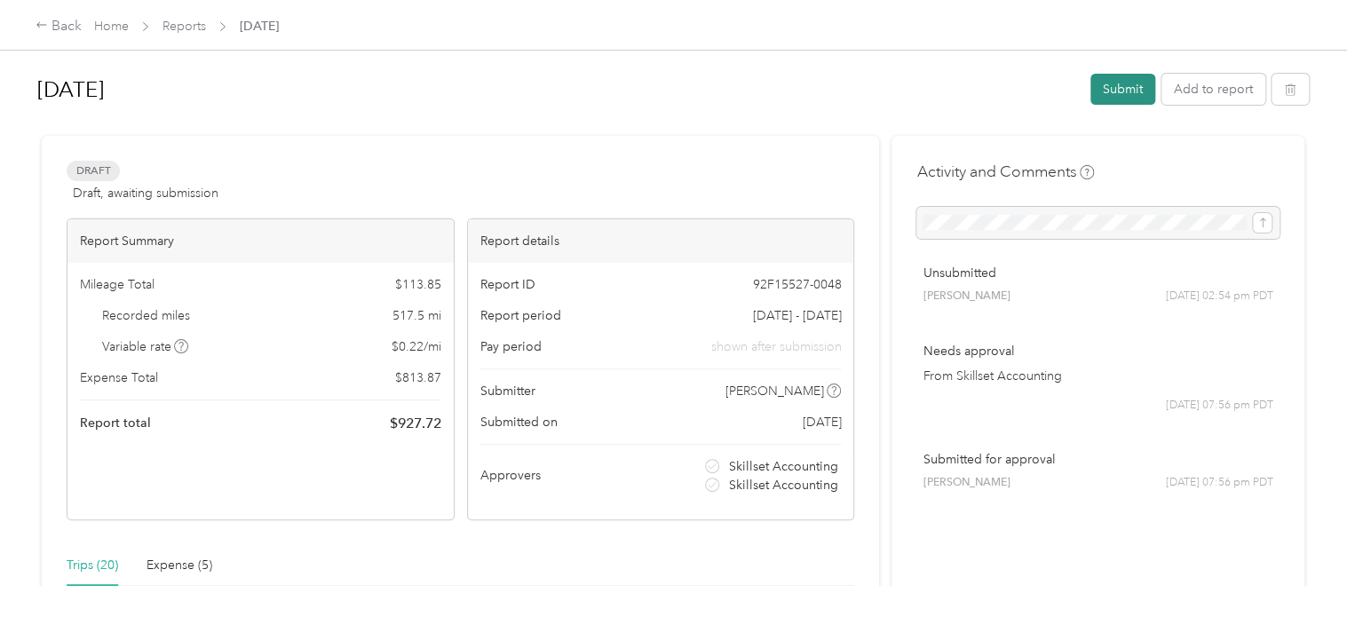
click at [1105, 86] on button "Submit" at bounding box center [1122, 89] width 65 height 31
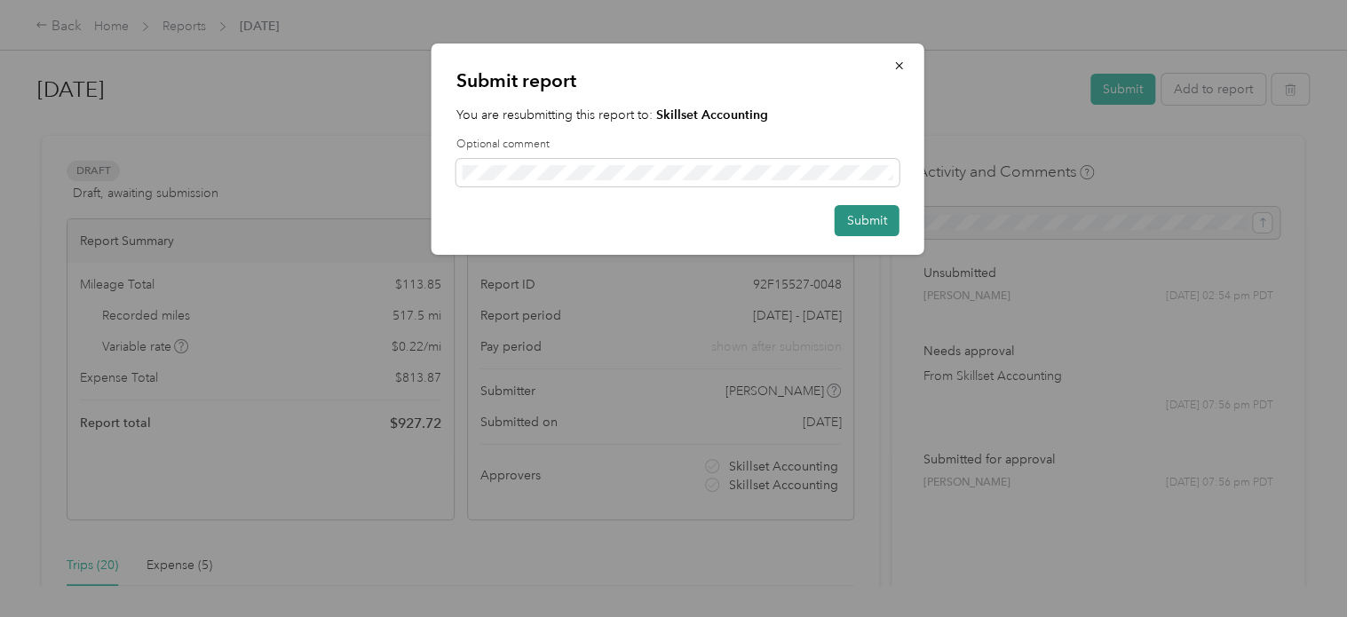
click at [859, 226] on button "Submit" at bounding box center [867, 220] width 65 height 31
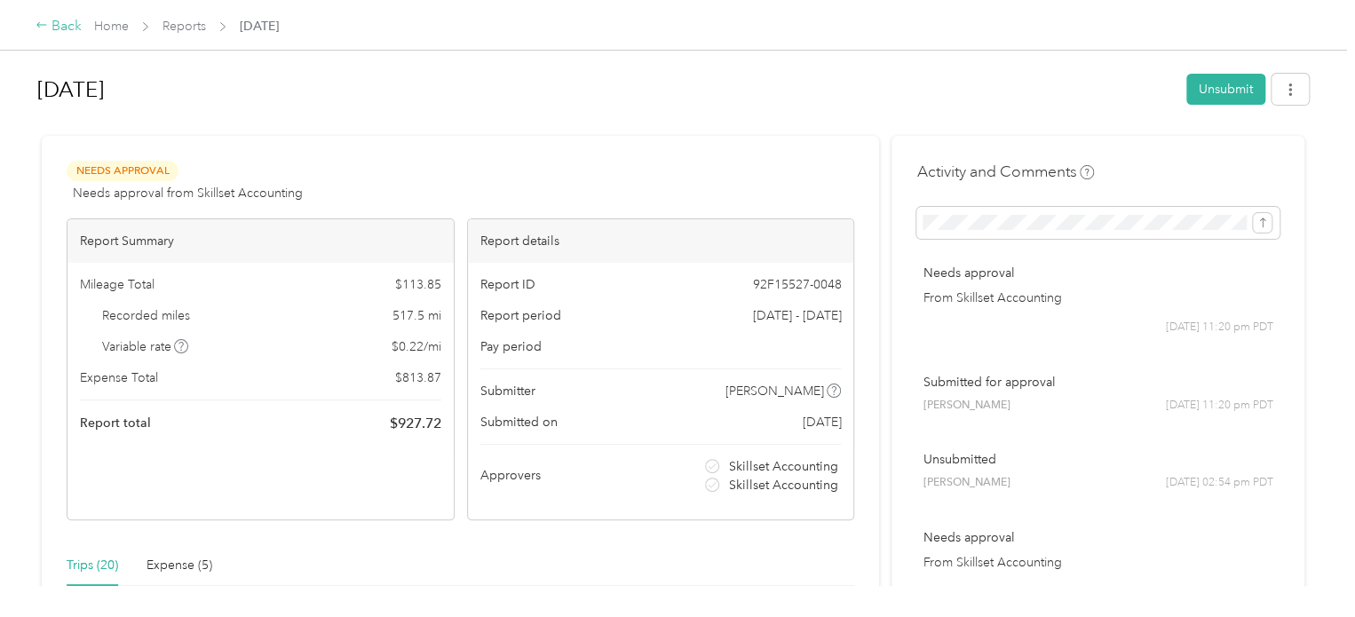
click at [73, 17] on div "Back" at bounding box center [59, 26] width 46 height 21
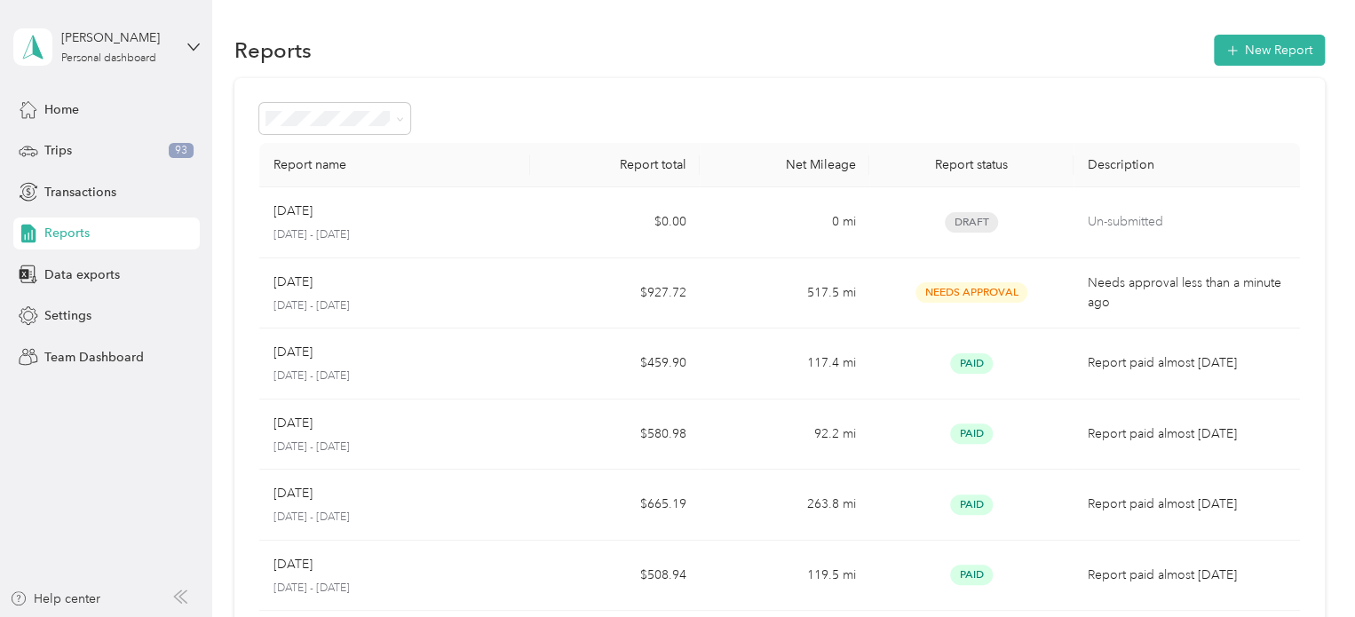
click at [182, 51] on div "[PERSON_NAME] Personal dashboard" at bounding box center [106, 47] width 186 height 62
click at [71, 230] on div "Log out" at bounding box center [200, 216] width 349 height 31
